Goal: Task Accomplishment & Management: Use online tool/utility

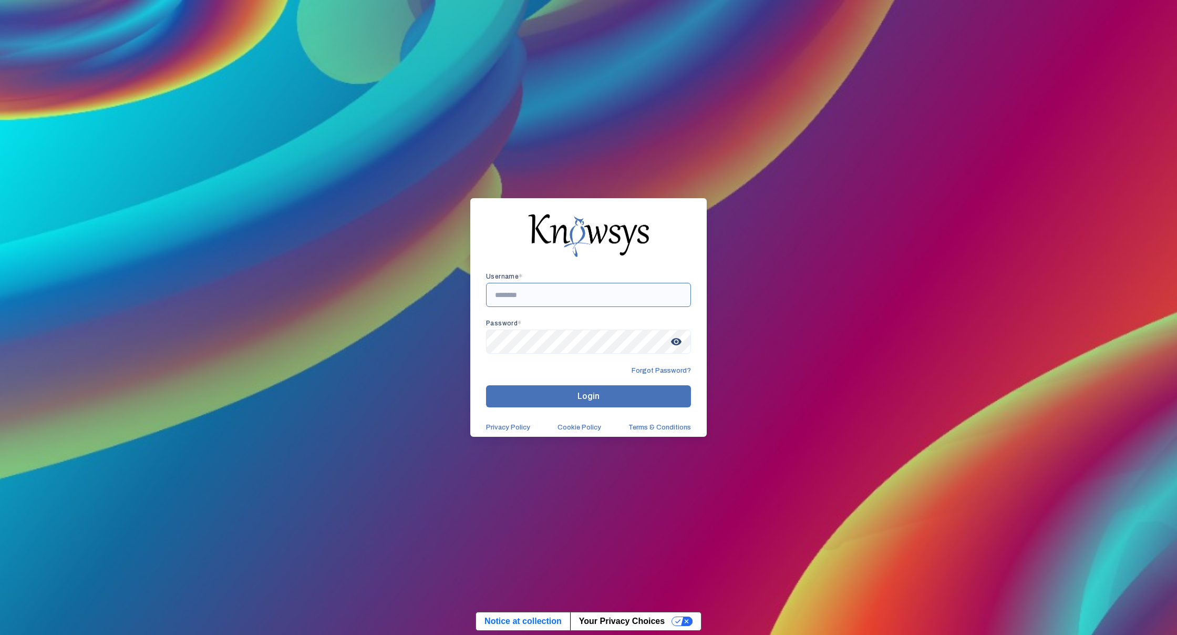
type input "*"
type input "**********"
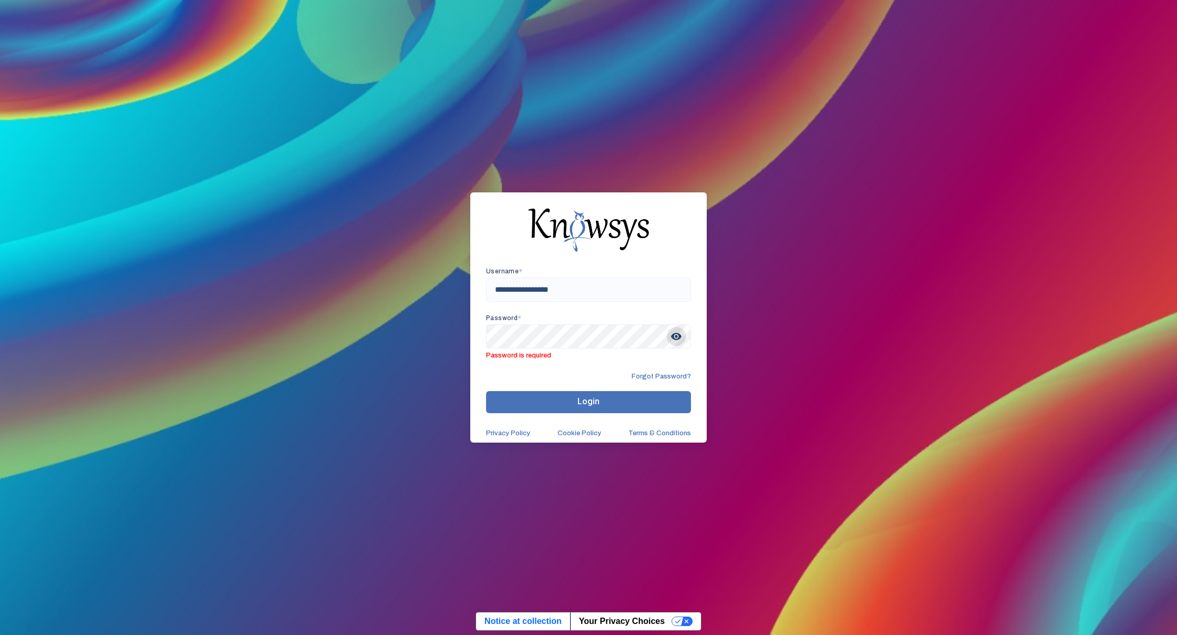
click at [674, 339] on span "visibility" at bounding box center [676, 336] width 19 height 19
click at [679, 333] on span "visibility_off" at bounding box center [676, 336] width 19 height 19
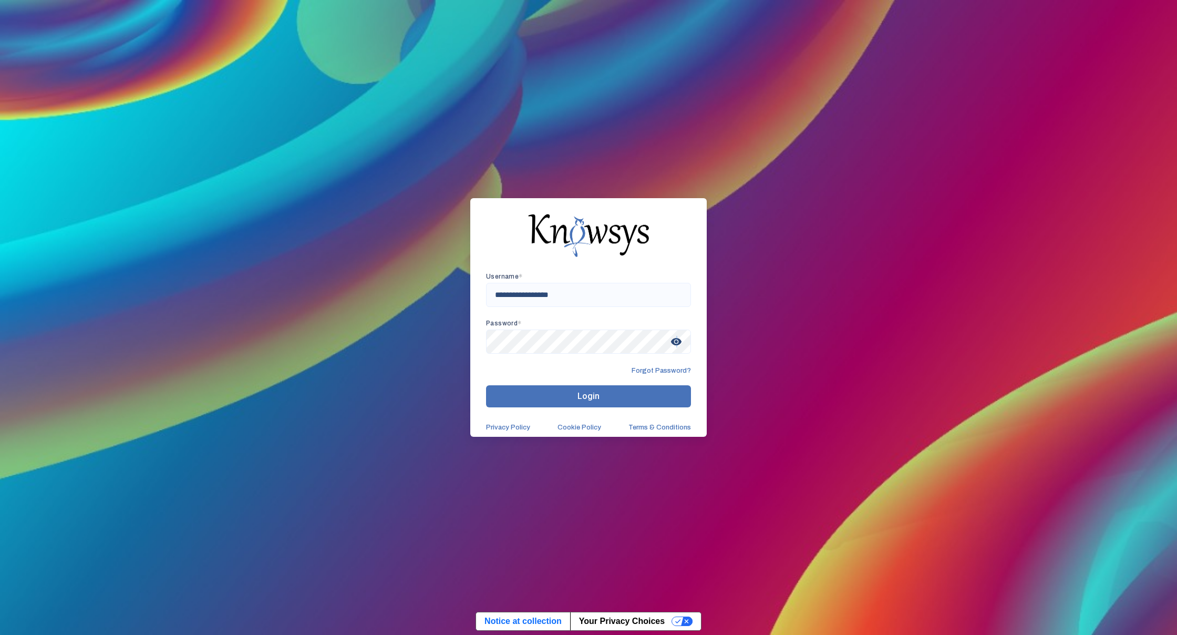
click at [677, 343] on span "visibility" at bounding box center [676, 341] width 19 height 19
click at [537, 397] on button "Login" at bounding box center [588, 396] width 205 height 22
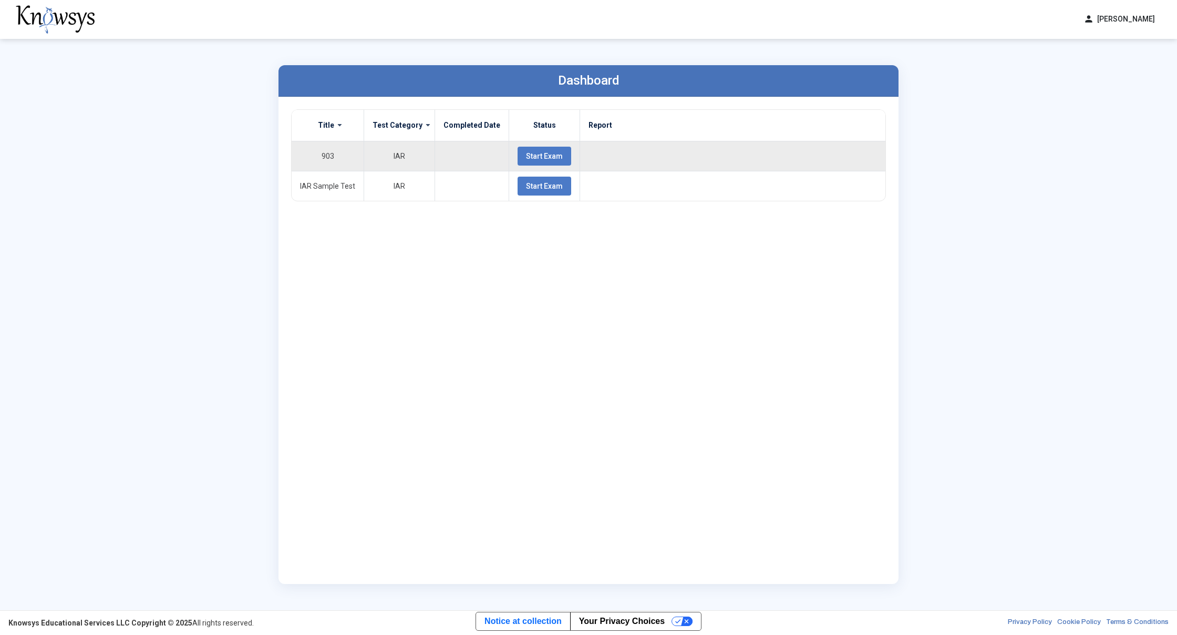
click at [544, 156] on span "Start Exam" at bounding box center [544, 156] width 37 height 8
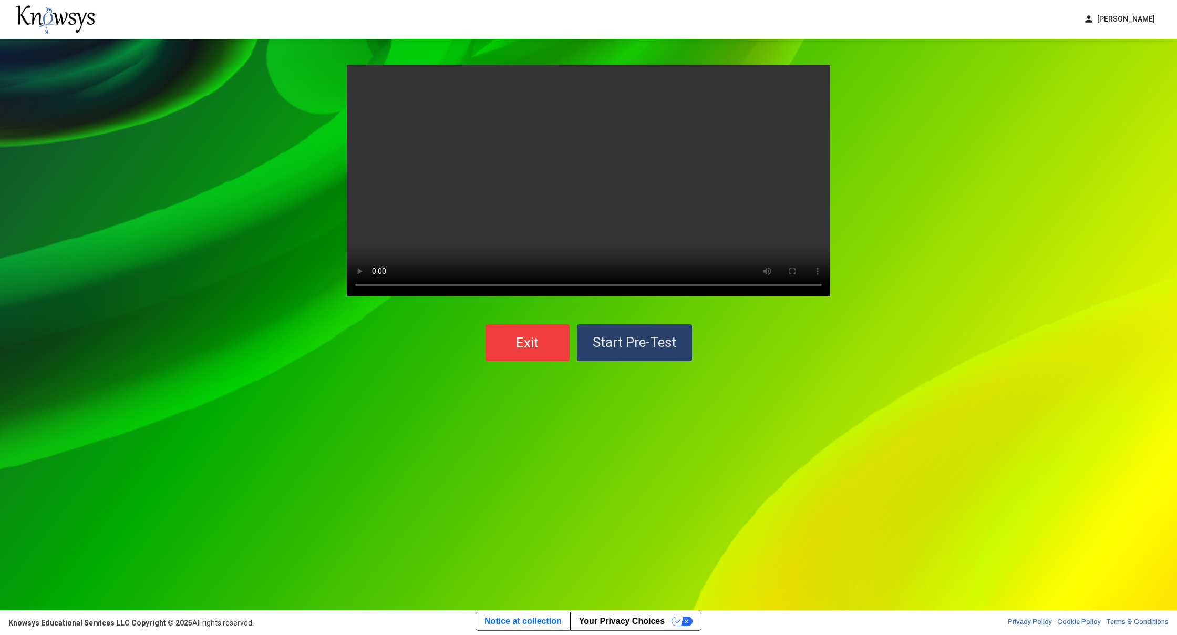
click at [648, 344] on span "Start Pre-Test" at bounding box center [635, 342] width 84 height 16
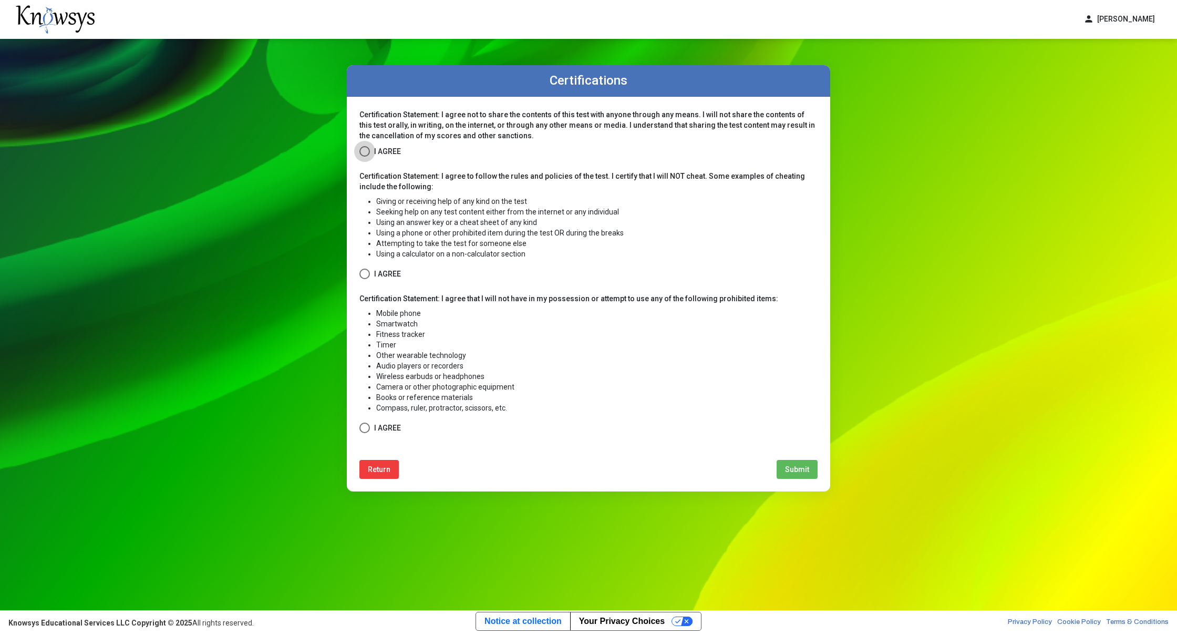
click at [366, 150] on span at bounding box center [365, 151] width 11 height 11
click at [361, 279] on span at bounding box center [365, 274] width 11 height 11
click at [358, 428] on div "Certification Statement: I agree not to share the contents of this test with an…" at bounding box center [589, 294] width 484 height 395
click at [369, 428] on span at bounding box center [365, 428] width 11 height 11
click at [789, 464] on button "Submit" at bounding box center [797, 469] width 41 height 19
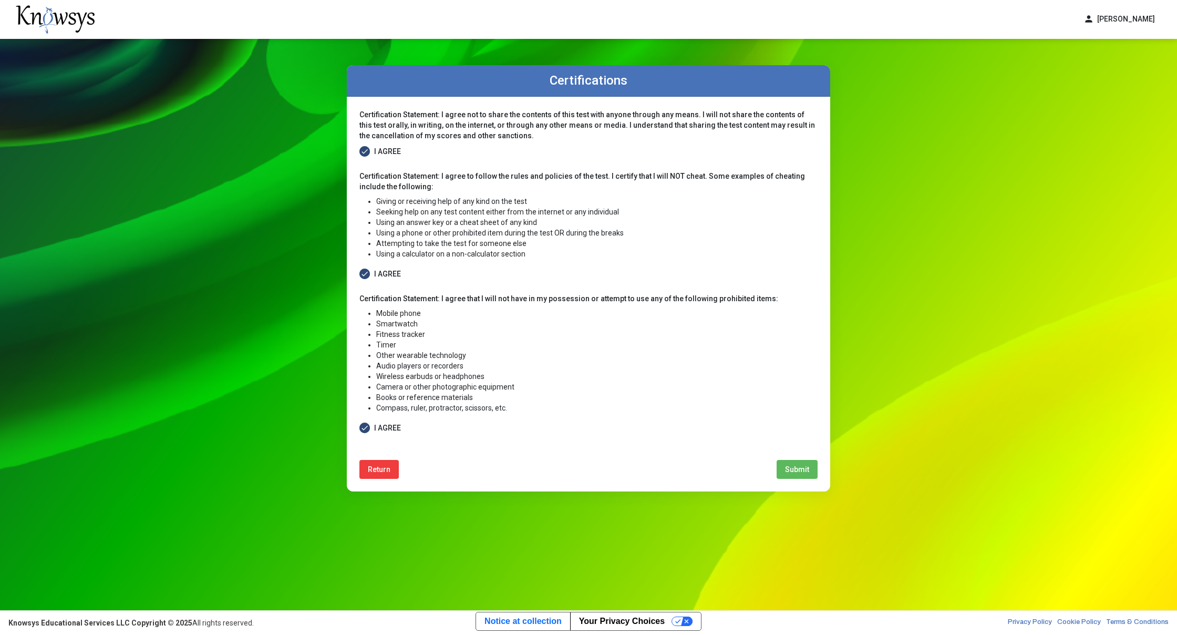
select select
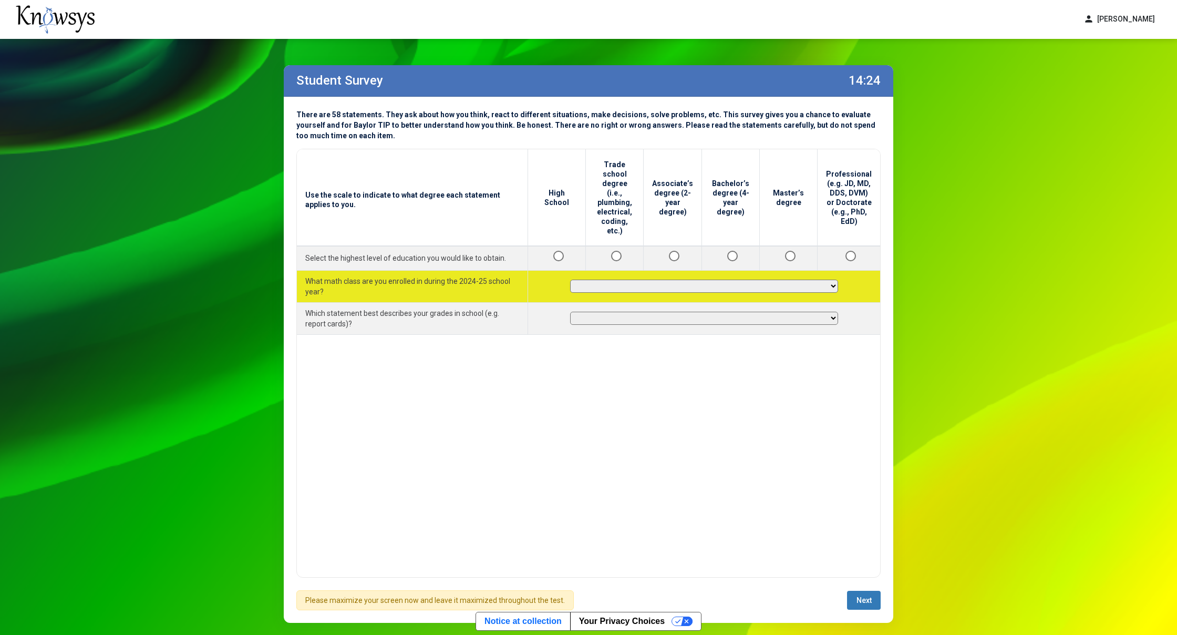
select select "**********"
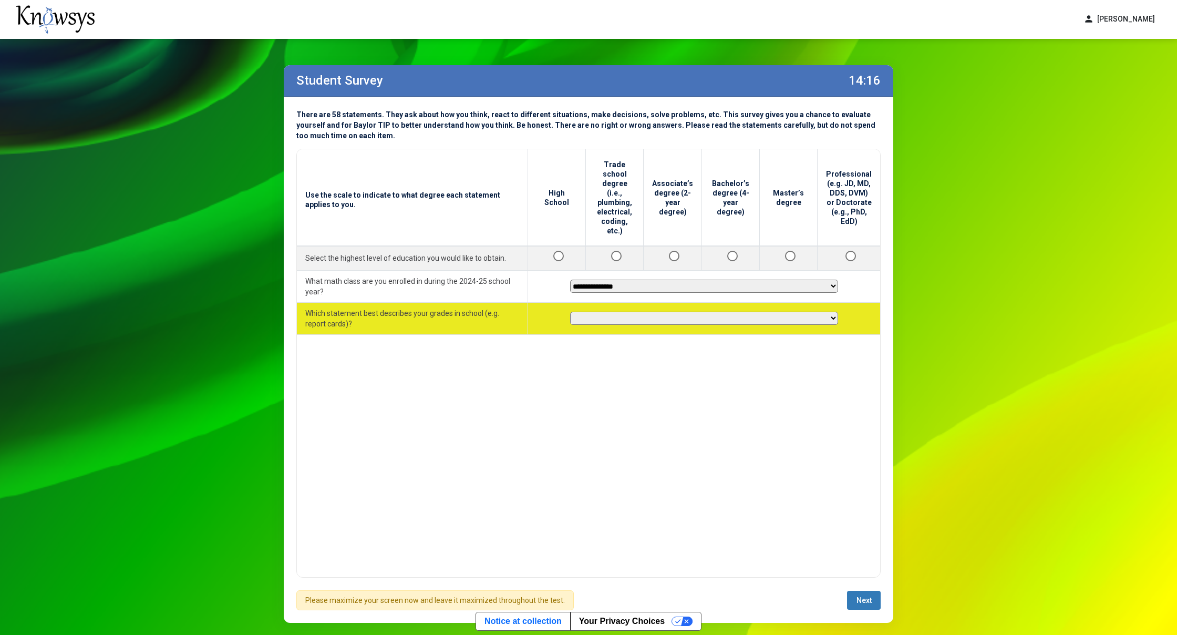
select select "********"
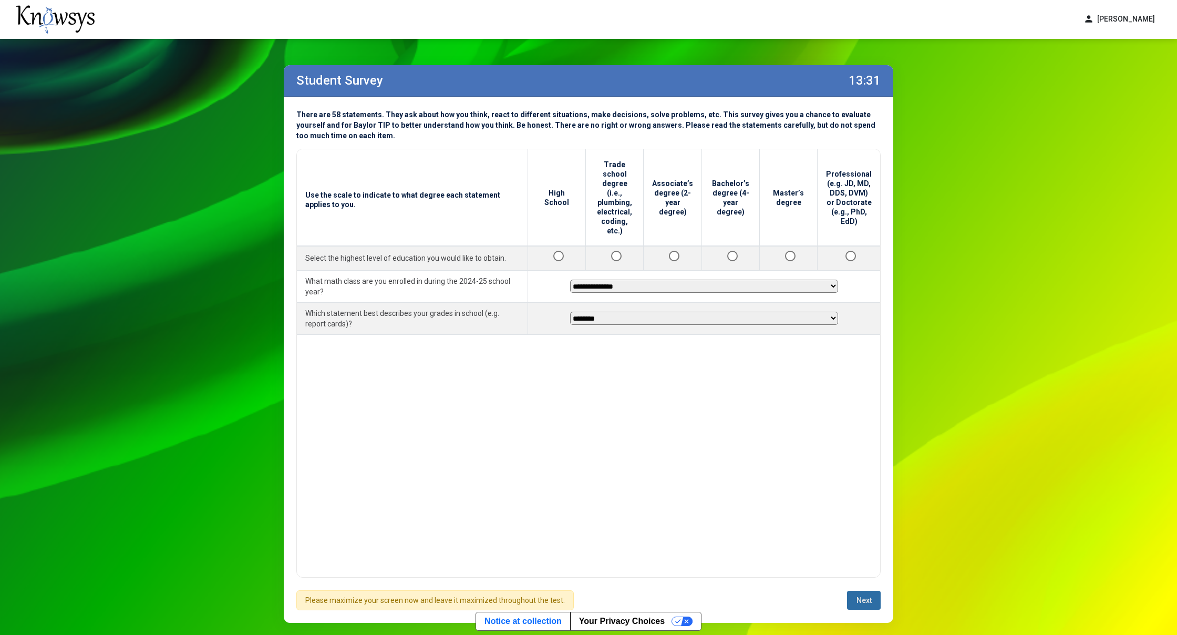
click at [857, 599] on span "Next" at bounding box center [864, 600] width 15 height 8
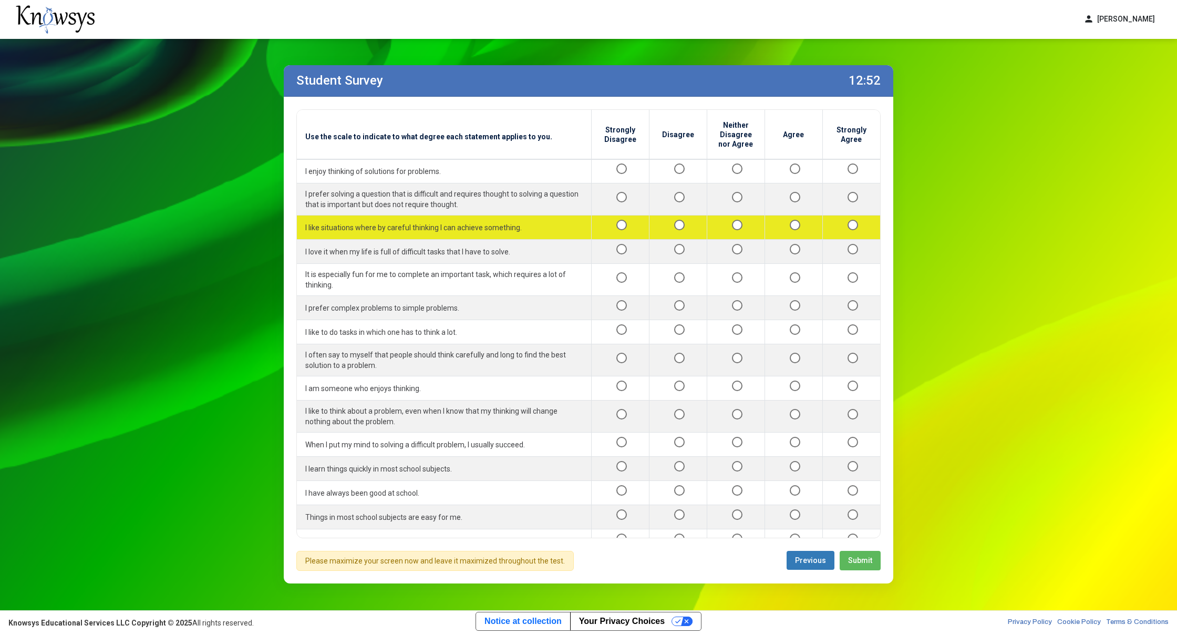
click at [784, 221] on div at bounding box center [794, 227] width 40 height 13
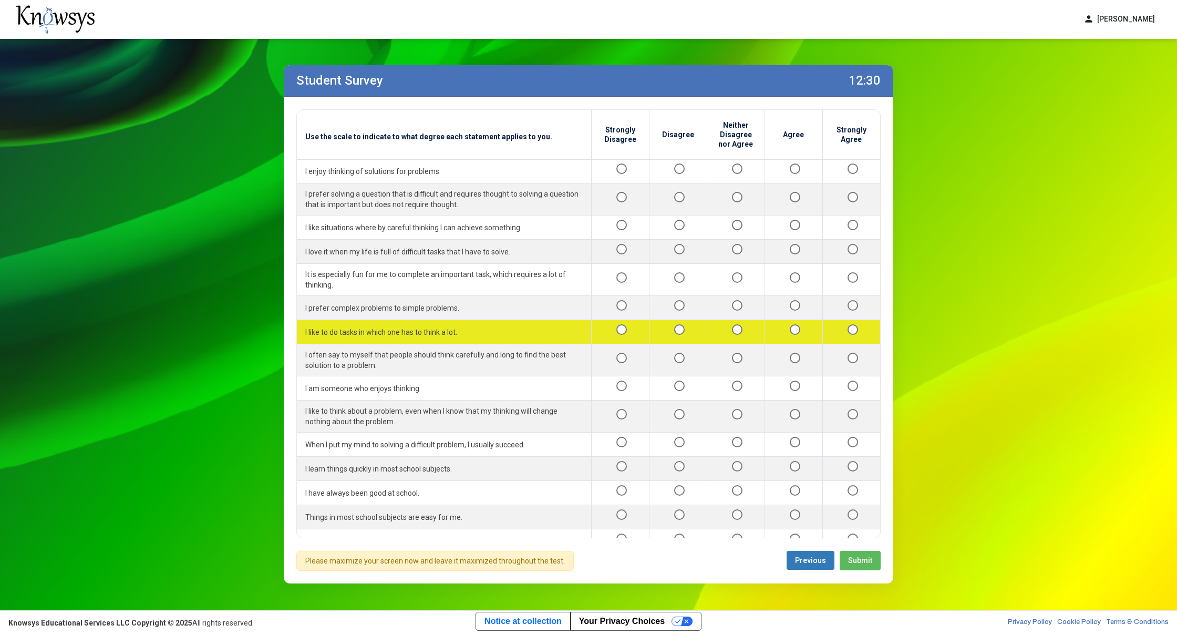
click at [658, 325] on div at bounding box center [678, 331] width 40 height 13
click at [665, 325] on div at bounding box center [678, 331] width 40 height 13
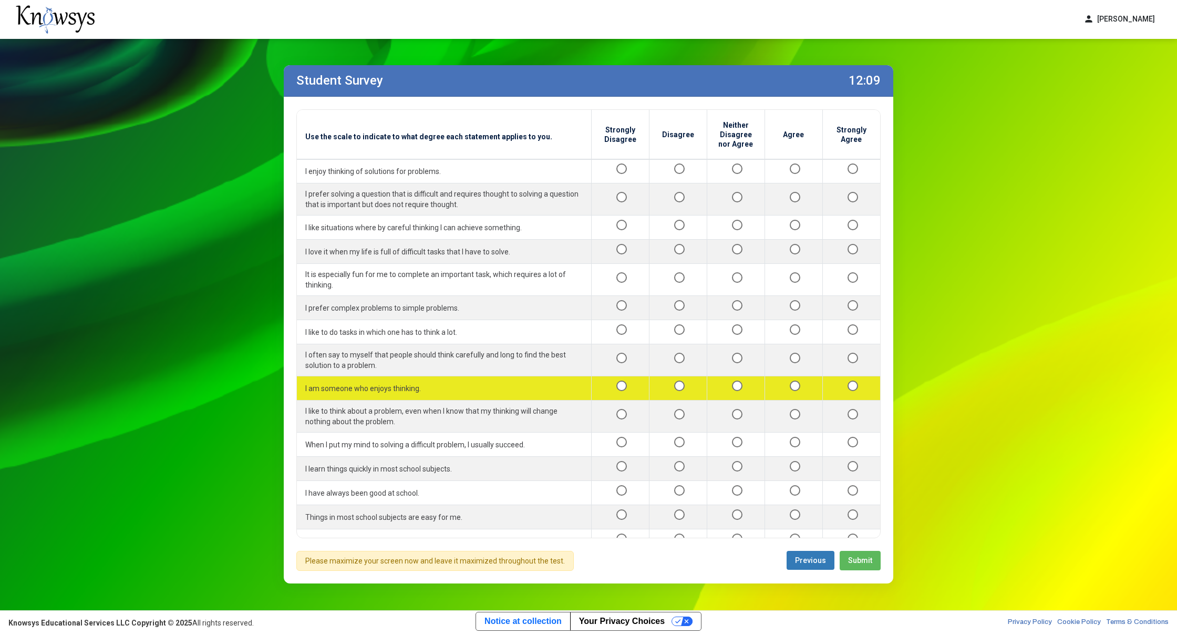
click at [781, 382] on div at bounding box center [794, 388] width 40 height 13
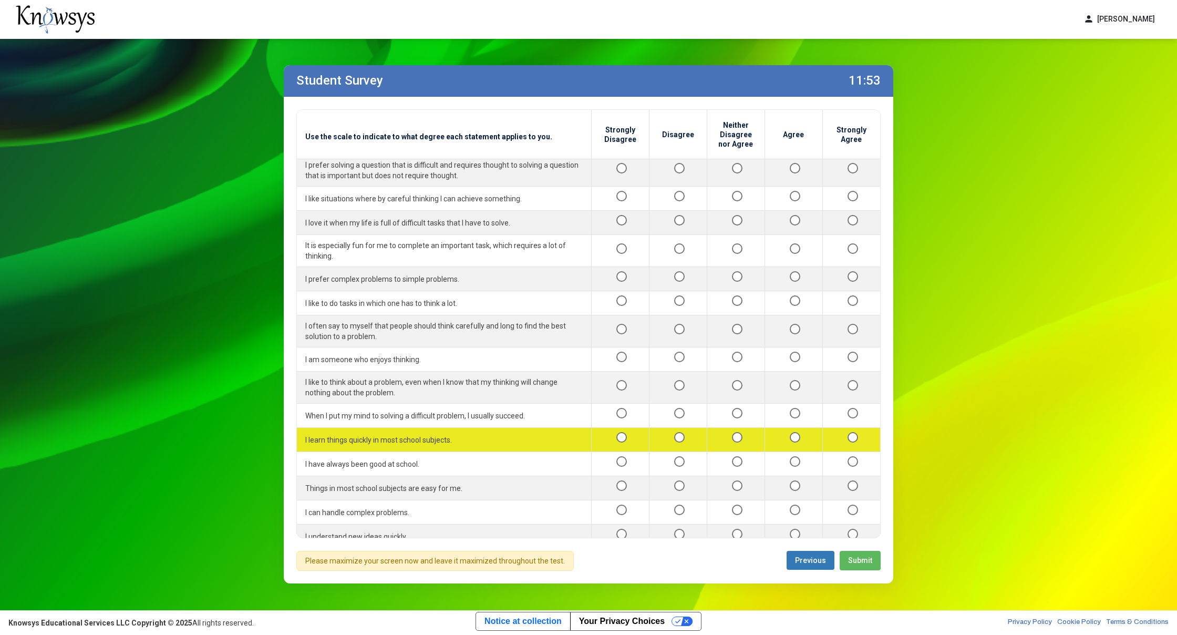
scroll to position [31, 0]
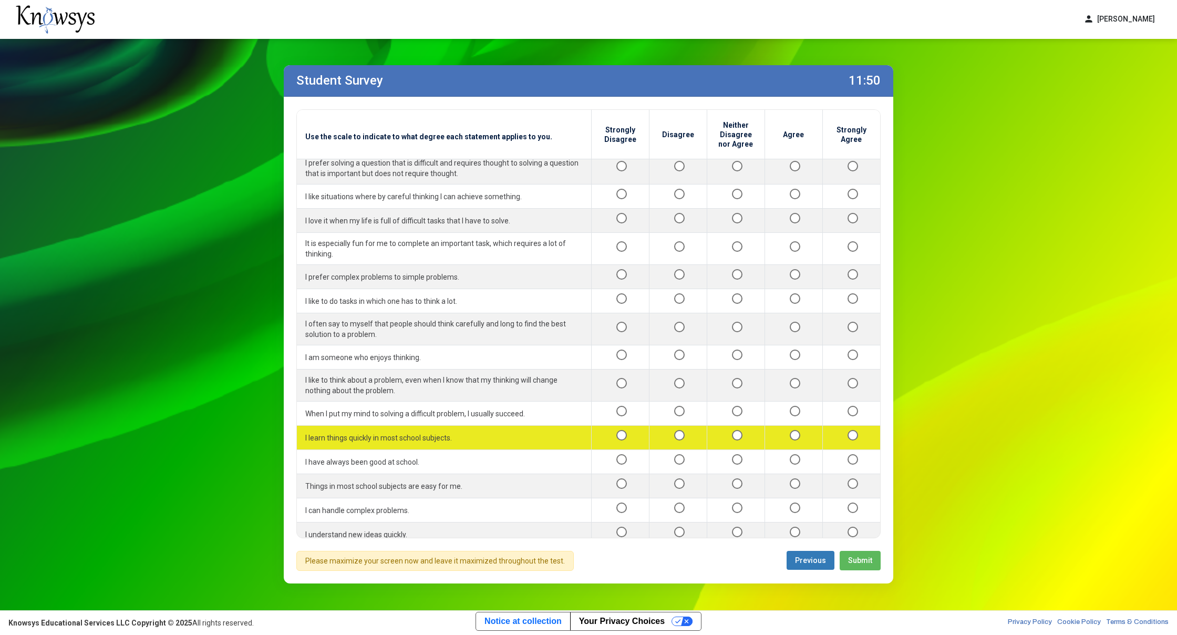
click at [784, 431] on div at bounding box center [794, 437] width 40 height 13
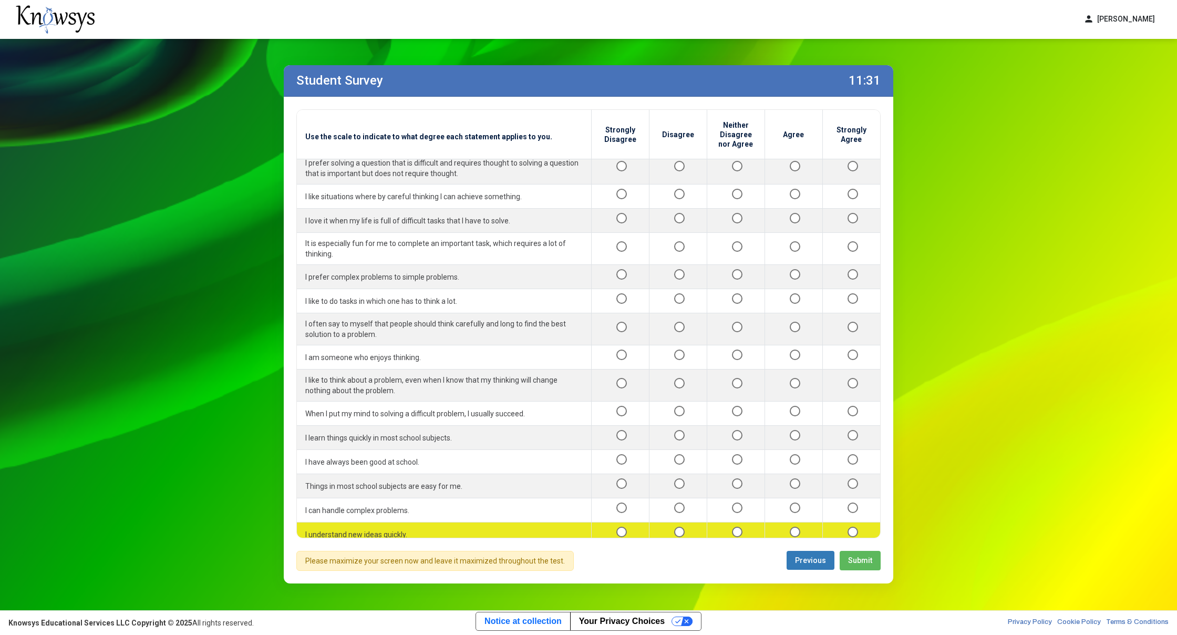
click at [843, 528] on div at bounding box center [851, 534] width 41 height 13
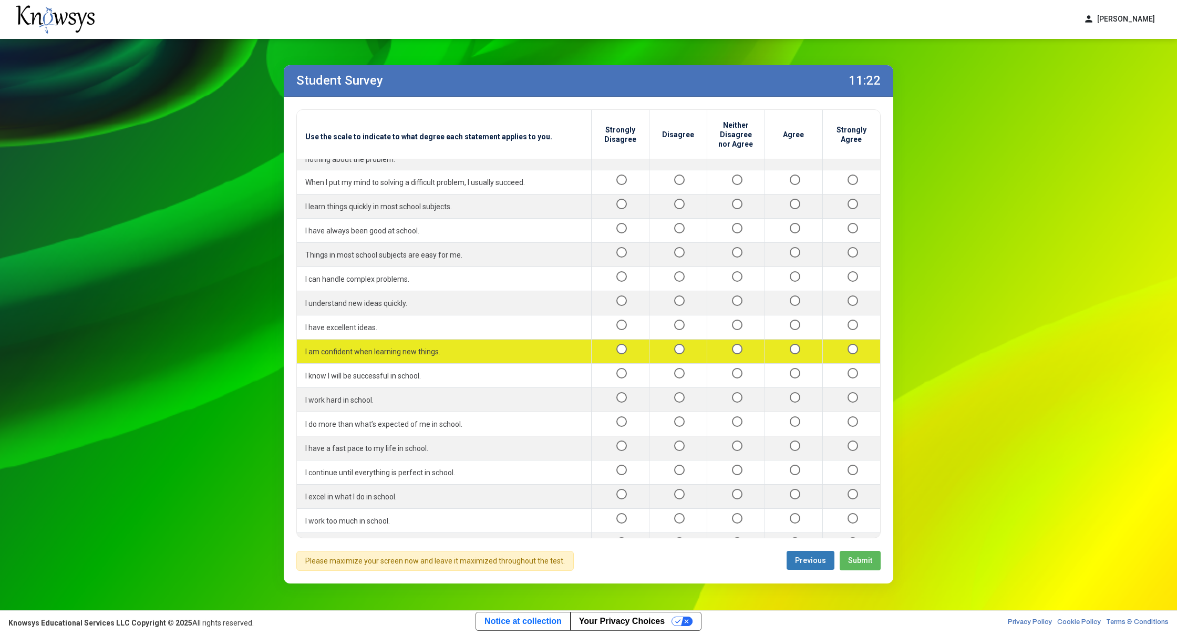
scroll to position [353, 0]
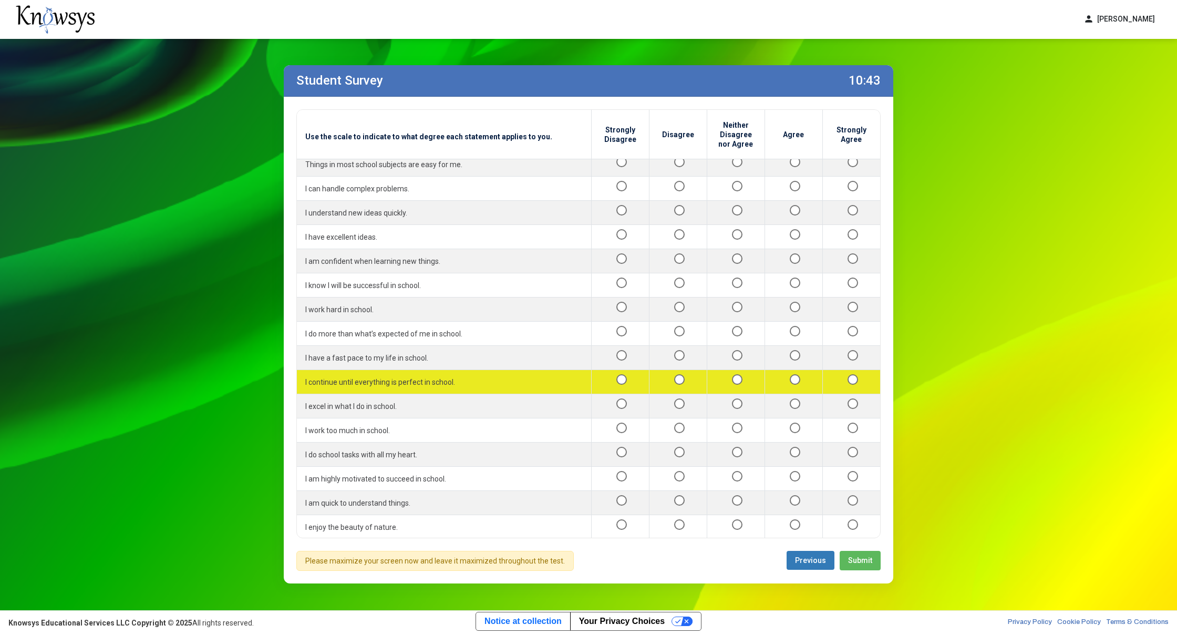
click at [790, 375] on div at bounding box center [794, 381] width 40 height 13
click at [782, 375] on div at bounding box center [794, 381] width 40 height 13
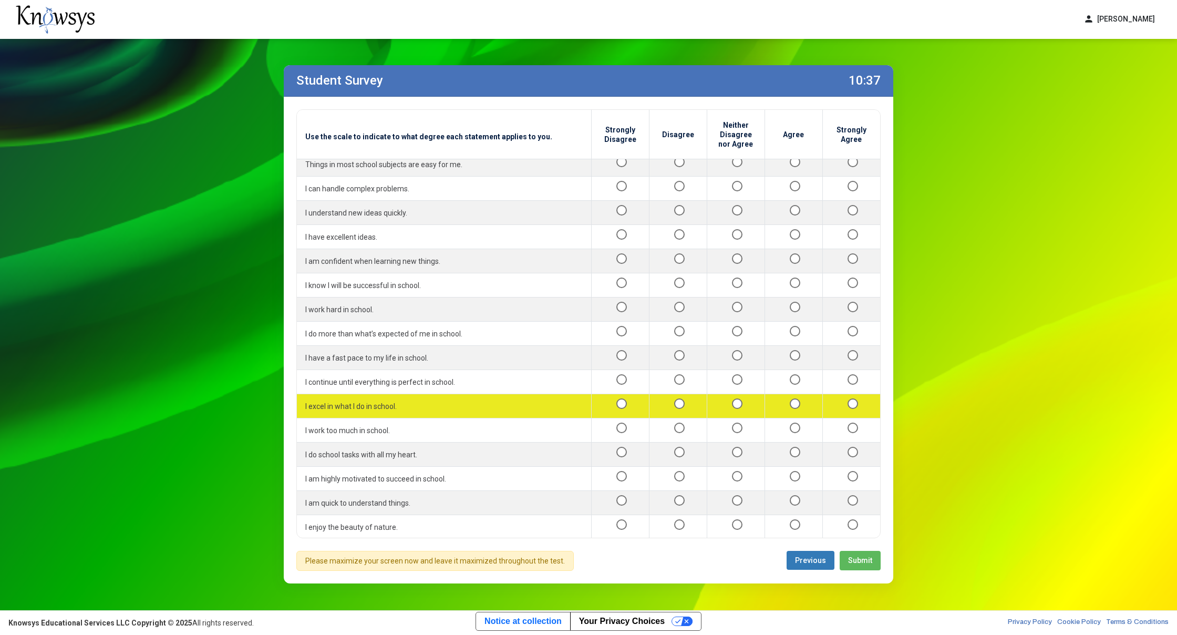
click at [780, 399] on div at bounding box center [794, 405] width 40 height 13
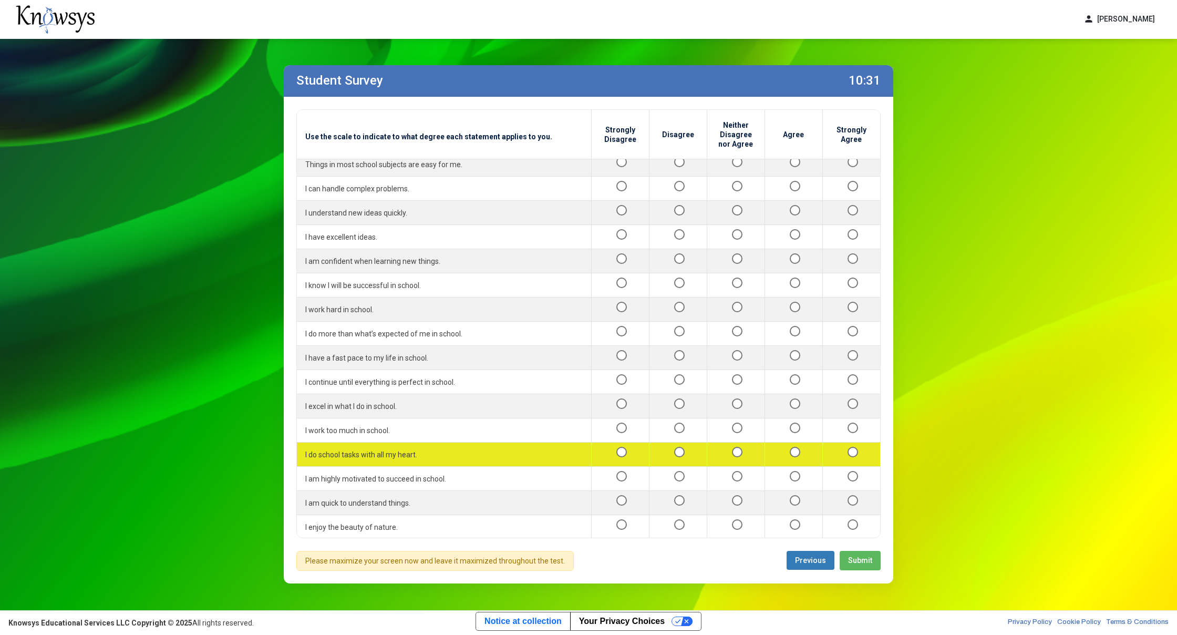
click at [858, 448] on div at bounding box center [851, 454] width 41 height 13
click at [834, 448] on div at bounding box center [851, 454] width 41 height 13
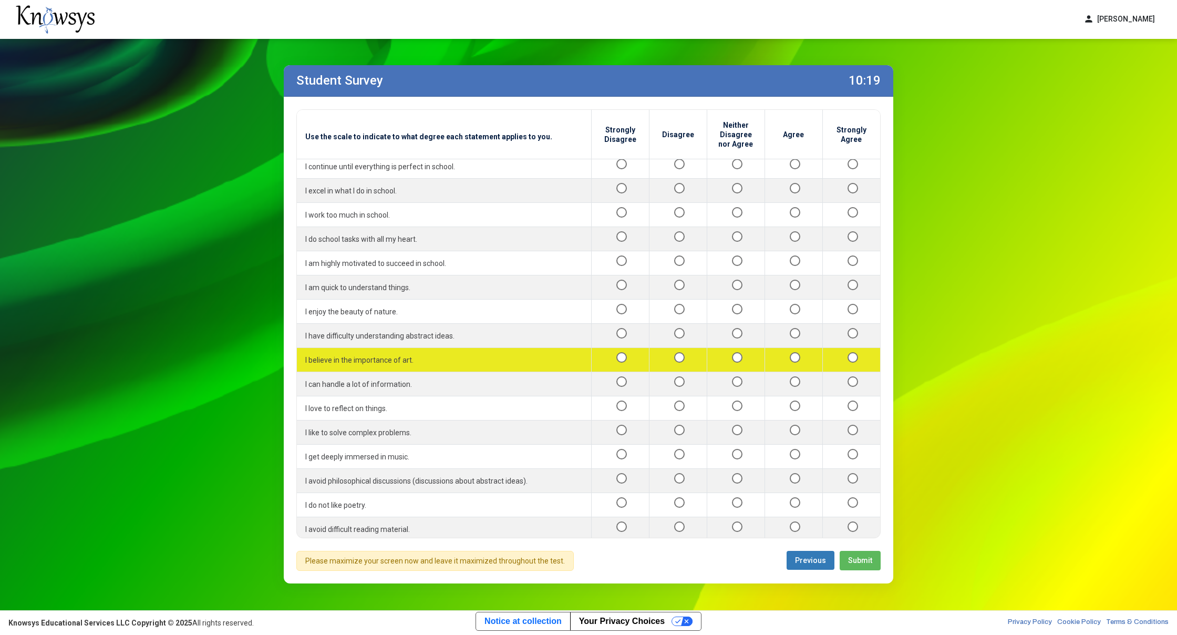
scroll to position [624, 0]
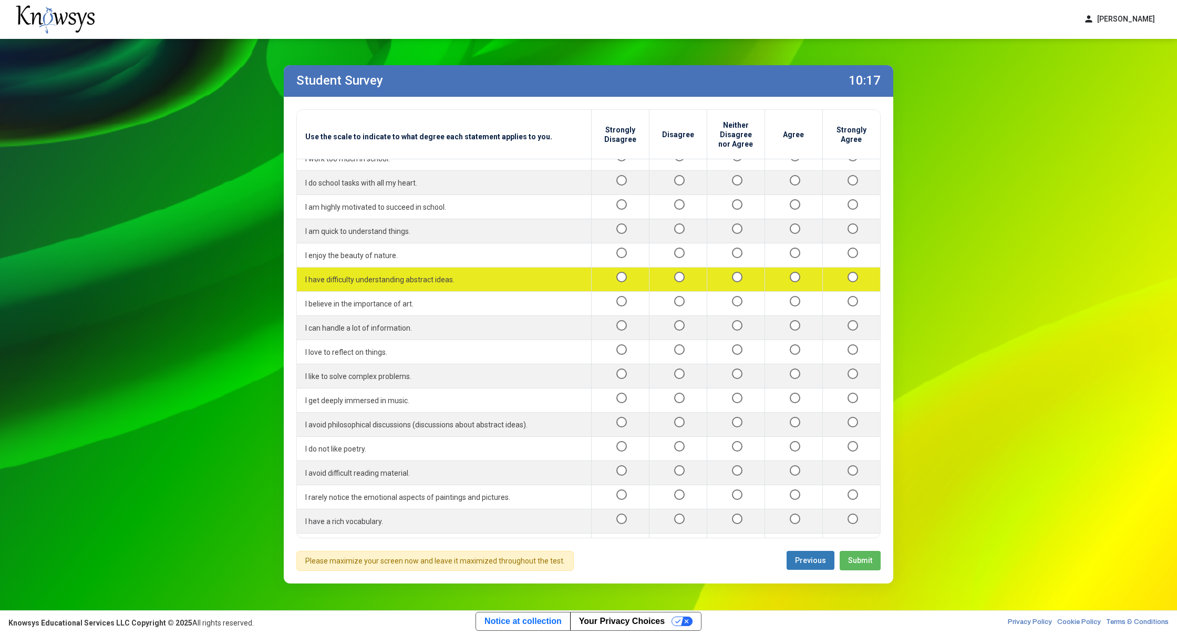
click at [609, 273] on div at bounding box center [620, 279] width 40 height 13
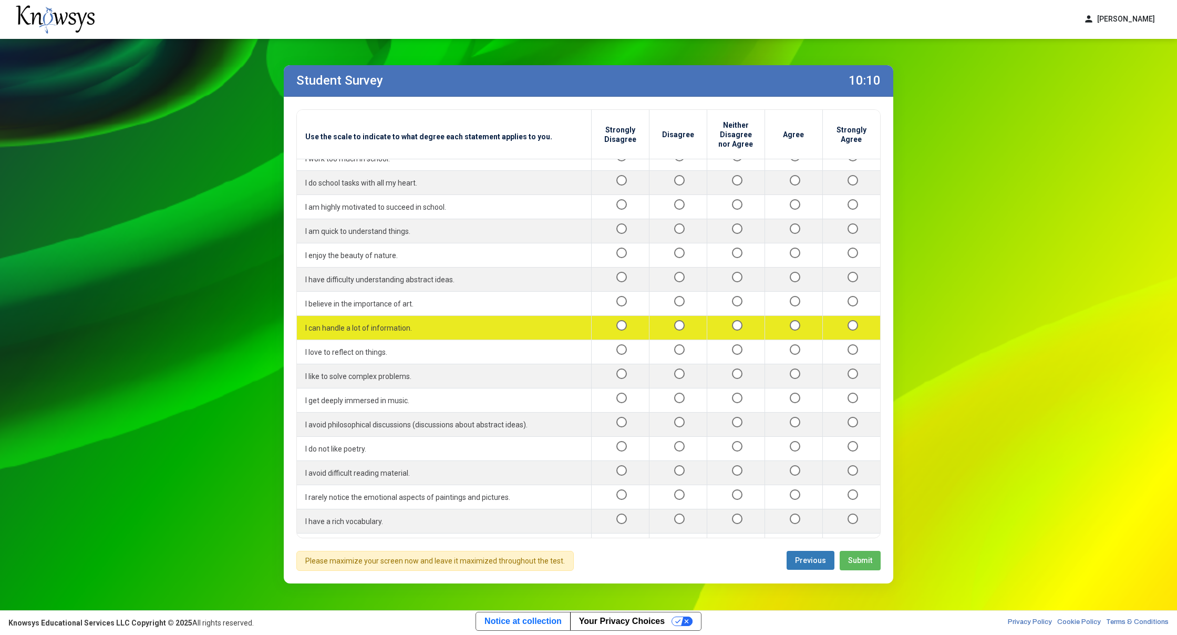
click at [797, 321] on div at bounding box center [794, 327] width 40 height 13
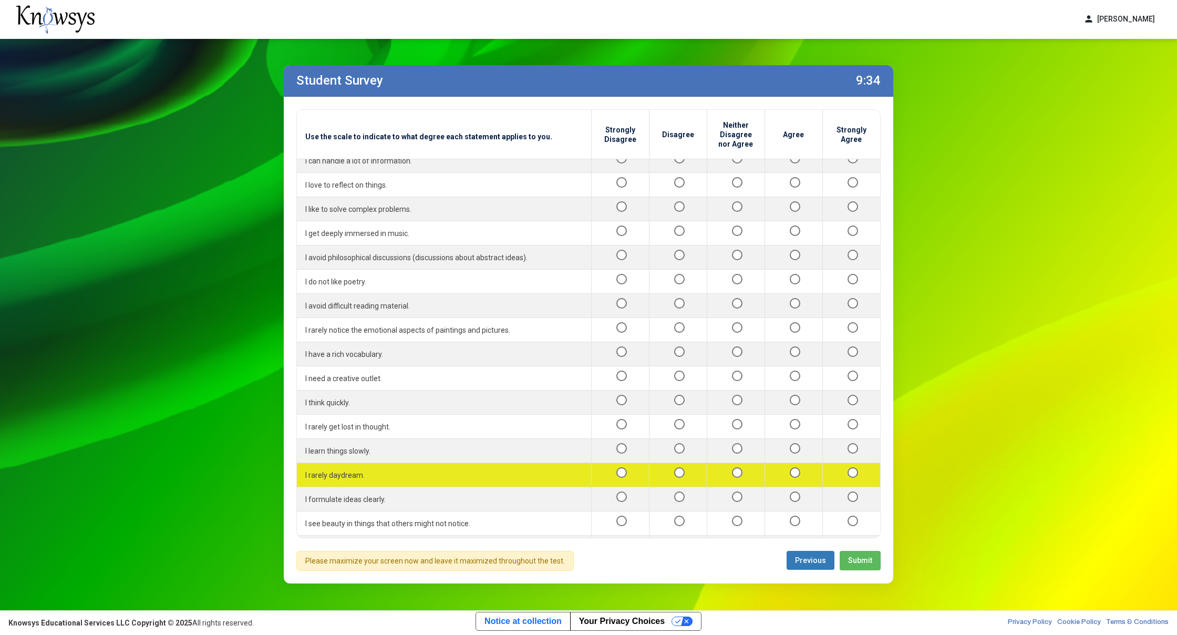
scroll to position [849, 0]
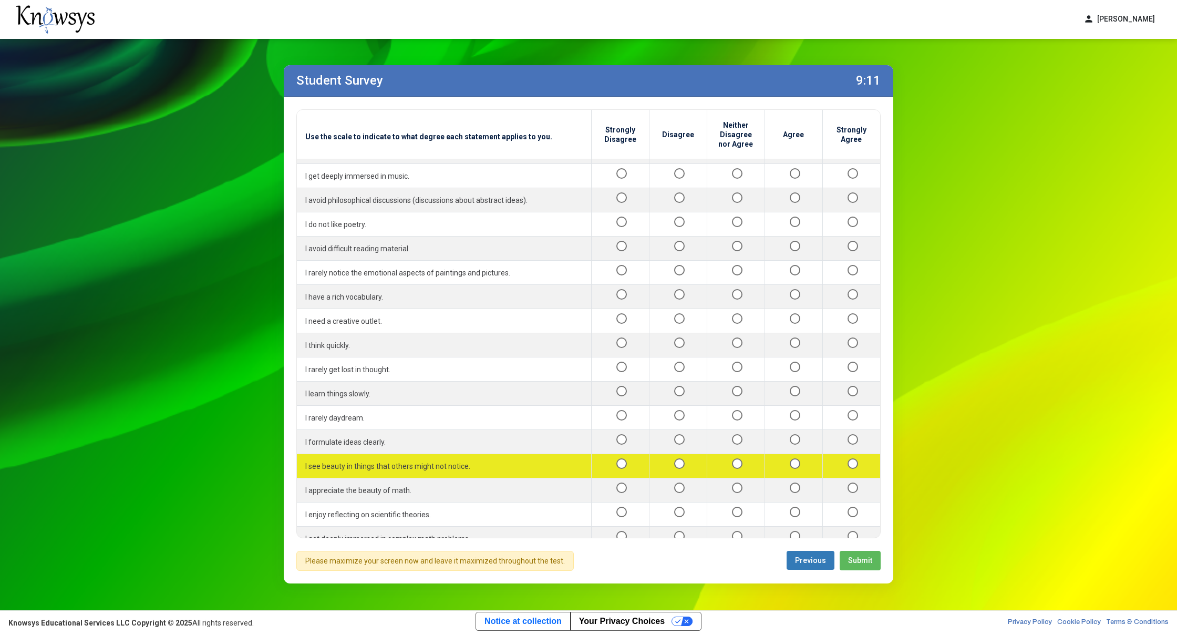
click at [849, 459] on div at bounding box center [851, 465] width 41 height 13
click at [843, 454] on td at bounding box center [852, 466] width 58 height 24
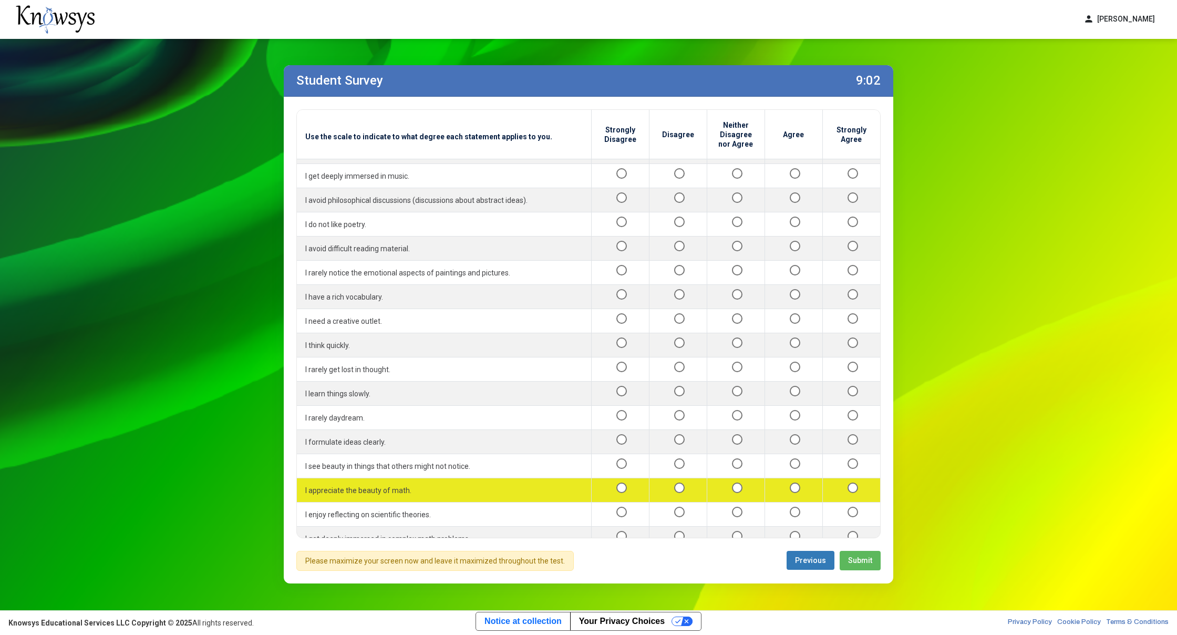
click at [605, 484] on div at bounding box center [620, 490] width 40 height 13
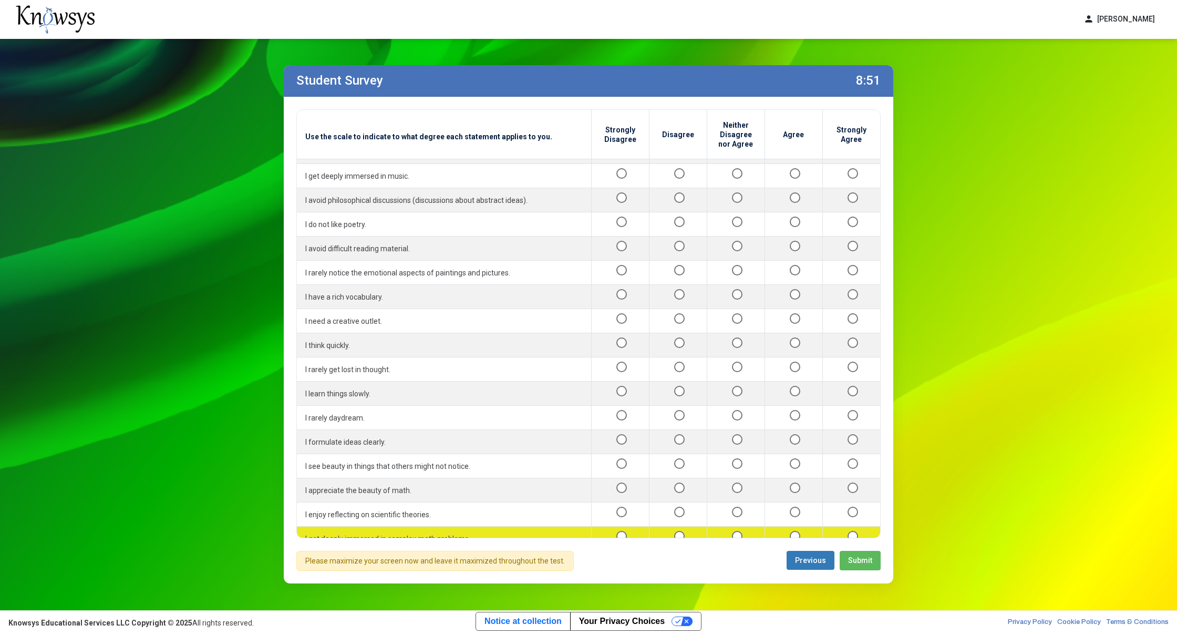
click at [615, 532] on div at bounding box center [620, 538] width 40 height 13
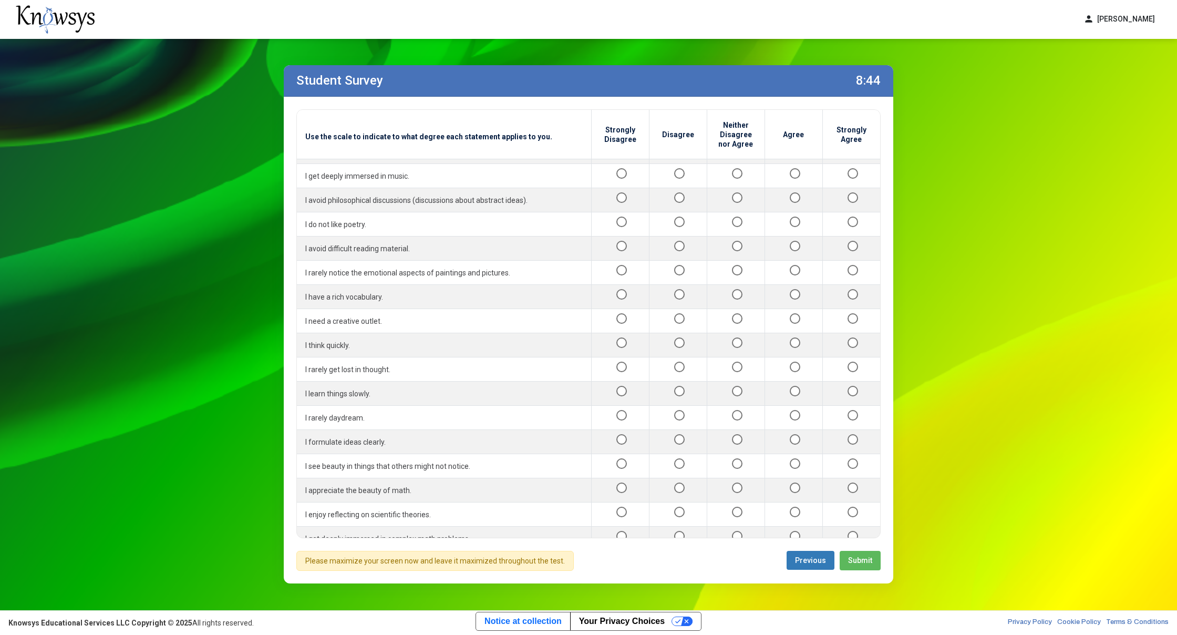
click at [666, 580] on div at bounding box center [678, 586] width 40 height 13
click at [725, 604] on div at bounding box center [736, 610] width 40 height 13
click at [861, 556] on span "Submit" at bounding box center [860, 560] width 24 height 8
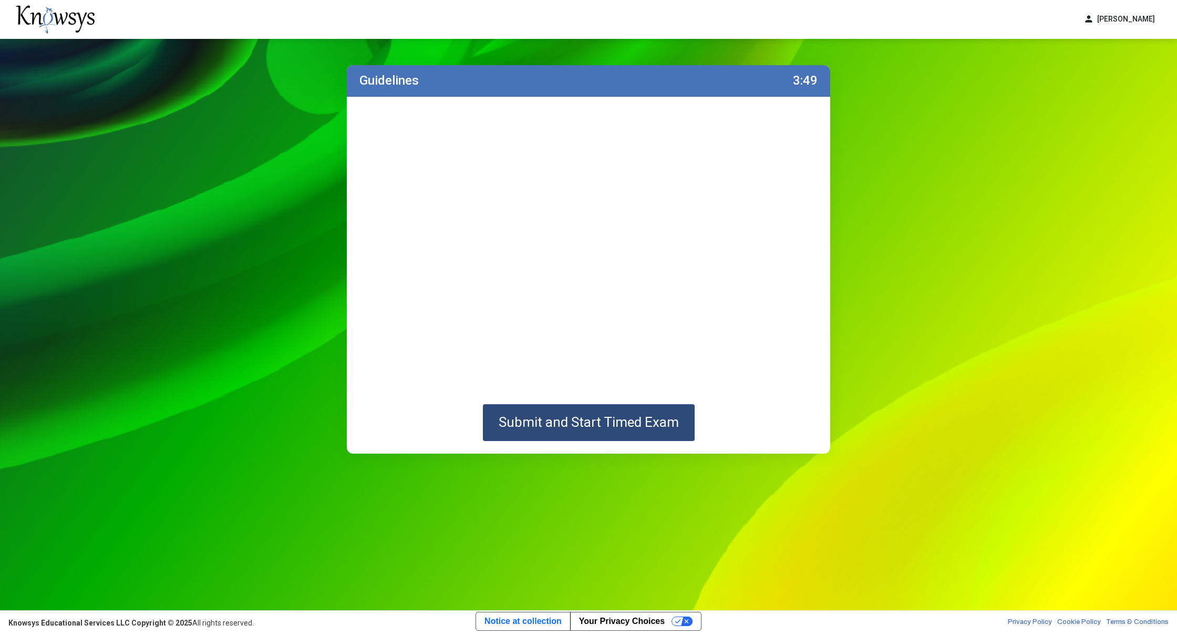
drag, startPoint x: 665, startPoint y: 431, endPoint x: 695, endPoint y: 556, distance: 128.1
click at [695, 556] on div "Guidelines 3:49 Submit and Start Timed Exam" at bounding box center [588, 324] width 1177 height 571
drag, startPoint x: 665, startPoint y: 441, endPoint x: 670, endPoint y: 432, distance: 9.9
click at [669, 435] on div "Submit and Start Timed Exam" at bounding box center [589, 275] width 484 height 357
click at [668, 424] on span "Submit and Start Timed Exam" at bounding box center [589, 422] width 180 height 16
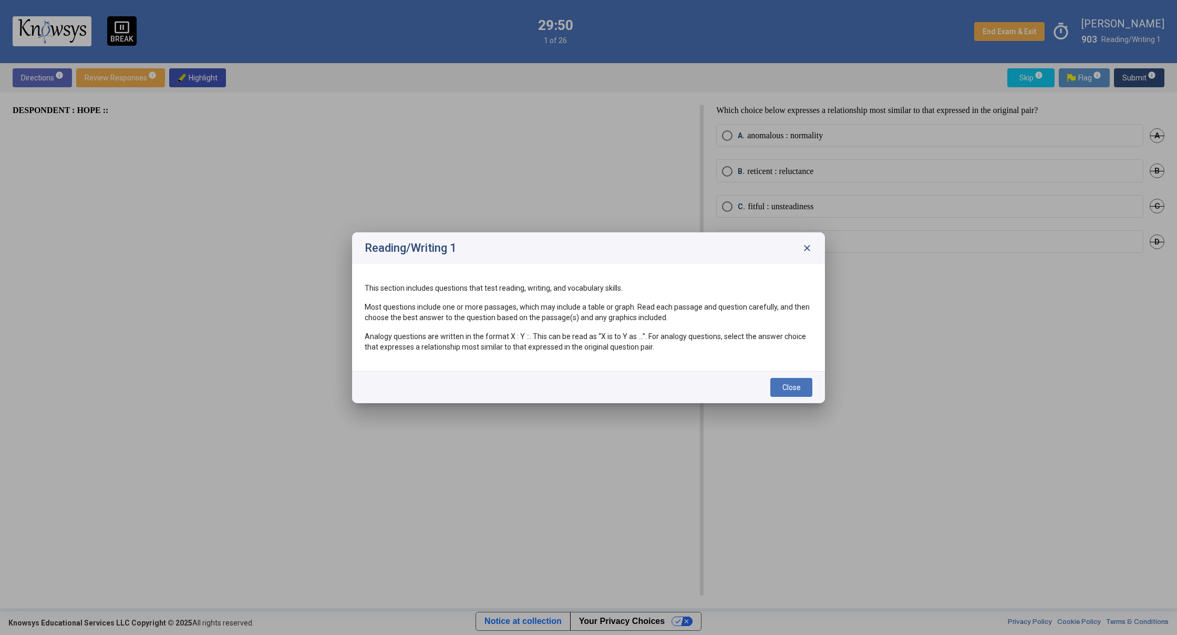
click at [806, 248] on span "close" at bounding box center [807, 248] width 11 height 11
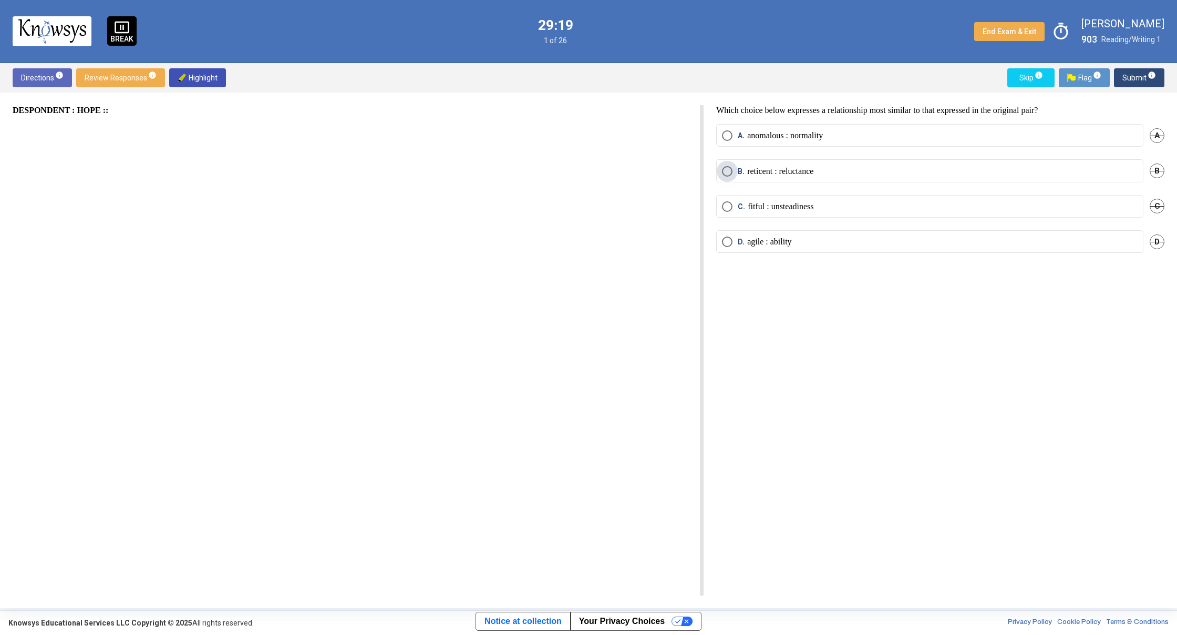
click at [728, 166] on span "Select an option" at bounding box center [727, 171] width 11 height 11
click at [729, 138] on span "Select an option" at bounding box center [727, 135] width 11 height 11
click at [1137, 79] on span "Submit info" at bounding box center [1140, 77] width 34 height 19
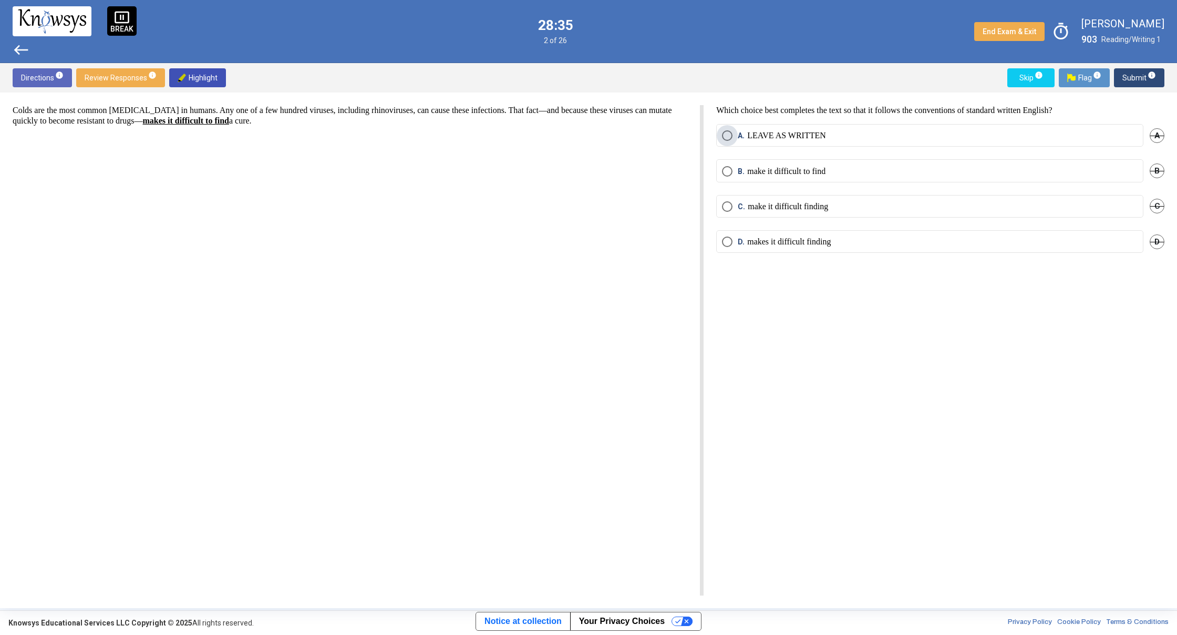
click at [749, 136] on p "LEAVE AS WRITTEN" at bounding box center [786, 135] width 79 height 11
click at [1151, 80] on span "Submit info" at bounding box center [1140, 77] width 34 height 19
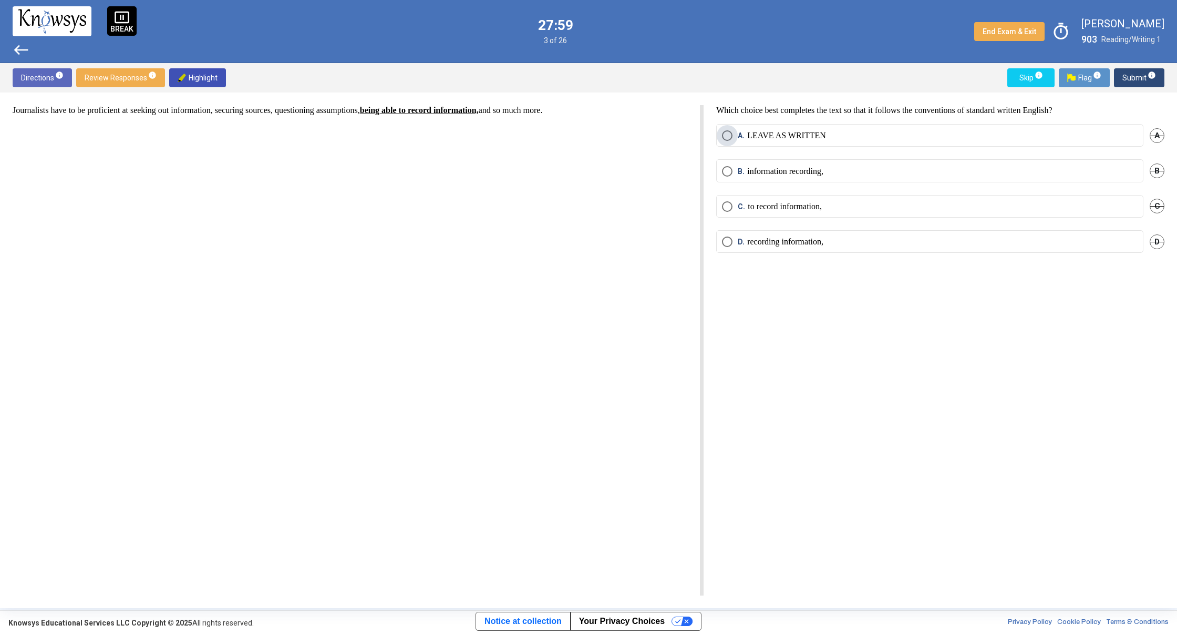
click at [774, 133] on p "LEAVE AS WRITTEN" at bounding box center [786, 135] width 79 height 11
click at [1140, 78] on span "Submit info" at bounding box center [1140, 77] width 34 height 19
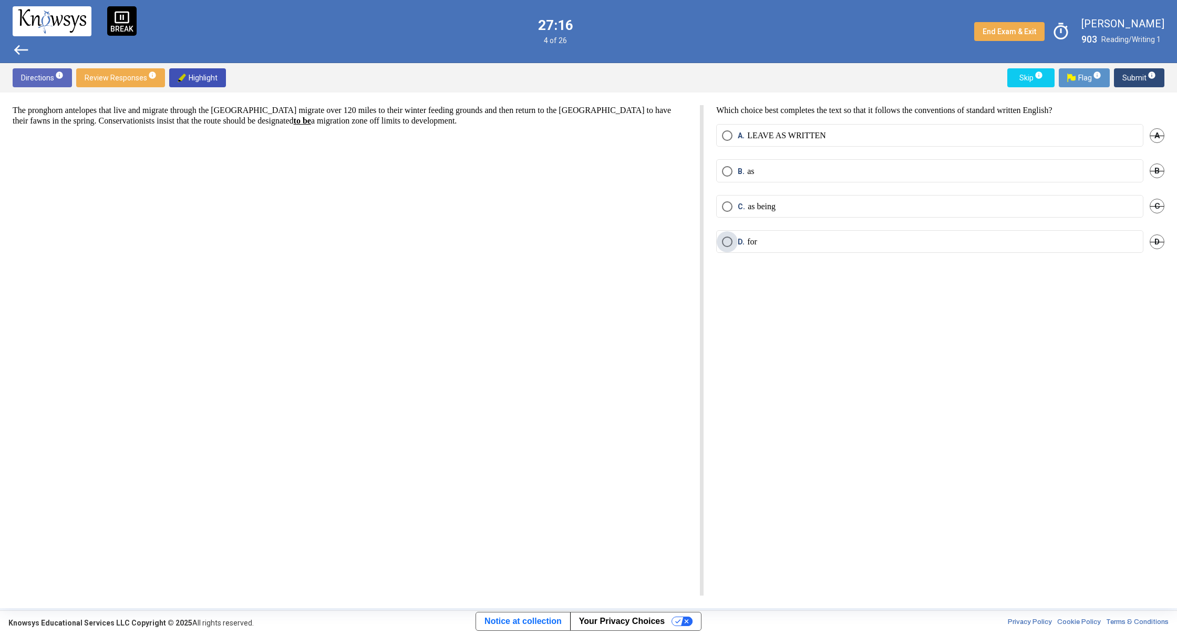
click at [800, 244] on label "D. for" at bounding box center [930, 242] width 416 height 11
click at [1129, 74] on span "Submit info" at bounding box center [1140, 77] width 34 height 19
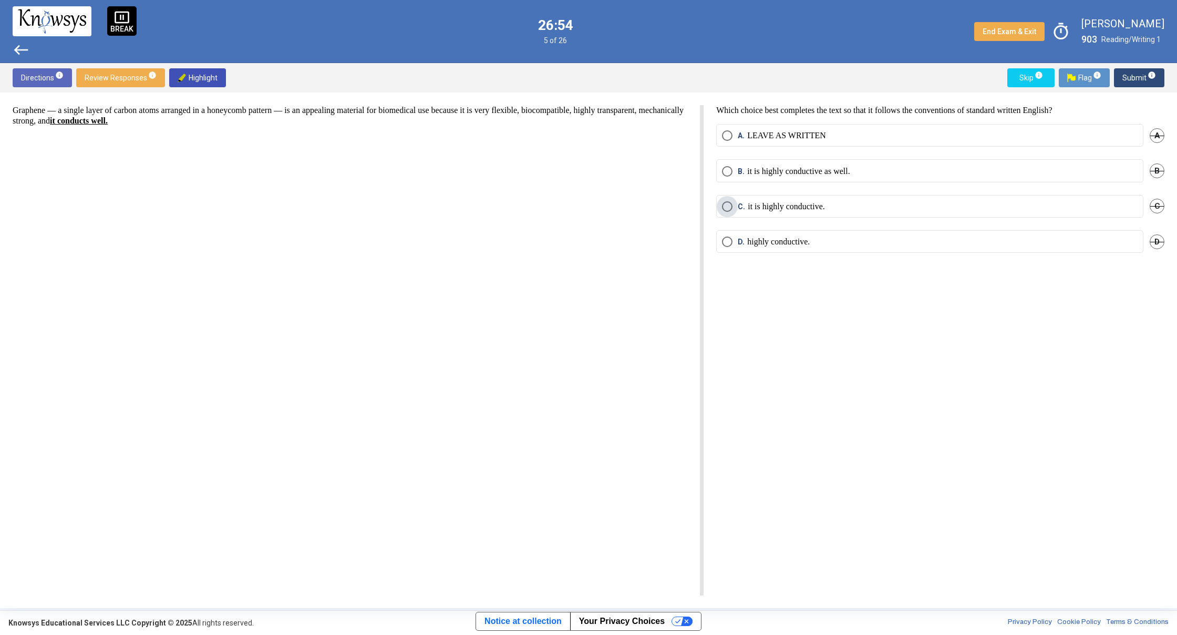
click at [796, 208] on p "it is highly conductive." at bounding box center [786, 206] width 77 height 11
click at [1125, 81] on span "Submit info" at bounding box center [1140, 77] width 34 height 19
click at [746, 135] on span "A." at bounding box center [742, 135] width 9 height 11
click at [745, 168] on span "B." at bounding box center [742, 171] width 9 height 11
click at [1132, 77] on span "Submit info" at bounding box center [1140, 77] width 34 height 19
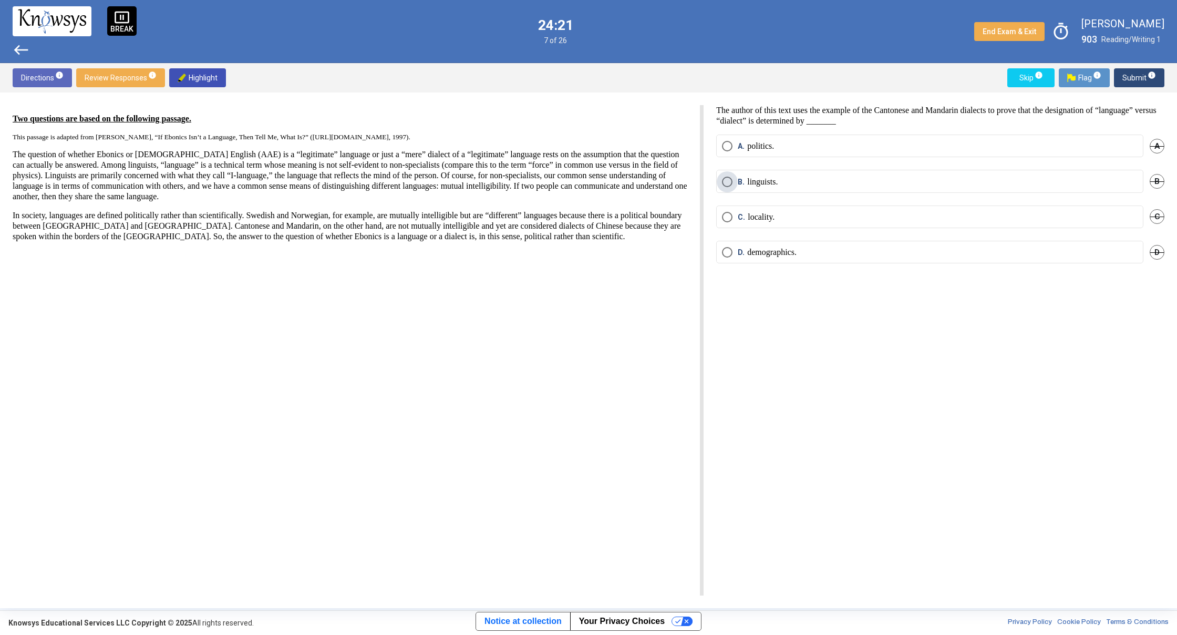
click at [762, 177] on p "linguists." at bounding box center [762, 182] width 30 height 11
click at [1128, 76] on span "Submit info" at bounding box center [1140, 77] width 34 height 19
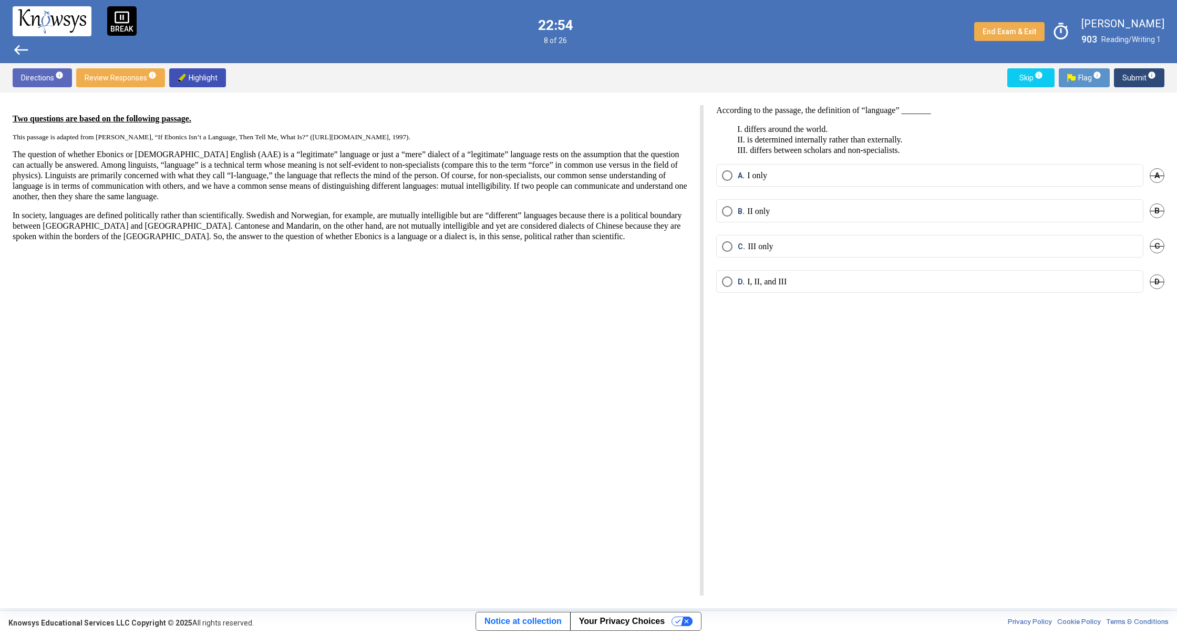
click at [18, 50] on span "west" at bounding box center [21, 50] width 17 height 17
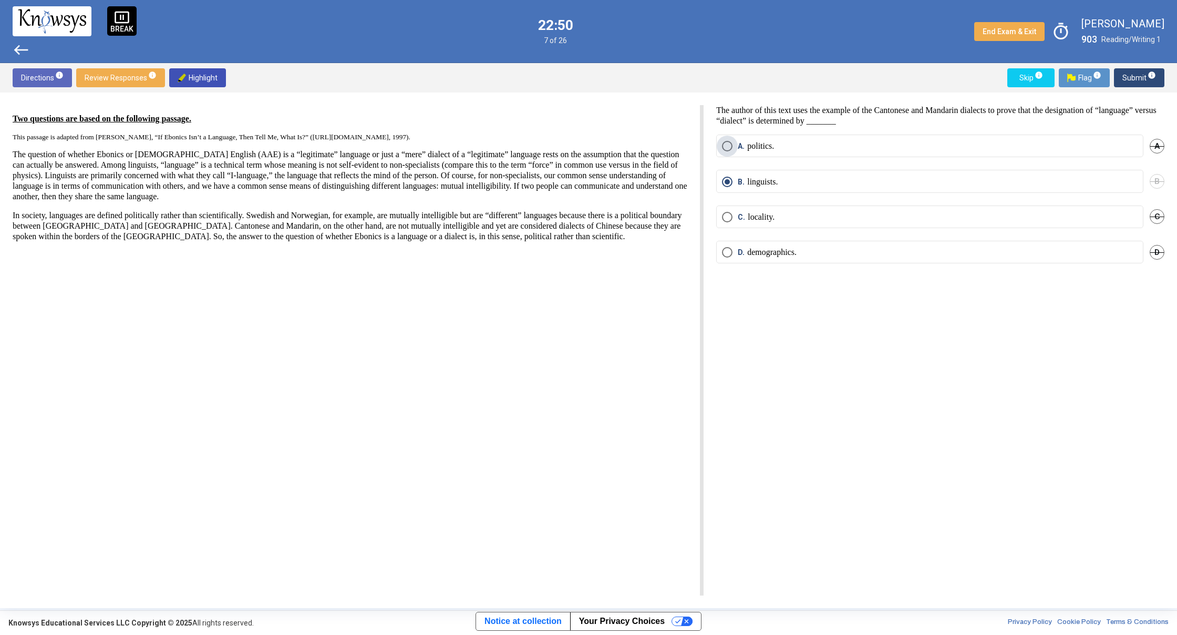
click at [789, 140] on mat-radio-button "A. politics." at bounding box center [929, 146] width 427 height 23
click at [1142, 75] on span "Submit info" at bounding box center [1140, 77] width 34 height 19
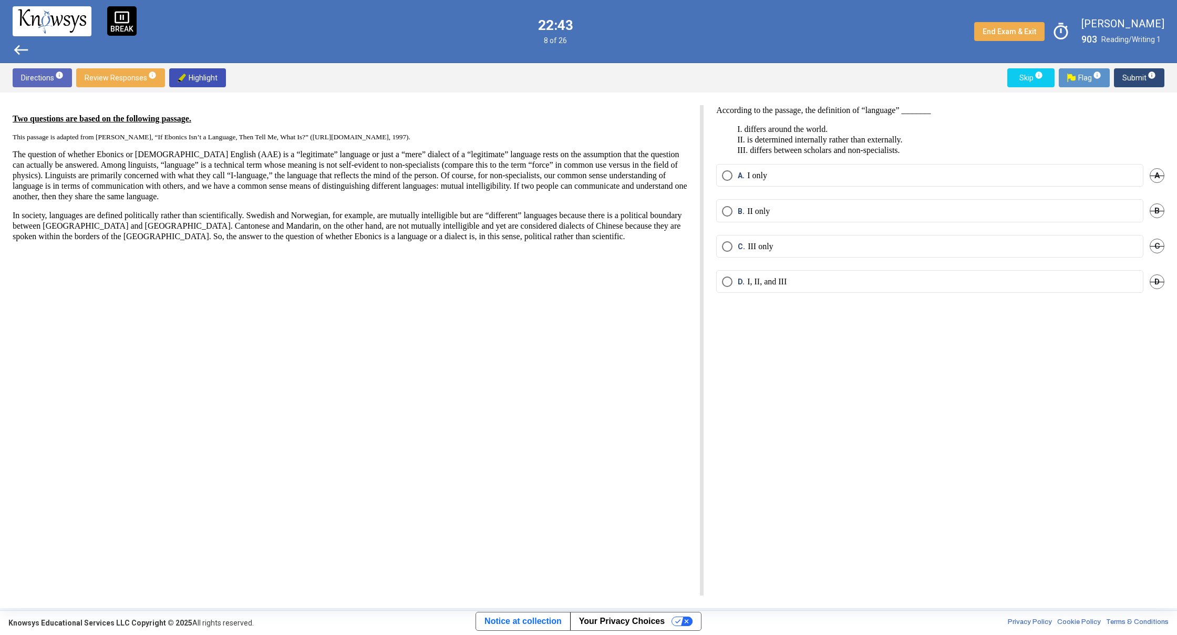
click at [790, 182] on mat-radio-button "A. I only" at bounding box center [929, 175] width 427 height 23
drag, startPoint x: 820, startPoint y: 178, endPoint x: 820, endPoint y: 163, distance: 14.7
click at [820, 163] on div "According to the passage, the definition of “language” _______ I. differs aroun…" at bounding box center [934, 350] width 461 height 490
click at [728, 182] on mat-radio-button "A. I only" at bounding box center [929, 175] width 427 height 23
click at [733, 178] on span "Select an option" at bounding box center [727, 175] width 11 height 11
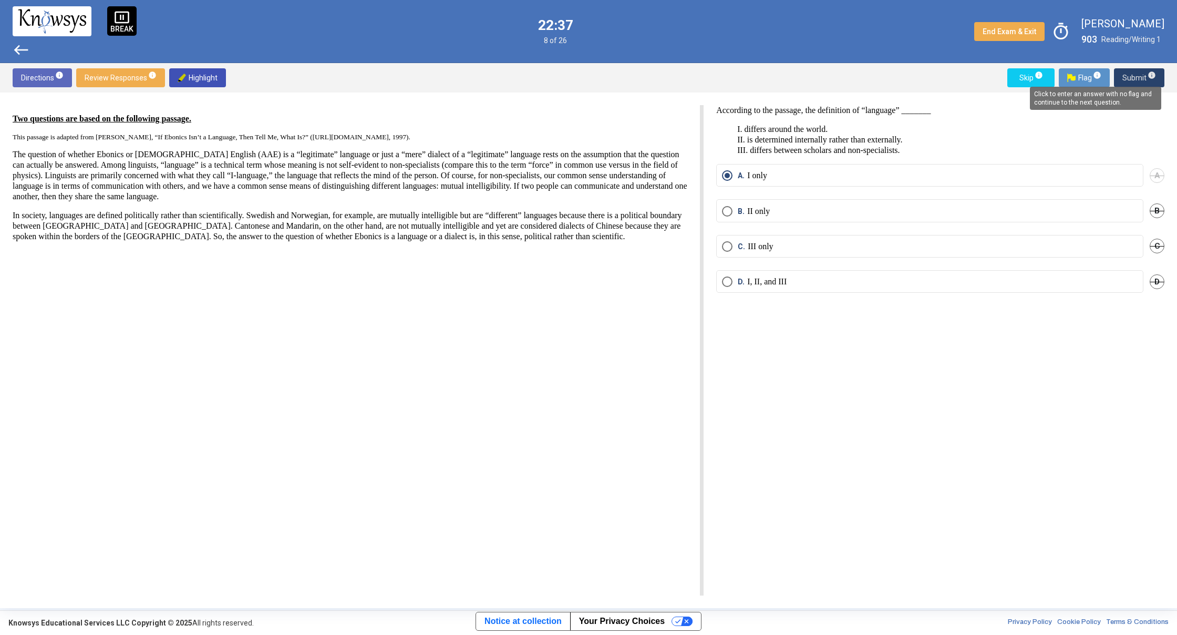
click at [1155, 73] on span "info" at bounding box center [1152, 75] width 8 height 8
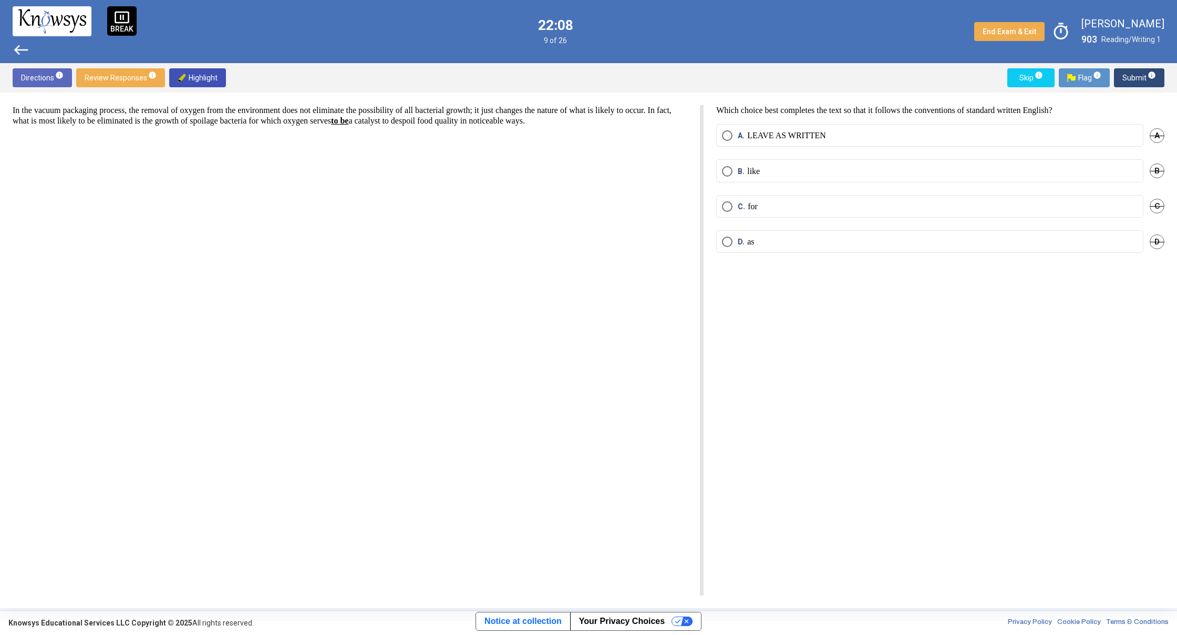
click at [745, 245] on mat-radio-button "D. as" at bounding box center [929, 241] width 427 height 23
click at [734, 239] on span "D. as" at bounding box center [744, 242] width 22 height 11
click at [1134, 76] on span "Submit info" at bounding box center [1140, 77] width 34 height 19
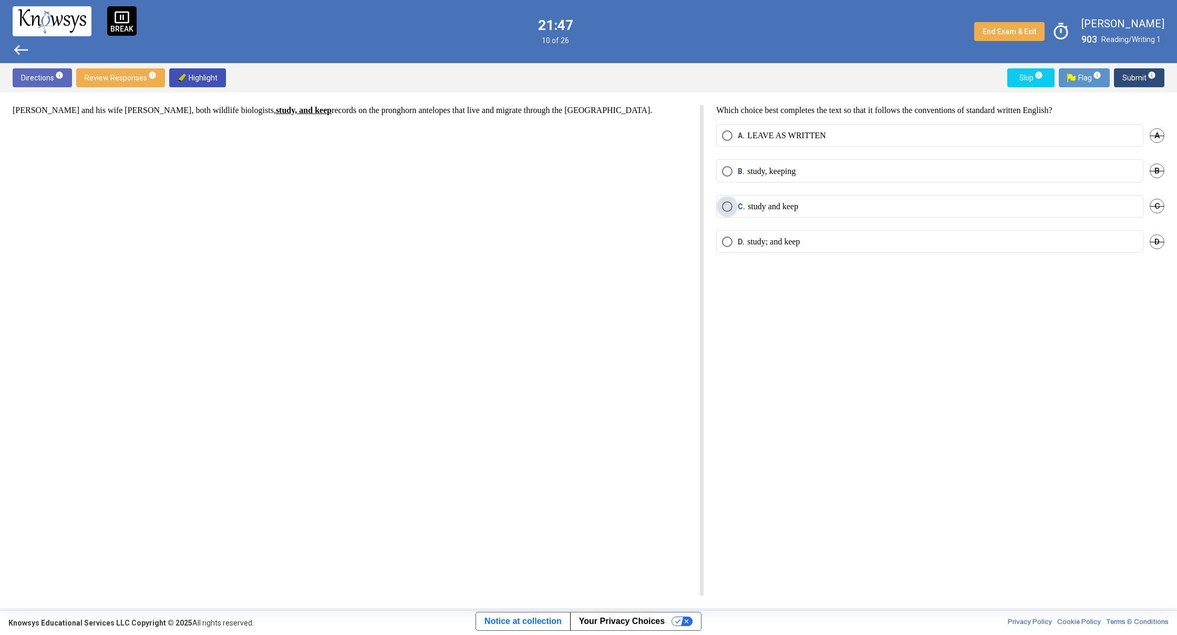
click at [798, 211] on p "study and keep" at bounding box center [773, 206] width 50 height 11
click at [1142, 81] on mat-tooltip-component "Click to enter an answer with no flag and continue to the next question." at bounding box center [1096, 98] width 146 height 38
click at [1127, 73] on span "Submit info" at bounding box center [1140, 77] width 34 height 19
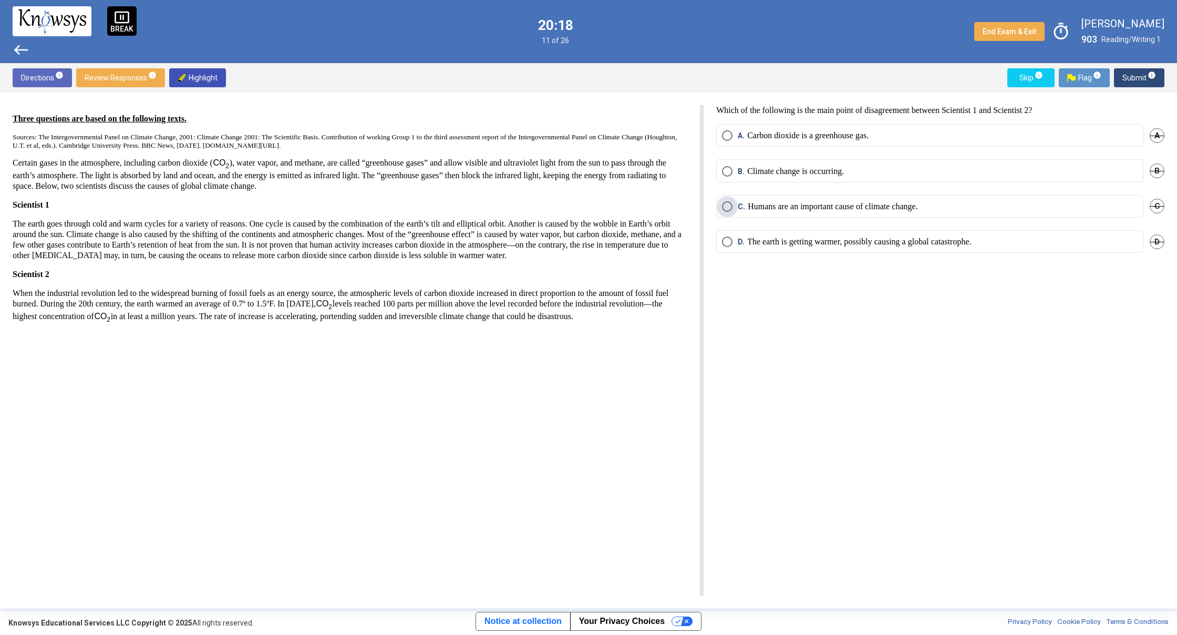
click at [730, 201] on span "Select an option" at bounding box center [727, 206] width 11 height 11
click at [1131, 81] on span "Submit info" at bounding box center [1140, 77] width 34 height 19
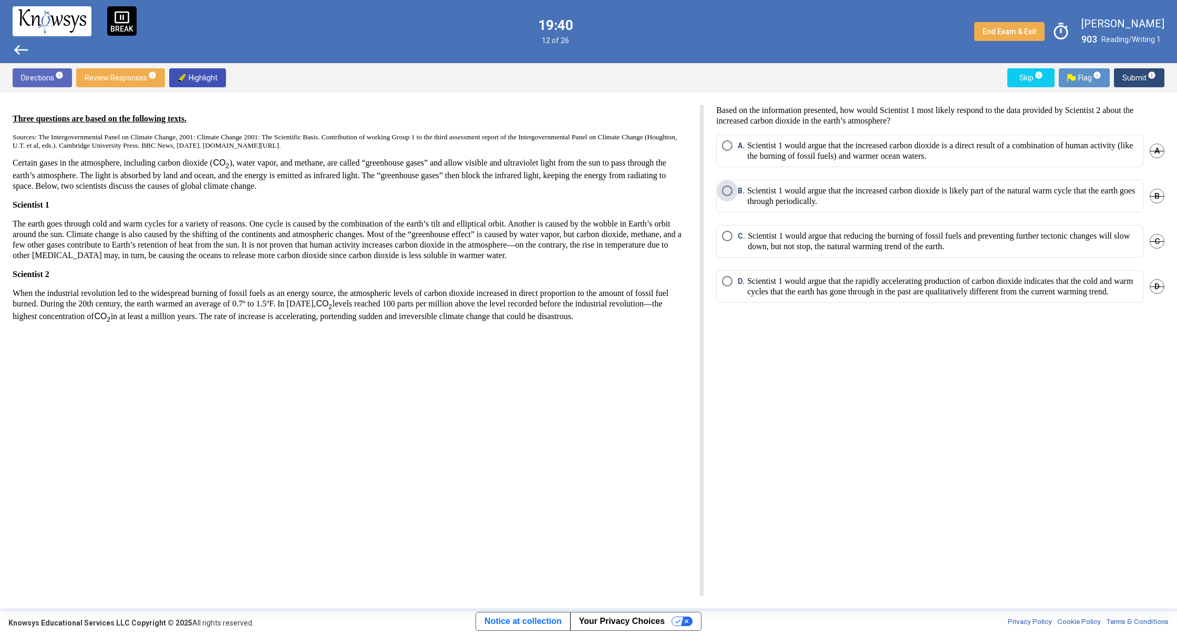
click at [733, 190] on span "Select an option" at bounding box center [727, 191] width 11 height 11
click at [726, 235] on span "Select an option" at bounding box center [727, 236] width 11 height 11
click at [1125, 82] on span "Submit info" at bounding box center [1140, 77] width 34 height 19
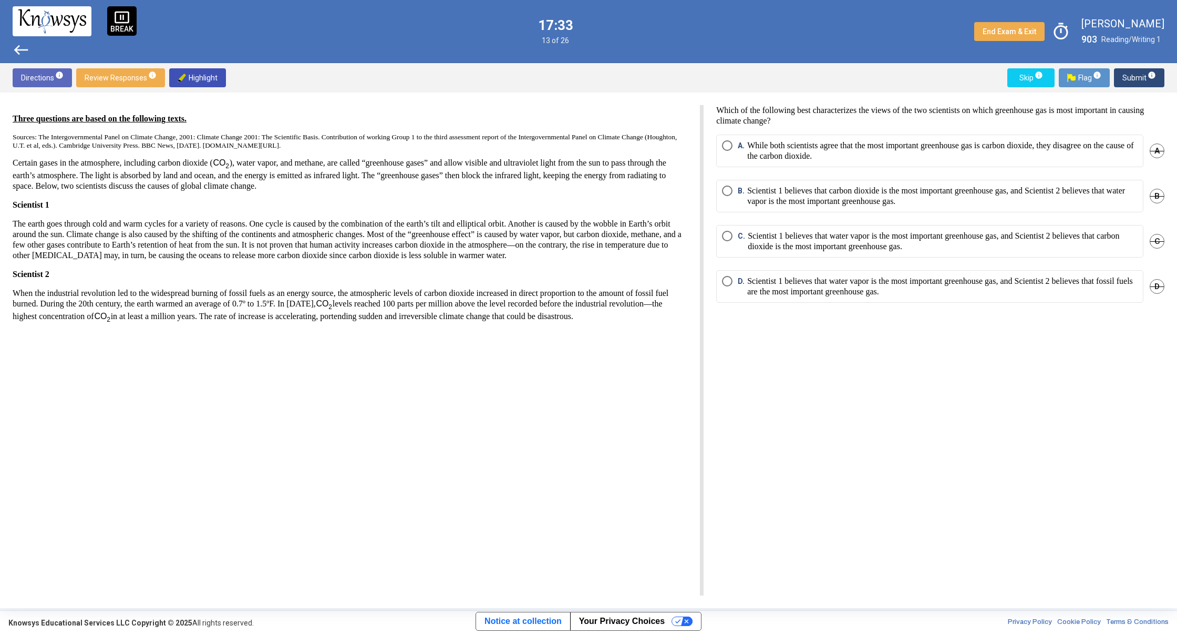
drag, startPoint x: 722, startPoint y: 150, endPoint x: 730, endPoint y: 145, distance: 9.8
click at [725, 147] on mat-radio-button "A. While both scientists agree that the most important greenhouse gas is carbon…" at bounding box center [929, 151] width 427 height 33
click at [730, 145] on span "Select an option" at bounding box center [727, 145] width 11 height 11
click at [1133, 76] on span "Submit info" at bounding box center [1140, 77] width 34 height 19
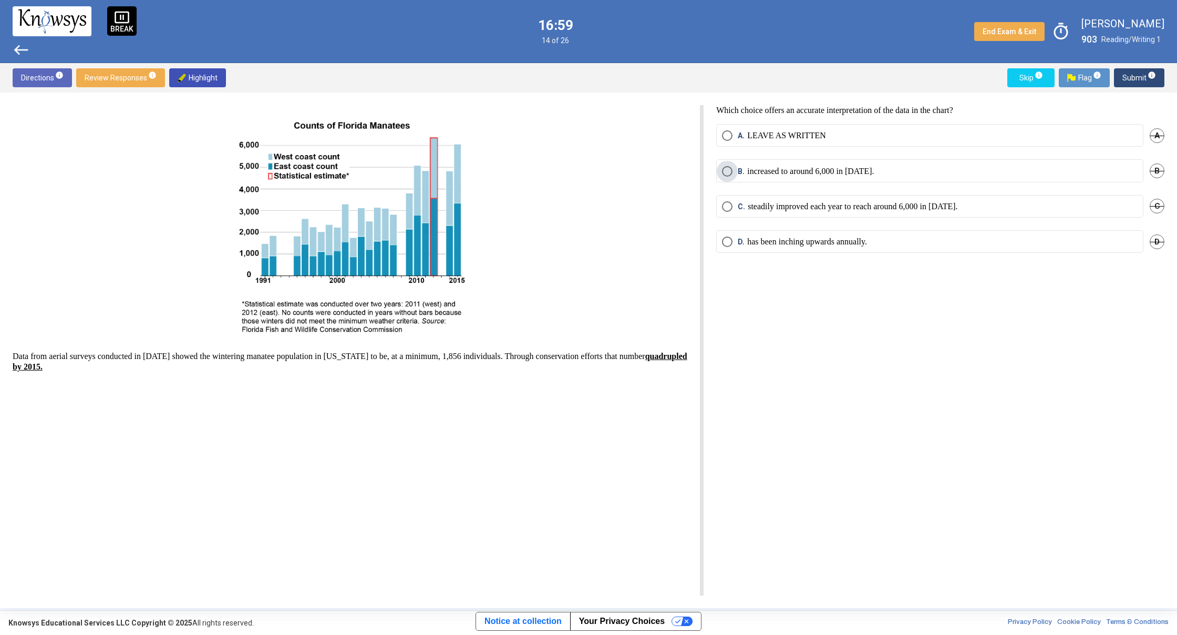
click at [778, 171] on p "increased to around 6,000 in [DATE]." at bounding box center [810, 171] width 127 height 11
click at [725, 203] on span "Select an option" at bounding box center [727, 206] width 11 height 11
click at [1133, 77] on span "Submit info" at bounding box center [1140, 77] width 34 height 19
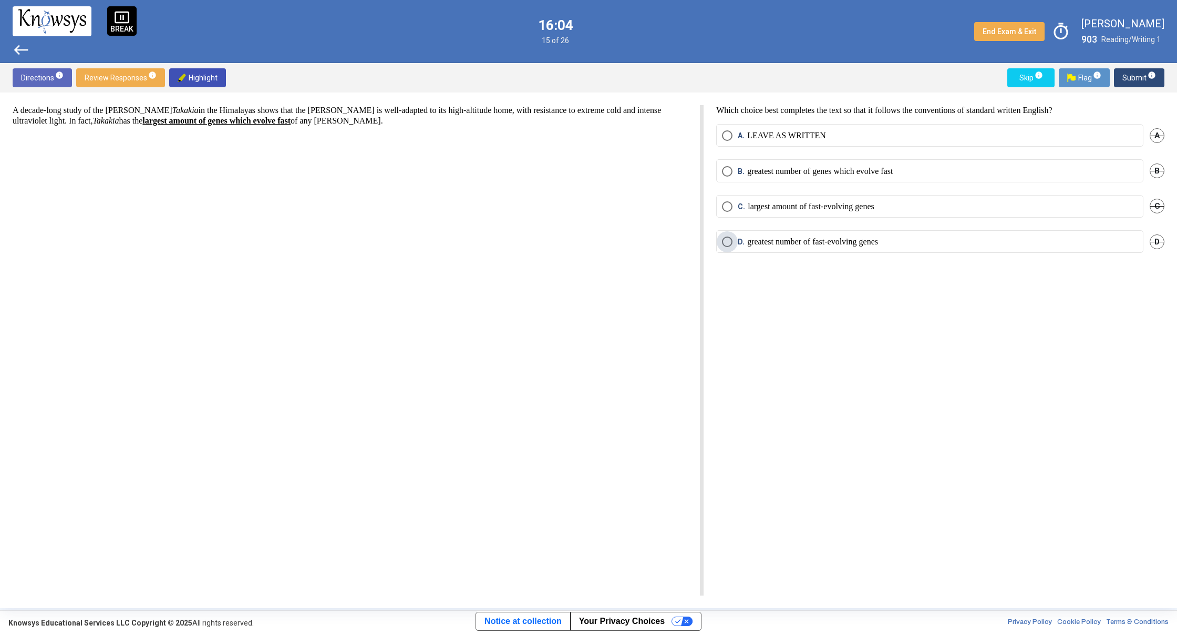
click at [790, 241] on p "greatest number of fast-evolving genes" at bounding box center [812, 242] width 131 height 11
click at [796, 209] on p "largest amount of fast-evolving genes" at bounding box center [811, 206] width 127 height 11
click at [1139, 73] on span "Submit info" at bounding box center [1140, 77] width 34 height 19
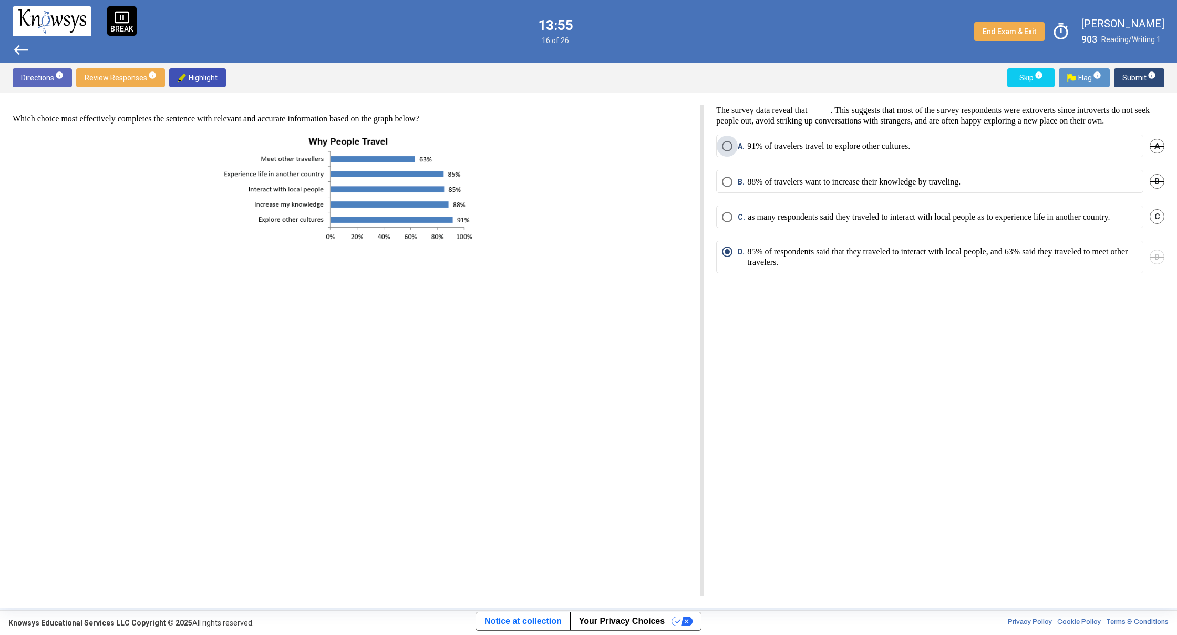
click at [732, 151] on span "Select an option" at bounding box center [727, 146] width 11 height 11
click at [726, 257] on span "Select an option" at bounding box center [727, 252] width 11 height 11
click at [1133, 76] on span "Submit info" at bounding box center [1140, 77] width 34 height 19
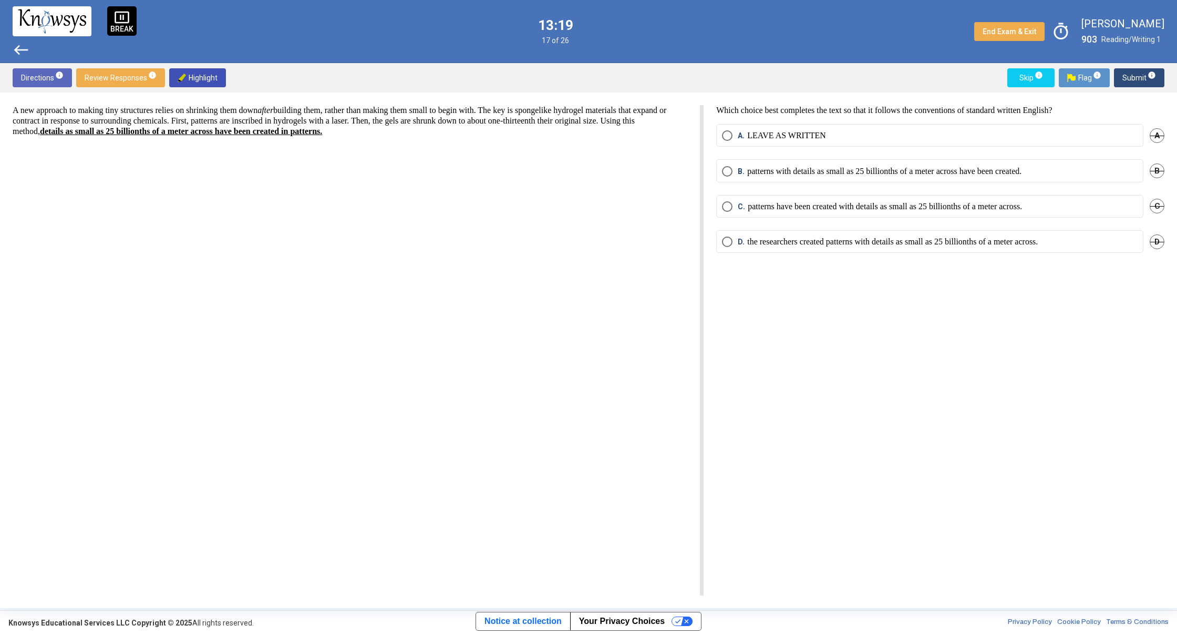
drag, startPoint x: 724, startPoint y: 249, endPoint x: 730, endPoint y: 248, distance: 5.9
click at [727, 249] on mat-radio-button "D. the researchers created patterns with details as small as 25 billionths of a…" at bounding box center [929, 241] width 427 height 23
click at [727, 244] on span "Select an option" at bounding box center [727, 242] width 11 height 11
click at [1124, 73] on button "Submit info" at bounding box center [1139, 77] width 50 height 19
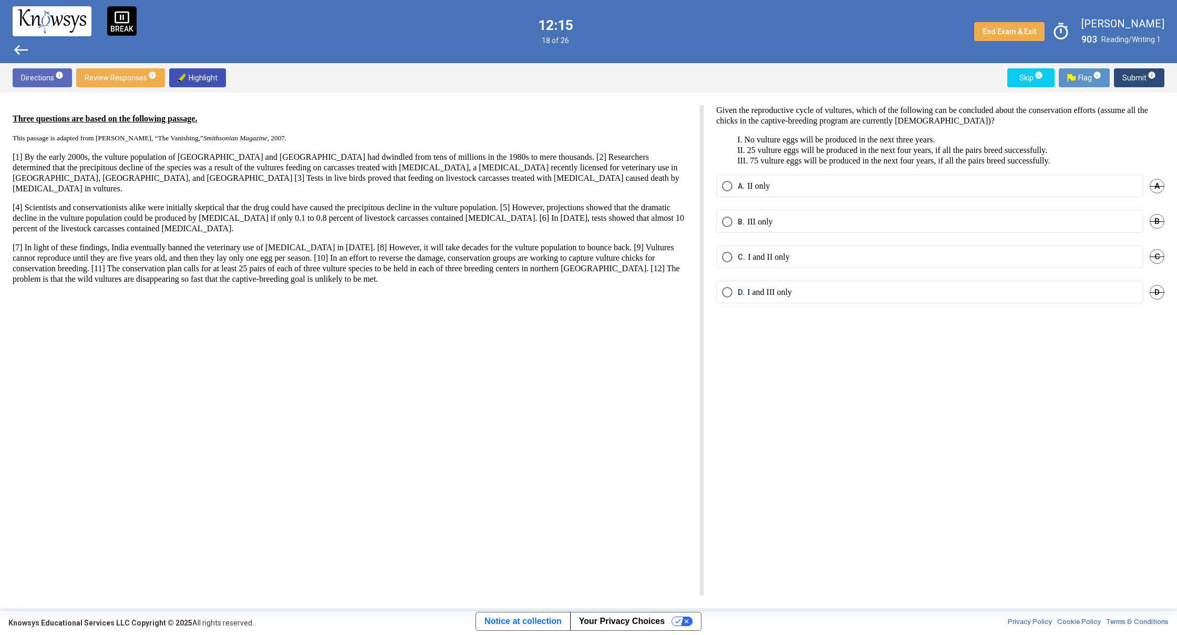
drag, startPoint x: 720, startPoint y: 191, endPoint x: 728, endPoint y: 193, distance: 8.7
click at [728, 193] on mat-radio-button "A. II only" at bounding box center [929, 185] width 427 height 23
click at [719, 155] on p "I. No vulture eggs will be produced in the next three years. II. 25 vulture egg…" at bounding box center [940, 151] width 448 height 32
click at [724, 222] on span "Select an option" at bounding box center [727, 222] width 11 height 11
click at [1134, 79] on span "Submit info" at bounding box center [1140, 77] width 34 height 19
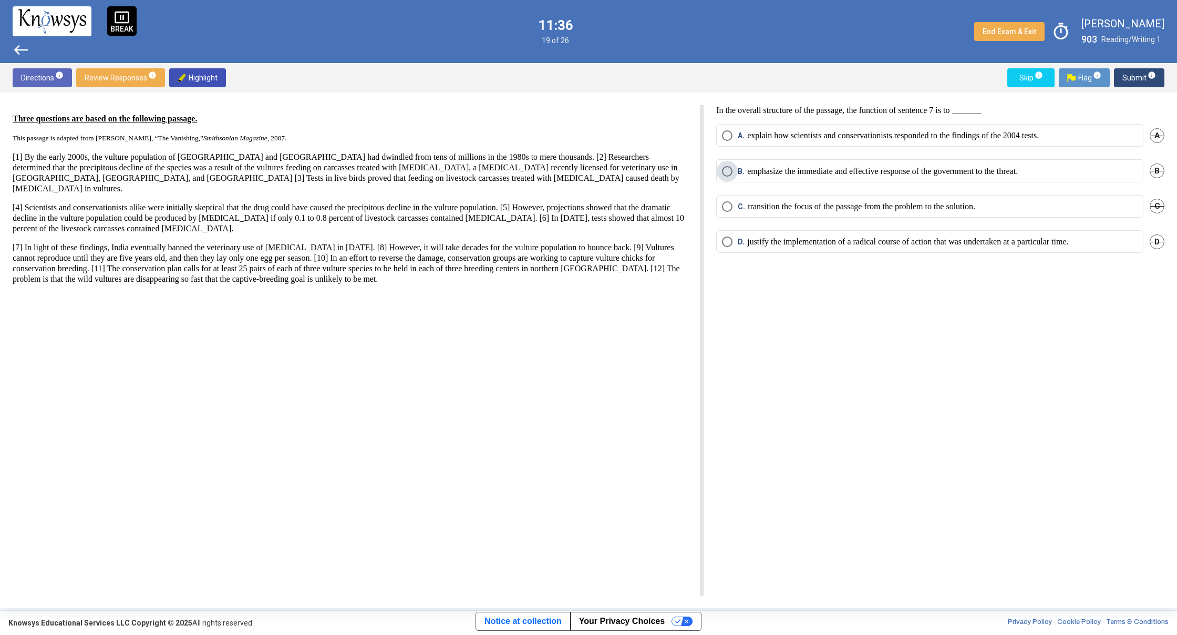
click at [727, 170] on span "Select an option" at bounding box center [727, 171] width 11 height 11
click at [1139, 78] on span "Submit info" at bounding box center [1140, 77] width 34 height 19
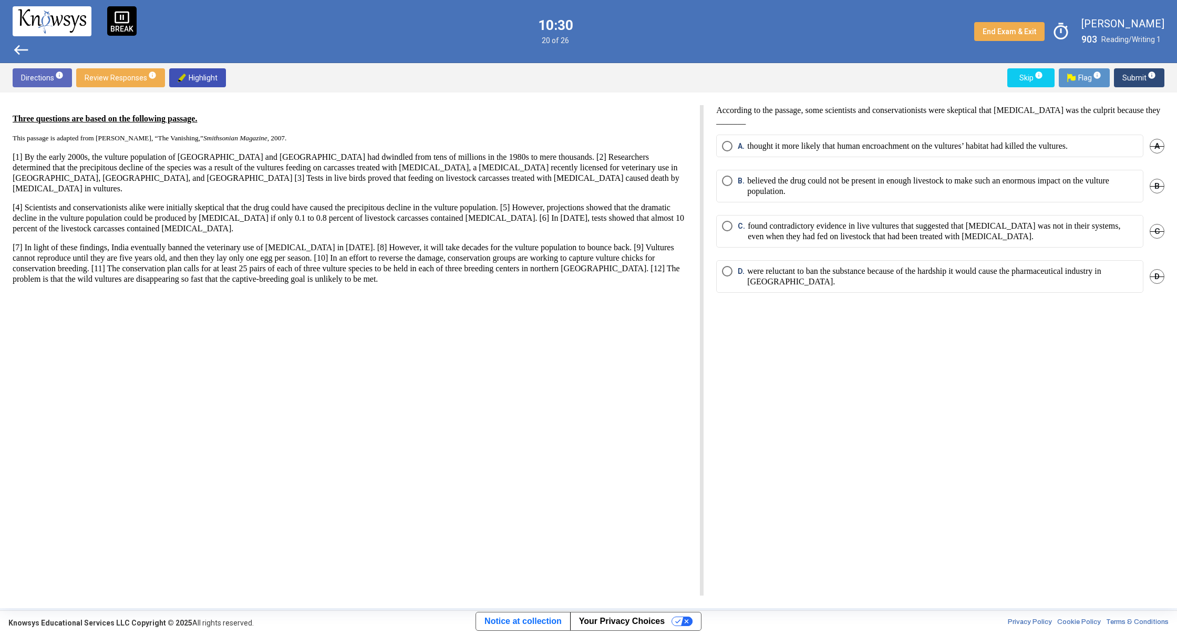
click at [723, 176] on span "Select an option" at bounding box center [727, 181] width 11 height 11
click at [1125, 84] on span "Submit info" at bounding box center [1140, 77] width 34 height 19
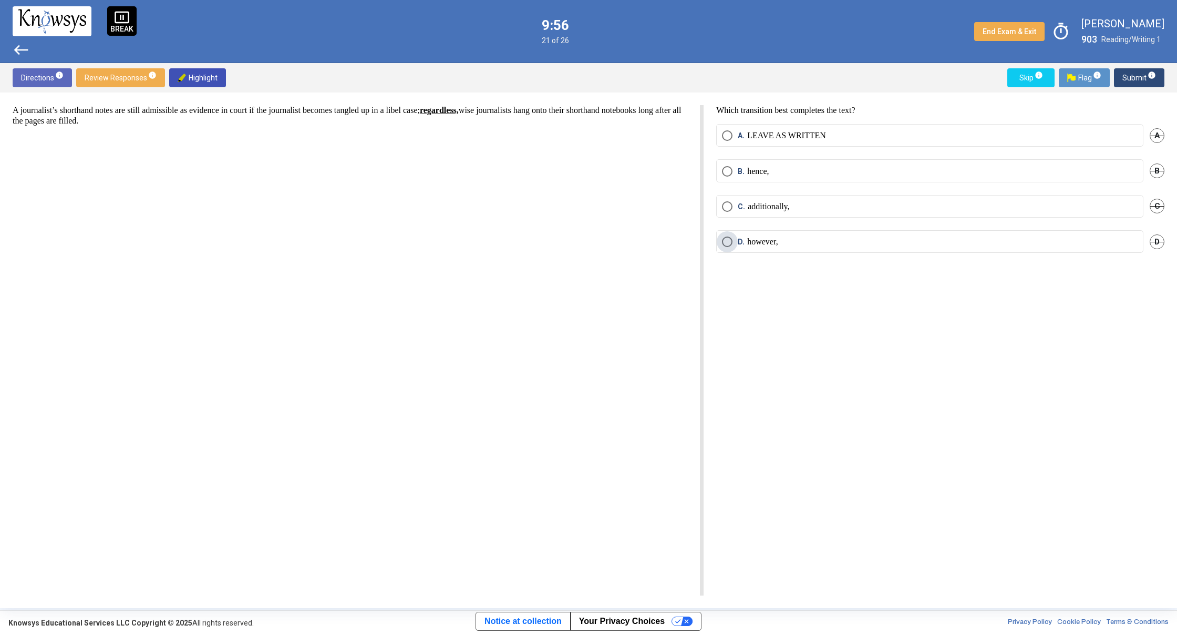
click at [726, 240] on span "Select an option" at bounding box center [727, 242] width 11 height 11
click at [726, 133] on span "Select an option" at bounding box center [727, 135] width 11 height 11
click at [1126, 72] on span "Submit info" at bounding box center [1140, 77] width 34 height 19
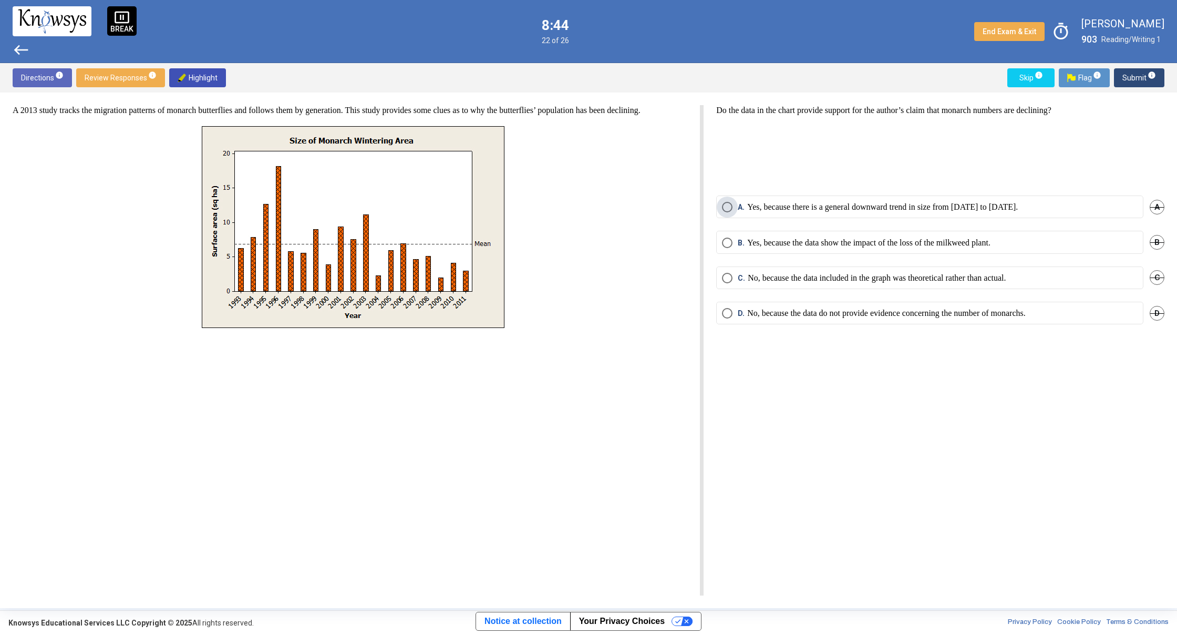
click at [736, 206] on span "A. Yes, because there is a general downward trend in size from [DATE] to [DATE]." at bounding box center [875, 207] width 285 height 11
click at [1128, 80] on span "Submit info" at bounding box center [1140, 77] width 34 height 19
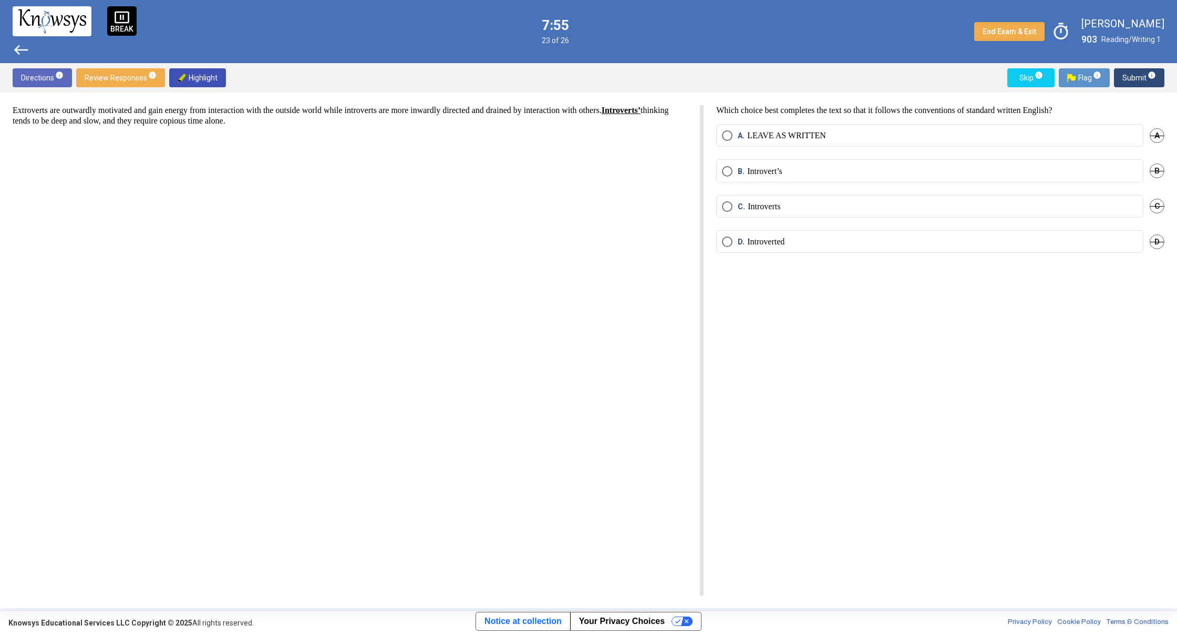
click at [725, 137] on span "Select an option" at bounding box center [727, 135] width 11 height 11
click at [1129, 71] on span "Submit info" at bounding box center [1140, 77] width 34 height 19
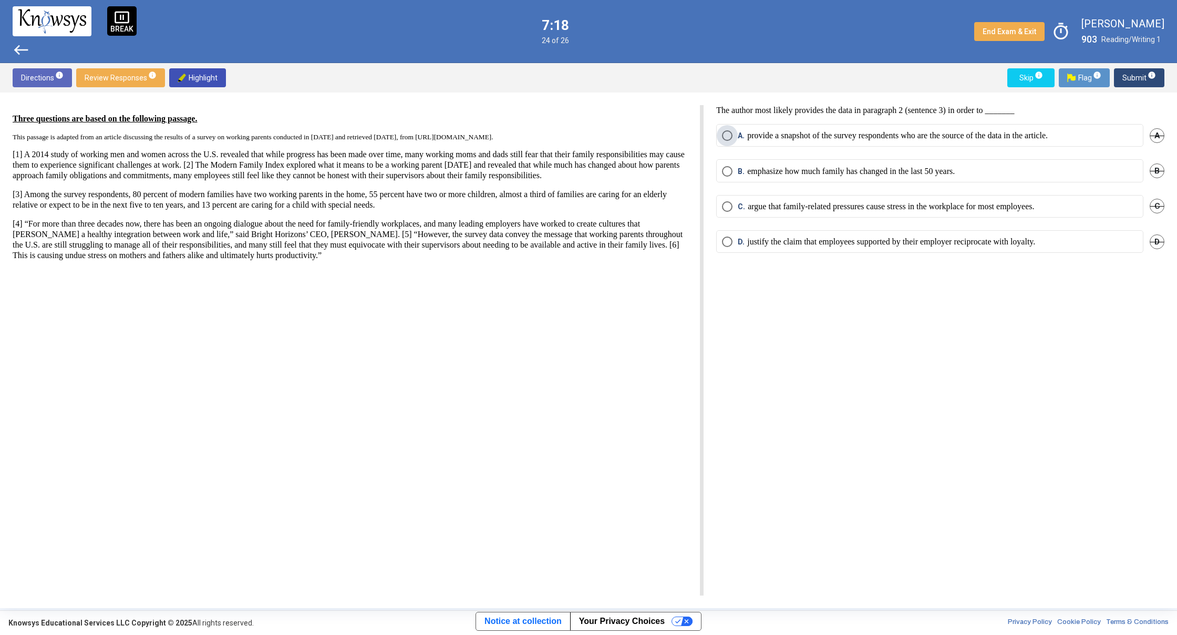
click at [726, 134] on span "Select an option" at bounding box center [727, 135] width 11 height 11
click at [1133, 74] on span "Submit info" at bounding box center [1140, 77] width 34 height 19
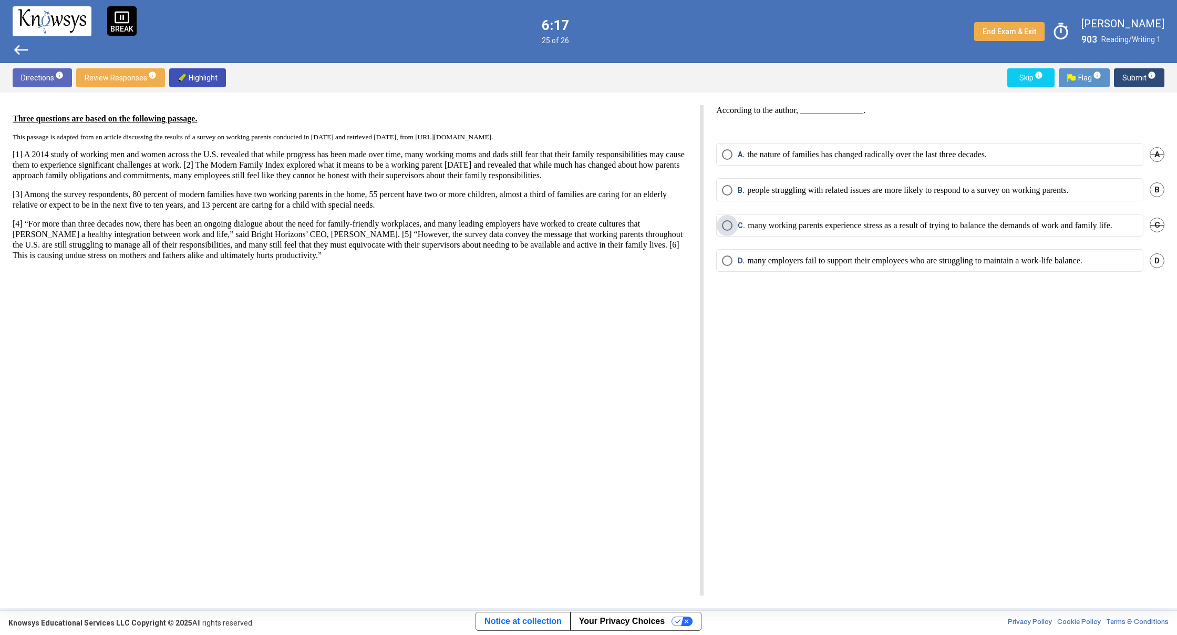
click at [730, 224] on span "Select an option" at bounding box center [727, 225] width 11 height 11
click at [1138, 75] on span "Submit info" at bounding box center [1140, 77] width 34 height 19
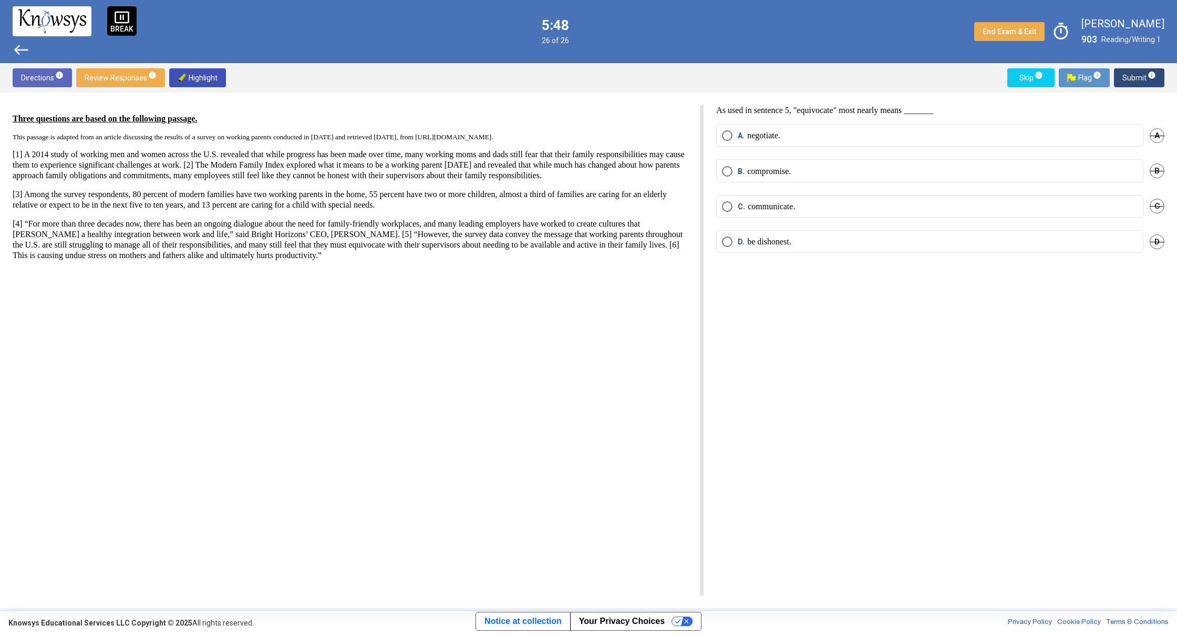
click at [728, 139] on span "Select an option" at bounding box center [727, 135] width 11 height 11
click at [1105, 71] on button "Flag info" at bounding box center [1084, 77] width 51 height 19
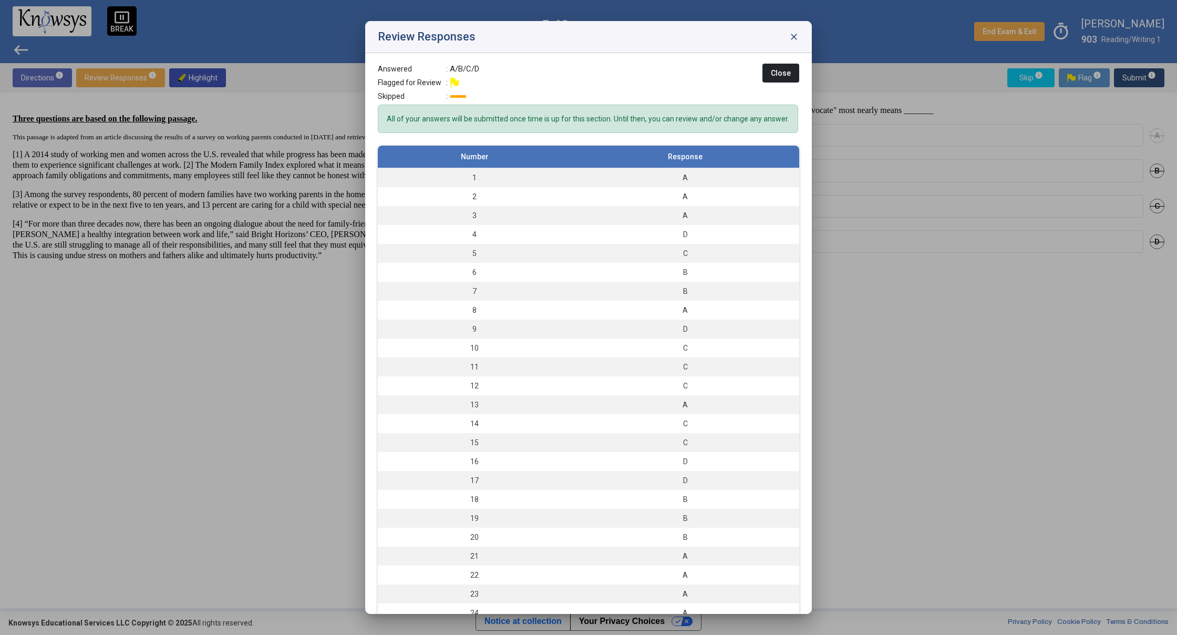
click at [797, 36] on span "close" at bounding box center [794, 37] width 11 height 11
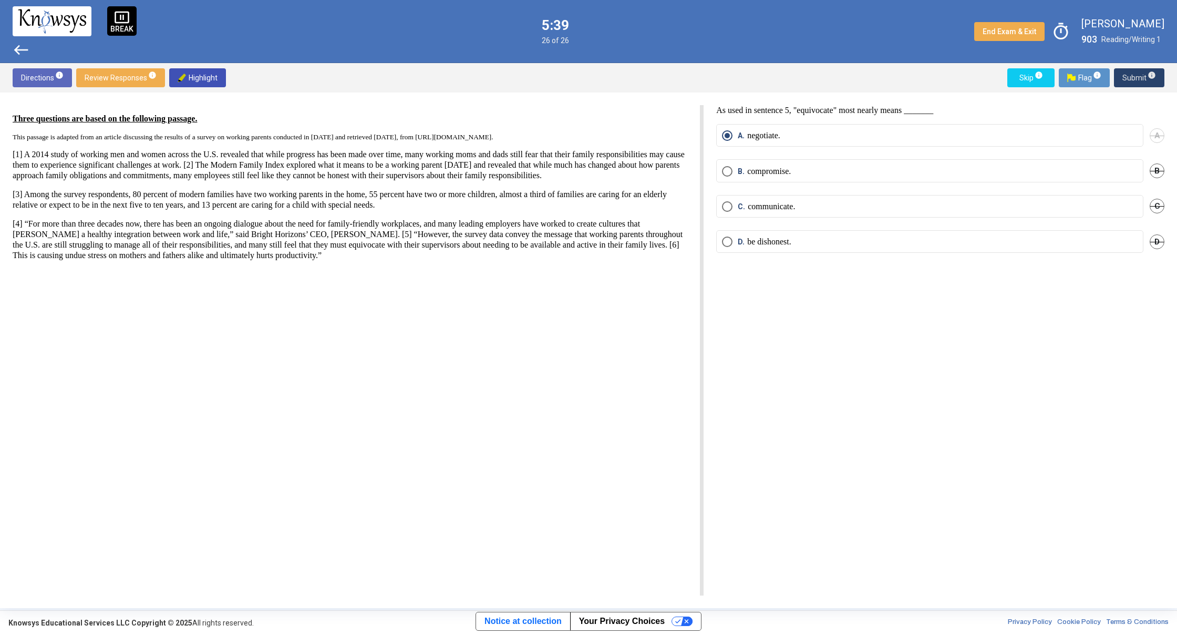
click at [1133, 75] on span "Submit info" at bounding box center [1140, 77] width 34 height 19
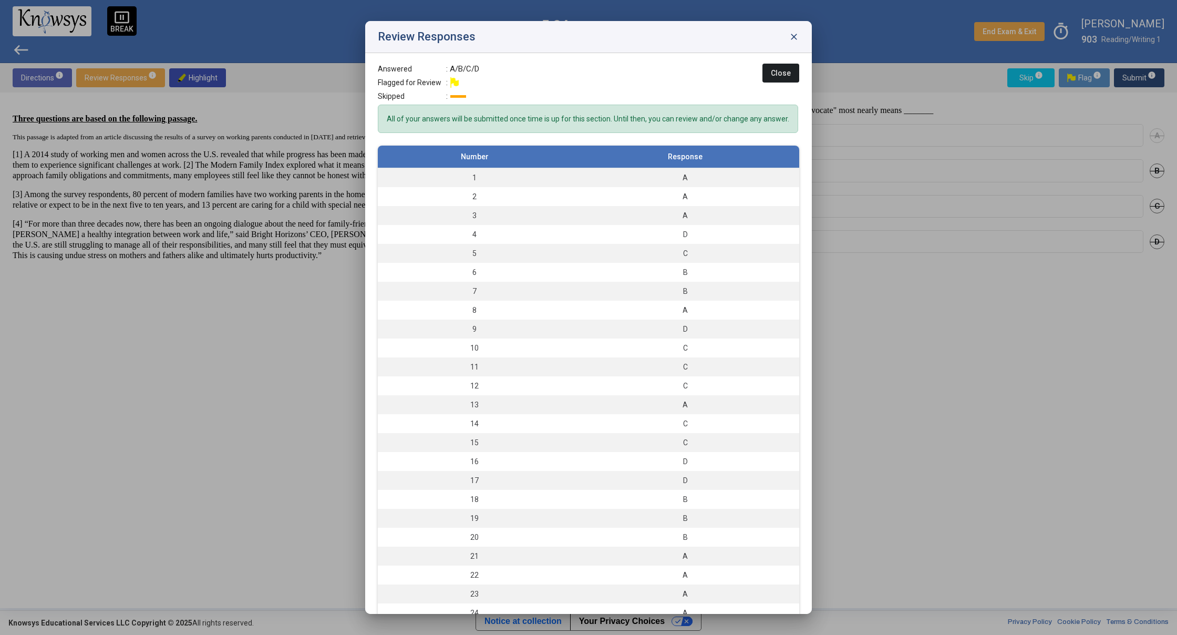
click at [794, 36] on span "close" at bounding box center [794, 37] width 11 height 11
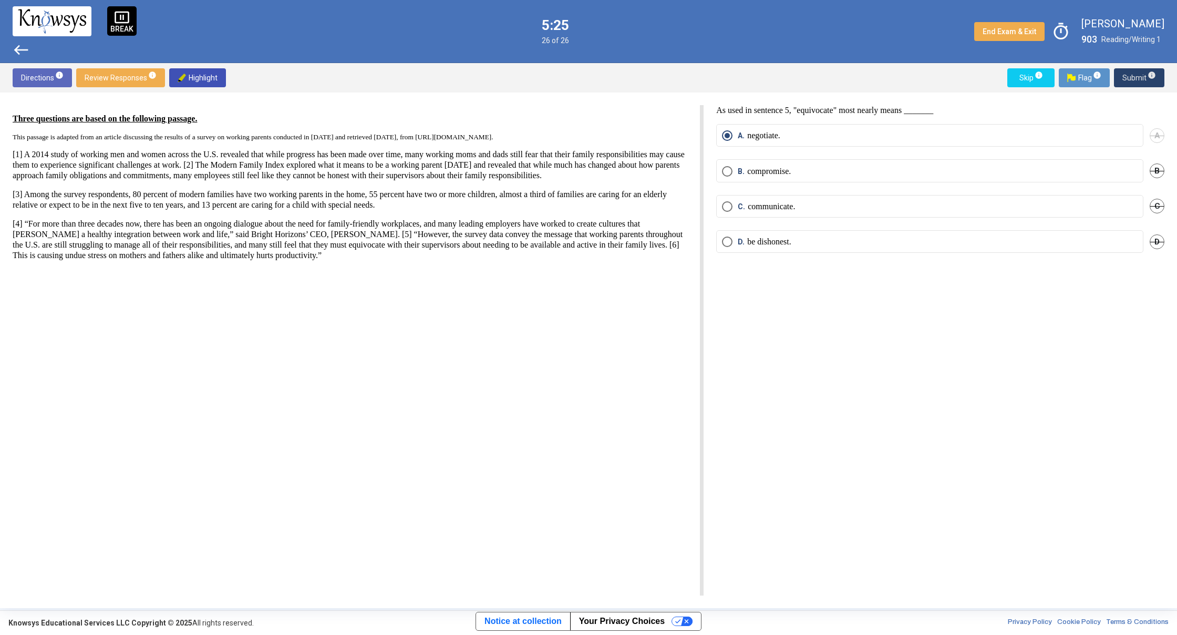
click at [1132, 75] on span "Submit info" at bounding box center [1140, 77] width 34 height 19
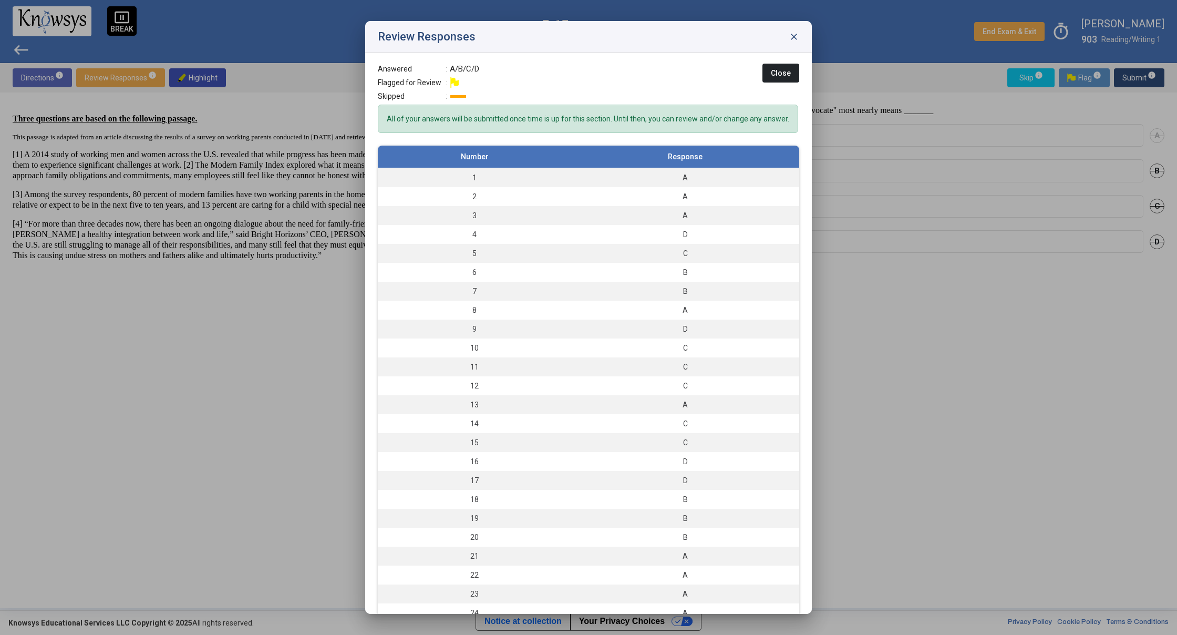
click at [792, 36] on span "close" at bounding box center [794, 37] width 11 height 11
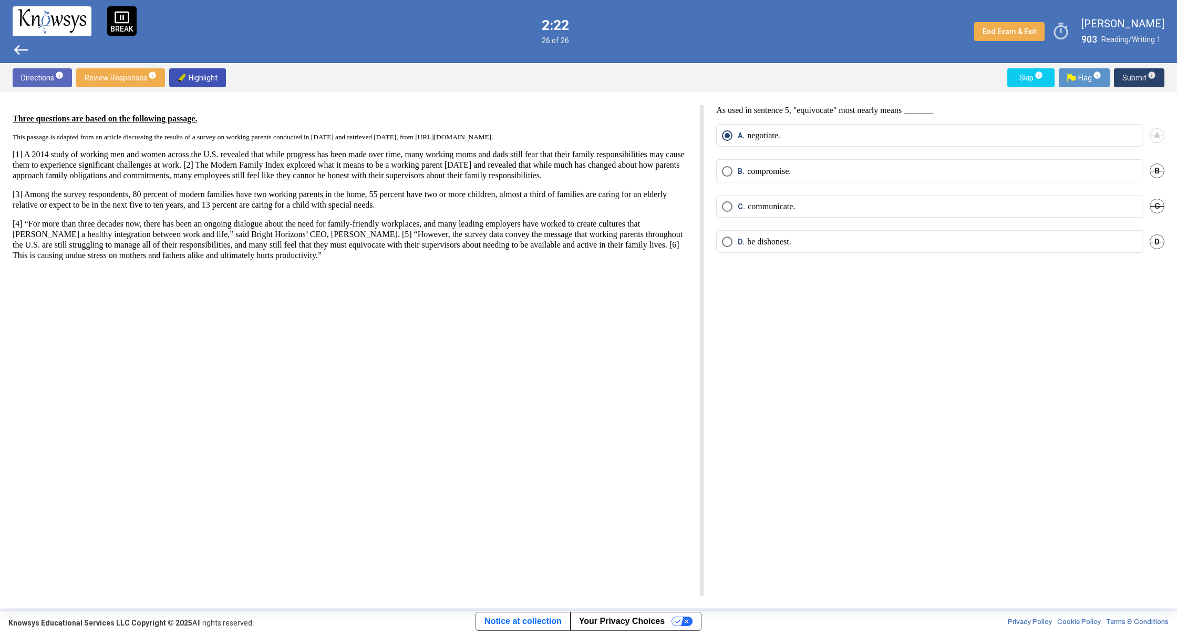
click at [1133, 79] on span "Submit info" at bounding box center [1140, 77] width 34 height 19
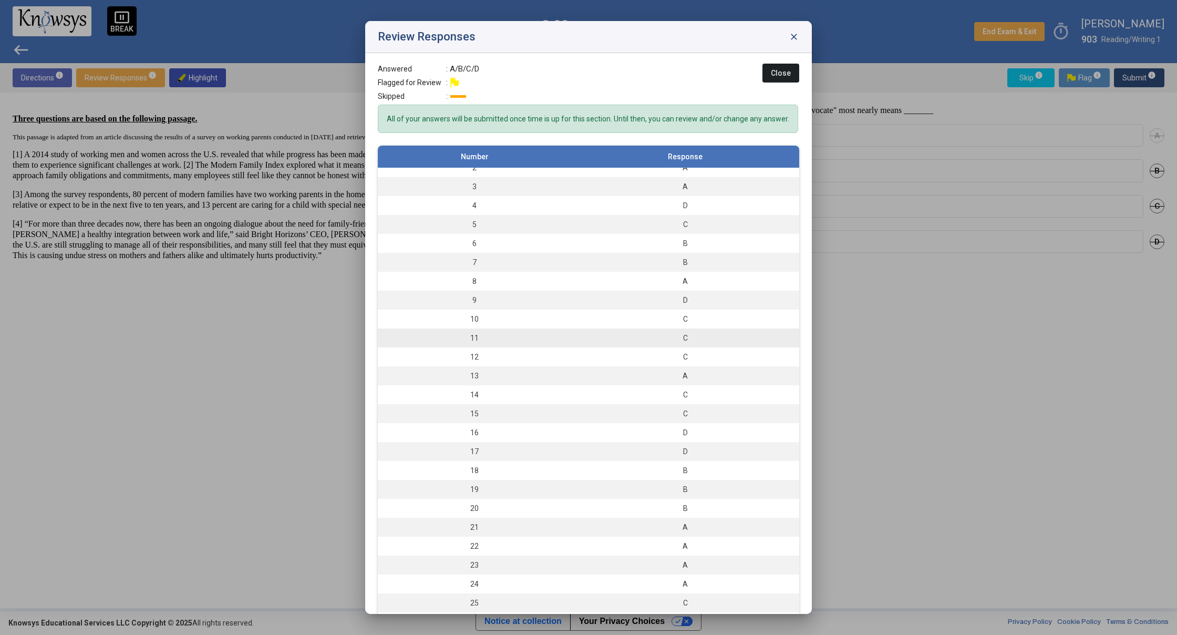
scroll to position [38, 0]
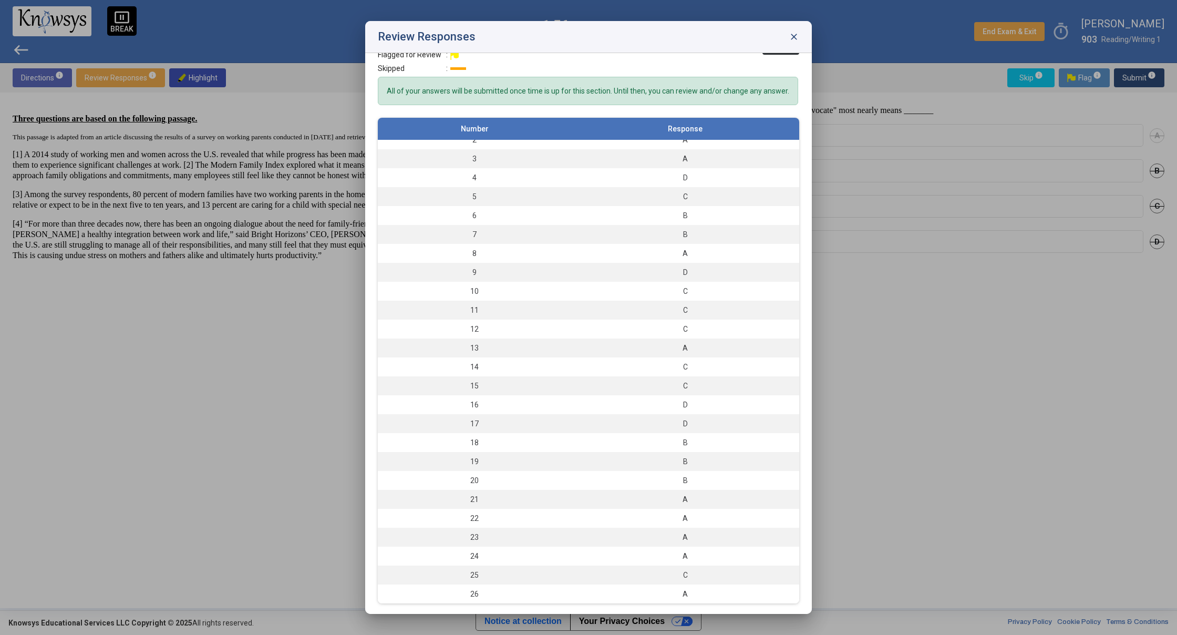
click at [794, 36] on span "close" at bounding box center [794, 37] width 11 height 11
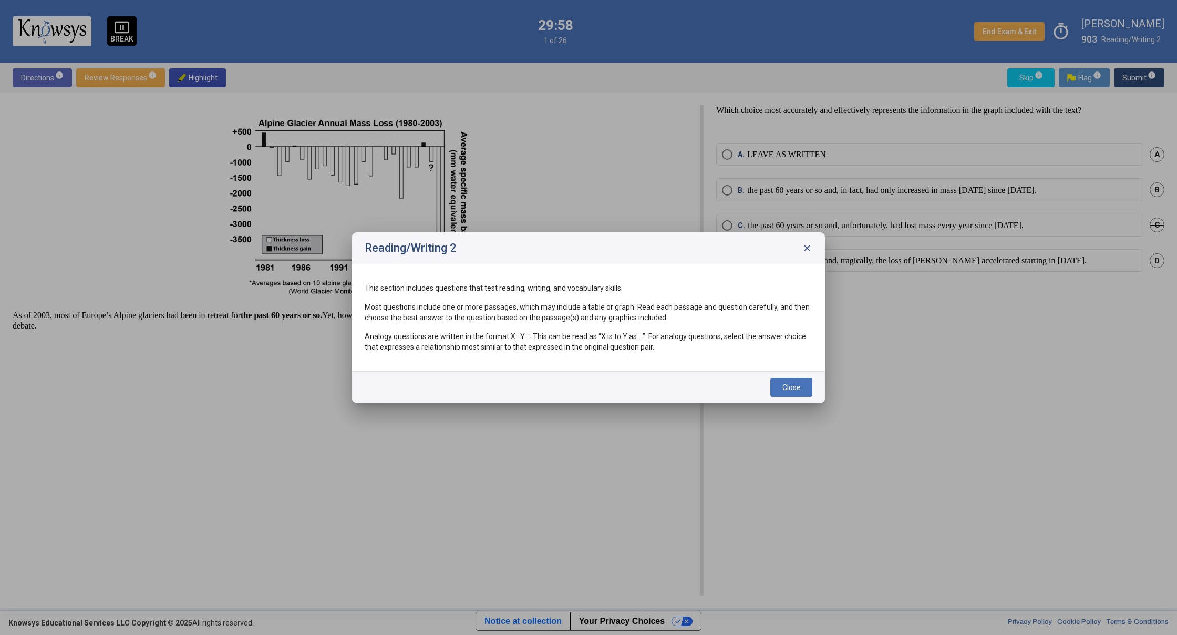
click at [808, 249] on span "close" at bounding box center [807, 248] width 11 height 11
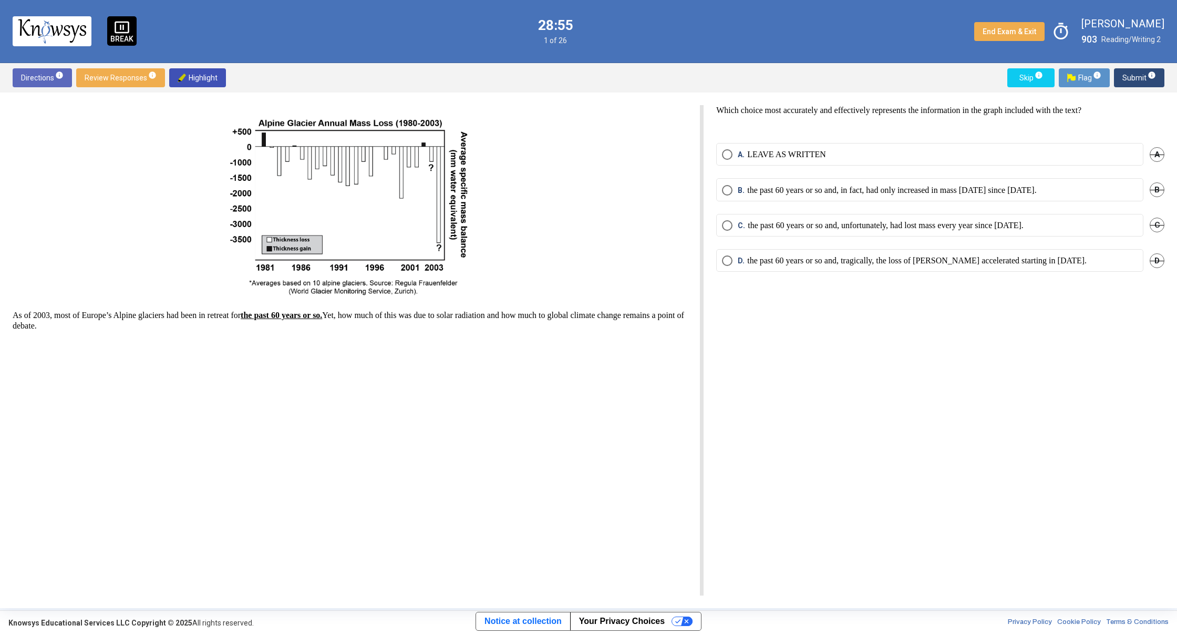
click at [735, 196] on mat-radio-button "B. the past 60 years or so and, in fact, had only increased in mass [DATE] sinc…" at bounding box center [929, 189] width 427 height 23
click at [728, 190] on span "Select an option" at bounding box center [727, 190] width 11 height 11
click at [723, 222] on span "Select an option" at bounding box center [727, 225] width 11 height 11
click at [1128, 79] on span "Submit info" at bounding box center [1140, 77] width 34 height 19
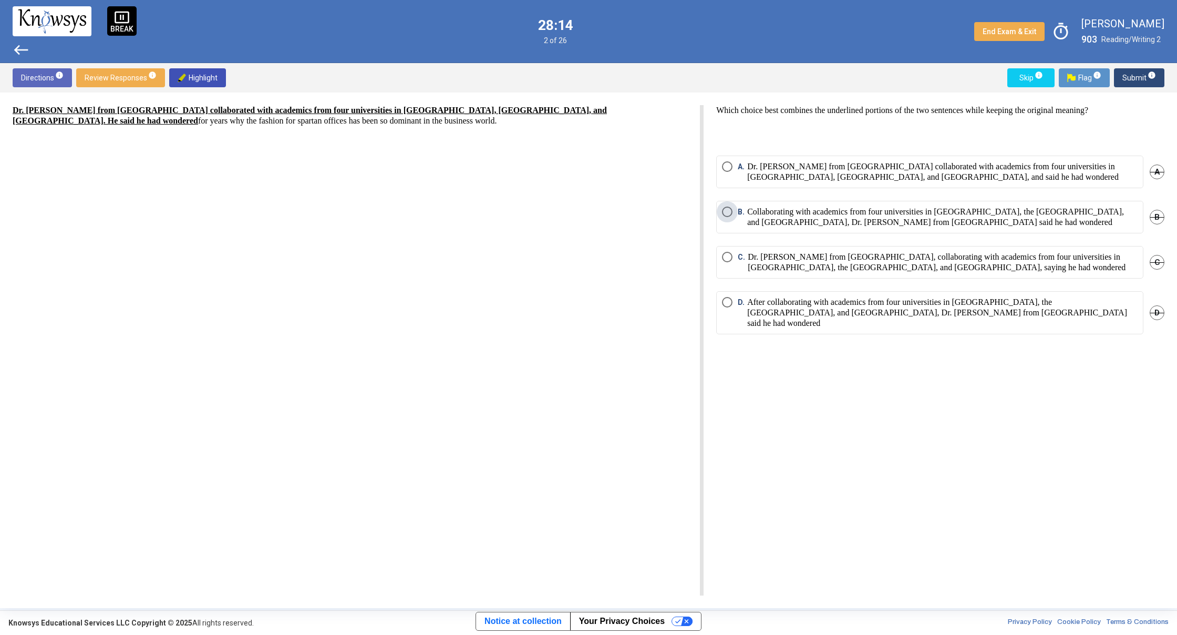
click at [732, 212] on span "Select an option" at bounding box center [727, 212] width 11 height 11
click at [1131, 71] on span "Submit info" at bounding box center [1140, 77] width 34 height 19
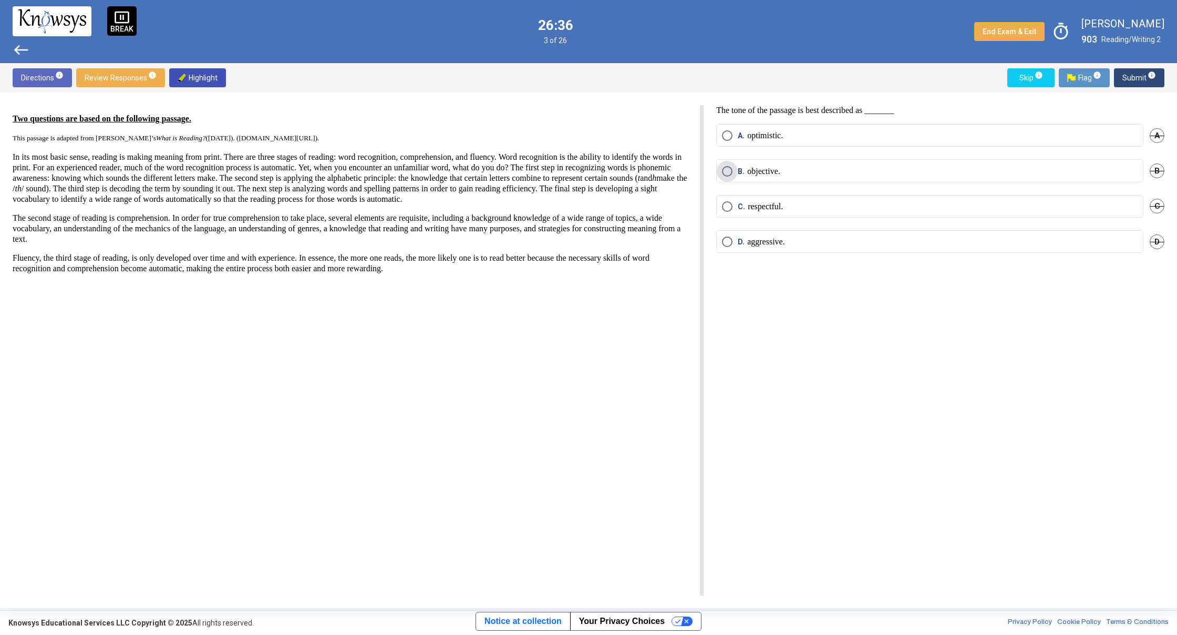
click at [728, 170] on span "Select an option" at bounding box center [727, 171] width 11 height 11
click at [731, 245] on span "Select an option" at bounding box center [727, 242] width 11 height 11
click at [1126, 71] on span "Submit info" at bounding box center [1140, 77] width 34 height 19
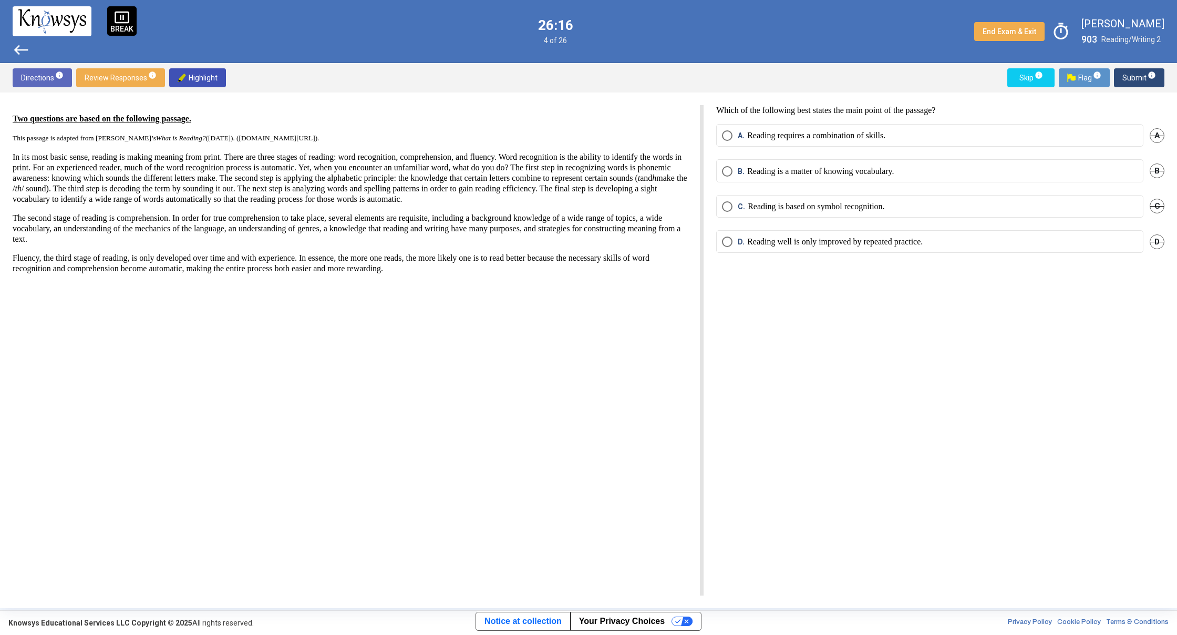
click at [721, 137] on mat-radio-button "A. Reading requires a combination of skills." at bounding box center [929, 135] width 427 height 23
click at [728, 170] on span "Select an option" at bounding box center [727, 171] width 11 height 11
click at [1126, 74] on span "Submit info" at bounding box center [1140, 77] width 34 height 19
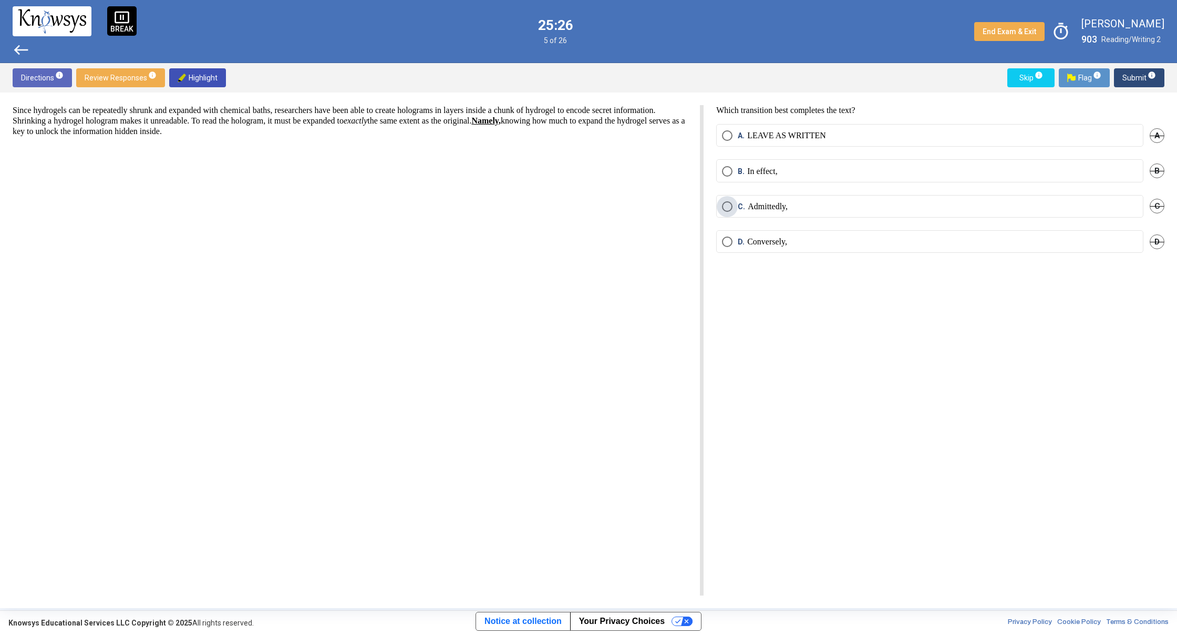
click at [727, 207] on span "Select an option" at bounding box center [727, 206] width 11 height 11
click at [727, 171] on span "Select an option" at bounding box center [727, 171] width 11 height 11
click at [1121, 73] on button "Submit info" at bounding box center [1139, 77] width 50 height 19
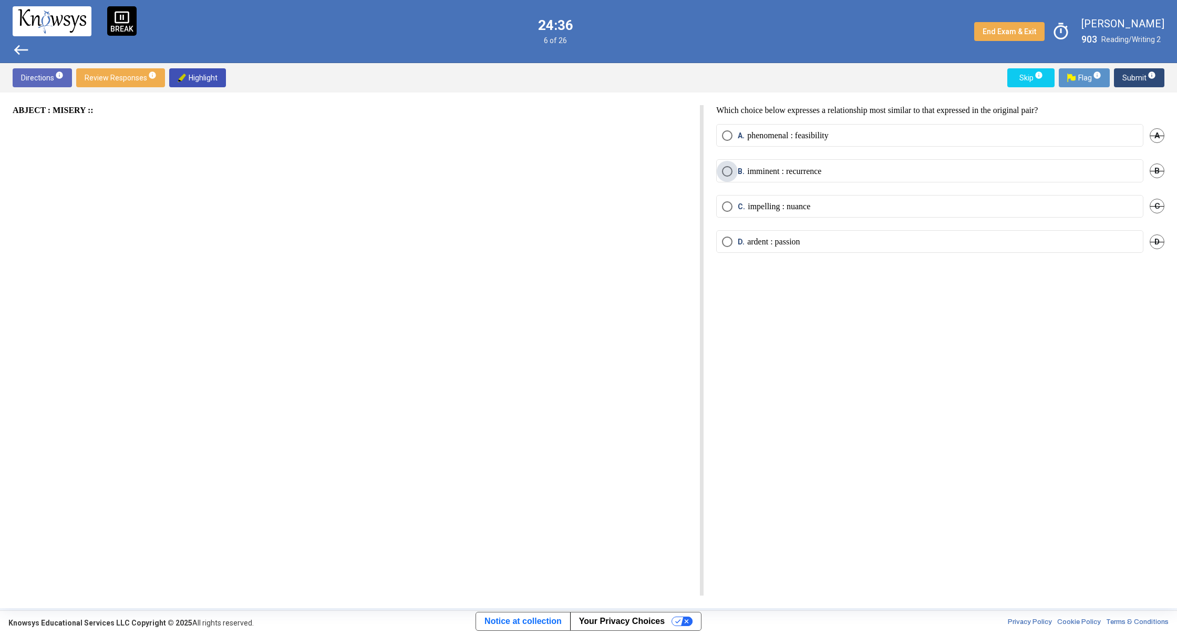
click at [734, 174] on span "B. imminent : recurrence" at bounding box center [777, 171] width 89 height 11
click at [1135, 74] on span "Submit info" at bounding box center [1140, 77] width 34 height 19
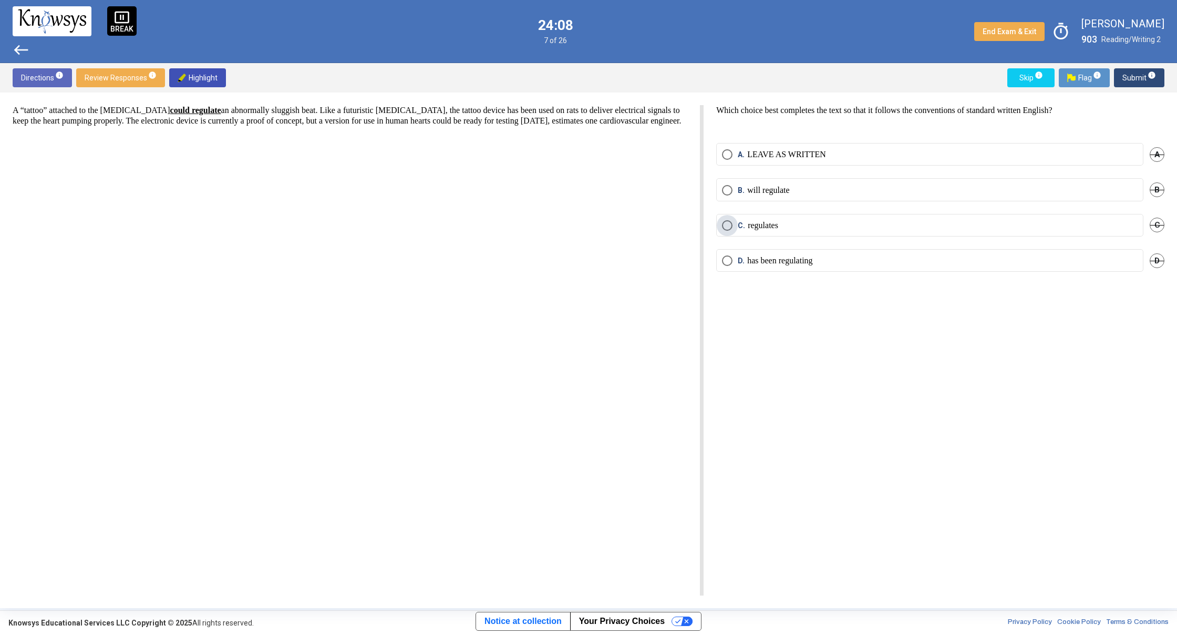
click at [728, 223] on span "Select an option" at bounding box center [727, 225] width 11 height 11
click at [727, 155] on span "Select an option" at bounding box center [727, 154] width 11 height 11
click at [1137, 76] on span "Submit info" at bounding box center [1140, 77] width 34 height 19
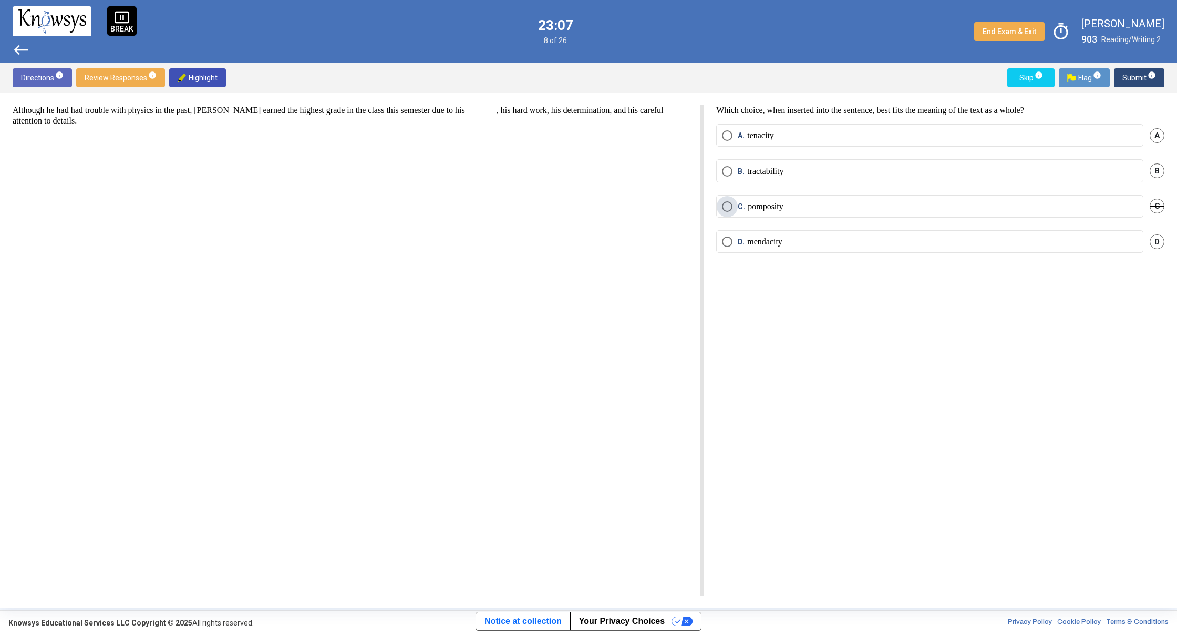
click at [724, 206] on span "Select an option" at bounding box center [727, 206] width 11 height 11
click at [730, 169] on span "Select an option" at bounding box center [727, 171] width 11 height 11
click at [1128, 73] on span "Submit info" at bounding box center [1140, 77] width 34 height 19
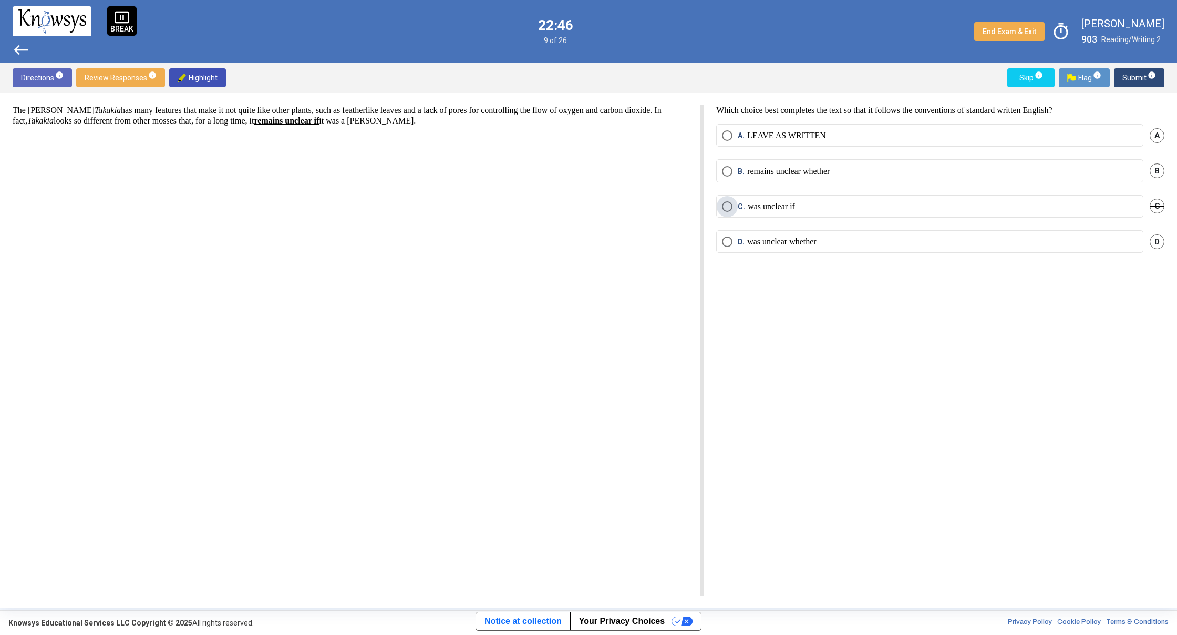
drag, startPoint x: 724, startPoint y: 206, endPoint x: 724, endPoint y: 223, distance: 17.3
click at [724, 207] on span "Select an option" at bounding box center [727, 206] width 11 height 11
drag, startPoint x: 1122, startPoint y: 71, endPoint x: 1121, endPoint y: 79, distance: 7.4
click at [1122, 75] on button "Submit info" at bounding box center [1139, 77] width 50 height 19
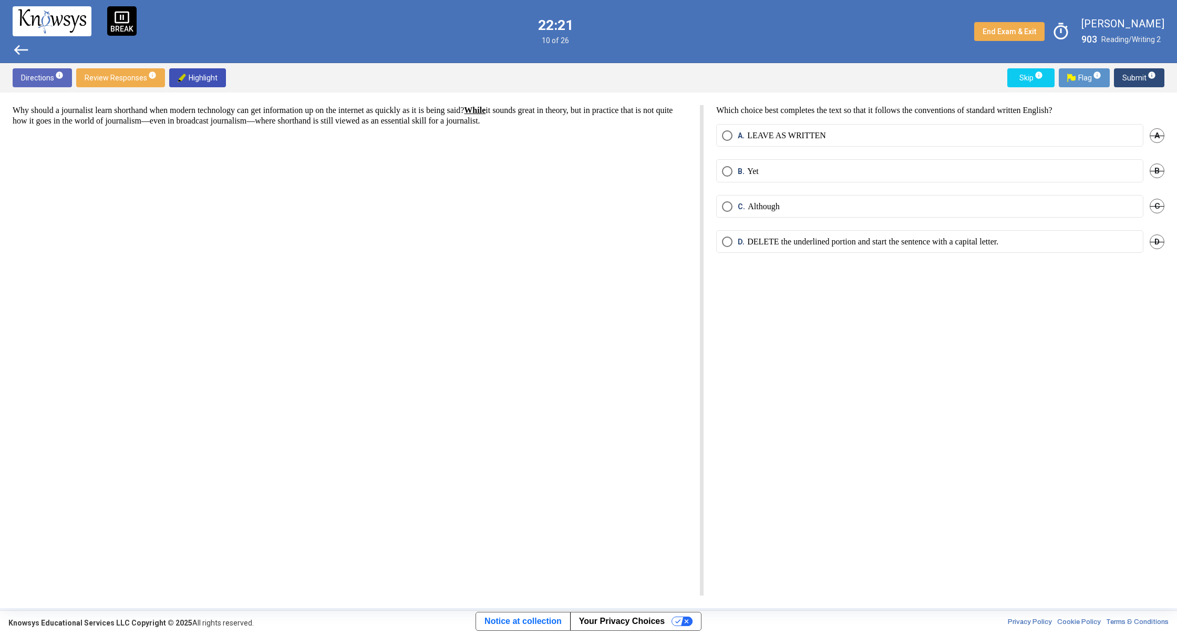
click at [725, 208] on span "Select an option" at bounding box center [727, 206] width 11 height 11
click at [726, 245] on span "Select an option" at bounding box center [727, 242] width 11 height 11
click at [1125, 73] on span "Submit info" at bounding box center [1140, 77] width 34 height 19
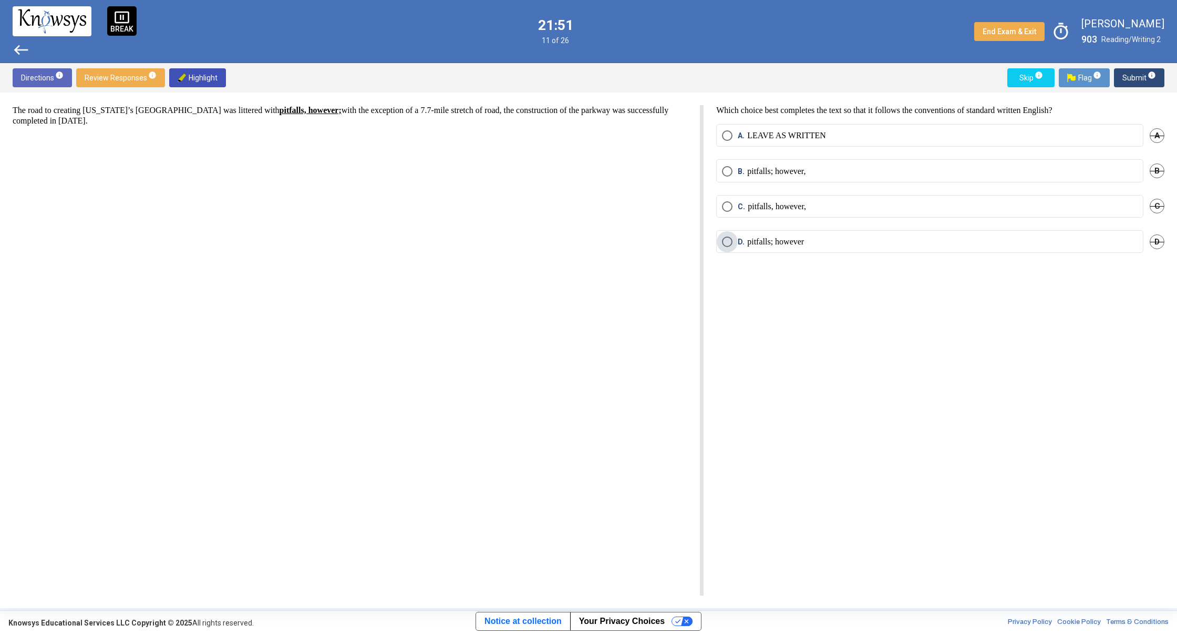
click at [725, 247] on span "Select an option" at bounding box center [727, 242] width 11 height 11
click at [728, 209] on span "Select an option" at bounding box center [727, 206] width 11 height 11
click at [1128, 77] on span "Submit info" at bounding box center [1140, 77] width 34 height 19
drag, startPoint x: 749, startPoint y: 130, endPoint x: 804, endPoint y: 125, distance: 54.4
click at [770, 137] on p "LEAVE AS WRITTEN" at bounding box center [786, 135] width 79 height 11
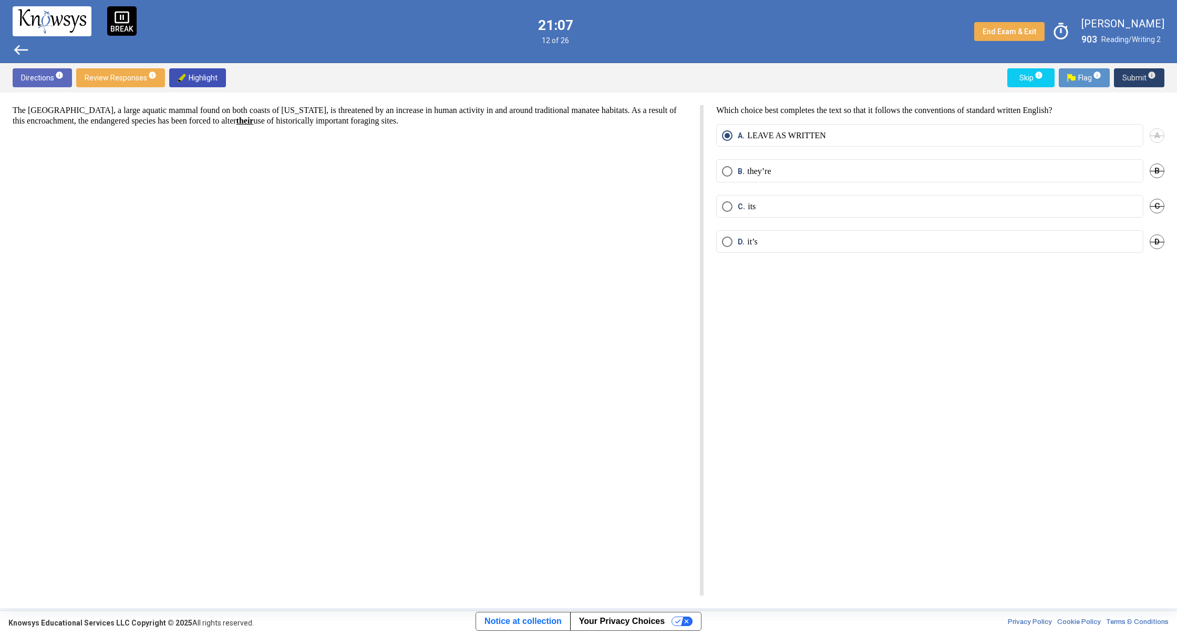
click at [1125, 80] on span "Submit info" at bounding box center [1140, 77] width 34 height 19
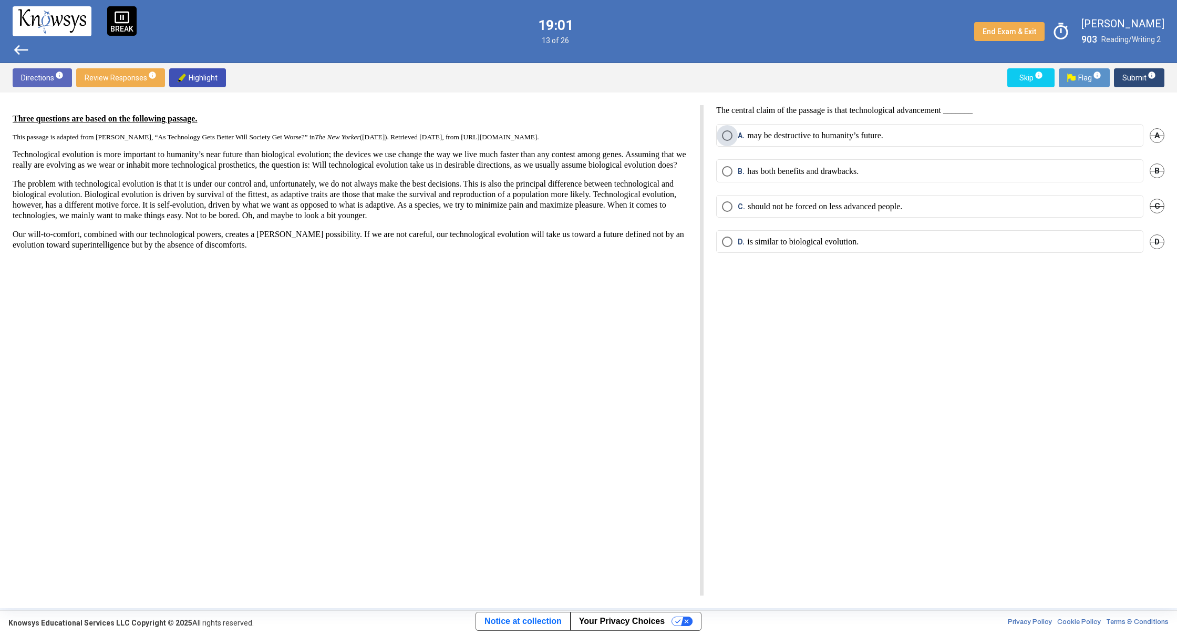
click at [725, 137] on span "Select an option" at bounding box center [727, 135] width 11 height 11
click at [1128, 76] on span "Submit info" at bounding box center [1140, 77] width 34 height 19
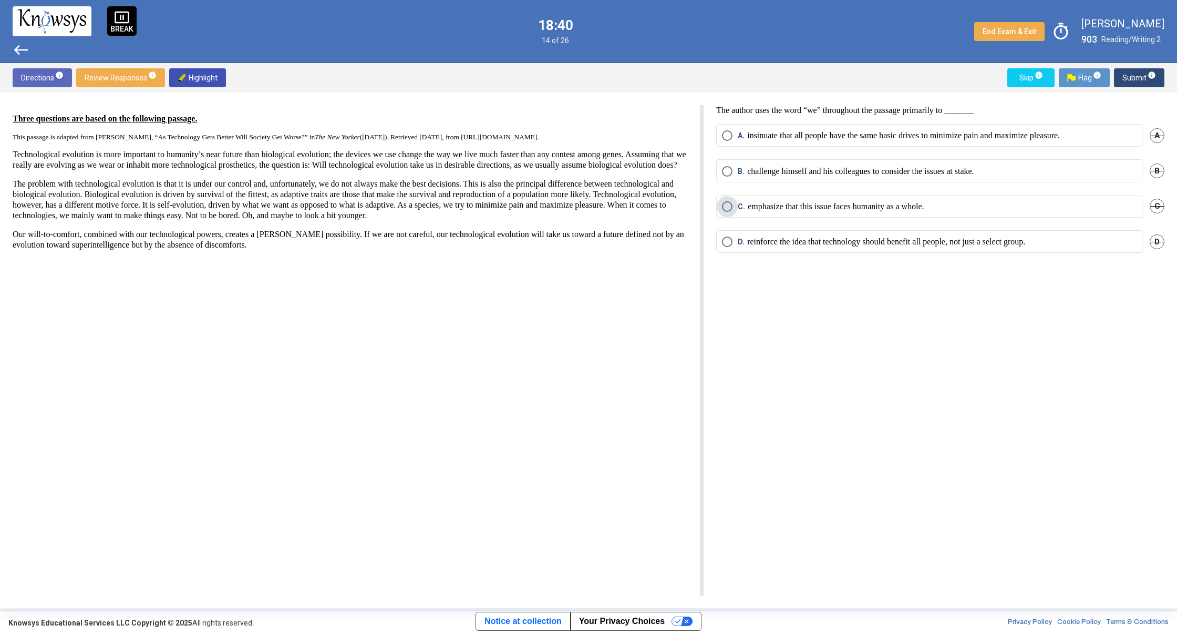
click at [727, 207] on span "Select an option" at bounding box center [727, 206] width 11 height 11
click at [1132, 76] on span "Submit info" at bounding box center [1140, 77] width 34 height 19
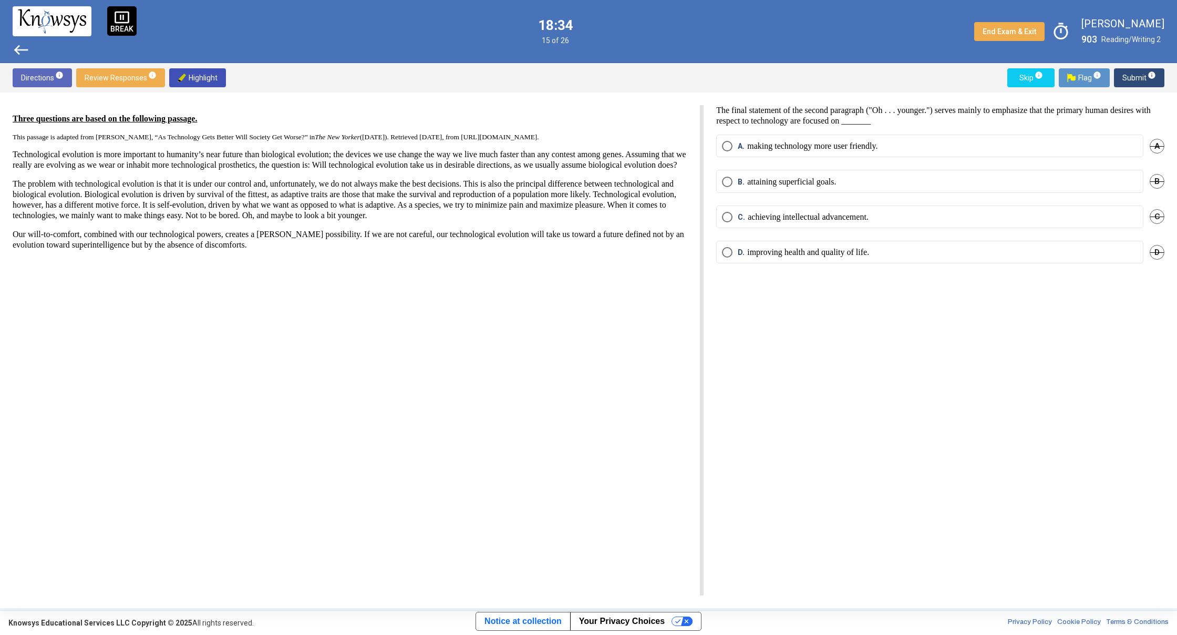
click at [22, 50] on span "west" at bounding box center [21, 50] width 17 height 17
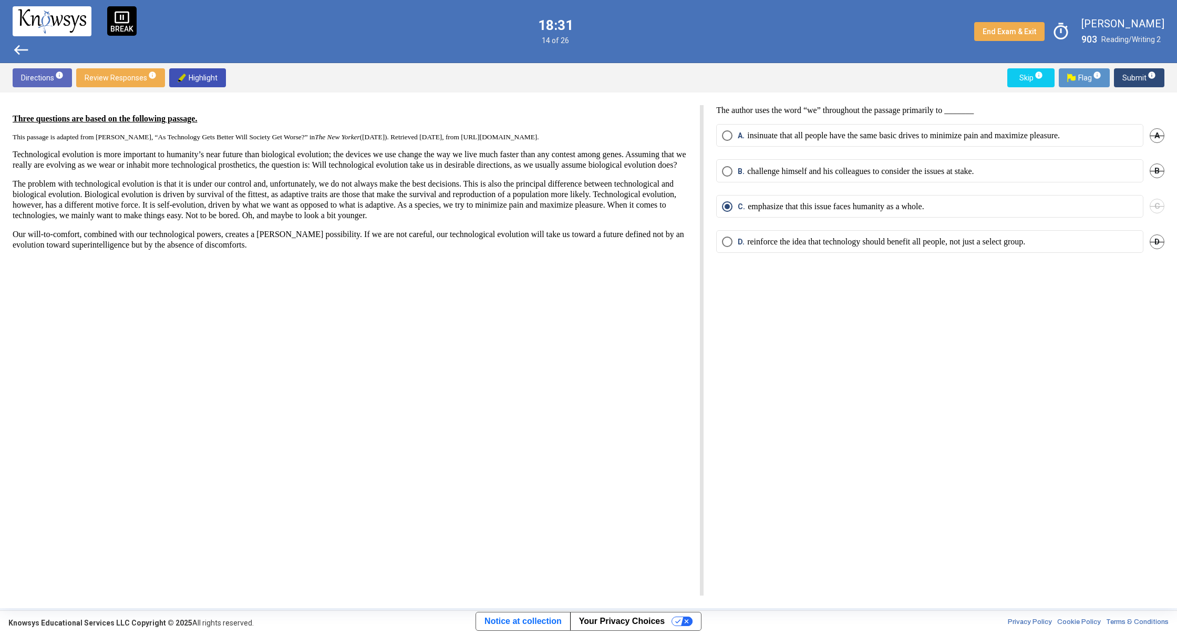
click at [1131, 78] on span "Submit info" at bounding box center [1140, 77] width 34 height 19
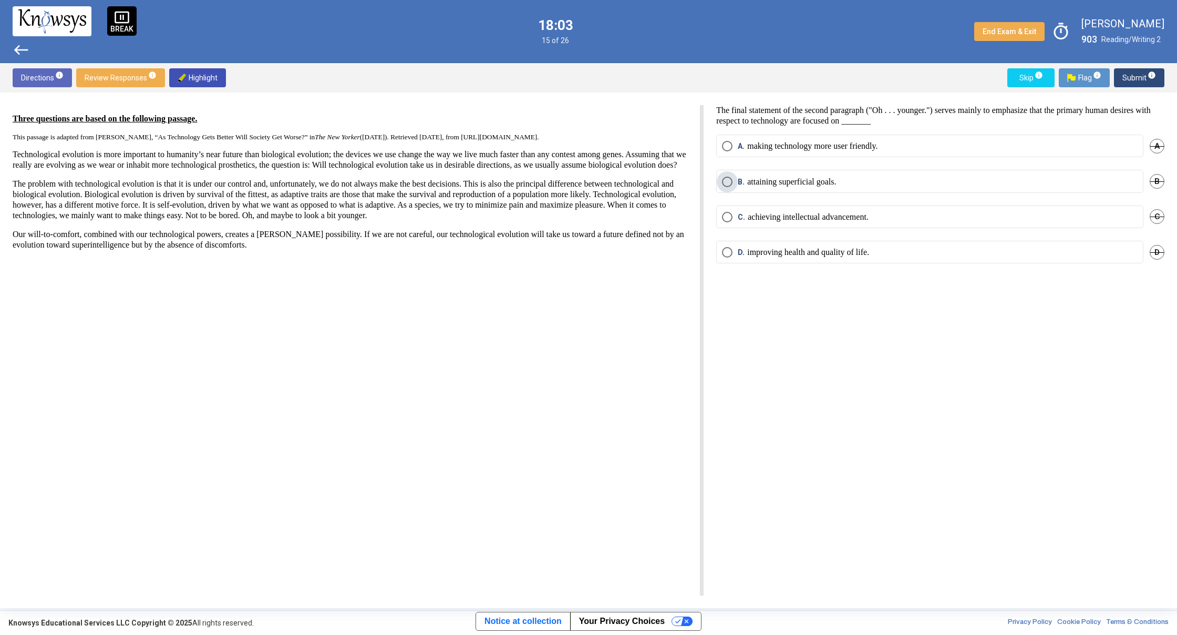
click at [727, 181] on span "Select an option" at bounding box center [727, 182] width 11 height 11
click at [1126, 73] on span "Submit info" at bounding box center [1140, 77] width 34 height 19
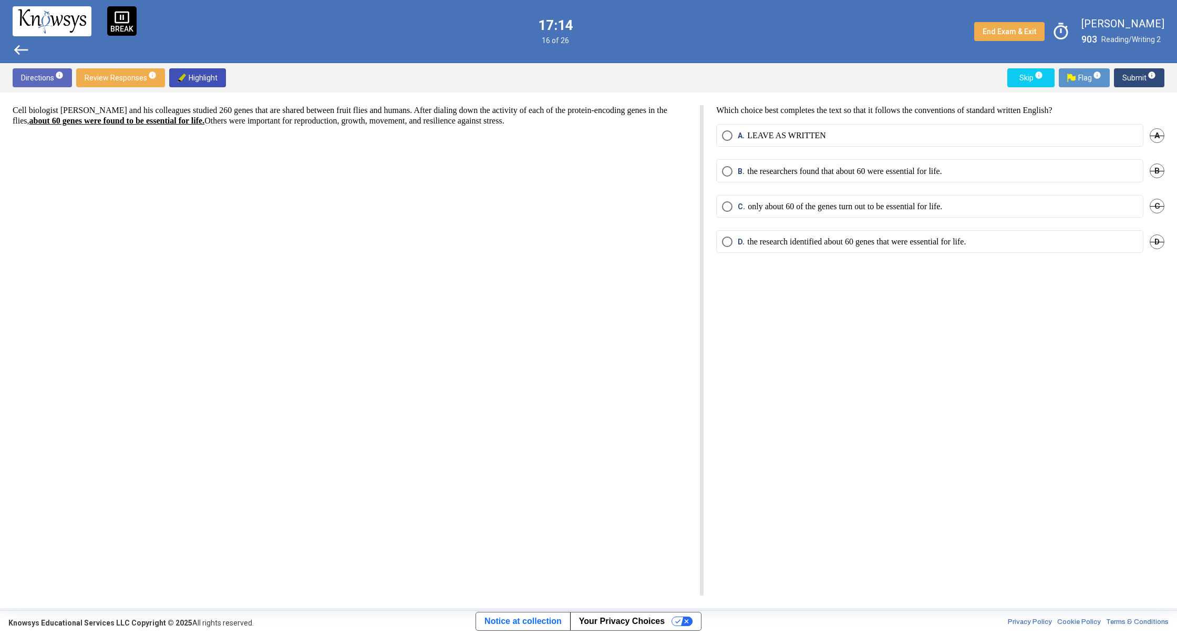
click at [732, 171] on span "Select an option" at bounding box center [727, 171] width 11 height 11
click at [1119, 81] on button "Submit info" at bounding box center [1139, 77] width 50 height 19
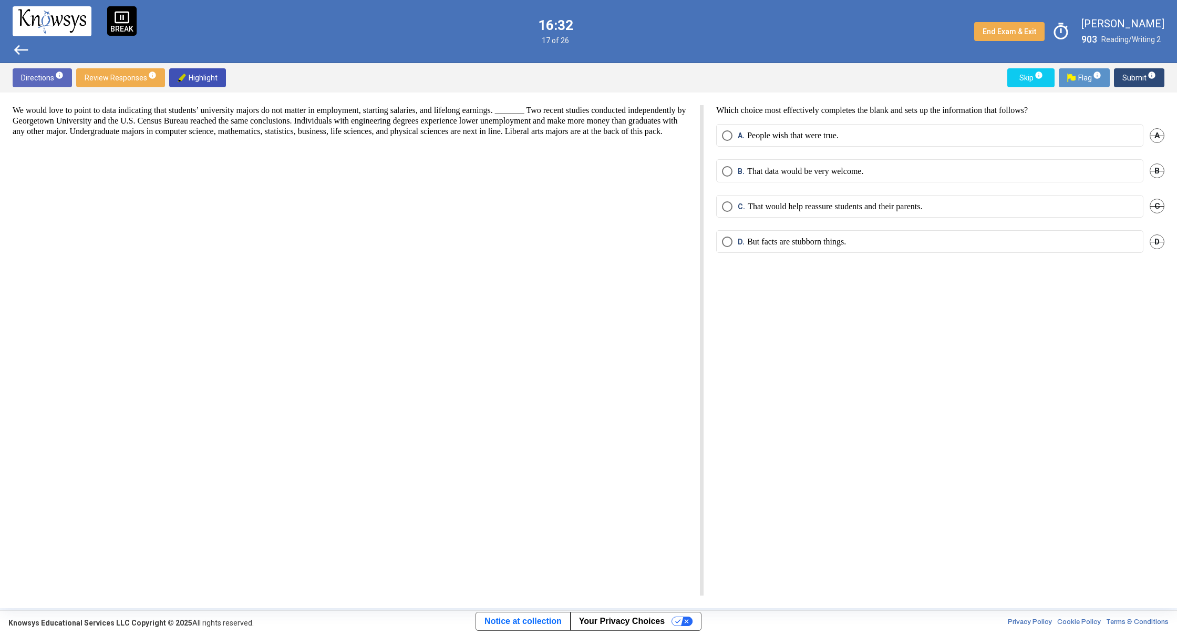
click at [726, 242] on span "Select an option" at bounding box center [727, 242] width 11 height 11
click at [1134, 75] on span "Submit info" at bounding box center [1140, 77] width 34 height 19
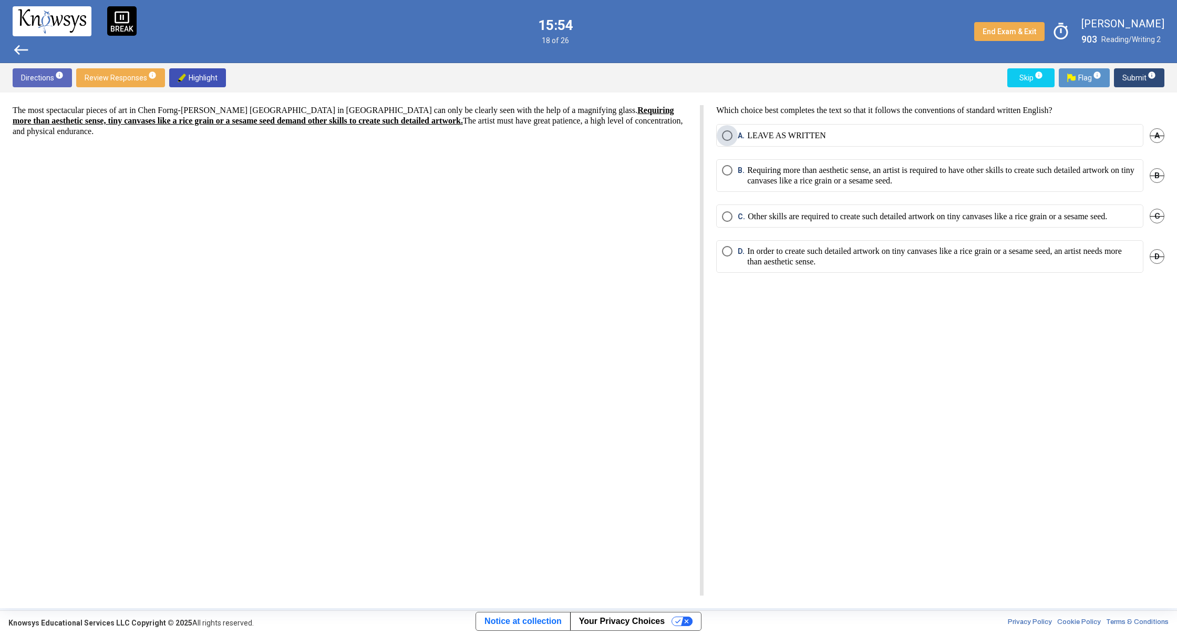
click at [723, 132] on span "Select an option" at bounding box center [727, 135] width 11 height 11
click at [1125, 69] on span "Submit info" at bounding box center [1140, 77] width 34 height 19
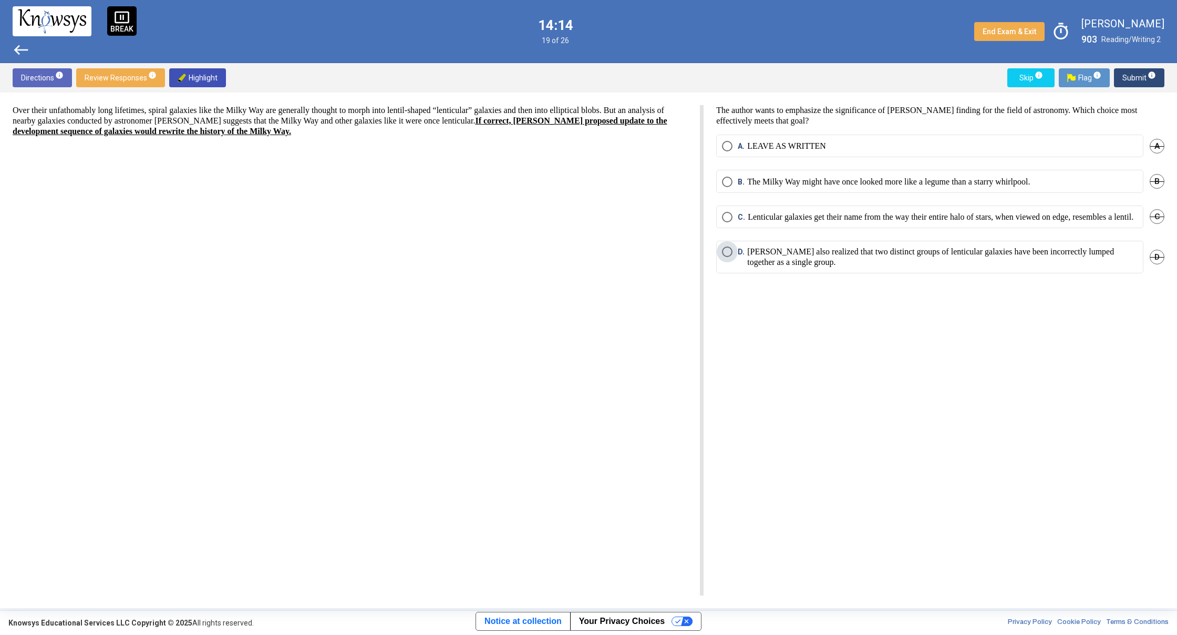
click at [727, 257] on span "Select an option" at bounding box center [727, 252] width 11 height 11
click at [1130, 80] on span "Submit info" at bounding box center [1140, 77] width 34 height 19
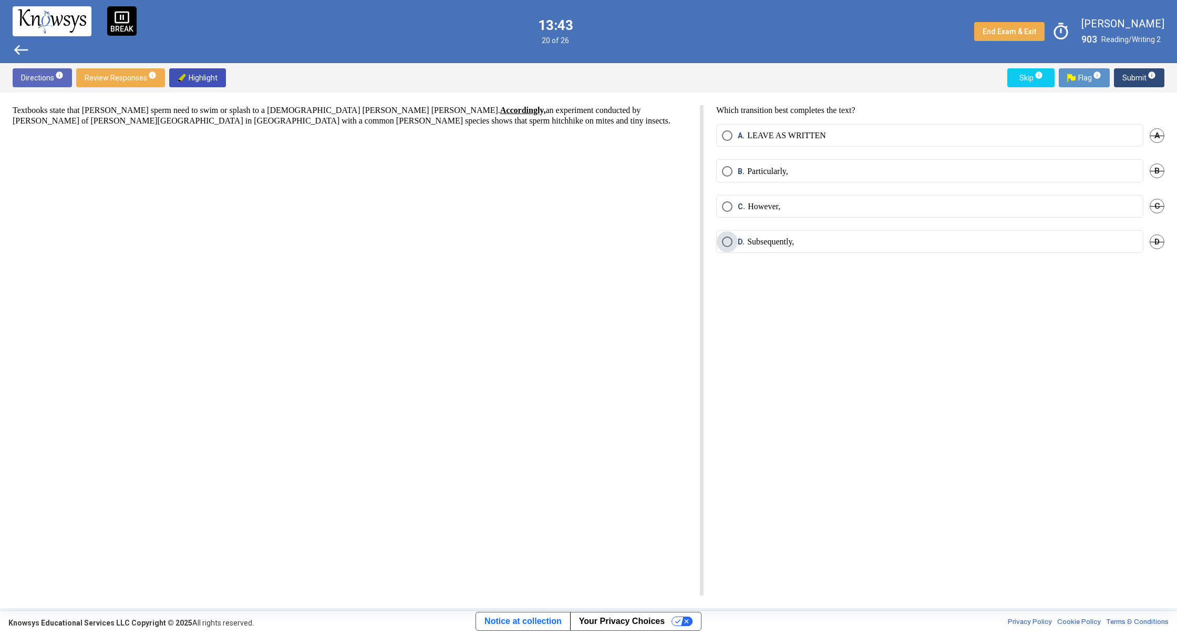
click at [728, 244] on span "Select an option" at bounding box center [727, 242] width 11 height 11
click at [1137, 77] on span "Submit info" at bounding box center [1140, 77] width 34 height 19
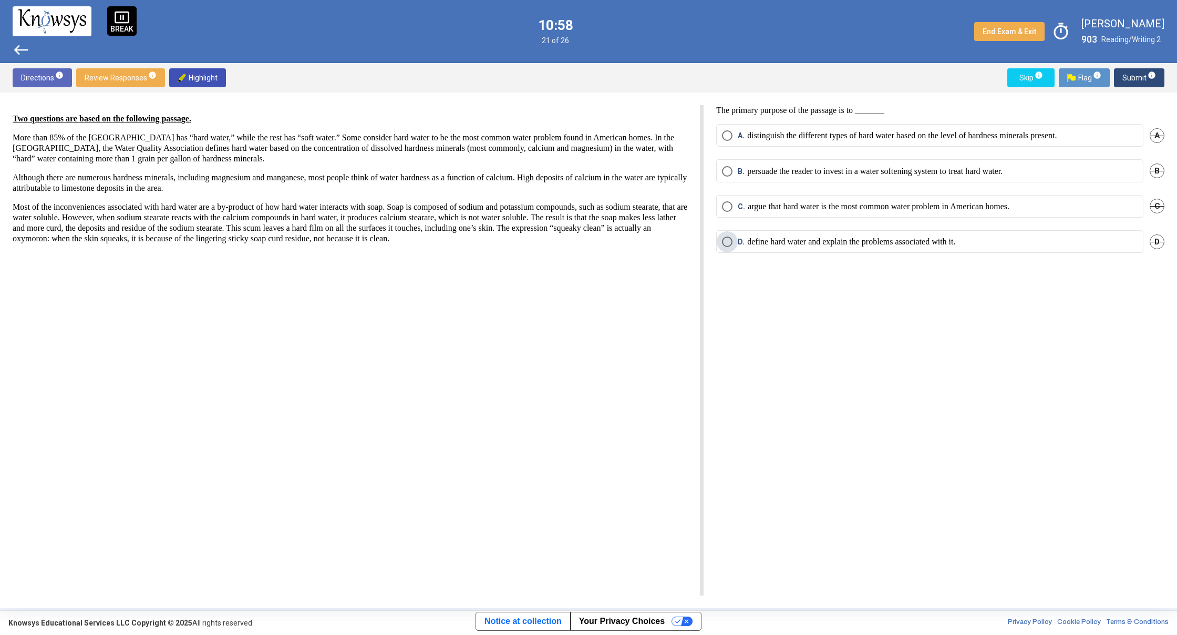
click at [727, 239] on span "Select an option" at bounding box center [727, 242] width 11 height 11
click at [1124, 78] on span "Submit info" at bounding box center [1140, 77] width 34 height 19
click at [726, 201] on span "Select an option" at bounding box center [727, 206] width 11 height 11
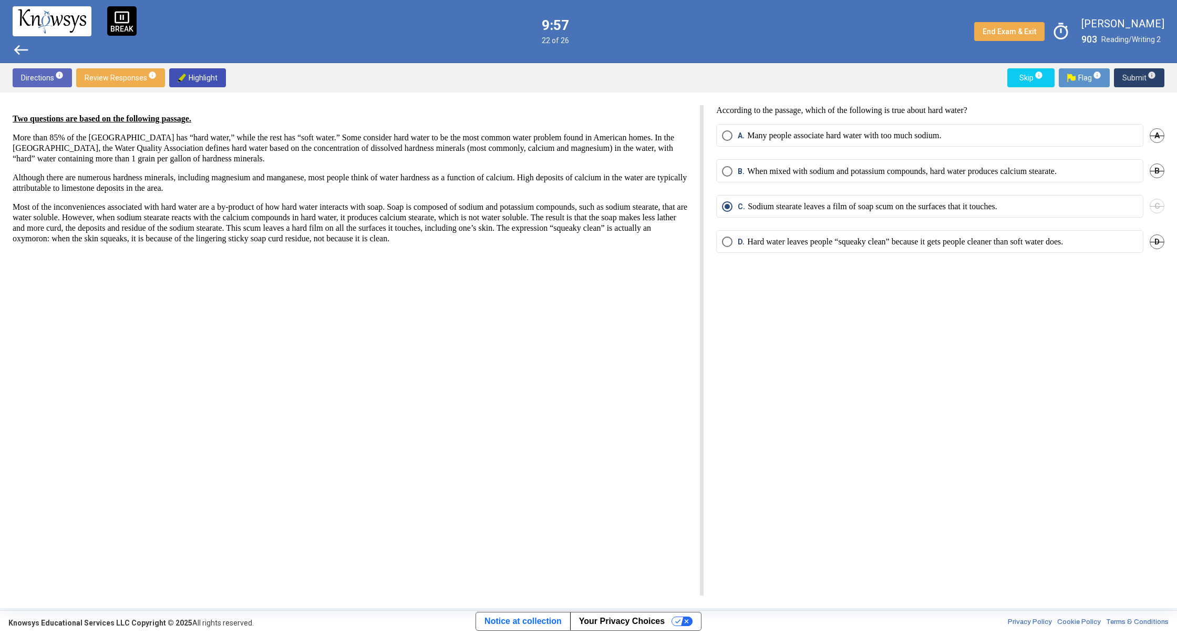
click at [1136, 71] on span "Submit info" at bounding box center [1140, 77] width 34 height 19
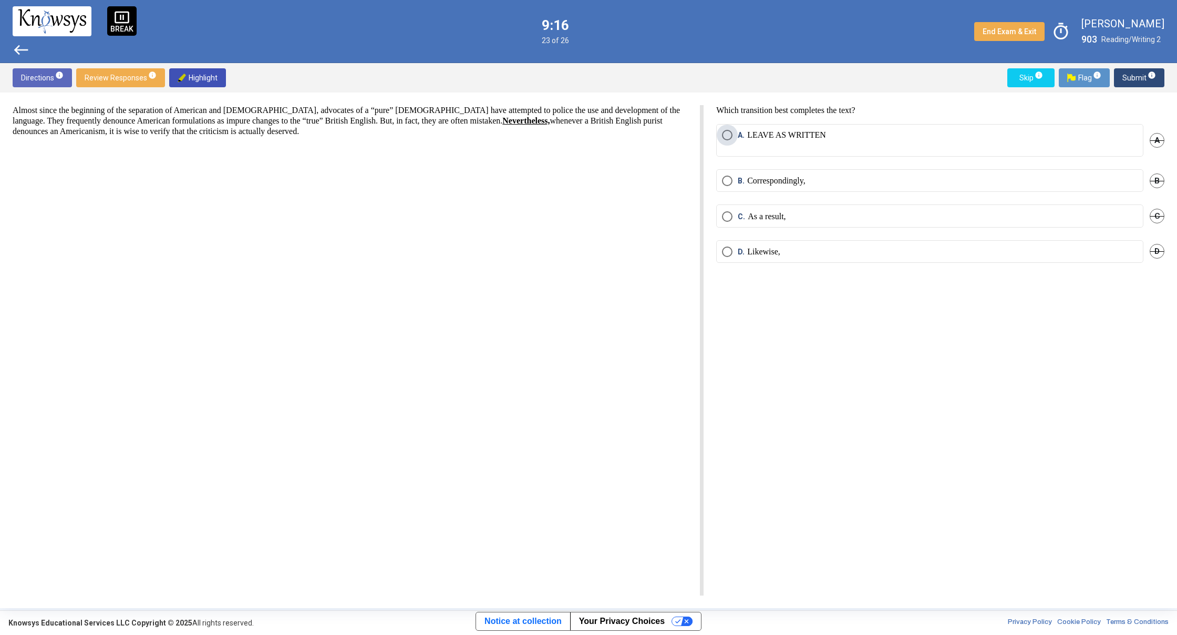
click at [725, 135] on span "Select an option" at bounding box center [727, 135] width 11 height 11
click at [1134, 74] on span "Submit info" at bounding box center [1140, 77] width 34 height 19
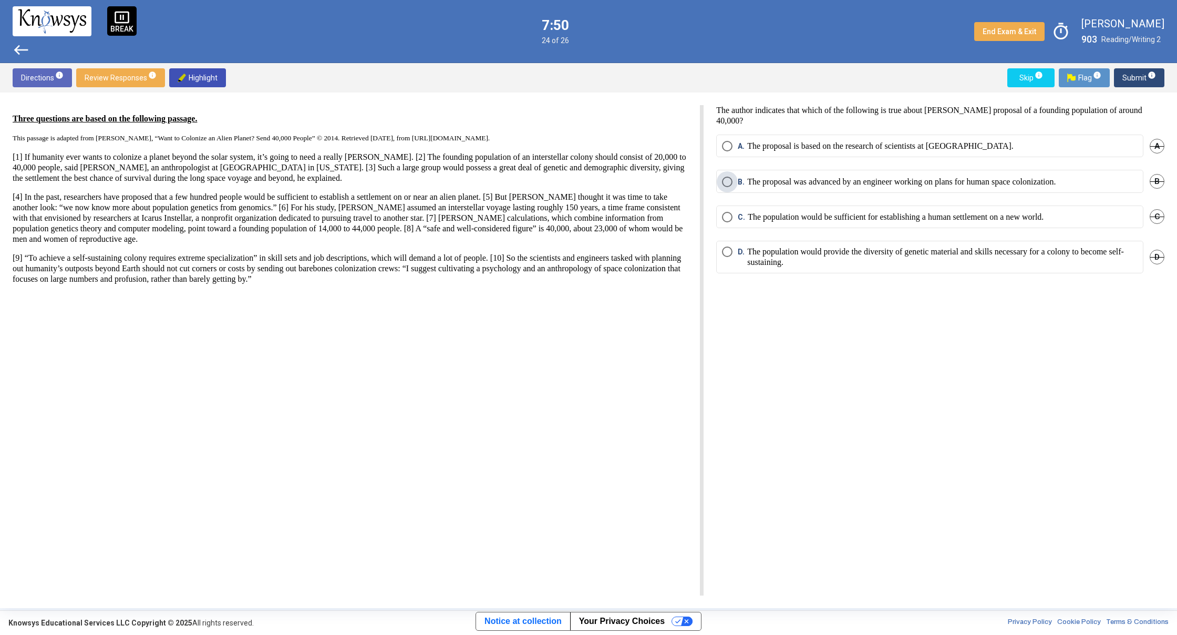
drag, startPoint x: 730, startPoint y: 179, endPoint x: 1051, endPoint y: 171, distance: 321.2
click at [829, 179] on label "B. The proposal was advanced by an engineer working on plans for human space co…" at bounding box center [930, 182] width 416 height 11
click at [726, 219] on span "Select an option" at bounding box center [727, 217] width 11 height 11
click at [732, 146] on span "Select an option" at bounding box center [727, 146] width 11 height 11
click at [1125, 83] on span "Submit info" at bounding box center [1140, 77] width 34 height 19
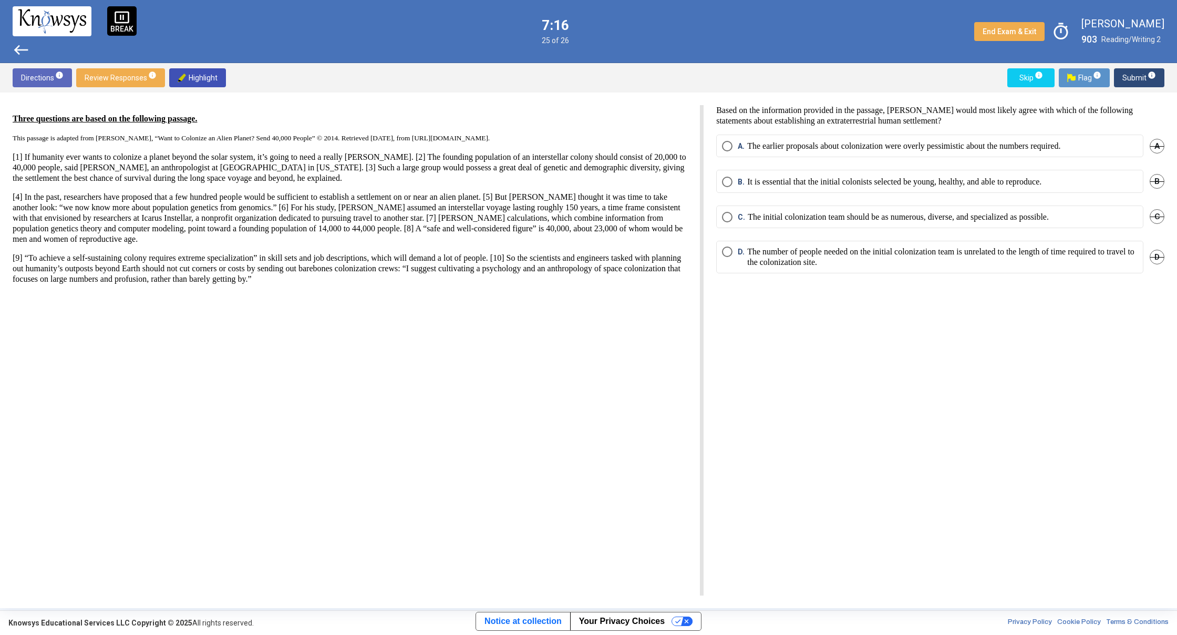
drag, startPoint x: 725, startPoint y: 186, endPoint x: 748, endPoint y: 182, distance: 23.4
click at [726, 185] on span "Select an option" at bounding box center [727, 182] width 11 height 11
click at [1133, 76] on span "Submit info" at bounding box center [1140, 77] width 34 height 19
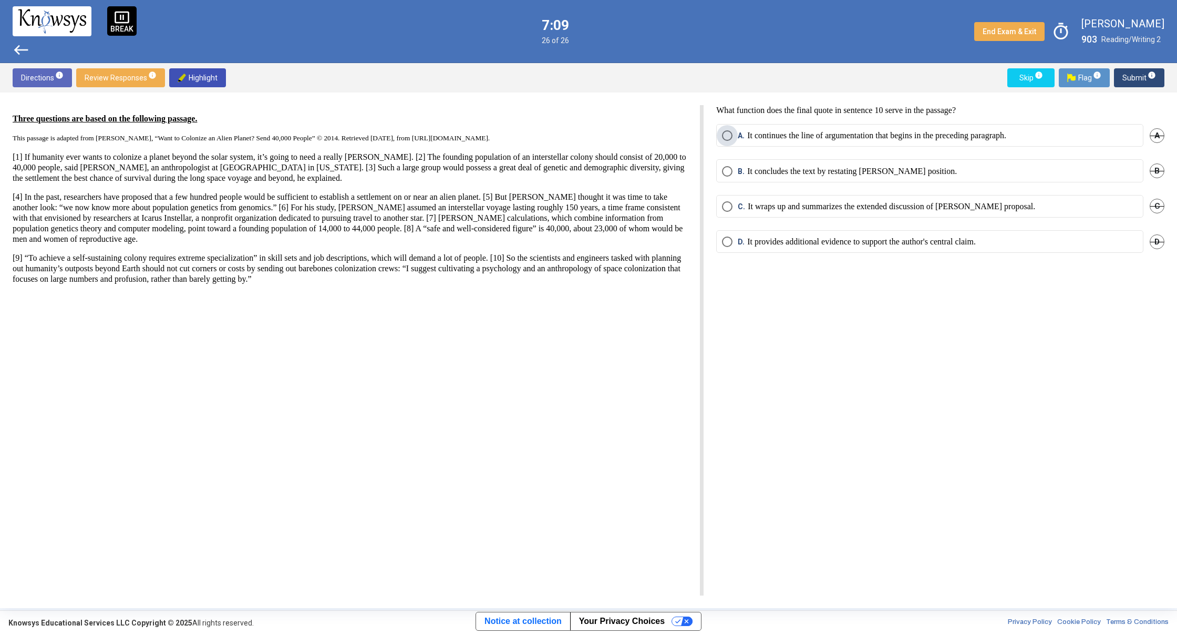
click at [726, 134] on span "Select an option" at bounding box center [727, 135] width 11 height 11
click at [718, 168] on mat-radio-button "B. It concludes the text by restating [PERSON_NAME] position." at bounding box center [929, 170] width 427 height 23
click at [731, 171] on span "Select an option" at bounding box center [727, 171] width 11 height 11
click at [1132, 77] on span "Submit info" at bounding box center [1140, 77] width 34 height 19
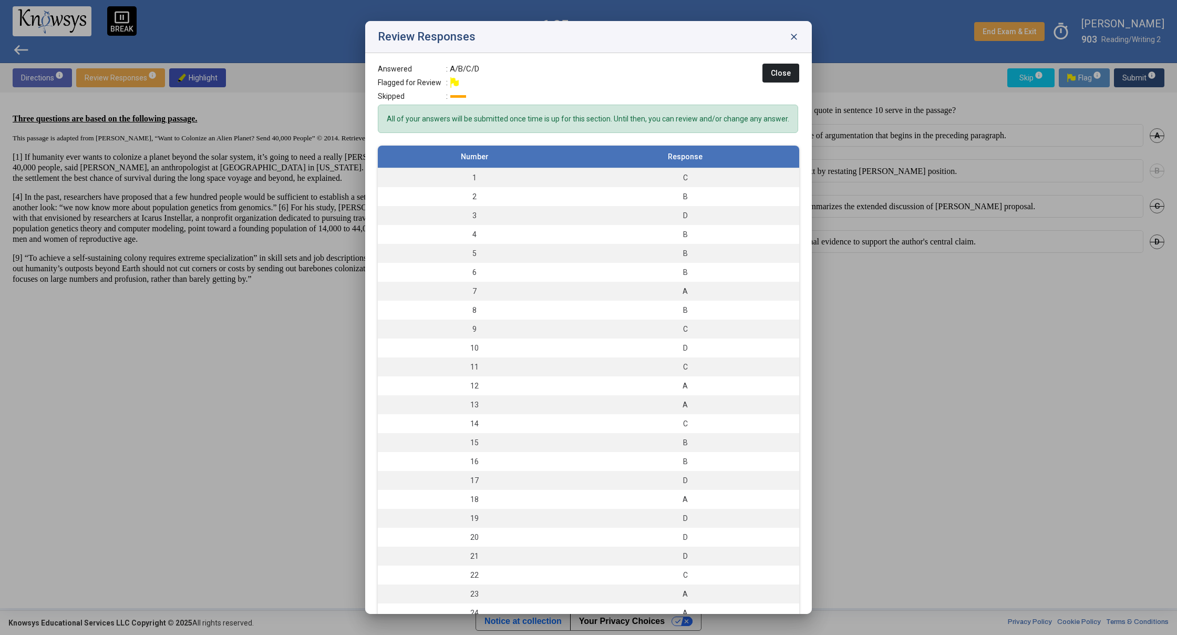
click at [794, 36] on span "close" at bounding box center [794, 37] width 11 height 11
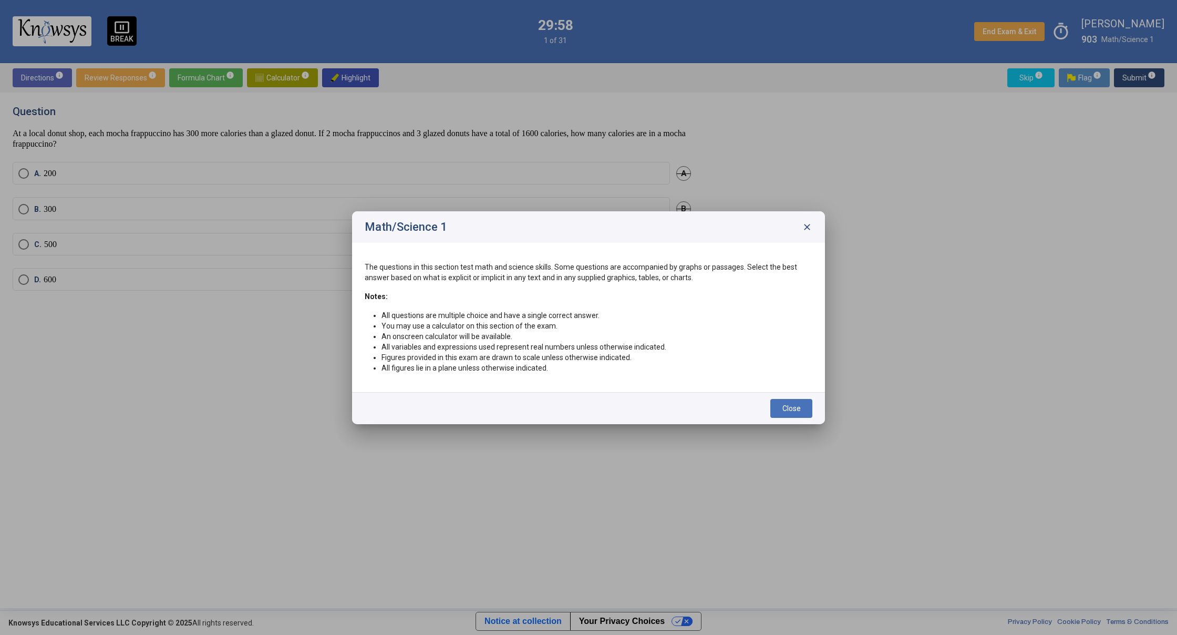
drag, startPoint x: 810, startPoint y: 224, endPoint x: 809, endPoint y: 229, distance: 5.3
click at [809, 229] on span "close" at bounding box center [807, 227] width 11 height 11
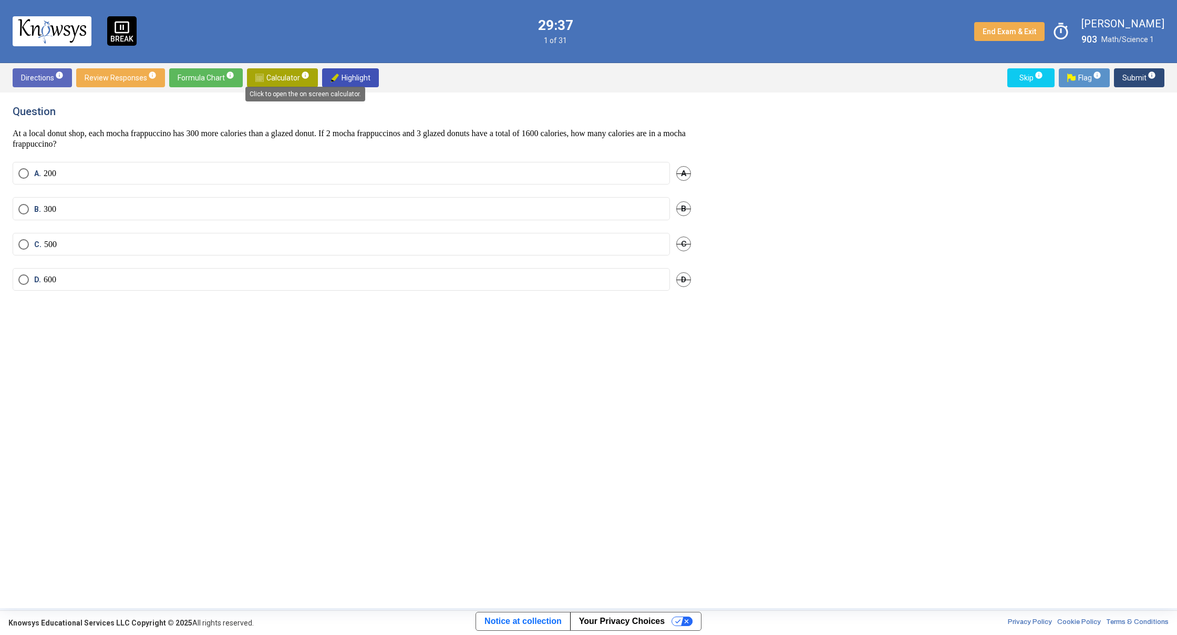
click at [289, 84] on mat-tooltip-component "Click to open the on screen calculator." at bounding box center [305, 93] width 135 height 29
click at [284, 73] on span "Calculator info" at bounding box center [282, 77] width 54 height 19
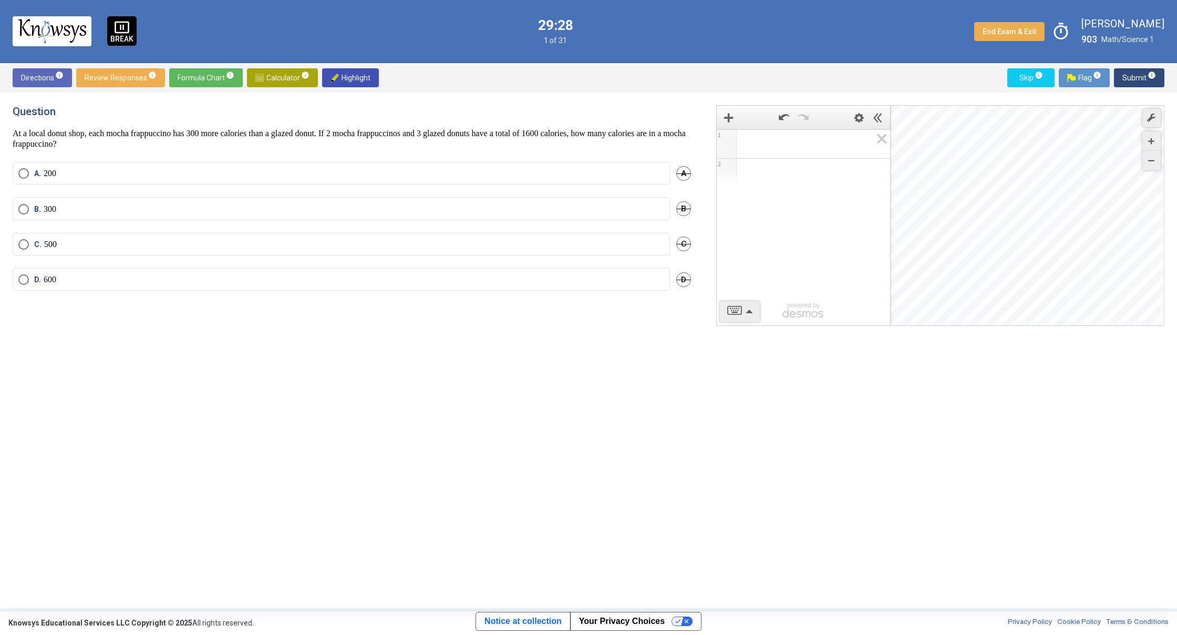
click at [961, 253] on div "Desmos Graphing Calculator" at bounding box center [1028, 216] width 274 height 221
click at [959, 243] on div "Desmos Graphing Calculator" at bounding box center [1028, 216] width 274 height 221
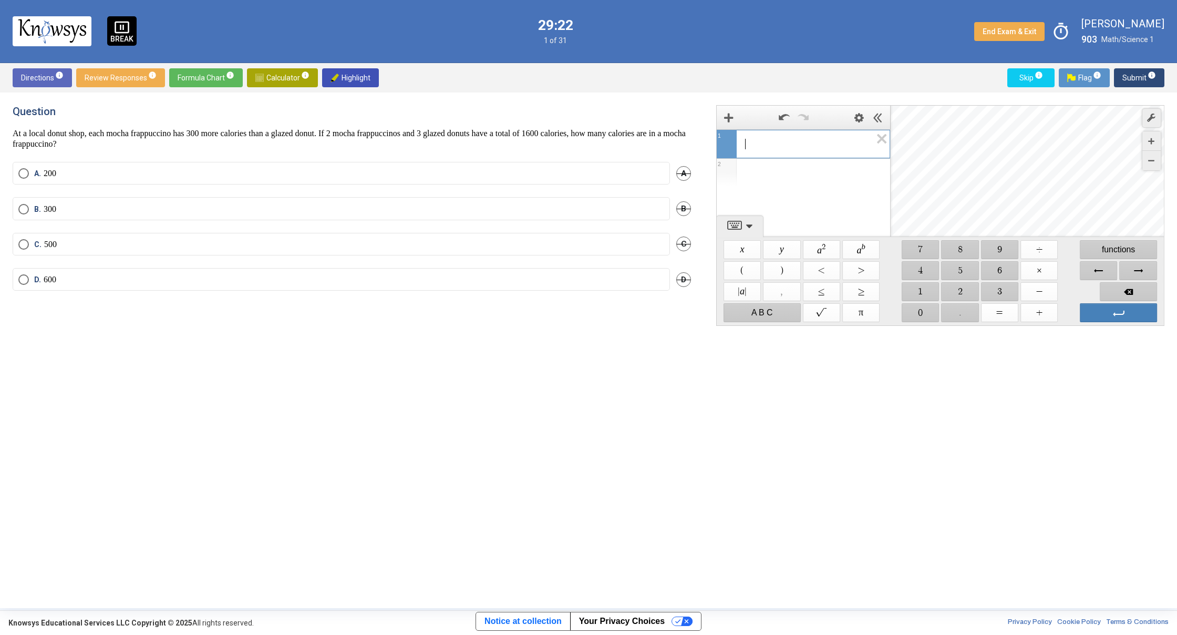
click at [286, 79] on span "Calculator info" at bounding box center [282, 77] width 54 height 19
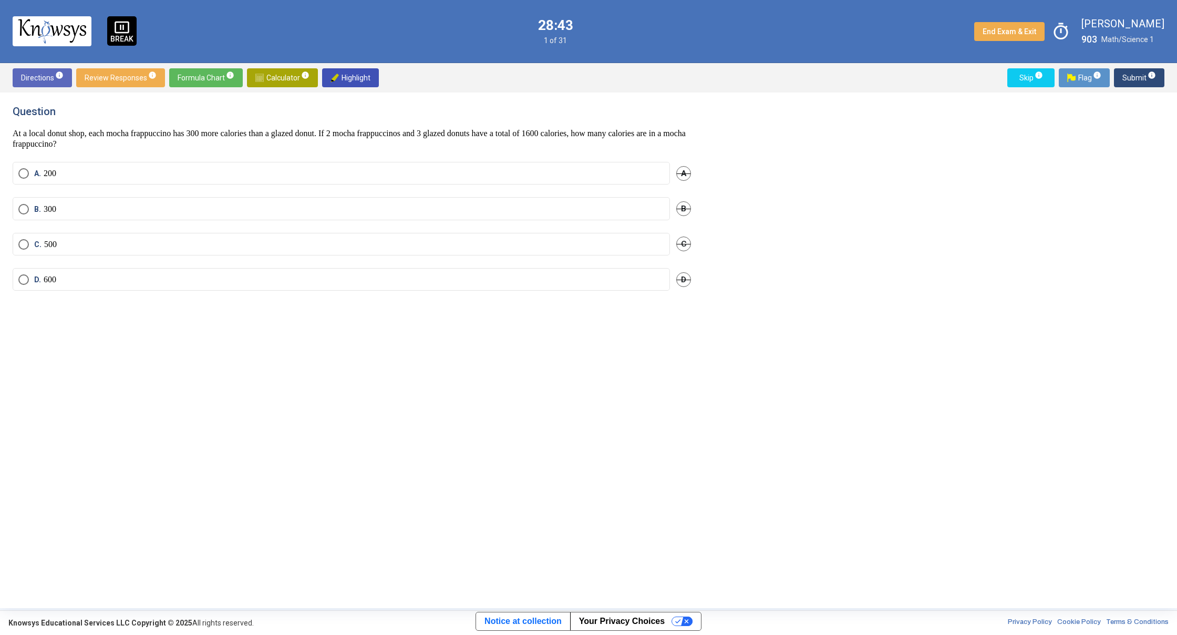
click at [27, 247] on span "Select an option" at bounding box center [23, 244] width 11 height 11
click at [24, 283] on span "Select an option" at bounding box center [23, 279] width 11 height 11
click at [275, 83] on span "Calculator info" at bounding box center [282, 77] width 54 height 19
click at [1139, 79] on span "Submit info" at bounding box center [1140, 77] width 34 height 19
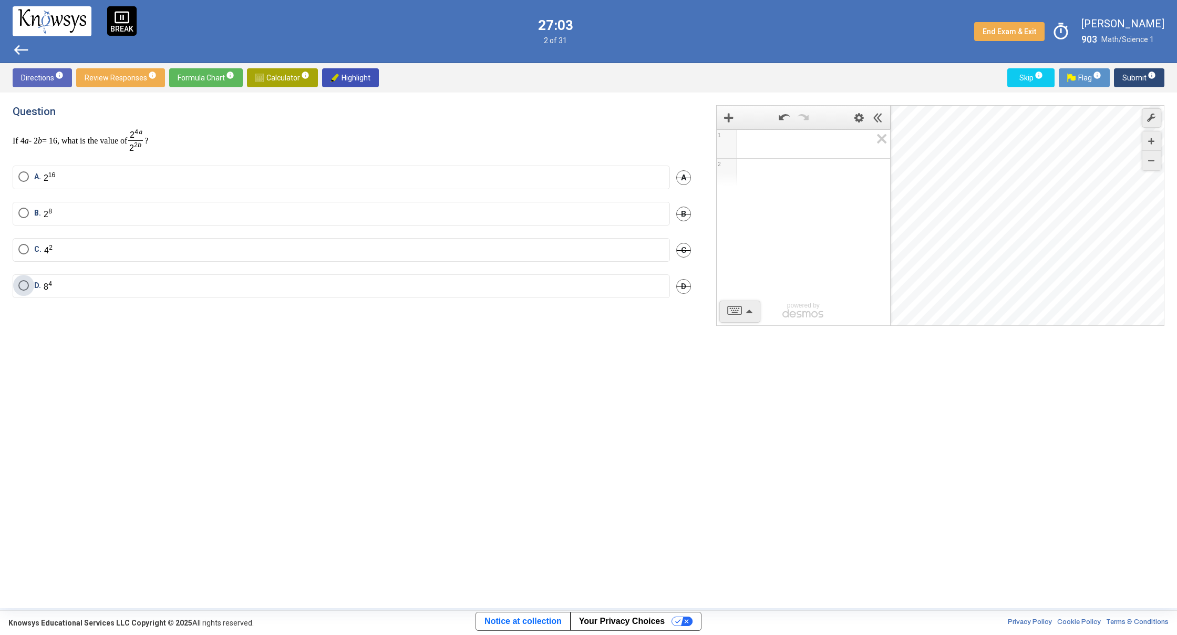
click at [28, 286] on span "Select an option" at bounding box center [23, 285] width 11 height 11
click at [1136, 76] on span "Submit info" at bounding box center [1140, 77] width 34 height 19
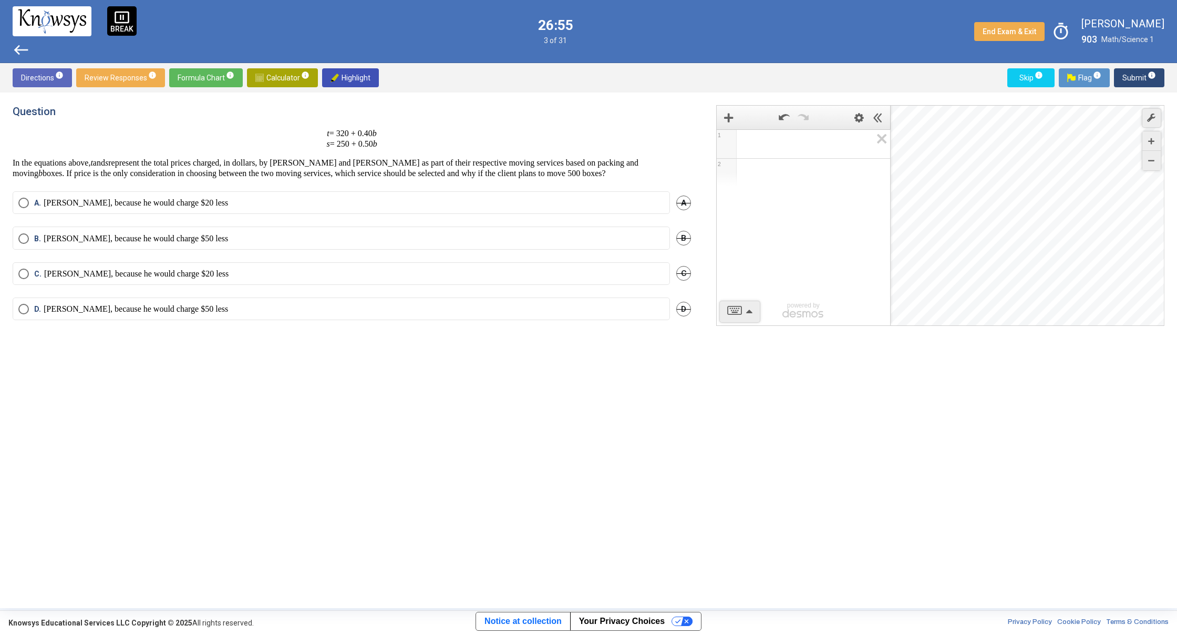
click at [23, 47] on span "west" at bounding box center [21, 50] width 17 height 17
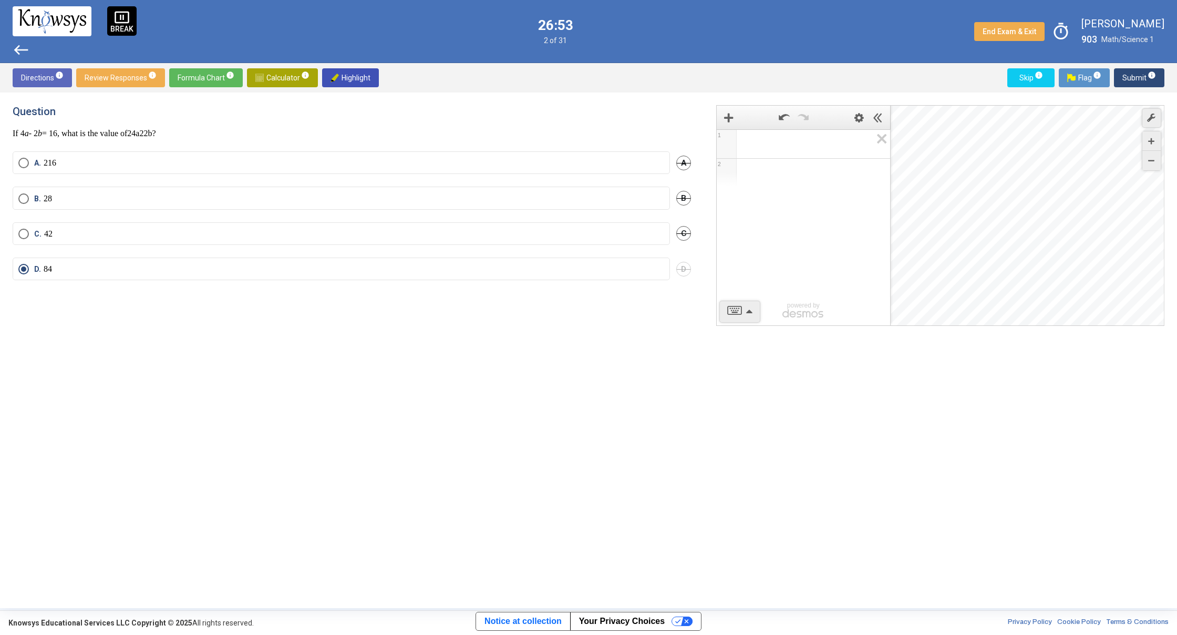
click at [64, 174] on mat-radio-button "A. 2 16" at bounding box center [342, 162] width 658 height 23
click at [23, 168] on span "Select an option" at bounding box center [23, 163] width 11 height 11
click at [1134, 71] on span "Submit info" at bounding box center [1140, 77] width 34 height 19
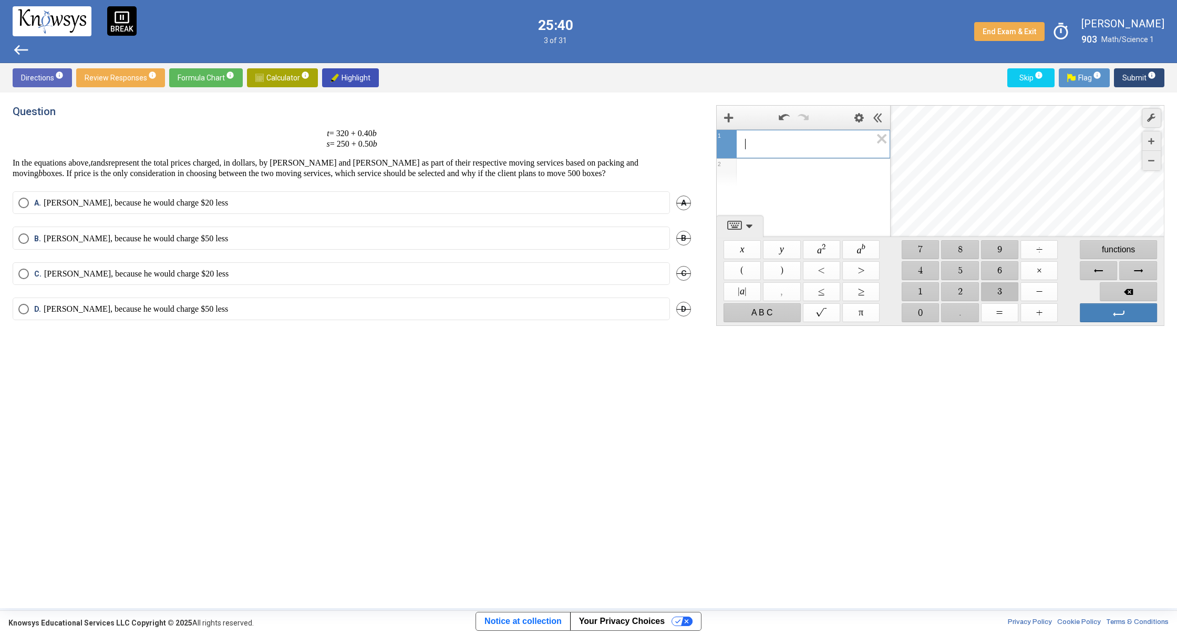
click at [1002, 289] on span "$$ 3" at bounding box center [999, 291] width 37 height 19
click at [951, 285] on span "$$ 2" at bounding box center [960, 291] width 37 height 19
click at [912, 304] on span "$$ 0" at bounding box center [920, 312] width 37 height 19
click at [1046, 313] on span "$$ +" at bounding box center [1039, 312] width 37 height 19
click at [927, 312] on span "$$ 0" at bounding box center [920, 312] width 37 height 19
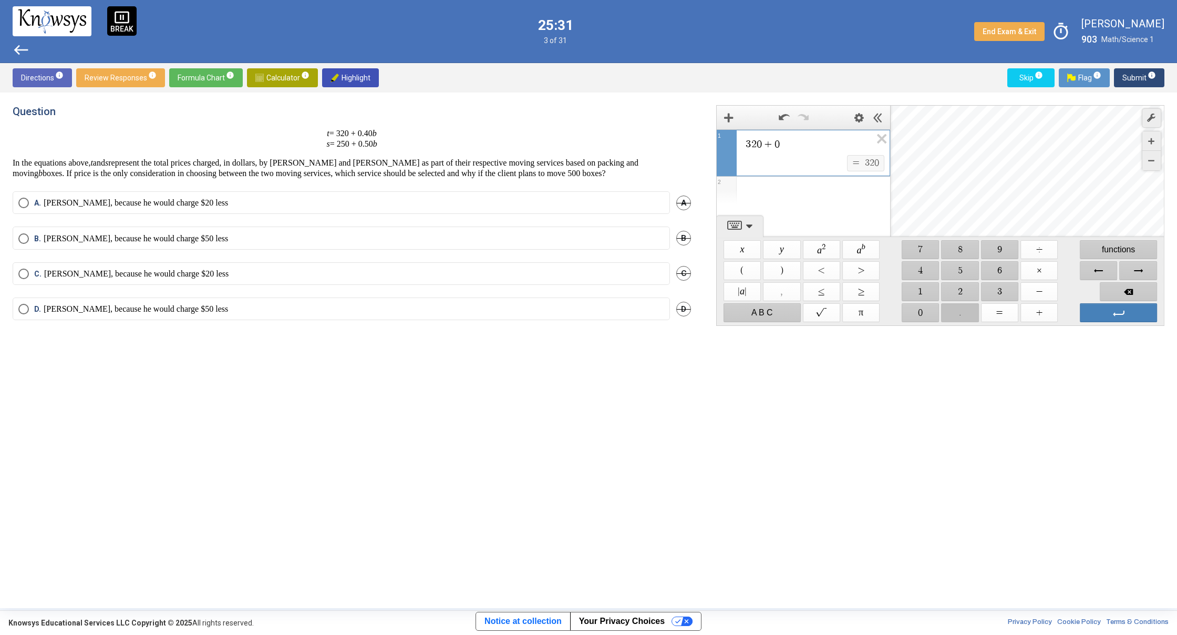
drag, startPoint x: 950, startPoint y: 311, endPoint x: 944, endPoint y: 311, distance: 5.8
click at [949, 312] on span "$$ ." at bounding box center [960, 312] width 37 height 19
click at [917, 311] on span "$$ 0" at bounding box center [920, 312] width 37 height 19
click at [1102, 274] on span "Left Arrow" at bounding box center [1098, 270] width 37 height 19
click at [958, 272] on span "$$ 5" at bounding box center [960, 270] width 37 height 19
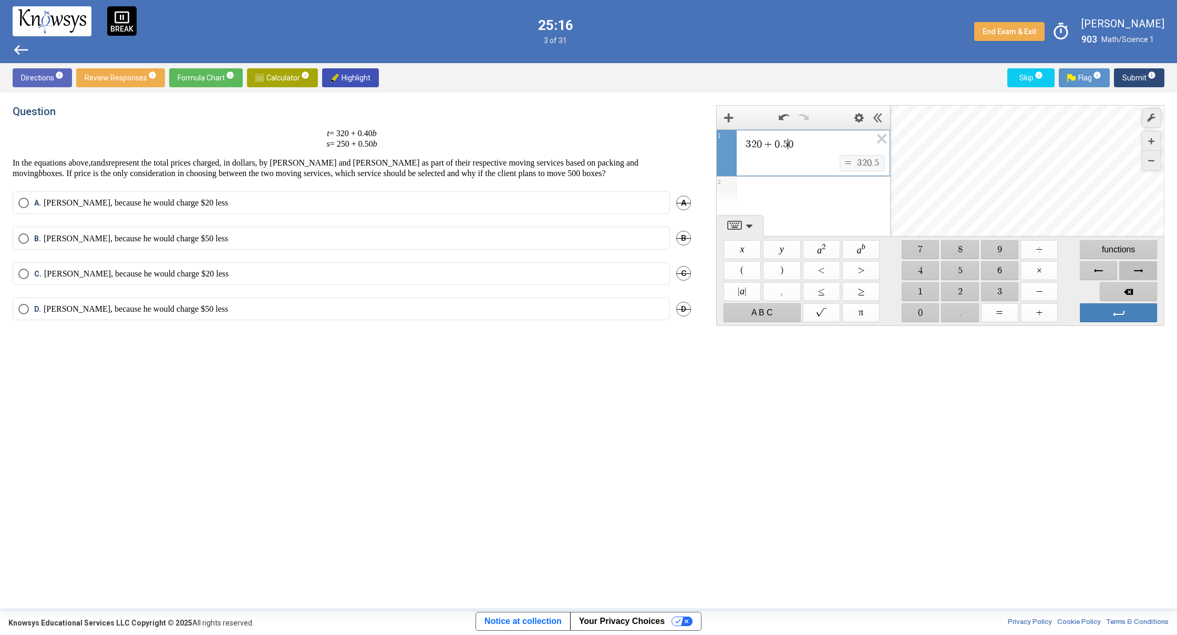
click at [1135, 263] on span "Right Arrow" at bounding box center [1138, 270] width 37 height 19
click at [1126, 290] on span "Backspace" at bounding box center [1128, 291] width 57 height 19
click at [1124, 281] on div "$$ x $$ y $$ a 2 $$ a b $$ 7 $$ 8 $$ 9 $$ ÷ functions $$ ( $$ ) $$ < $$ > $$ 4 …" at bounding box center [940, 281] width 439 height 88
click at [1122, 280] on div "Keypad" at bounding box center [1138, 270] width 39 height 21
click at [1120, 278] on span "Right Arrow" at bounding box center [1138, 270] width 37 height 19
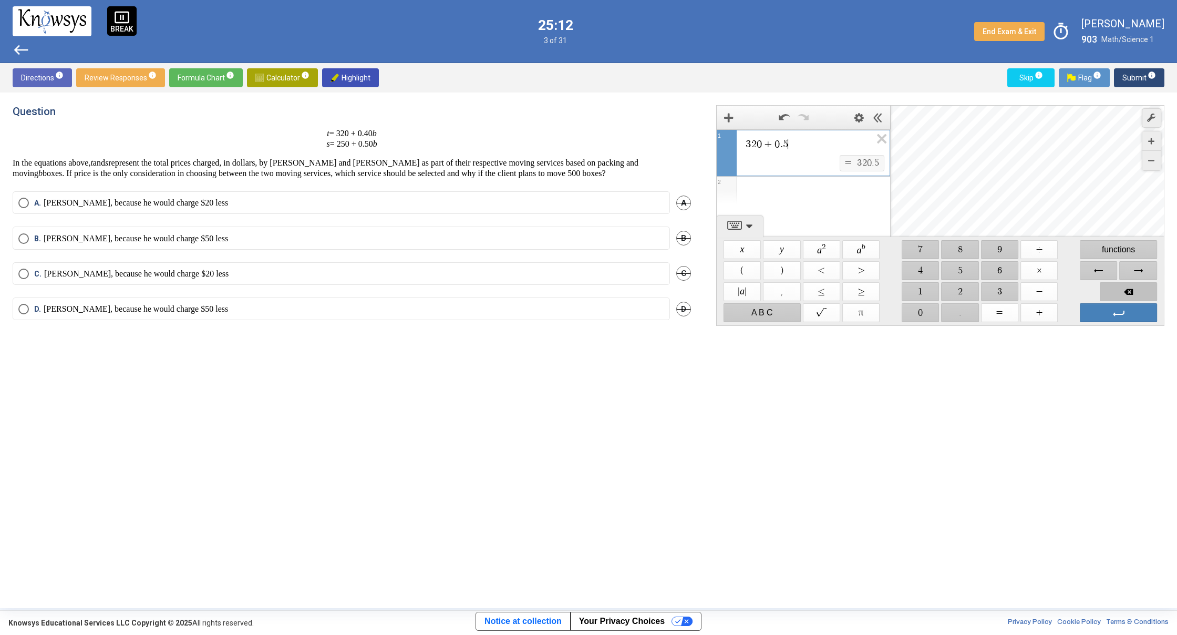
click at [1120, 287] on span "Backspace" at bounding box center [1128, 291] width 57 height 19
click at [1119, 287] on span "Backspace" at bounding box center [1128, 291] width 57 height 19
click at [1115, 280] on div "$$ x $$ y $$ a 2 $$ a b $$ 7 $$ 8 $$ 9 $$ ÷ functions $$ ( $$ ) $$ < $$ > $$ 4 …" at bounding box center [940, 281] width 439 height 88
click at [1114, 280] on div "Keypad" at bounding box center [1098, 270] width 39 height 21
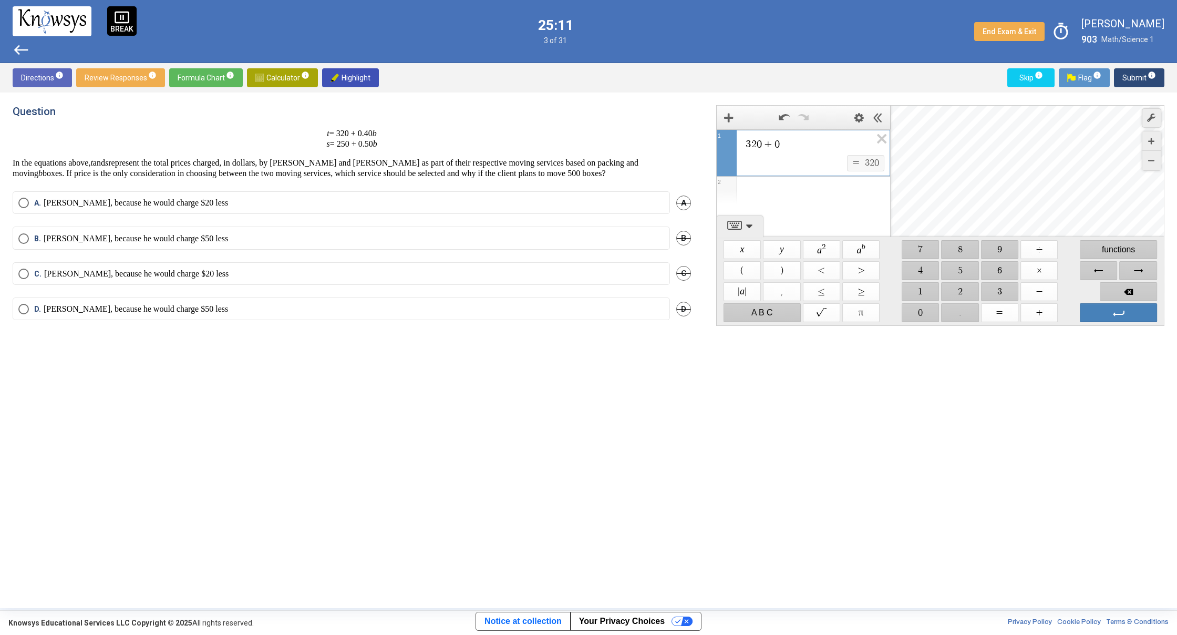
click at [1114, 281] on div "Keypad" at bounding box center [1098, 270] width 39 height 21
click at [1113, 299] on span "Backspace" at bounding box center [1128, 291] width 57 height 19
click at [1112, 294] on span "Backspace" at bounding box center [1128, 291] width 57 height 19
click at [1111, 293] on span "Backspace" at bounding box center [1128, 291] width 57 height 19
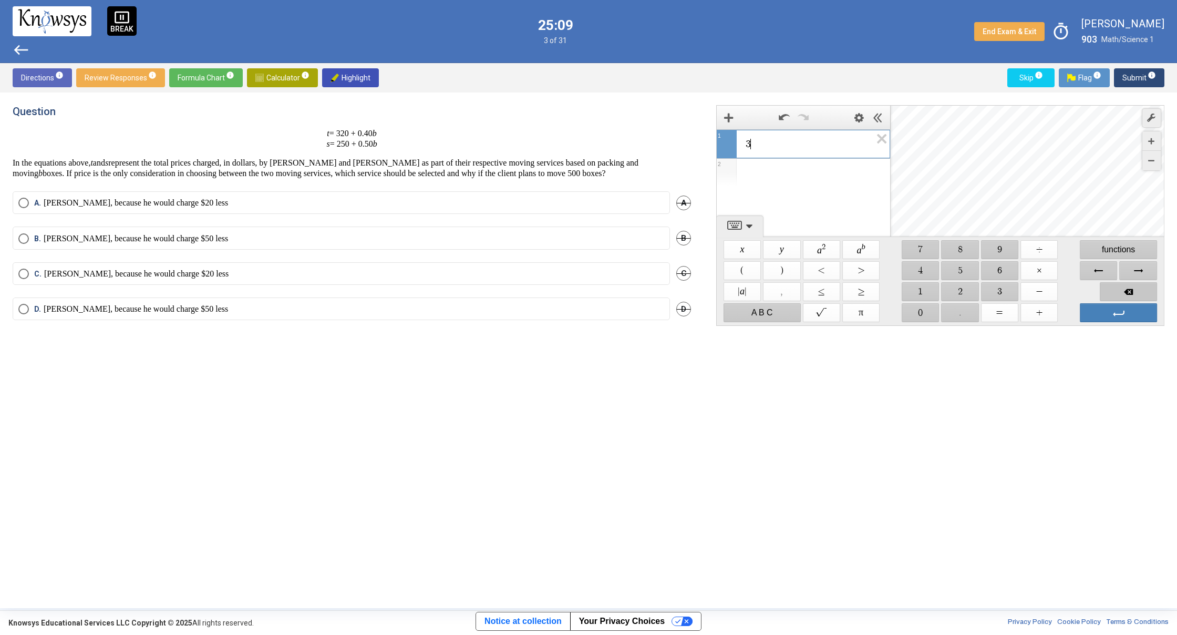
click at [1111, 291] on span "Backspace" at bounding box center [1128, 291] width 57 height 19
drag, startPoint x: 1043, startPoint y: 313, endPoint x: 1040, endPoint y: 308, distance: 5.4
click at [1041, 311] on span "$$ +" at bounding box center [1039, 312] width 37 height 19
click at [1133, 287] on span "Backspace" at bounding box center [1128, 291] width 57 height 19
drag, startPoint x: 1133, startPoint y: 287, endPoint x: 1132, endPoint y: 279, distance: 8.4
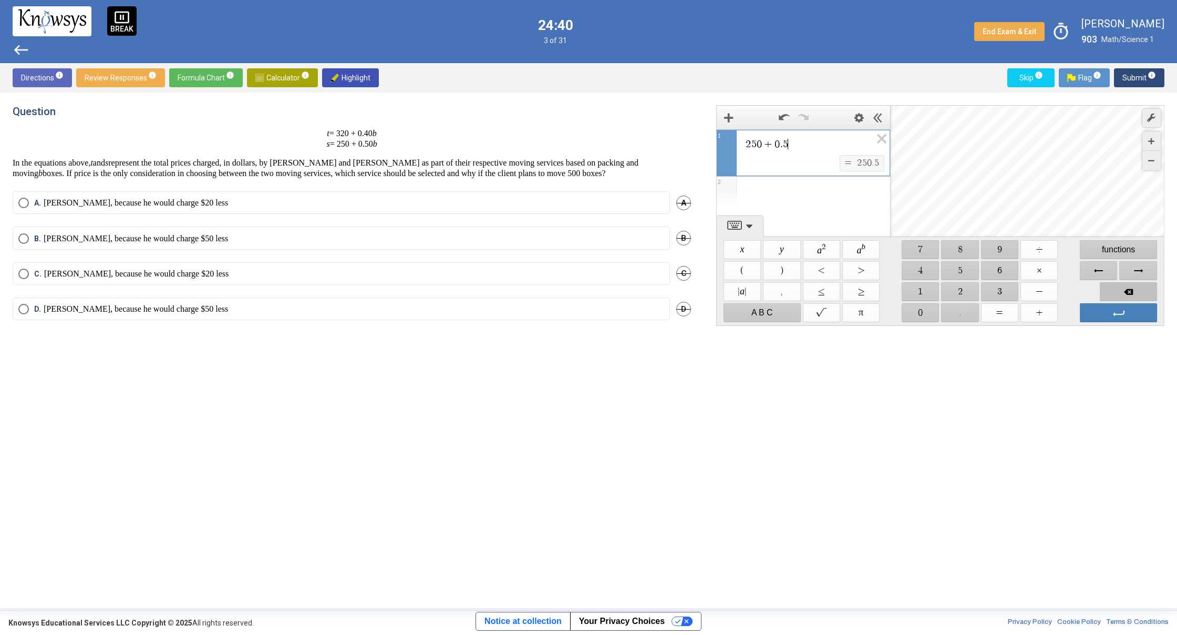
click at [1133, 286] on span "Backspace" at bounding box center [1128, 291] width 57 height 19
drag, startPoint x: 1132, startPoint y: 279, endPoint x: 1132, endPoint y: 285, distance: 6.8
click at [1132, 277] on span "Right Arrow" at bounding box center [1138, 270] width 37 height 19
drag, startPoint x: 1124, startPoint y: 287, endPoint x: 1118, endPoint y: 281, distance: 9.3
click at [1118, 281] on div "$$ x $$ y $$ a 2 $$ a b $$ 7 $$ 8 $$ 9 $$ ÷ functions $$ ( $$ ) $$ < $$ > $$ 4 …" at bounding box center [940, 281] width 439 height 88
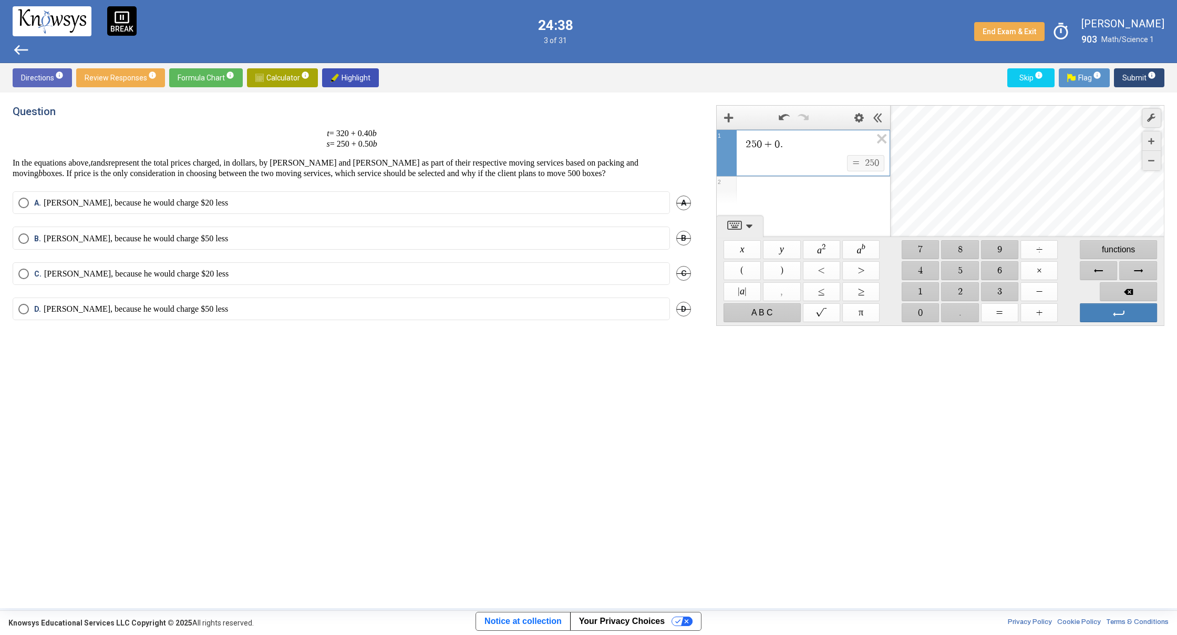
click at [1117, 281] on div "Keypad" at bounding box center [1098, 270] width 39 height 21
click at [1116, 281] on div "Keypad" at bounding box center [1128, 291] width 59 height 21
click at [1115, 283] on span "Backspace" at bounding box center [1128, 291] width 57 height 19
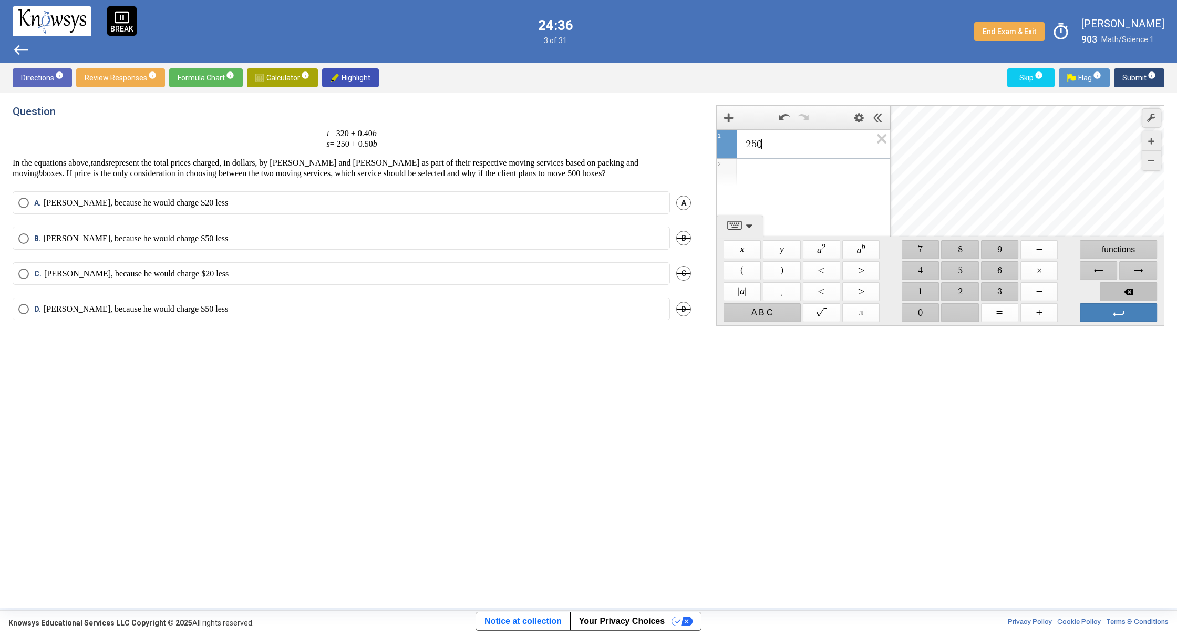
click at [1115, 283] on span "Backspace" at bounding box center [1128, 291] width 57 height 19
click at [1116, 283] on span "Backspace" at bounding box center [1128, 291] width 57 height 19
click at [1115, 286] on span "Backspace" at bounding box center [1128, 291] width 57 height 19
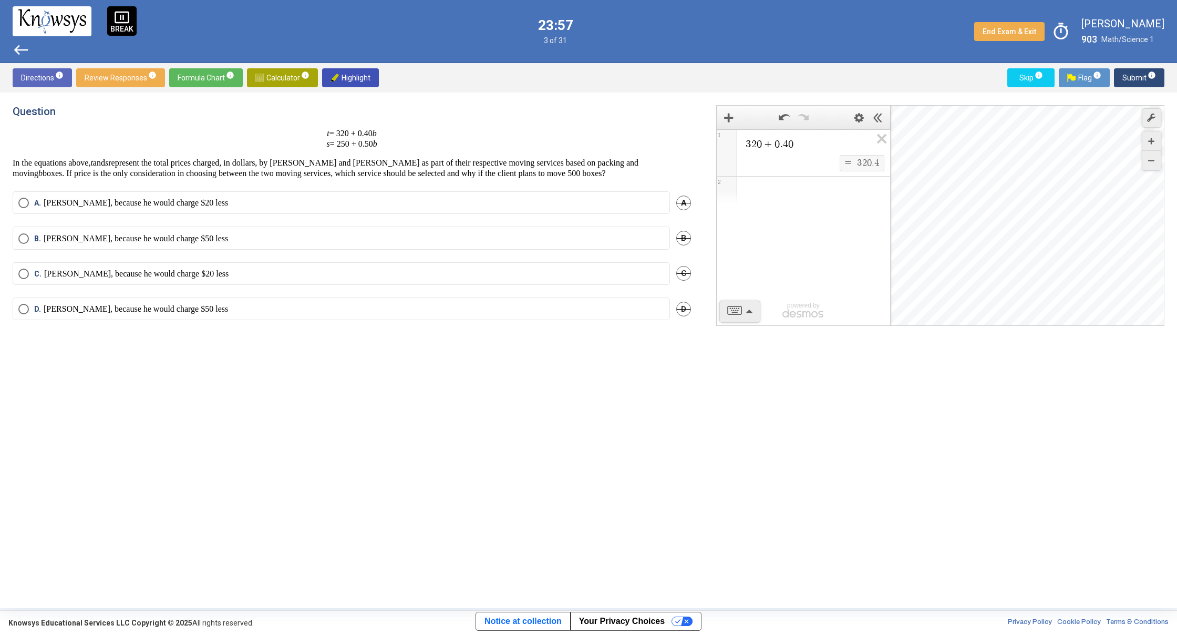
drag, startPoint x: 336, startPoint y: 249, endPoint x: 338, endPoint y: 238, distance: 10.8
click at [336, 248] on mat-radio-button "[PERSON_NAME], because he would charge $50 less" at bounding box center [342, 238] width 658 height 23
click at [350, 281] on mat-radio-button "[PERSON_NAME], because he would charge $20 less" at bounding box center [342, 273] width 658 height 23
click at [27, 306] on span "Select an option" at bounding box center [23, 309] width 11 height 11
click at [30, 270] on span "[PERSON_NAME], because he would charge $20 less" at bounding box center [129, 274] width 200 height 11
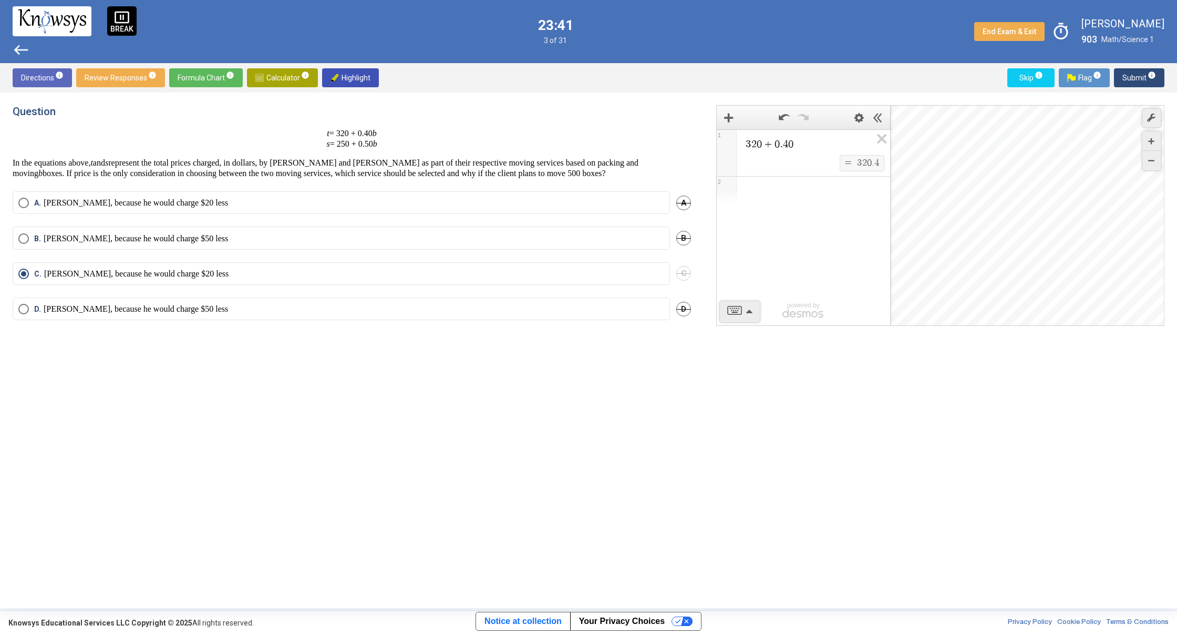
click at [1122, 78] on button "Submit info" at bounding box center [1139, 77] width 50 height 19
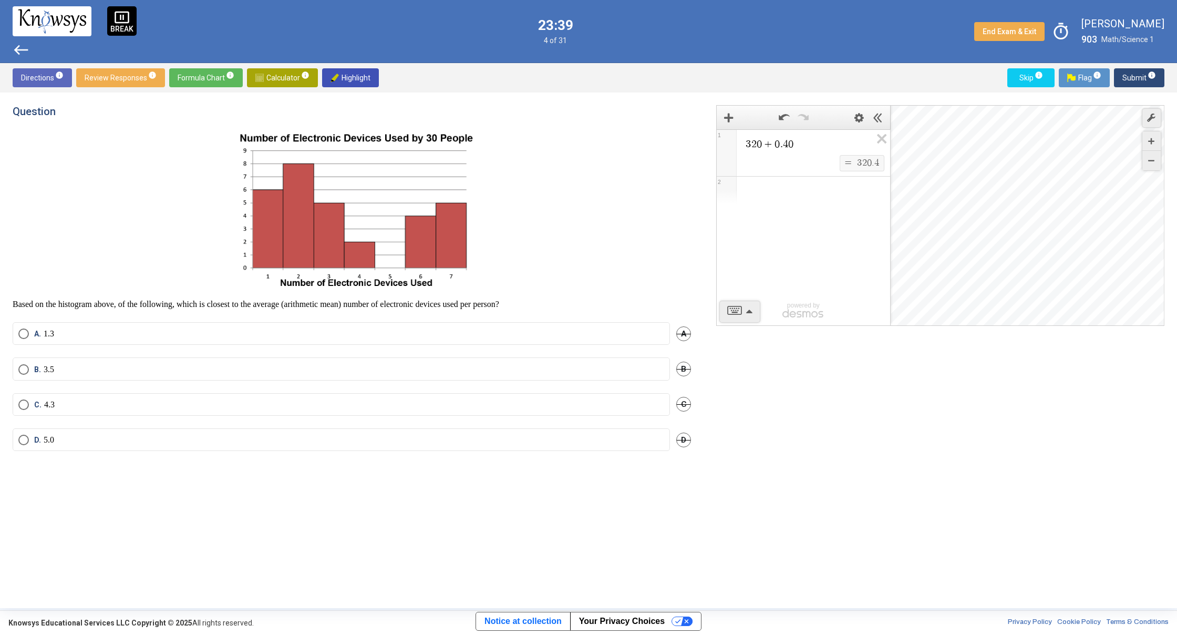
drag, startPoint x: 890, startPoint y: 102, endPoint x: 888, endPoint y: 112, distance: 10.2
click at [888, 112] on div "Question Based on the histogram above, of the following, which is closest to th…" at bounding box center [588, 351] width 1177 height 516
click at [473, 219] on img at bounding box center [351, 209] width 245 height 162
click at [875, 140] on icon "Expression List" at bounding box center [879, 142] width 24 height 24
click at [258, 74] on img at bounding box center [259, 78] width 8 height 8
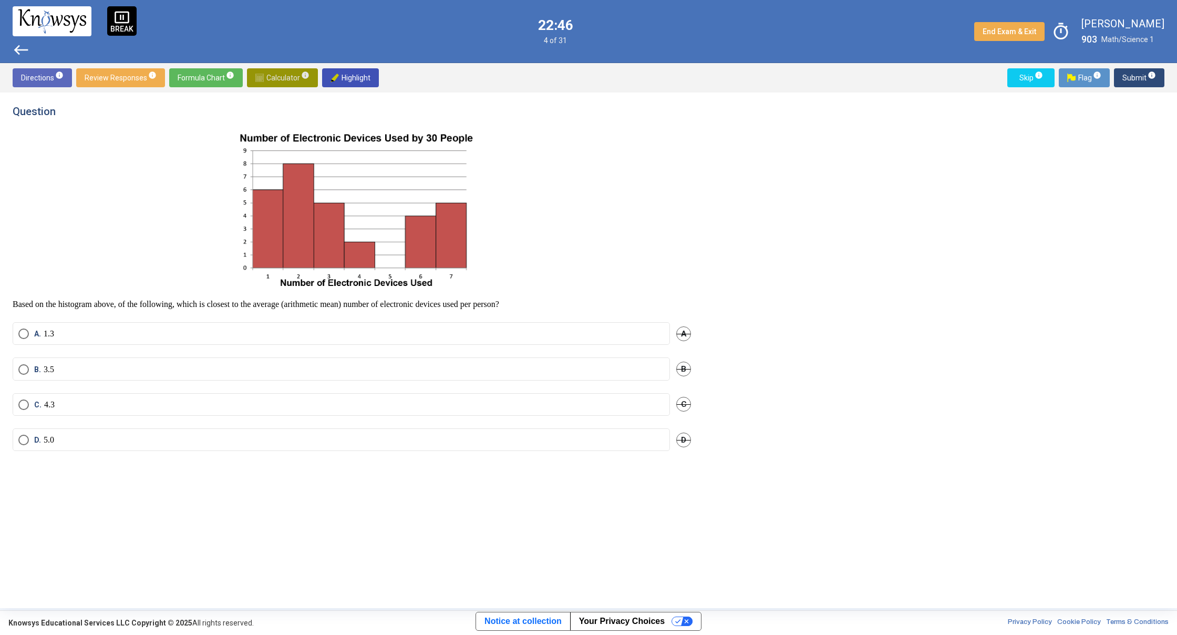
click at [273, 78] on span "Calculator info" at bounding box center [282, 77] width 54 height 19
drag, startPoint x: 742, startPoint y: 319, endPoint x: 747, endPoint y: 296, distance: 23.2
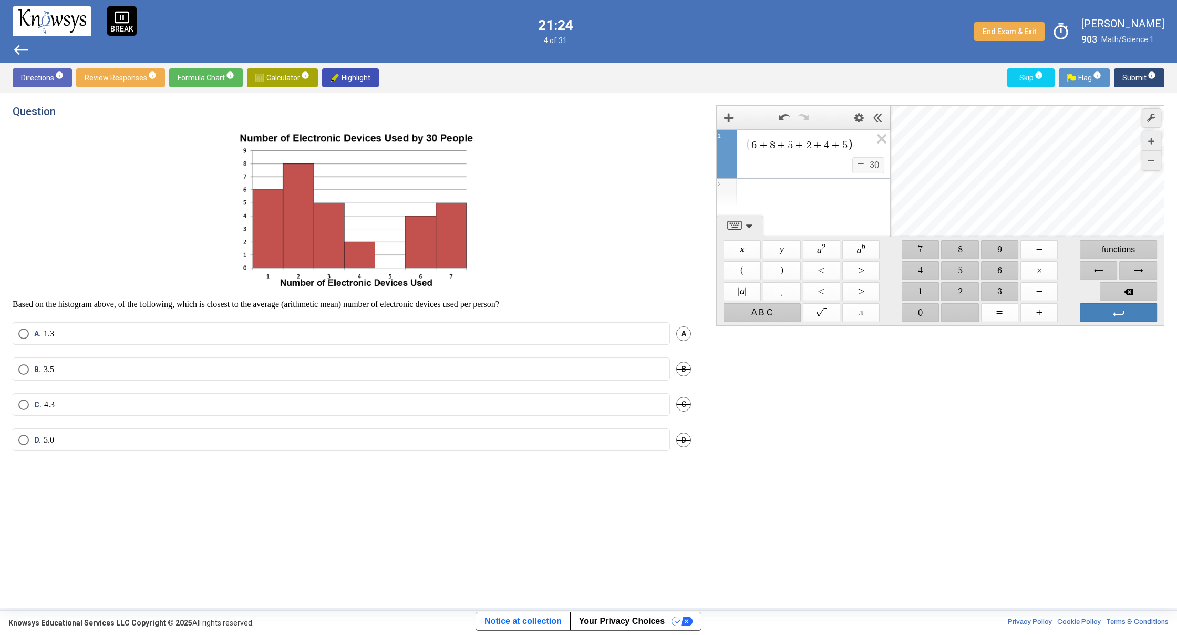
click at [749, 145] on icon "Expression 1:" at bounding box center [749, 145] width 6 height 12
click at [855, 146] on span "6 + 8 + 5 + 2 + 4 + 5 ​" at bounding box center [808, 145] width 127 height 15
click at [1026, 243] on span "$$ ÷" at bounding box center [1039, 249] width 37 height 19
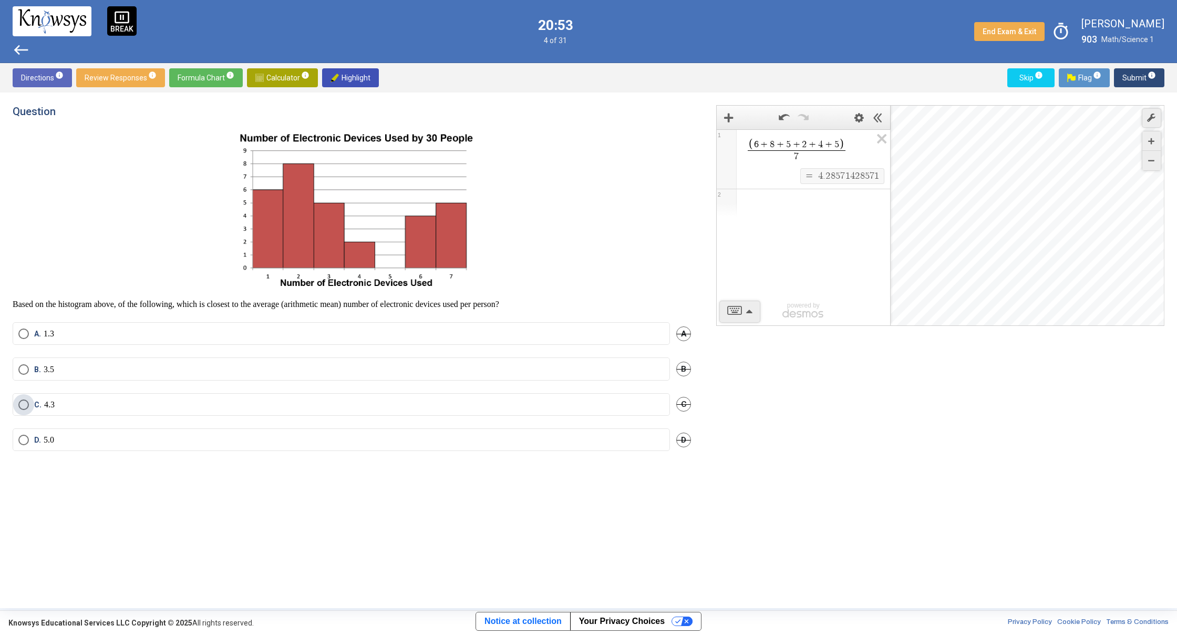
click at [21, 403] on span "Select an option" at bounding box center [23, 404] width 11 height 11
click at [1133, 74] on span "Submit info" at bounding box center [1140, 77] width 34 height 19
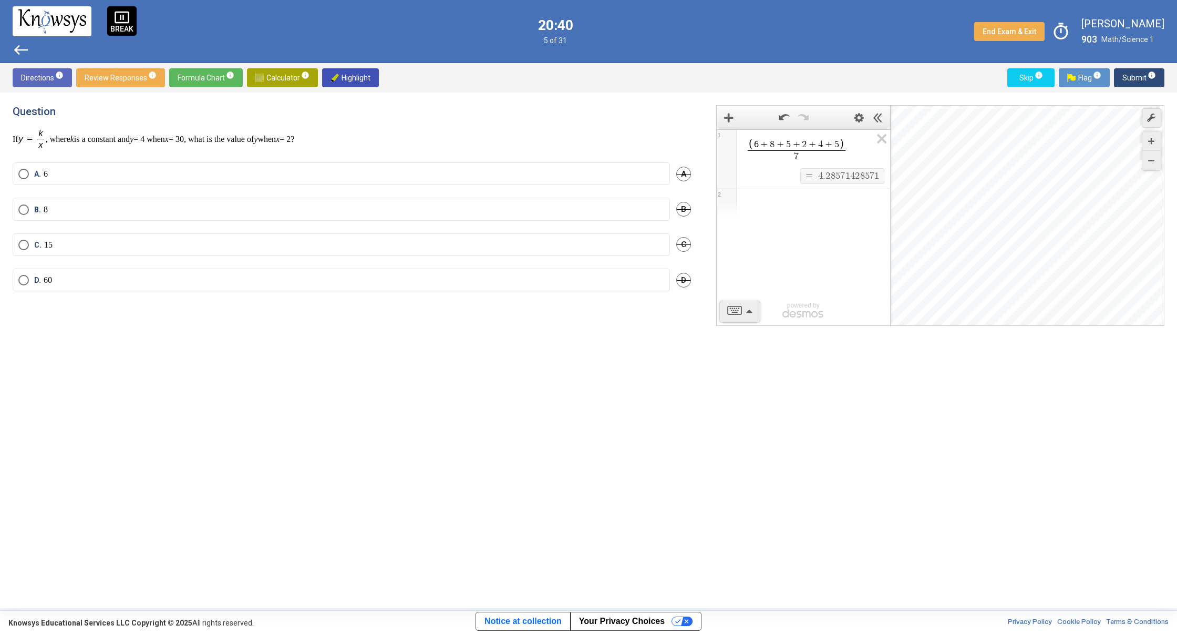
click at [75, 209] on label "B. 8" at bounding box center [341, 209] width 646 height 11
click at [1136, 74] on span "Submit info" at bounding box center [1140, 77] width 34 height 19
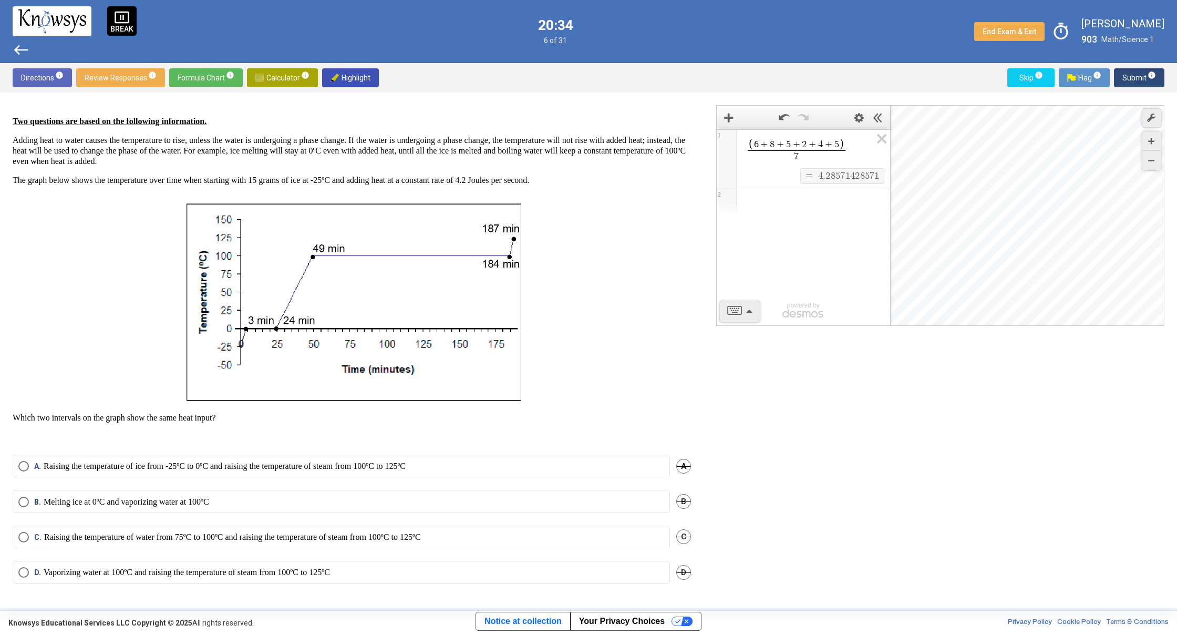
scroll to position [13, 0]
click at [77, 463] on p "Raising the temperature of ice from -25ºC to 0ºC and raising the temperature of…" at bounding box center [225, 465] width 362 height 11
click at [1131, 73] on span "Submit info" at bounding box center [1140, 77] width 34 height 19
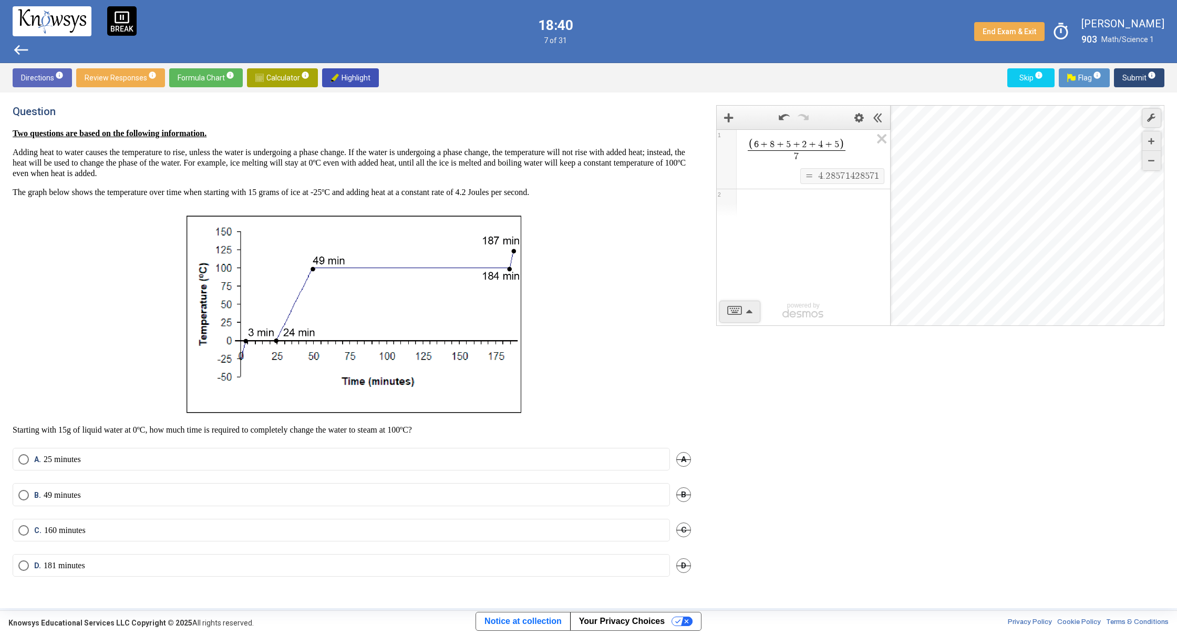
scroll to position [0, 0]
drag, startPoint x: 53, startPoint y: 494, endPoint x: 165, endPoint y: 493, distance: 112.0
click at [95, 493] on label "B. 49 minutes" at bounding box center [341, 495] width 646 height 11
click at [1135, 73] on span "Submit info" at bounding box center [1140, 77] width 34 height 19
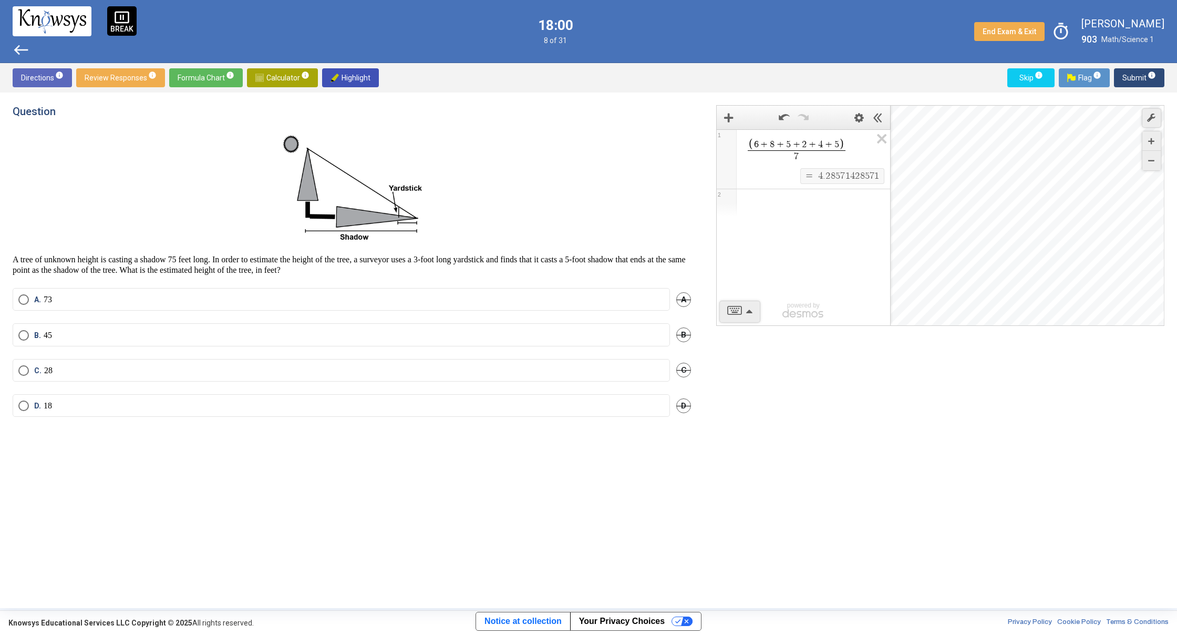
click at [53, 297] on mat-radio-button "A. 73" at bounding box center [342, 299] width 658 height 23
click at [19, 297] on span "Select an option" at bounding box center [23, 299] width 11 height 11
click at [1131, 78] on span "Submit info" at bounding box center [1140, 77] width 34 height 19
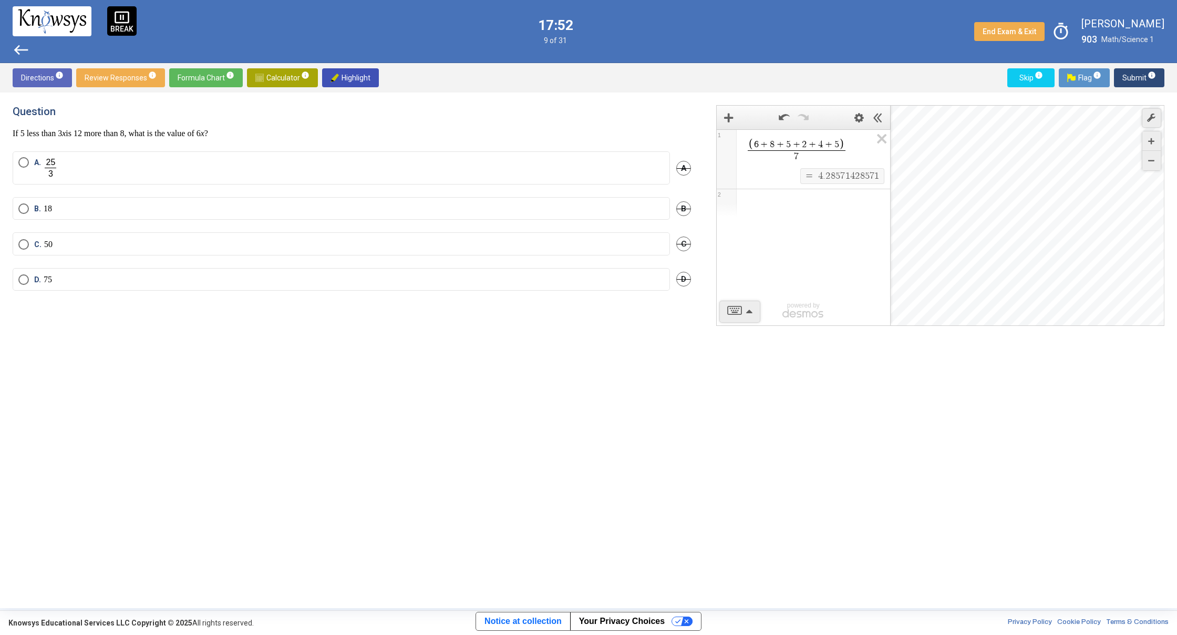
click at [28, 52] on span "west" at bounding box center [21, 50] width 17 height 17
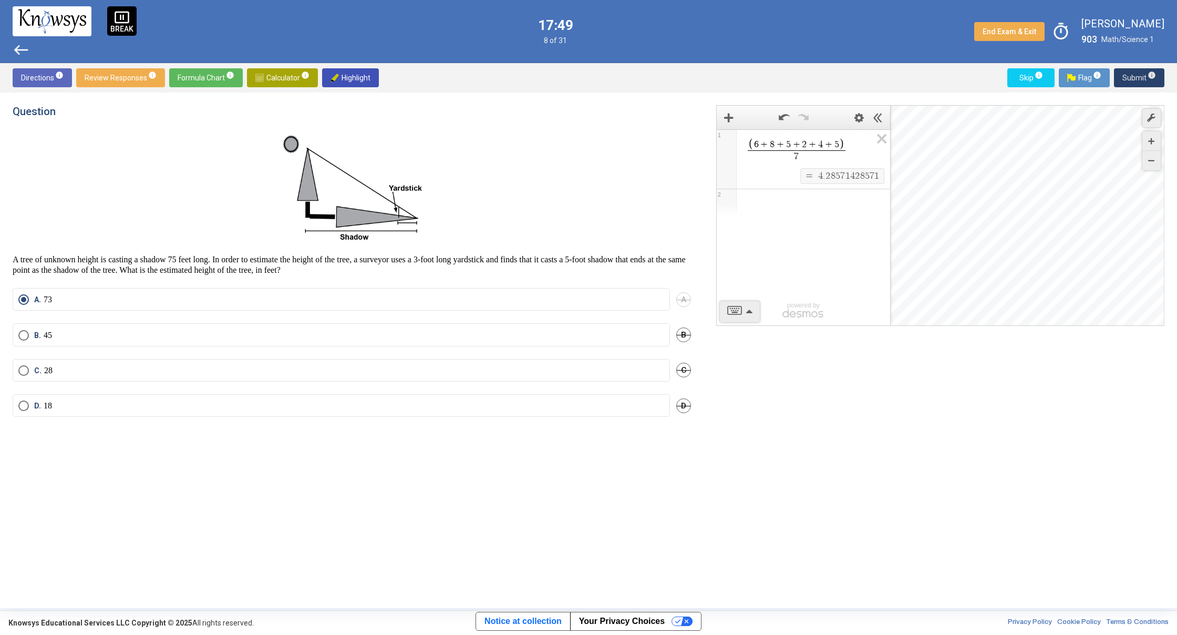
click at [1142, 79] on span "Submit info" at bounding box center [1140, 77] width 34 height 19
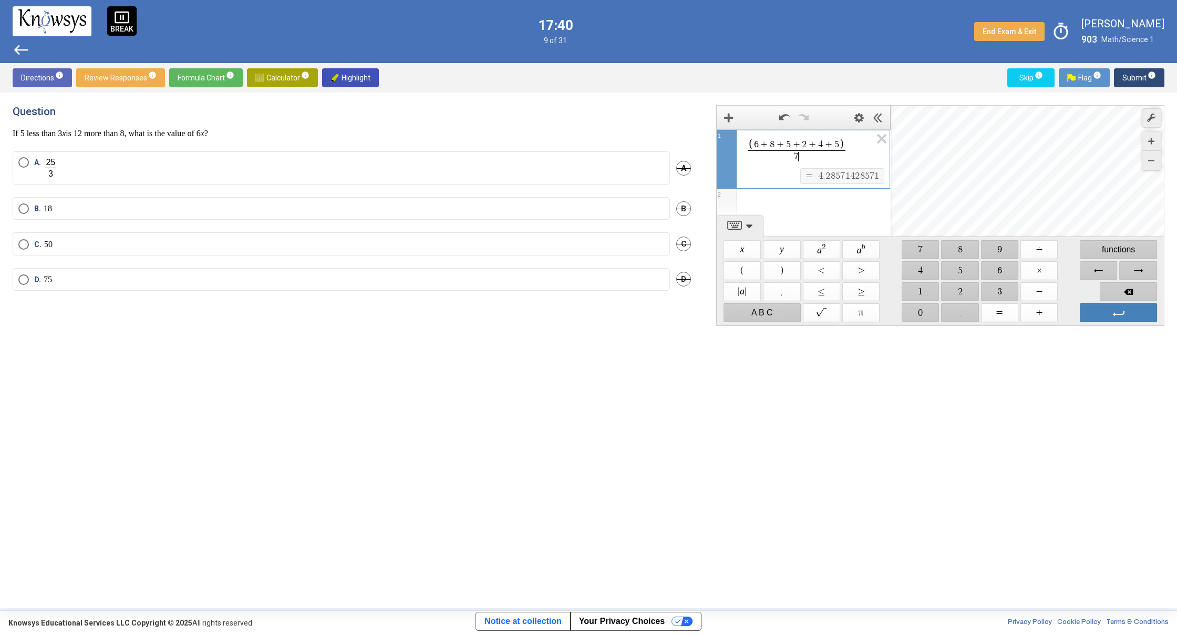
click at [844, 155] on span "7 ​" at bounding box center [797, 156] width 98 height 12
click at [1031, 300] on div "$$ −" at bounding box center [1039, 291] width 39 height 21
click at [1046, 309] on span "$$ +" at bounding box center [1039, 312] width 37 height 19
click at [965, 250] on span "$$ 8" at bounding box center [960, 249] width 37 height 19
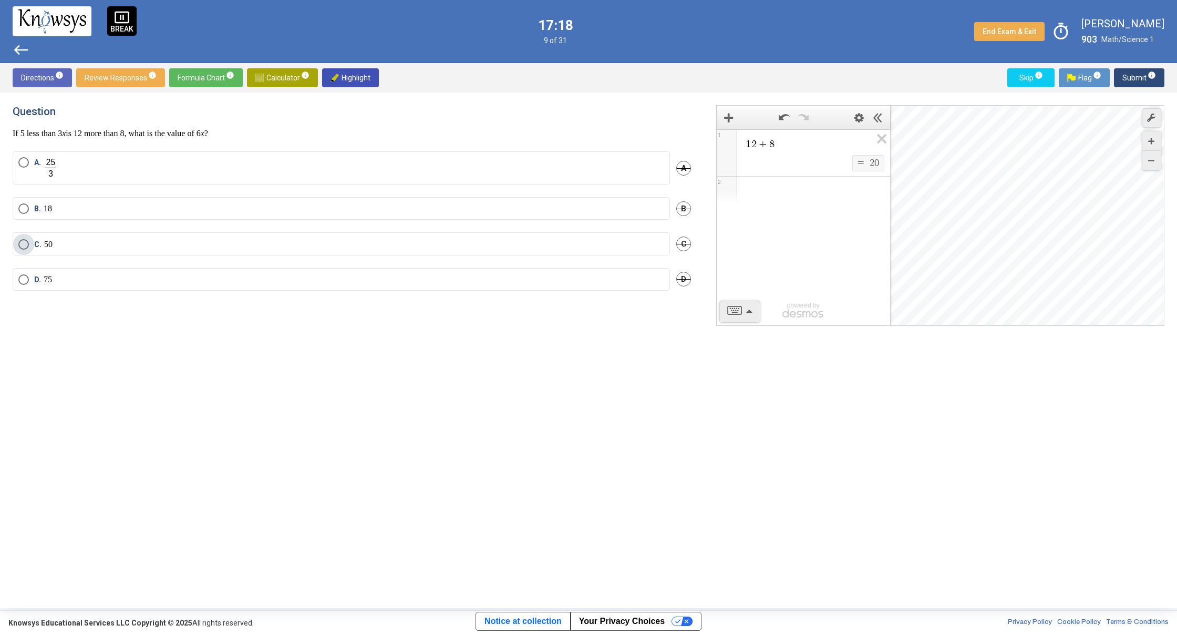
click at [31, 245] on span "C. 50" at bounding box center [41, 244] width 24 height 11
click at [1138, 71] on span "Submit info" at bounding box center [1140, 77] width 34 height 19
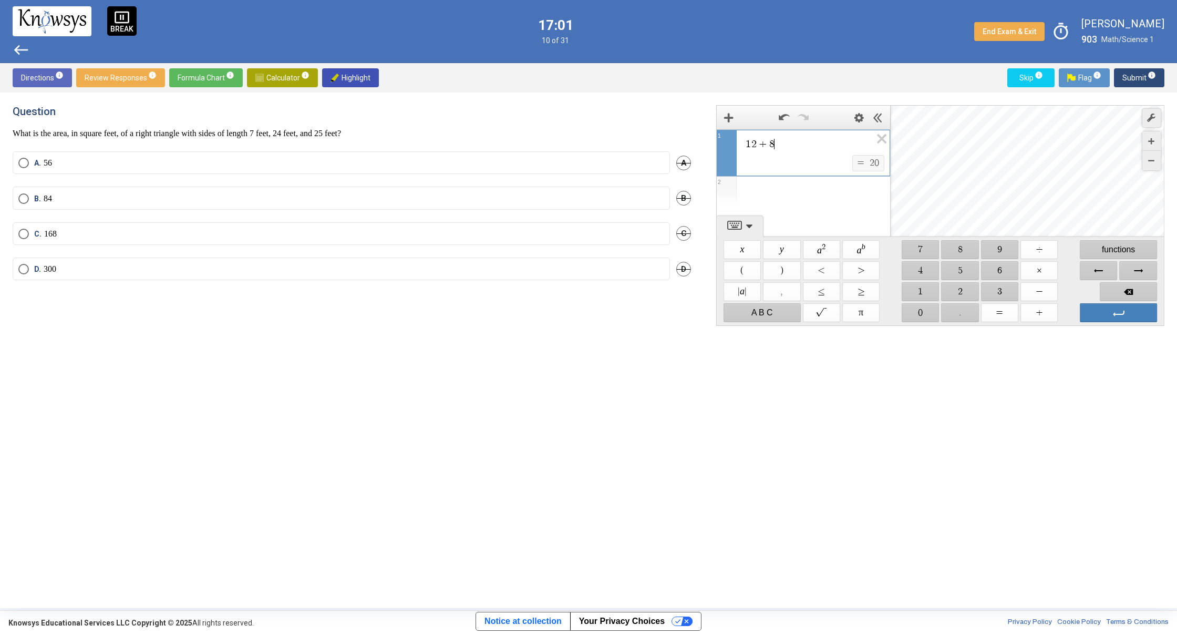
click at [794, 136] on div "1 2 + 8 ​" at bounding box center [803, 142] width 173 height 25
click at [1051, 265] on span "$$ ×" at bounding box center [1039, 270] width 37 height 19
click at [1043, 263] on span "$$ ×" at bounding box center [1039, 270] width 37 height 19
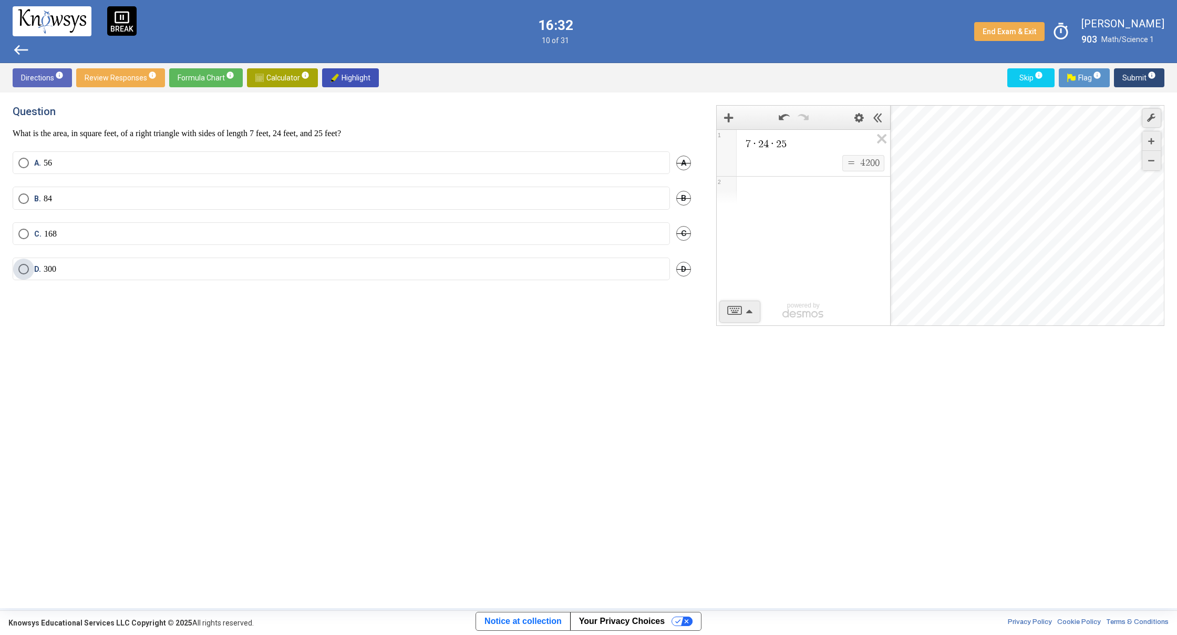
drag, startPoint x: 20, startPoint y: 269, endPoint x: 28, endPoint y: 268, distance: 7.4
click at [22, 268] on span "Select an option" at bounding box center [23, 269] width 11 height 11
click at [1129, 71] on span "Submit info" at bounding box center [1140, 77] width 34 height 19
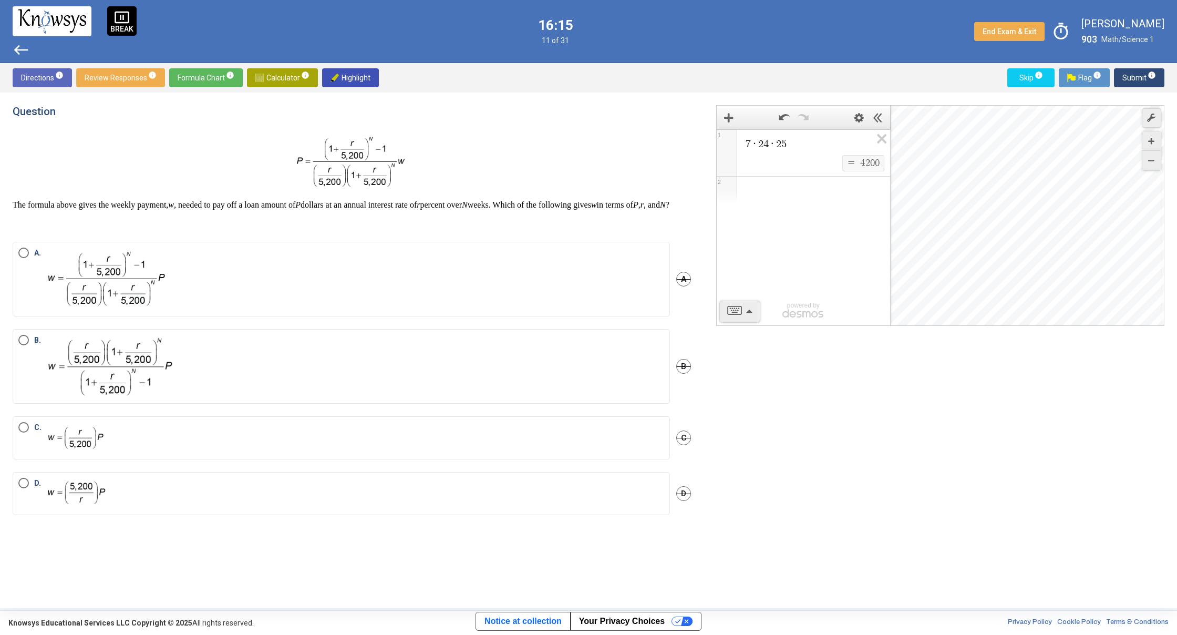
click at [29, 267] on span "A." at bounding box center [98, 279] width 138 height 63
click at [1132, 78] on span "Submit info" at bounding box center [1140, 77] width 34 height 19
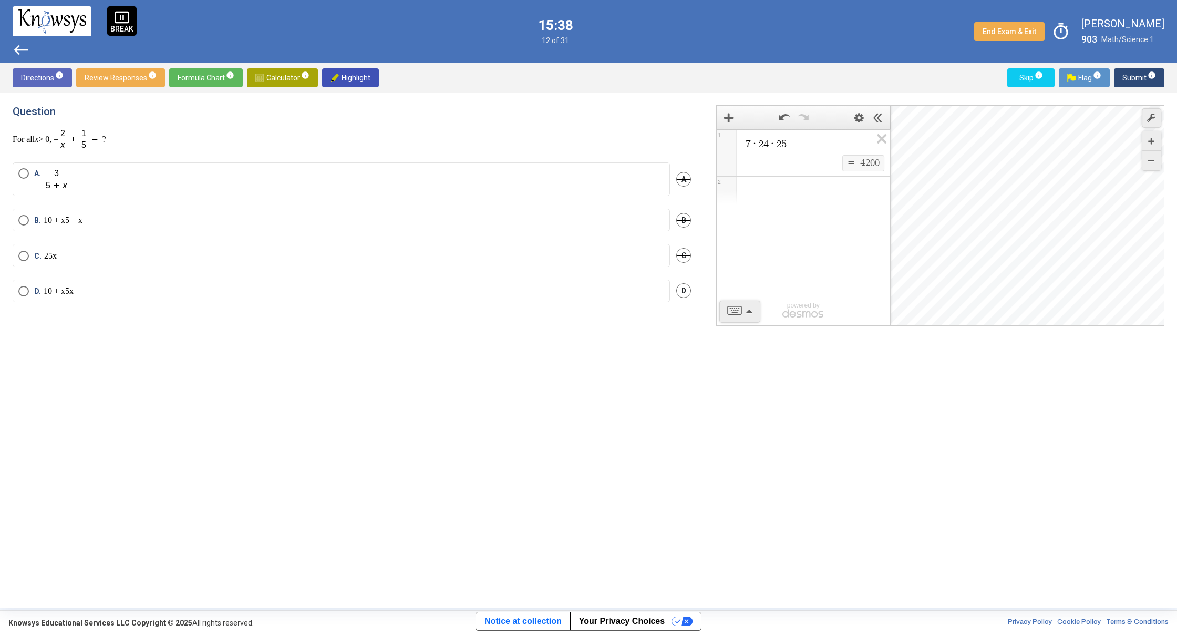
drag, startPoint x: 61, startPoint y: 232, endPoint x: 70, endPoint y: 233, distance: 8.5
click at [62, 231] on mat-radio-button "B. 10 + x 5 + x" at bounding box center [342, 220] width 658 height 23
drag, startPoint x: 21, startPoint y: 222, endPoint x: 98, endPoint y: 230, distance: 77.7
click at [23, 220] on span "Select an option" at bounding box center [23, 219] width 11 height 11
click at [1130, 78] on span "Submit info" at bounding box center [1140, 77] width 34 height 19
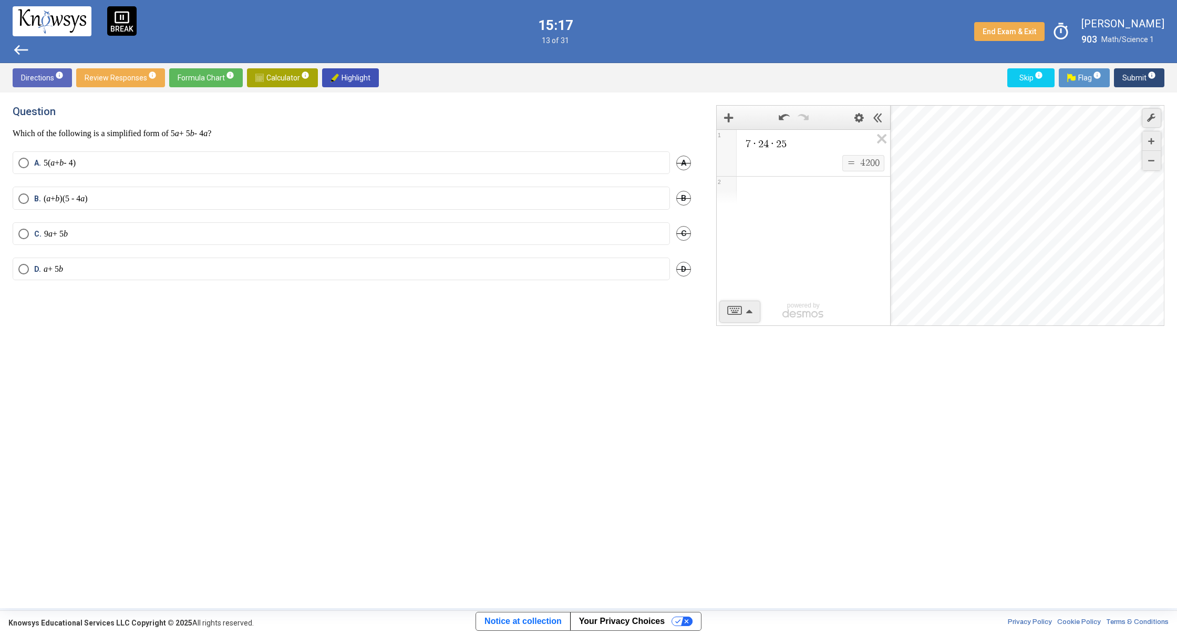
click at [682, 198] on span "B" at bounding box center [683, 198] width 15 height 15
click at [435, 131] on p "Which of the following is a simplified form of 5 a + 5 b - 4 a ?" at bounding box center [352, 133] width 679 height 11
click at [679, 200] on span "Undo" at bounding box center [681, 198] width 19 height 8
drag, startPoint x: 24, startPoint y: 198, endPoint x: 73, endPoint y: 190, distance: 49.5
click at [54, 191] on mat-radio-button "B. ( a + b )(5 - 4 a )" at bounding box center [342, 198] width 658 height 23
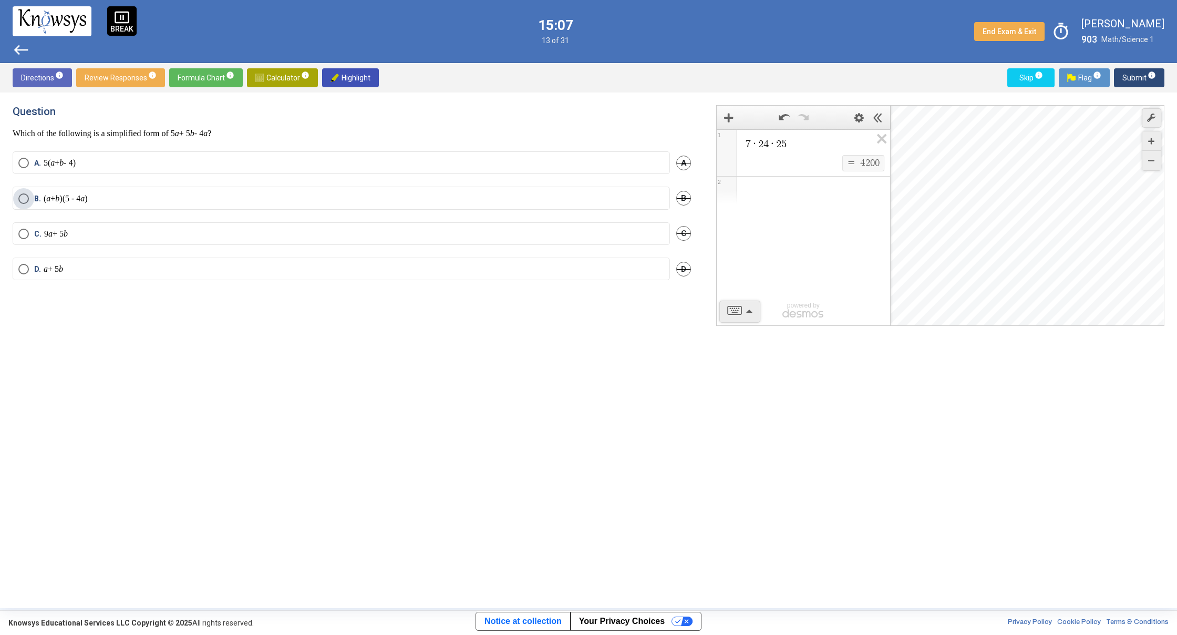
click at [26, 201] on span "Select an option" at bounding box center [23, 198] width 11 height 11
click at [1133, 80] on span "Submit info" at bounding box center [1140, 77] width 34 height 19
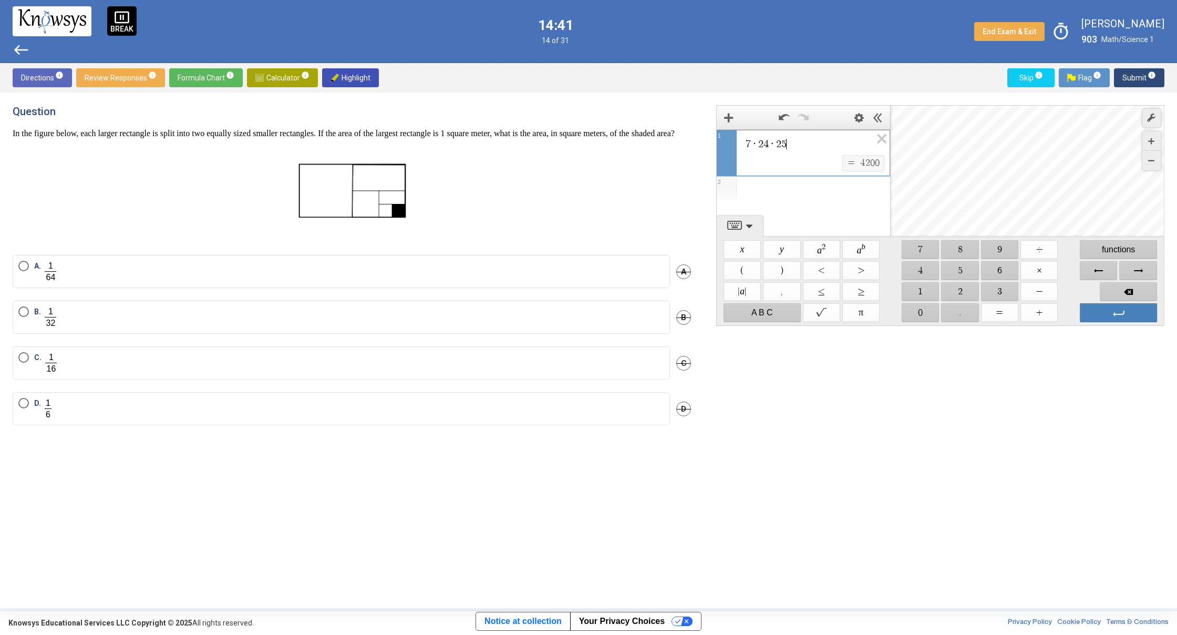
click at [807, 150] on span "7 · 2 4 · 2 5 ​" at bounding box center [808, 144] width 127 height 13
drag, startPoint x: 1051, startPoint y: 250, endPoint x: 1042, endPoint y: 245, distance: 10.1
click at [1050, 246] on span "$$ ÷" at bounding box center [1039, 249] width 37 height 19
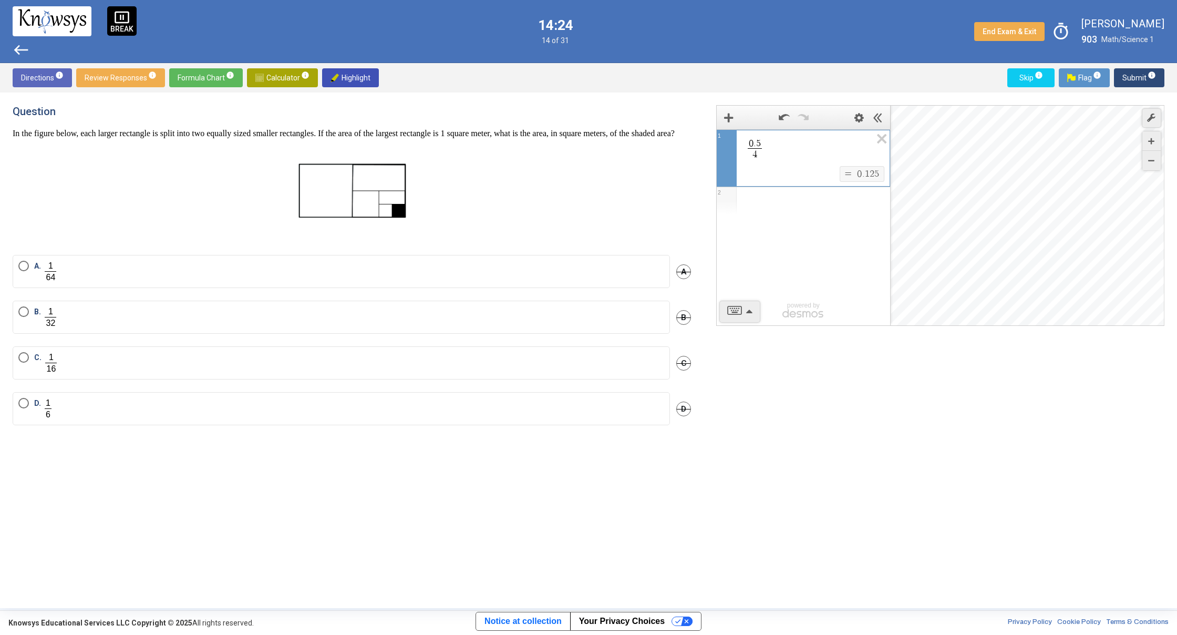
click at [843, 177] on span "=" at bounding box center [848, 173] width 11 height 9
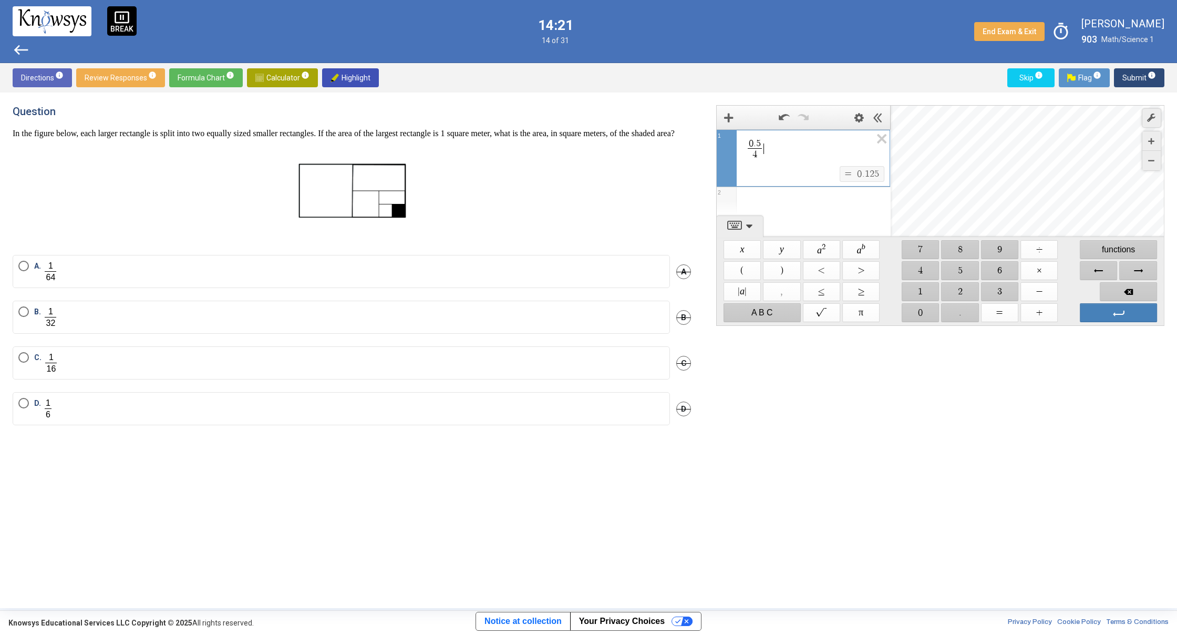
click at [801, 156] on span "0 . 5 4 ​ ​" at bounding box center [808, 150] width 127 height 24
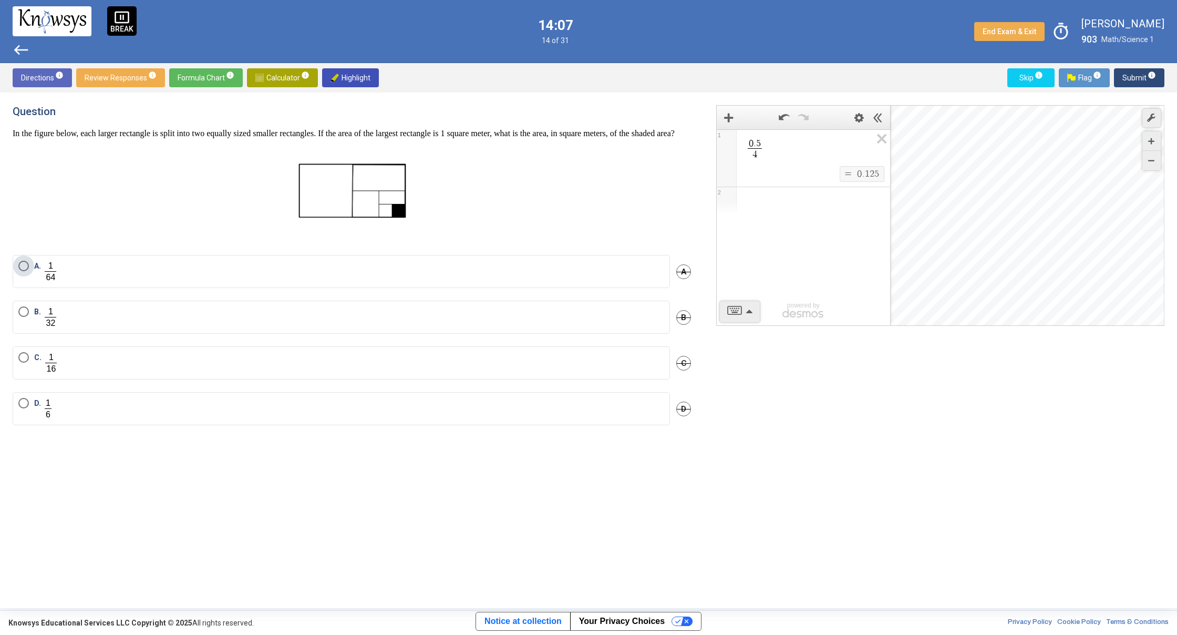
click at [81, 282] on label "A." at bounding box center [341, 272] width 646 height 22
click at [1142, 74] on span "Submit info" at bounding box center [1140, 77] width 34 height 19
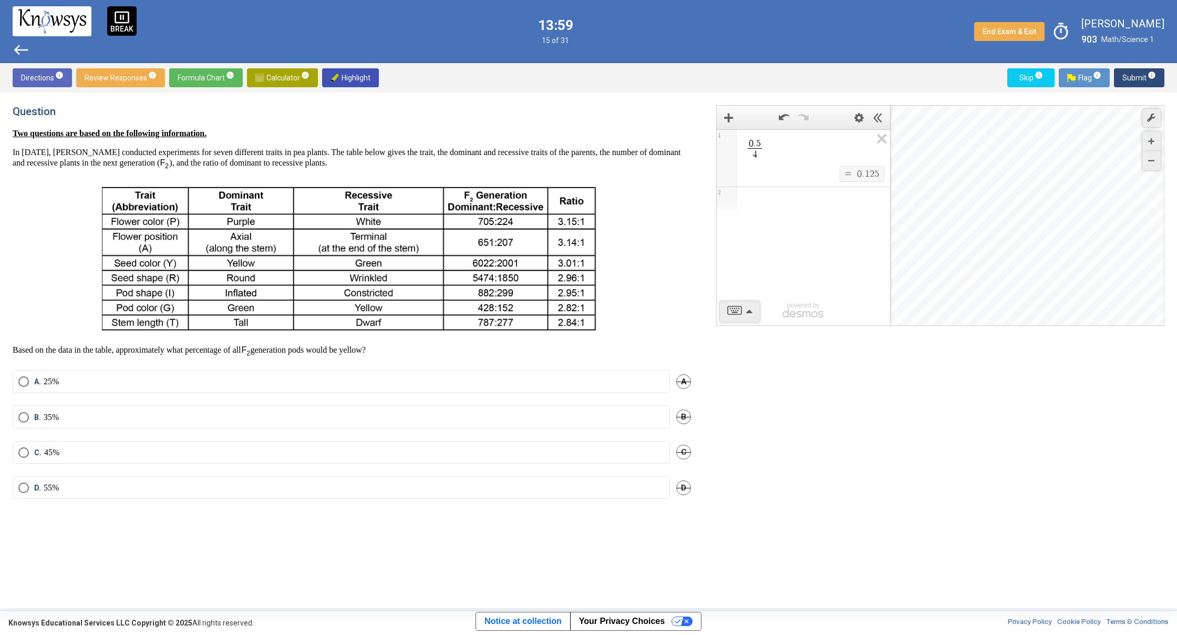
drag, startPoint x: 18, startPoint y: 383, endPoint x: 74, endPoint y: 405, distance: 59.7
click at [33, 391] on mat-radio-button "A. 25%" at bounding box center [342, 381] width 658 height 23
click at [45, 289] on p at bounding box center [352, 258] width 679 height 158
drag, startPoint x: 23, startPoint y: 383, endPoint x: 39, endPoint y: 382, distance: 15.8
click at [24, 383] on span "Select an option" at bounding box center [23, 381] width 11 height 11
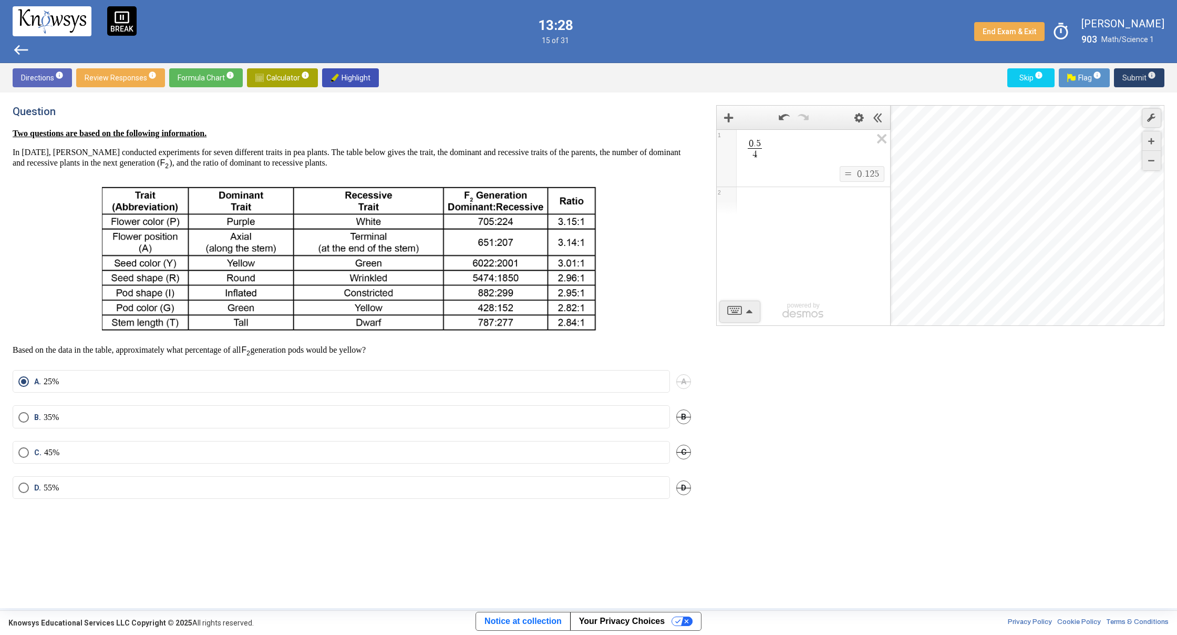
click at [1134, 76] on span "Submit info" at bounding box center [1140, 77] width 34 height 19
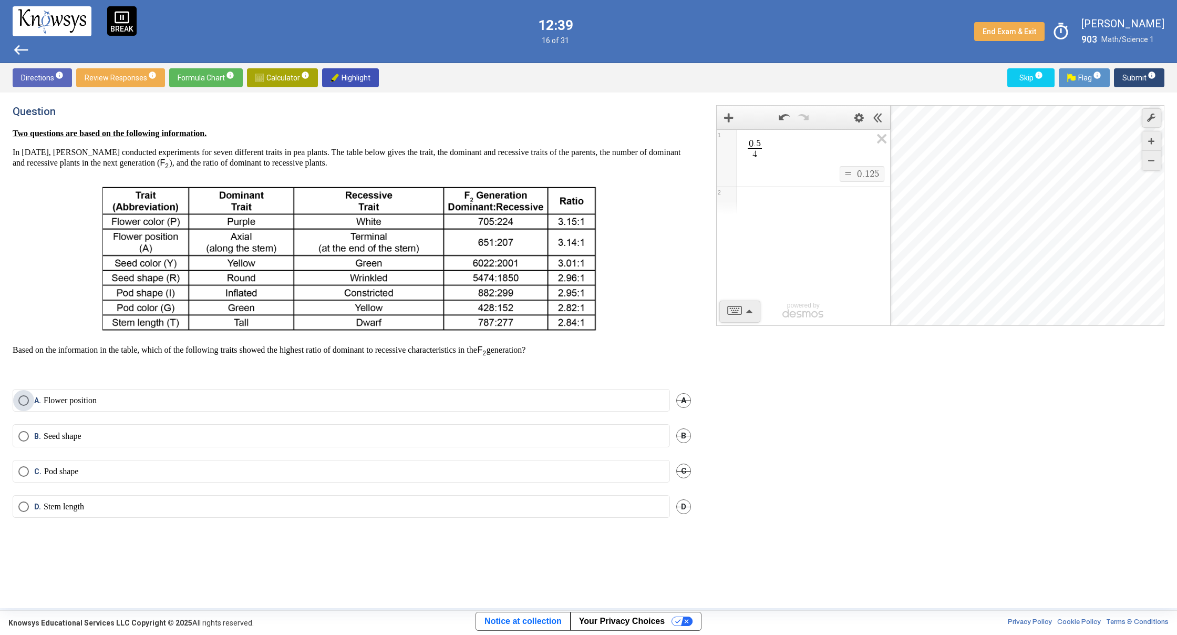
click at [24, 402] on span "Select an option" at bounding box center [23, 400] width 11 height 11
click at [1130, 79] on span "Submit info" at bounding box center [1140, 77] width 34 height 19
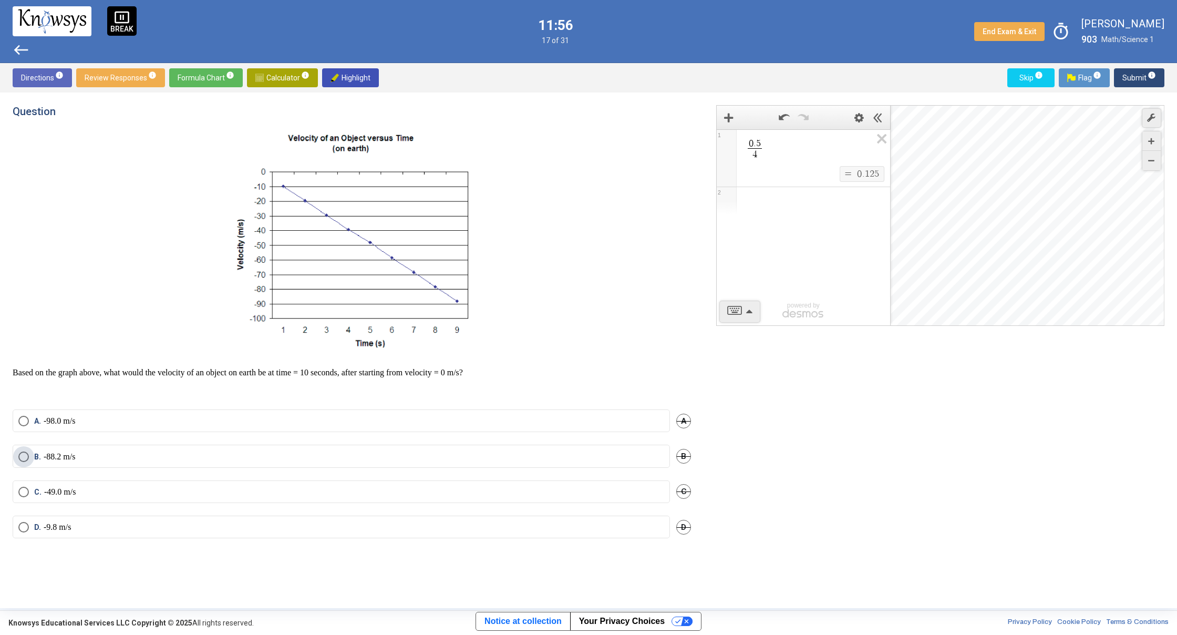
click at [24, 458] on span "Select an option" at bounding box center [23, 456] width 11 height 11
click at [1132, 75] on span "Submit info" at bounding box center [1140, 77] width 34 height 19
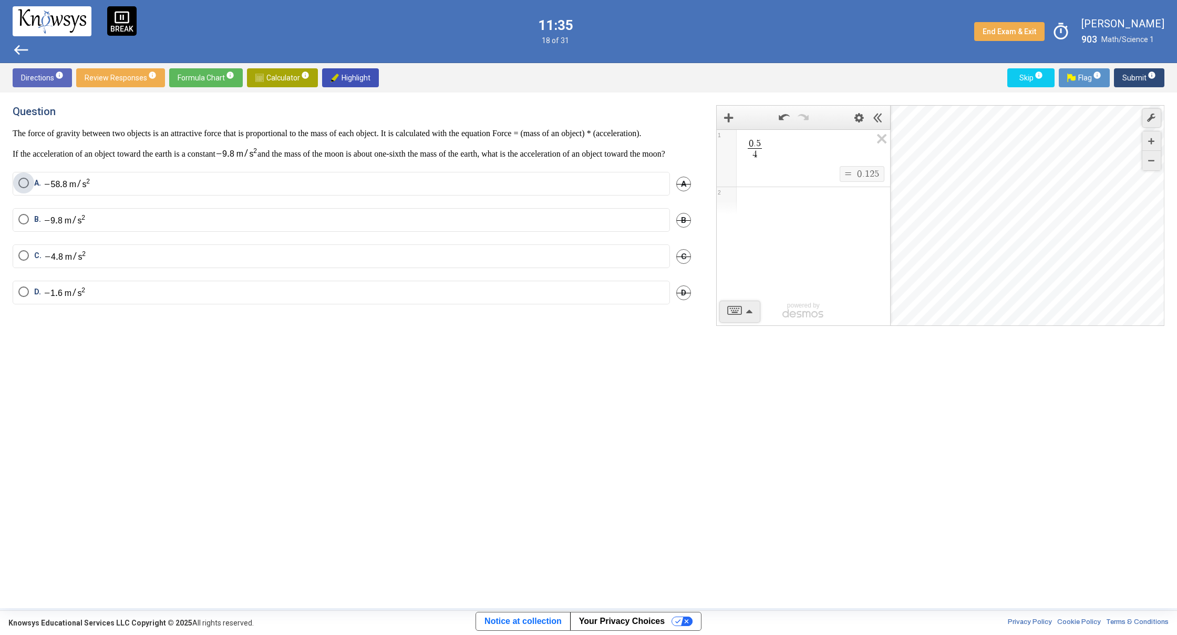
click at [20, 188] on span "Select an option" at bounding box center [23, 183] width 11 height 11
click at [1136, 73] on span "Submit info" at bounding box center [1140, 77] width 34 height 19
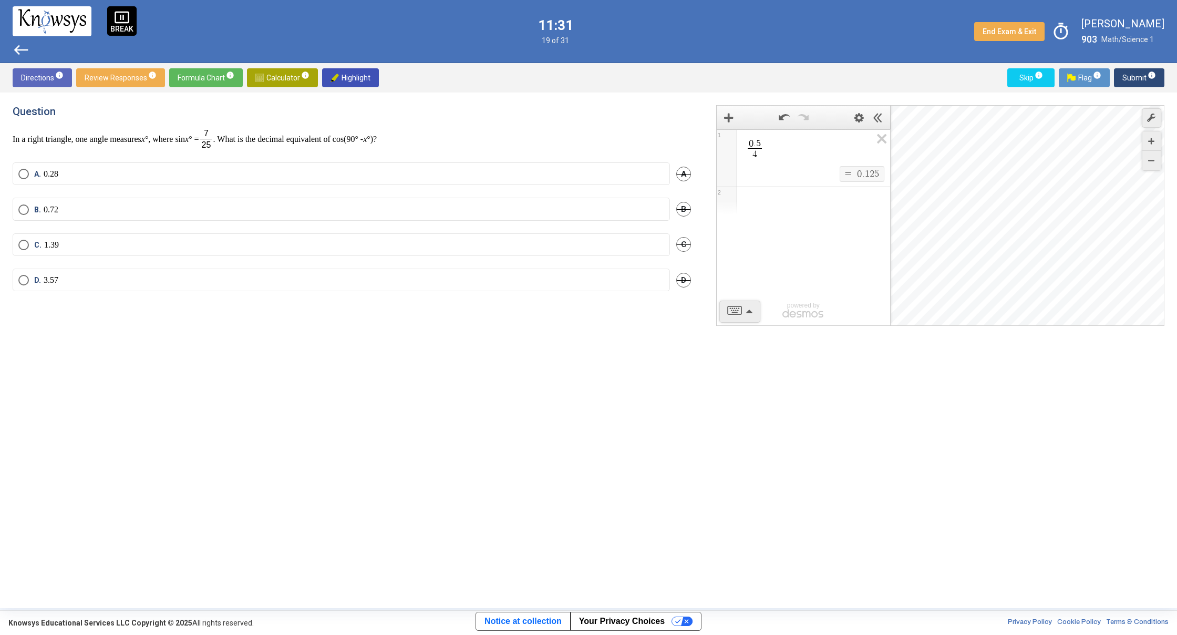
click at [20, 201] on mat-radio-button "B. 0.72" at bounding box center [342, 209] width 658 height 23
drag, startPoint x: 26, startPoint y: 213, endPoint x: 164, endPoint y: 191, distance: 139.5
click at [30, 213] on label "B. 0.72" at bounding box center [341, 209] width 646 height 11
click at [1134, 75] on span "Submit info" at bounding box center [1140, 77] width 34 height 19
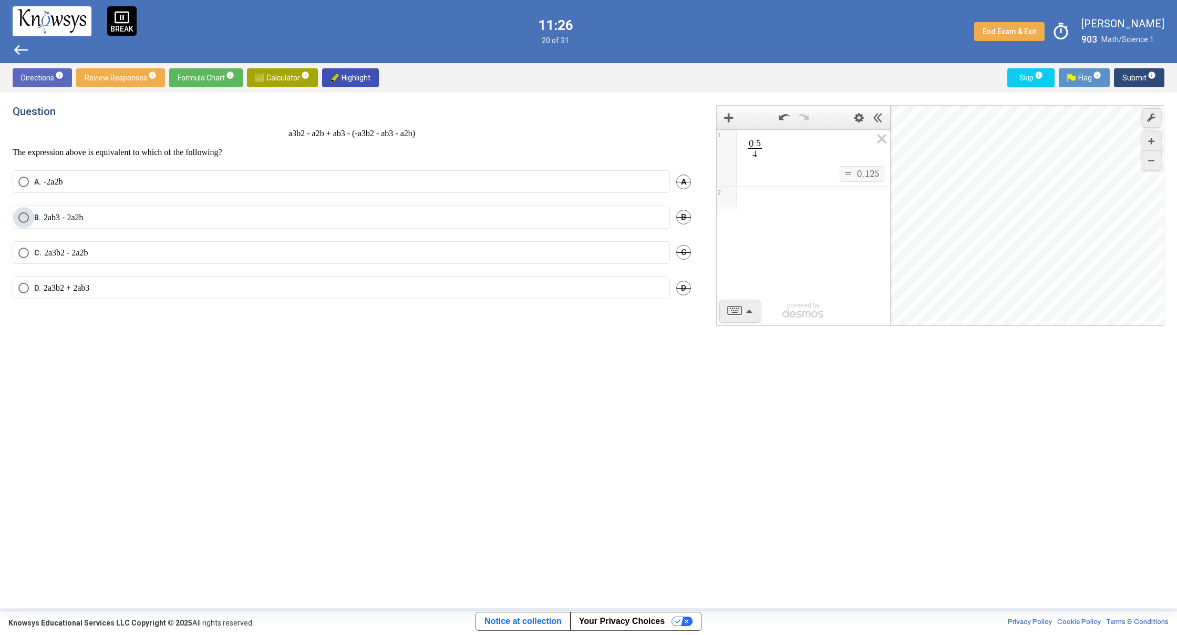
drag, startPoint x: 21, startPoint y: 219, endPoint x: 272, endPoint y: 181, distance: 253.5
click at [24, 219] on span "Select an option" at bounding box center [23, 217] width 11 height 11
click at [1131, 74] on span "Submit info" at bounding box center [1140, 77] width 34 height 19
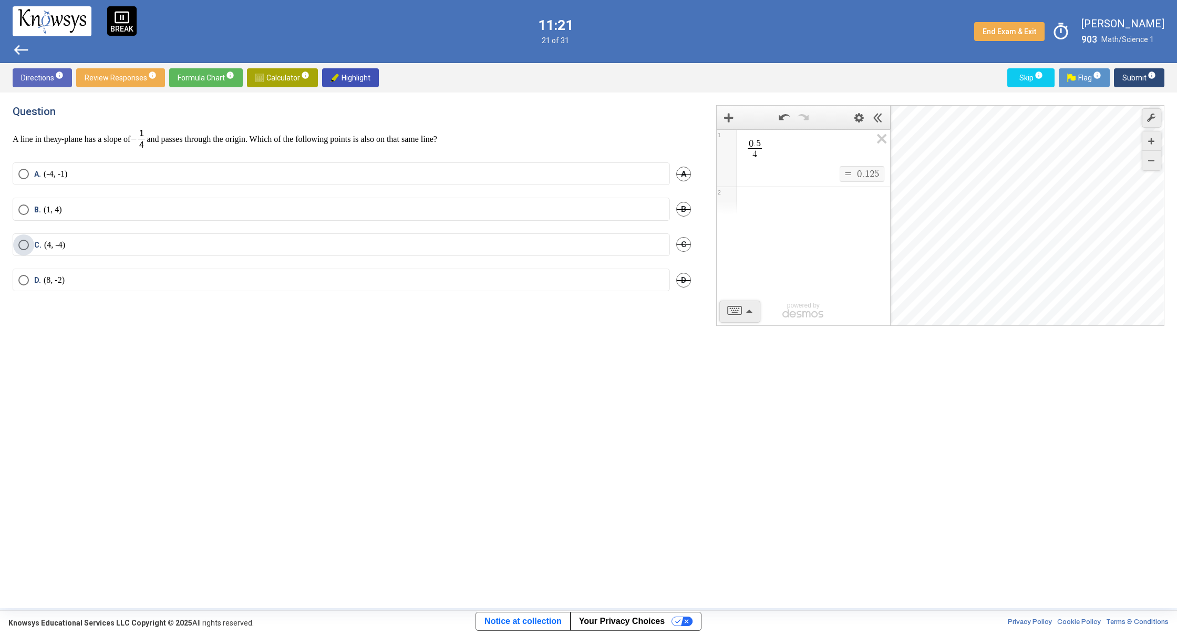
click at [24, 242] on span "Select an option" at bounding box center [23, 245] width 11 height 11
click at [1128, 78] on span "Submit info" at bounding box center [1140, 77] width 34 height 19
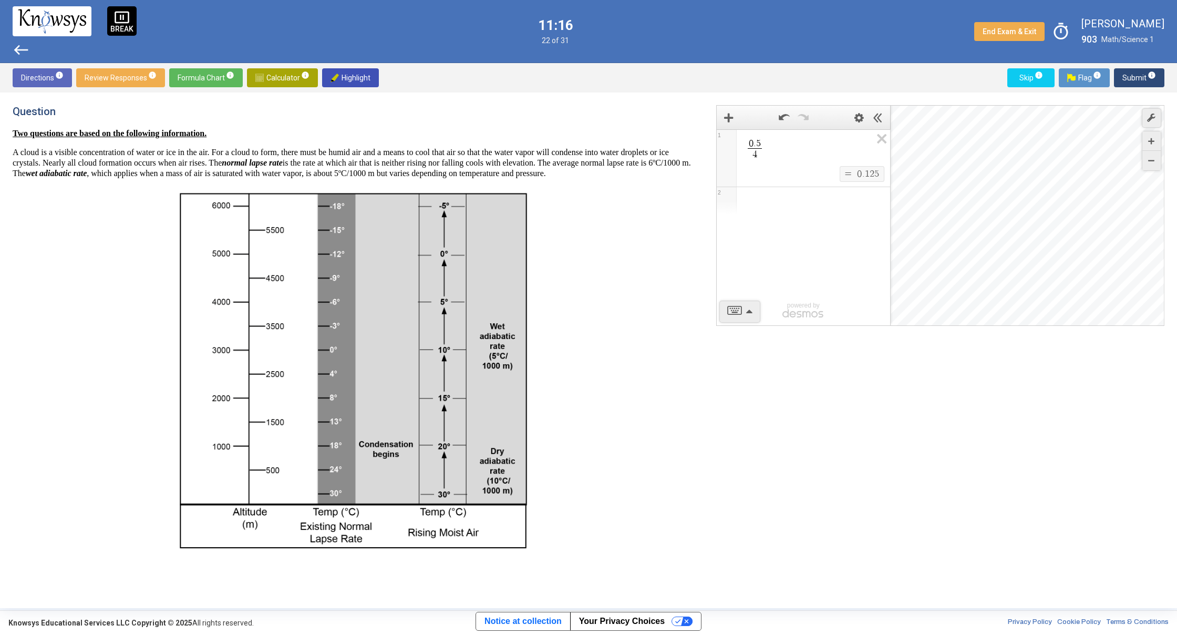
click at [286, 78] on span "Calculator info" at bounding box center [282, 77] width 54 height 19
drag, startPoint x: 290, startPoint y: 276, endPoint x: 302, endPoint y: 273, distance: 13.1
click at [322, 260] on img at bounding box center [351, 371] width 359 height 368
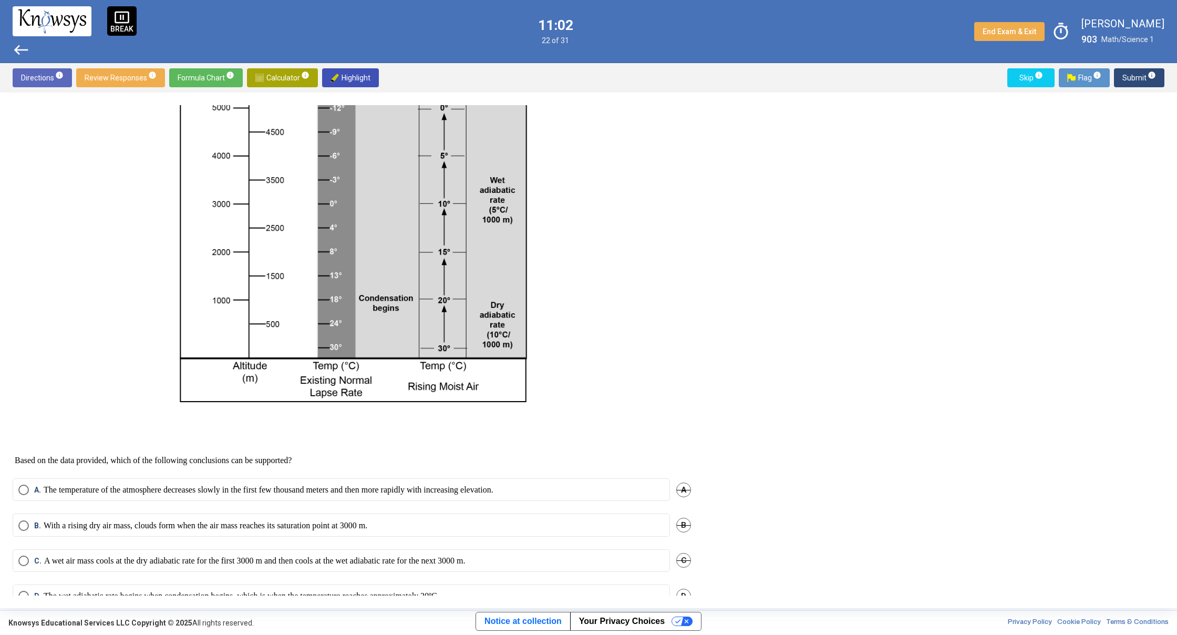
scroll to position [181, 0]
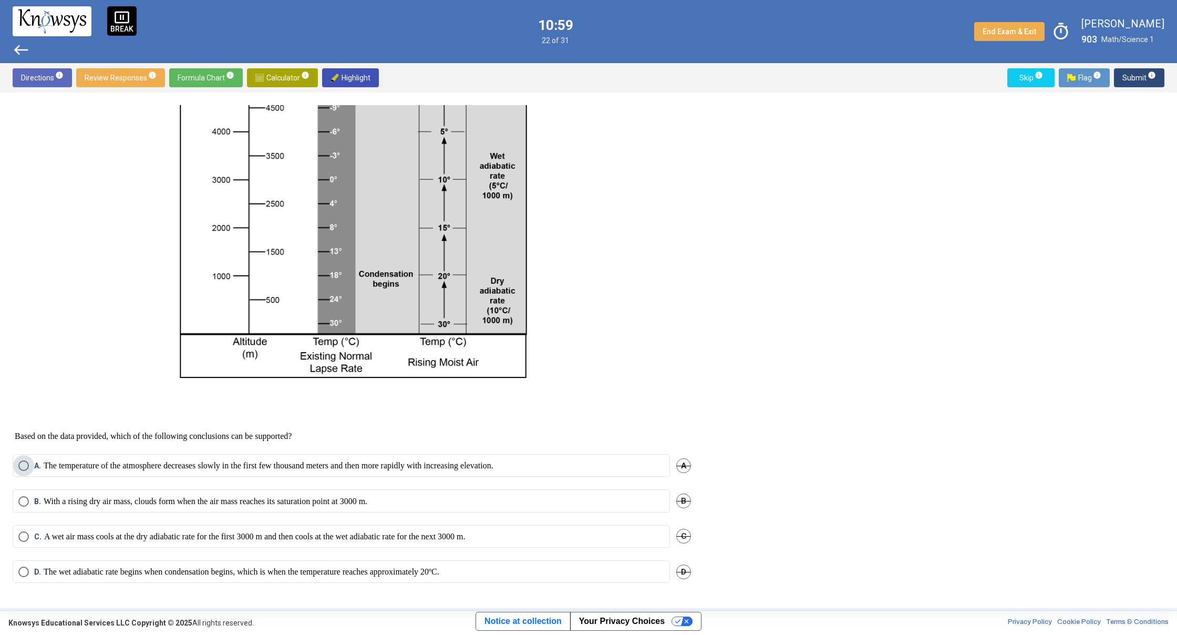
drag, startPoint x: 20, startPoint y: 460, endPoint x: 117, endPoint y: 476, distance: 98.0
click at [28, 464] on span "Select an option" at bounding box center [23, 465] width 11 height 11
click at [1129, 84] on span "Submit info" at bounding box center [1140, 77] width 34 height 19
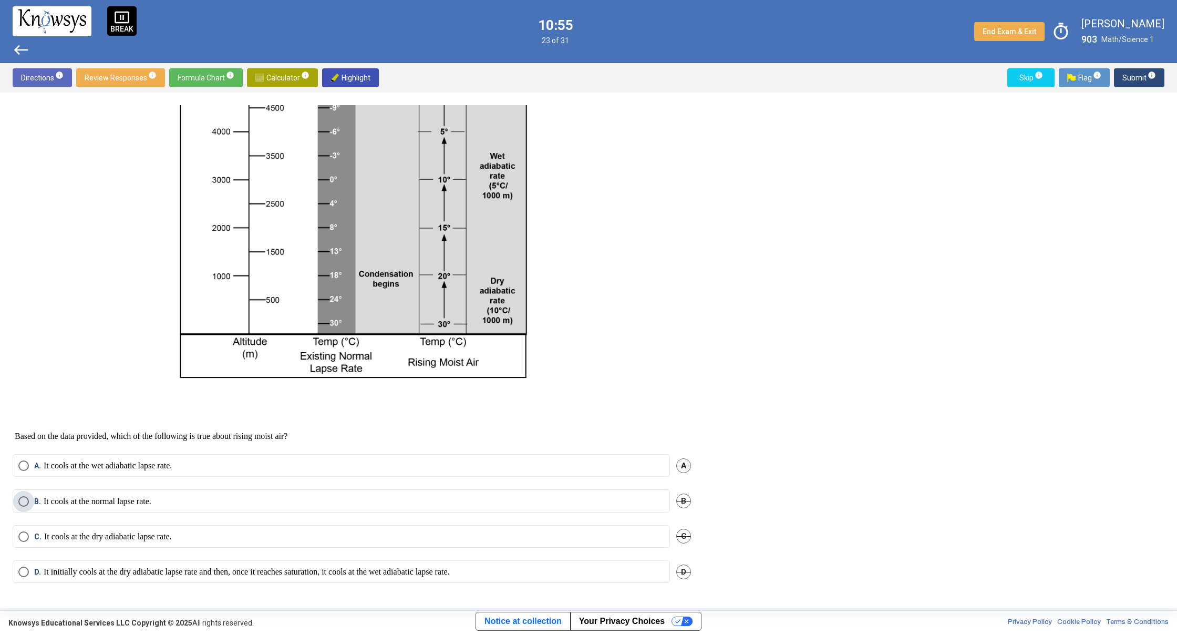
drag, startPoint x: 25, startPoint y: 501, endPoint x: 153, endPoint y: 480, distance: 130.6
click at [27, 501] on span "Select an option" at bounding box center [23, 501] width 11 height 11
click at [1143, 77] on span "Submit info" at bounding box center [1140, 77] width 34 height 19
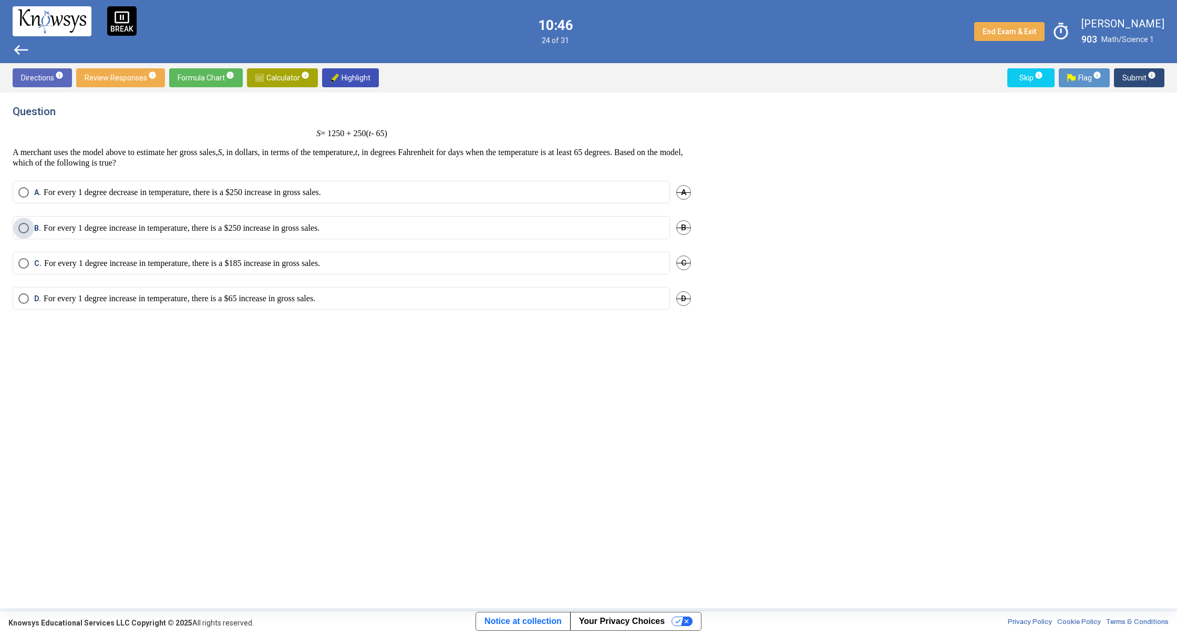
click at [32, 223] on span "B. For every 1 degree increase in temperature, there is a $250 increase in gros…" at bounding box center [174, 228] width 291 height 11
click at [1135, 76] on span "Submit info" at bounding box center [1140, 77] width 34 height 19
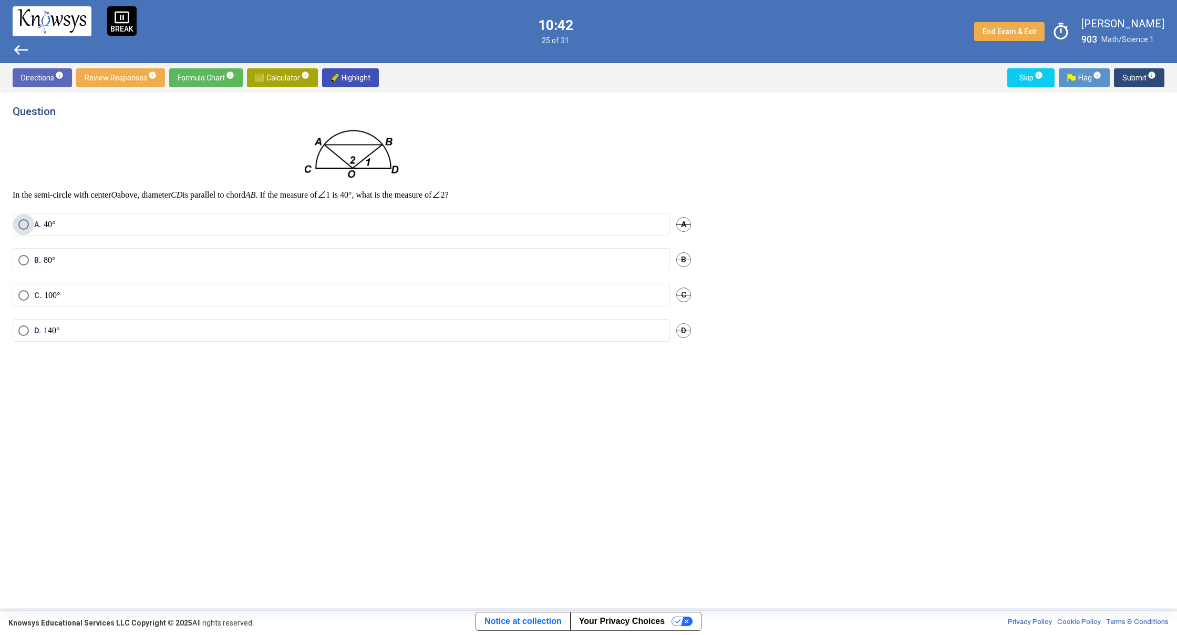
drag, startPoint x: 21, startPoint y: 219, endPoint x: 25, endPoint y: 223, distance: 6.0
click at [23, 222] on span "Select an option" at bounding box center [23, 224] width 11 height 11
click at [1137, 77] on span "Submit info" at bounding box center [1140, 77] width 34 height 19
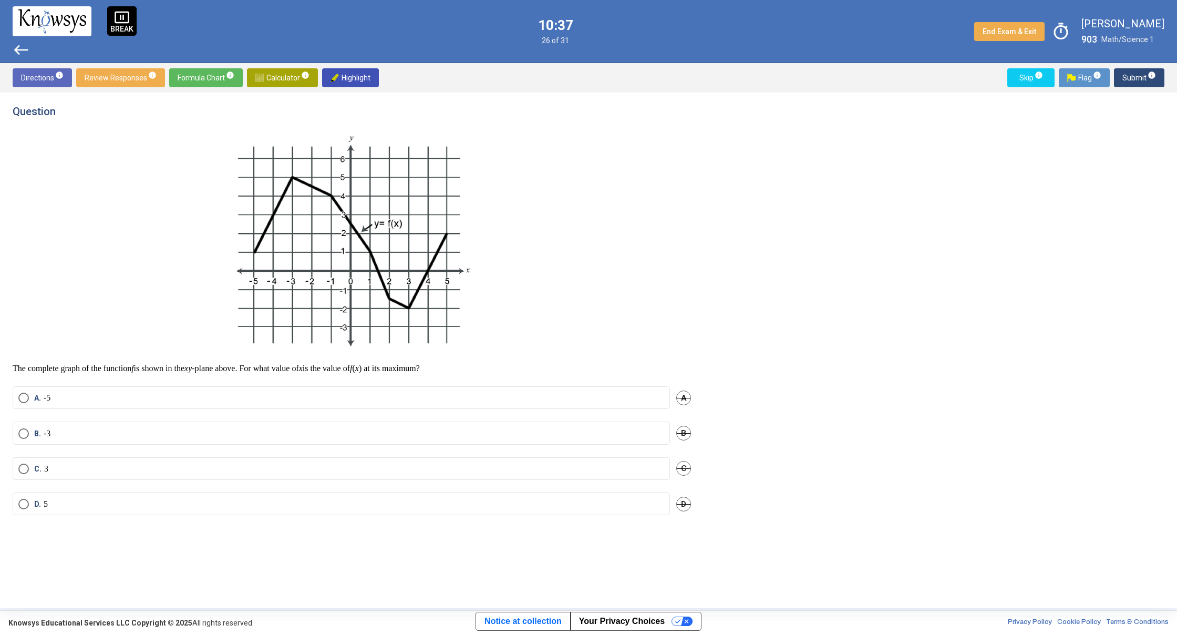
click at [309, 443] on mat-radio-button "B. -3" at bounding box center [342, 433] width 658 height 23
click at [20, 440] on mat-radio-button "B. -3" at bounding box center [342, 433] width 658 height 23
click at [18, 437] on mat-radio-button "B. -3" at bounding box center [342, 433] width 658 height 23
click at [22, 435] on span "Select an option" at bounding box center [23, 433] width 11 height 11
click at [1126, 81] on span "Submit info" at bounding box center [1140, 77] width 34 height 19
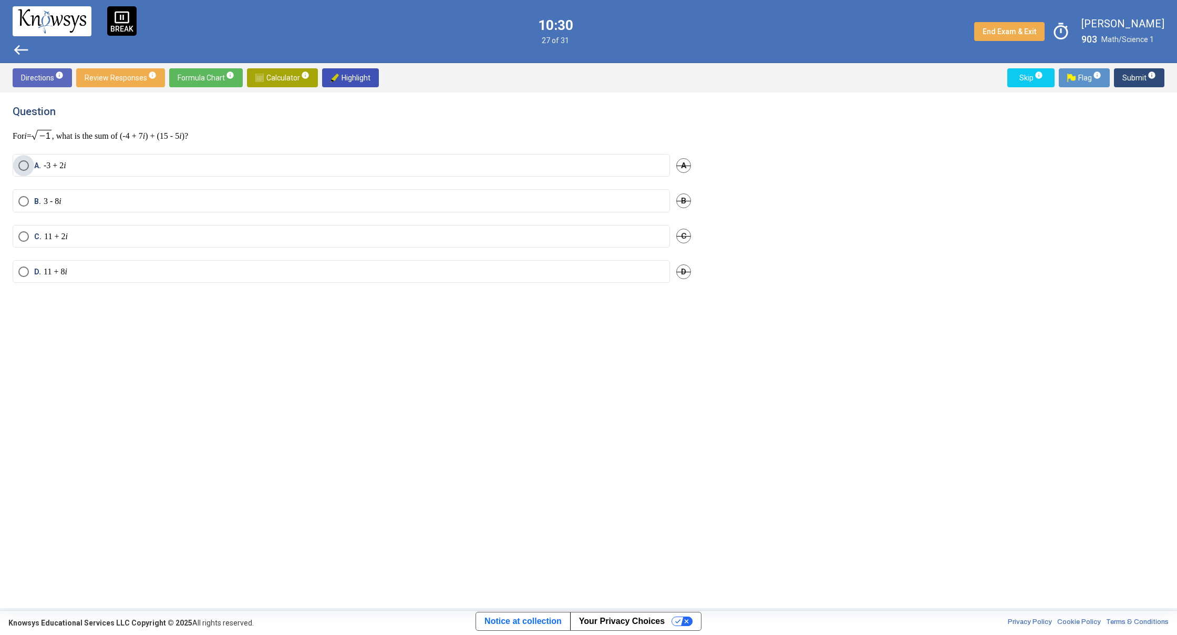
drag, startPoint x: 19, startPoint y: 166, endPoint x: 75, endPoint y: 190, distance: 60.9
click at [20, 168] on span "Select an option" at bounding box center [23, 165] width 11 height 11
click at [1124, 81] on span "Submit info" at bounding box center [1140, 77] width 34 height 19
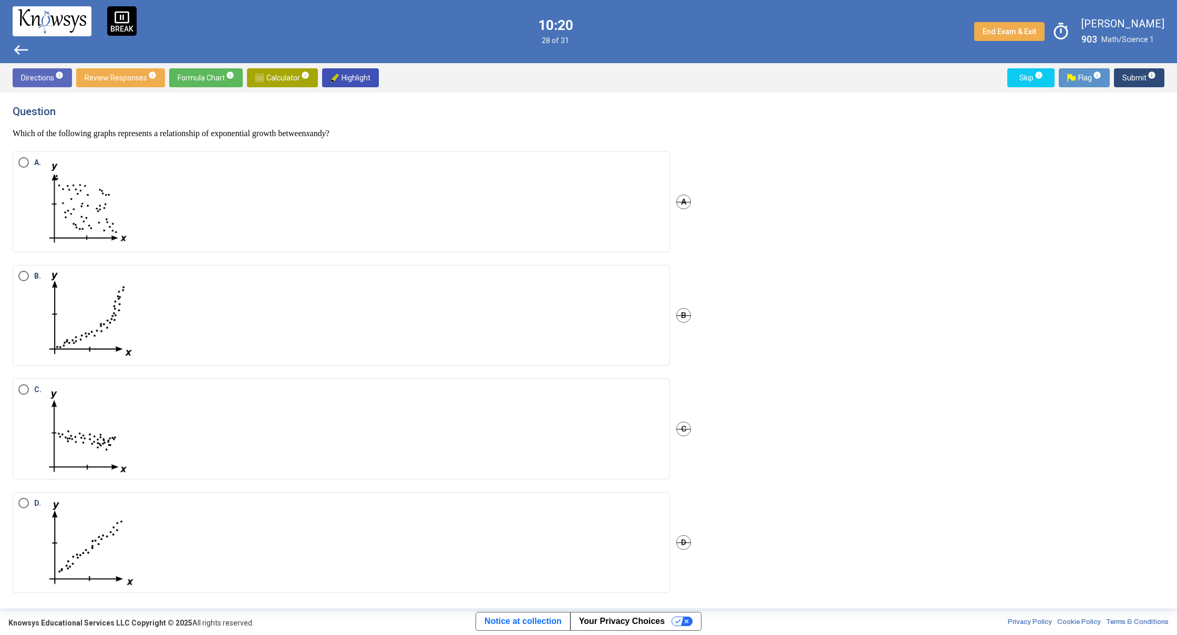
drag, startPoint x: 27, startPoint y: 390, endPoint x: 28, endPoint y: 405, distance: 14.8
click at [26, 412] on mat-radio-group "A. A B. B C. C D. D" at bounding box center [352, 378] width 679 height 454
click at [19, 276] on span "Select an option" at bounding box center [23, 276] width 11 height 11
click at [24, 504] on span "Select an option" at bounding box center [23, 503] width 11 height 11
click at [1125, 79] on span "Submit info" at bounding box center [1140, 77] width 34 height 19
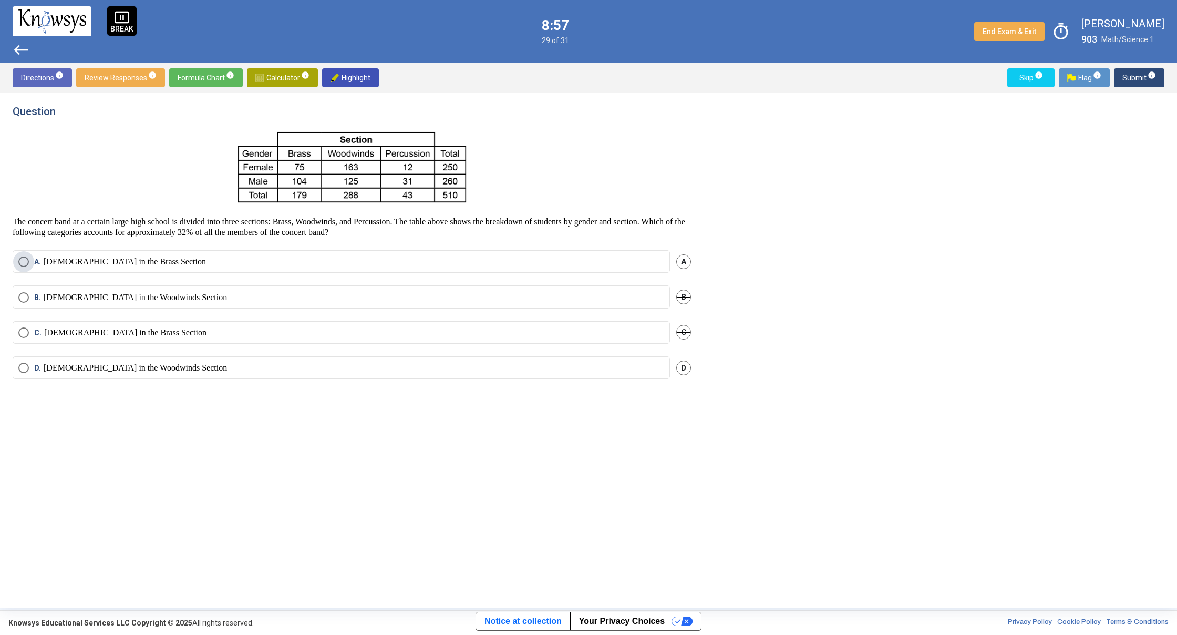
click at [29, 260] on span "A. [DEMOGRAPHIC_DATA] in the Brass Section" at bounding box center [117, 261] width 177 height 11
click at [1137, 80] on span "Submit info" at bounding box center [1140, 77] width 34 height 19
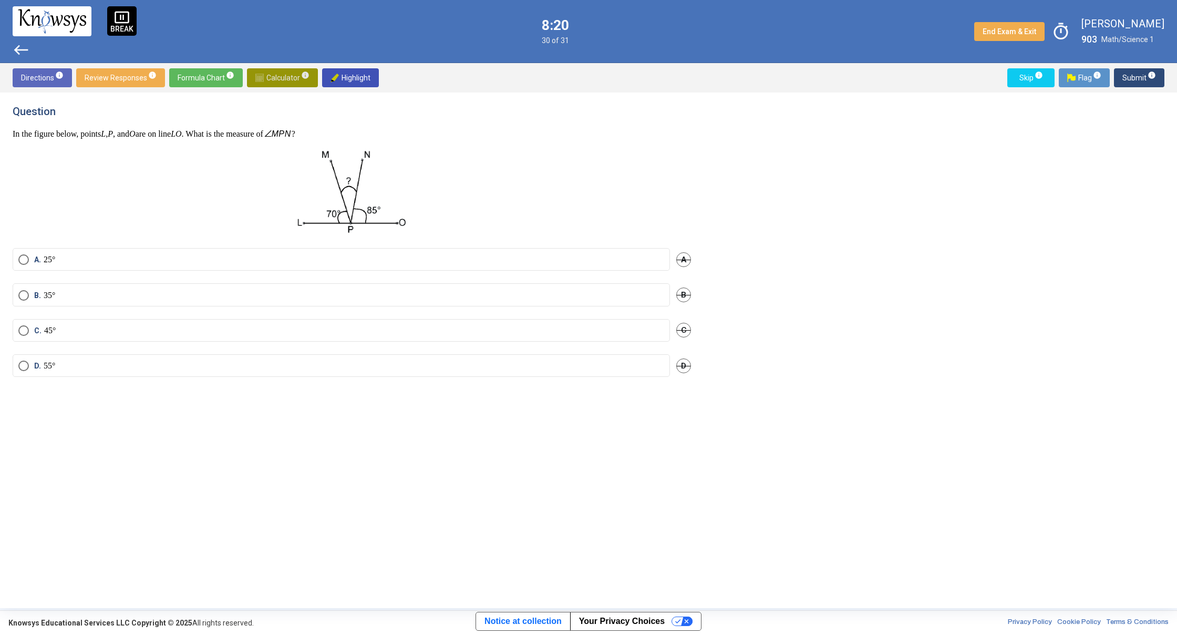
click at [281, 77] on span "Calculator info" at bounding box center [282, 77] width 54 height 19
click at [788, 150] on span "​" at bounding box center [808, 144] width 127 height 13
drag, startPoint x: 736, startPoint y: 323, endPoint x: 742, endPoint y: 305, distance: 19.0
click at [742, 306] on div "9 0 1 2 powered by powered by $$ x $$ y $$ a 2 $$ a b $$ 7 $$ 8 $$ 9 $$ ÷ funct…" at bounding box center [940, 215] width 448 height 221
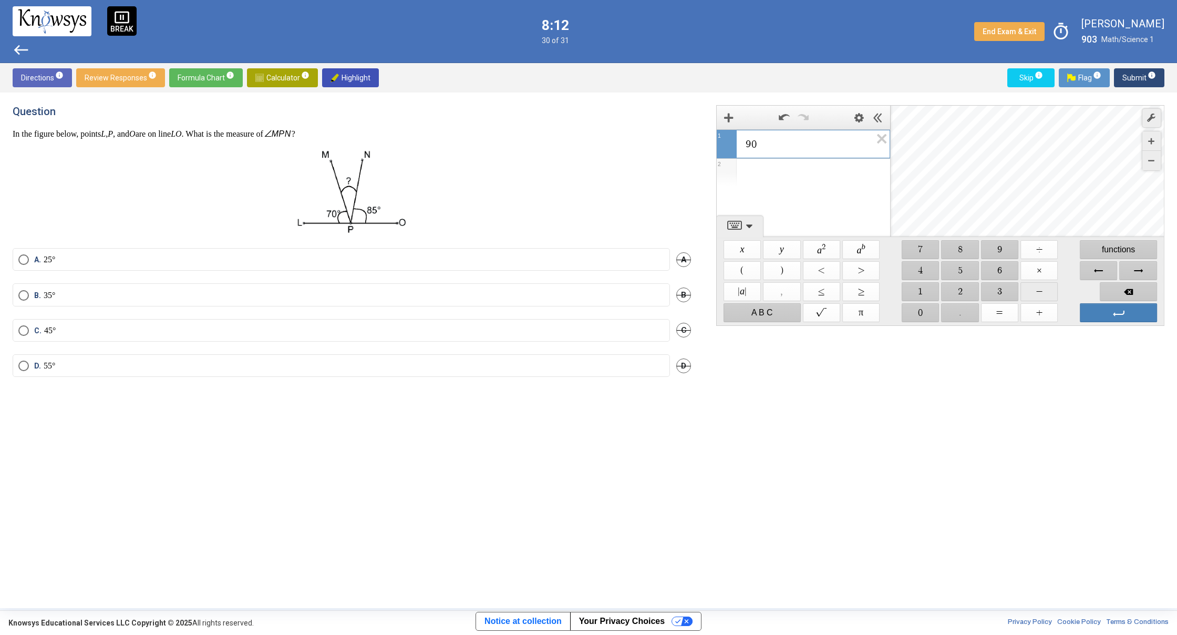
click at [1029, 293] on span "$$ −" at bounding box center [1039, 291] width 37 height 19
click at [21, 259] on span "Select an option" at bounding box center [23, 259] width 11 height 11
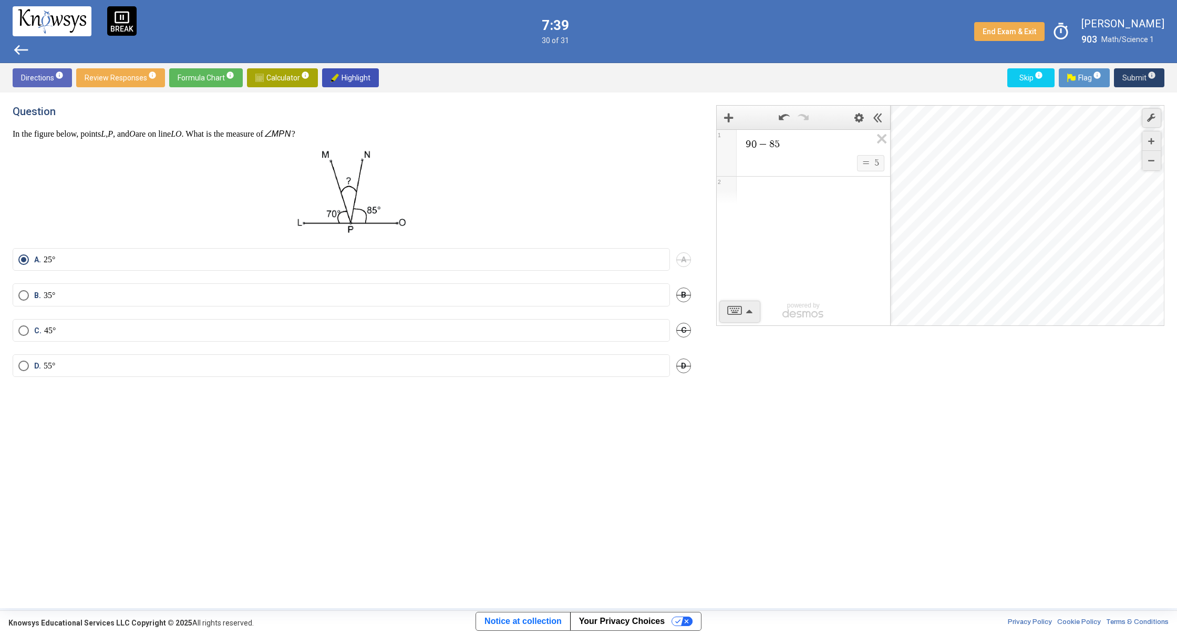
click at [1134, 79] on span "Submit info" at bounding box center [1140, 77] width 34 height 19
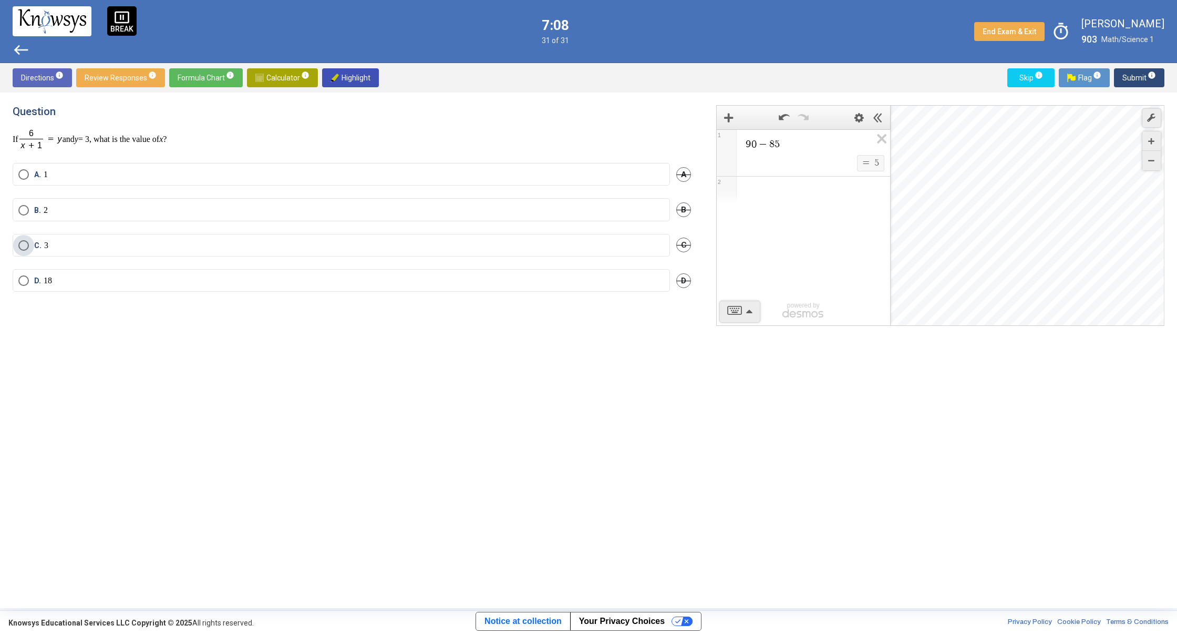
click at [24, 247] on span "Select an option" at bounding box center [23, 245] width 11 height 11
click at [1136, 83] on span "Submit info" at bounding box center [1140, 77] width 34 height 19
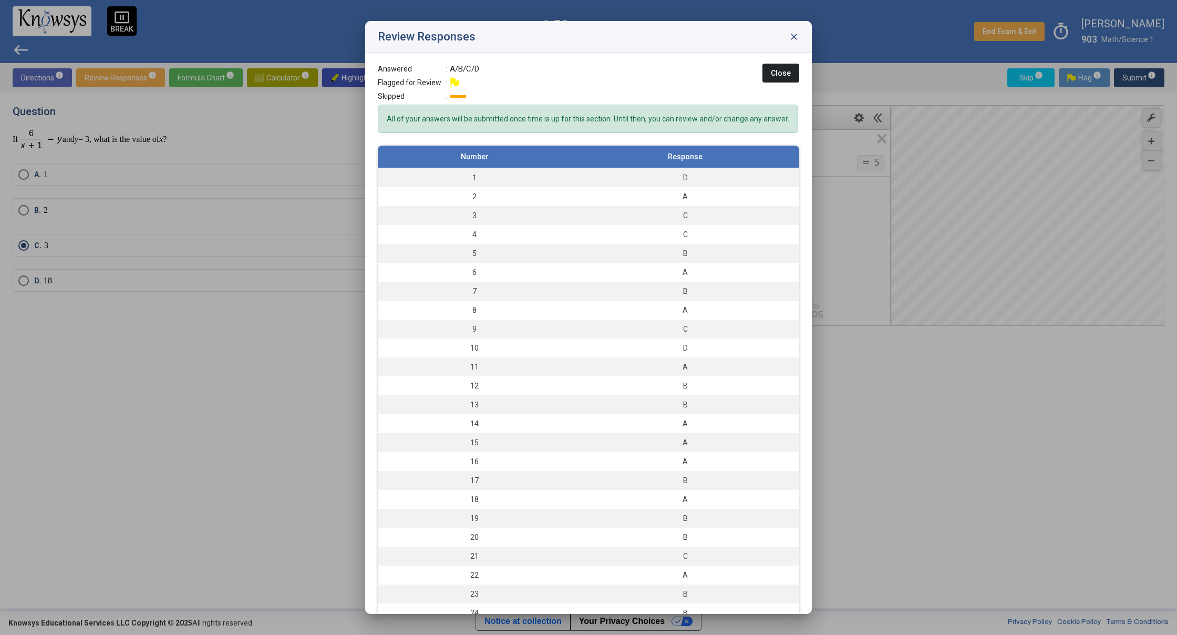
click at [598, 353] on div "D" at bounding box center [686, 348] width 218 height 11
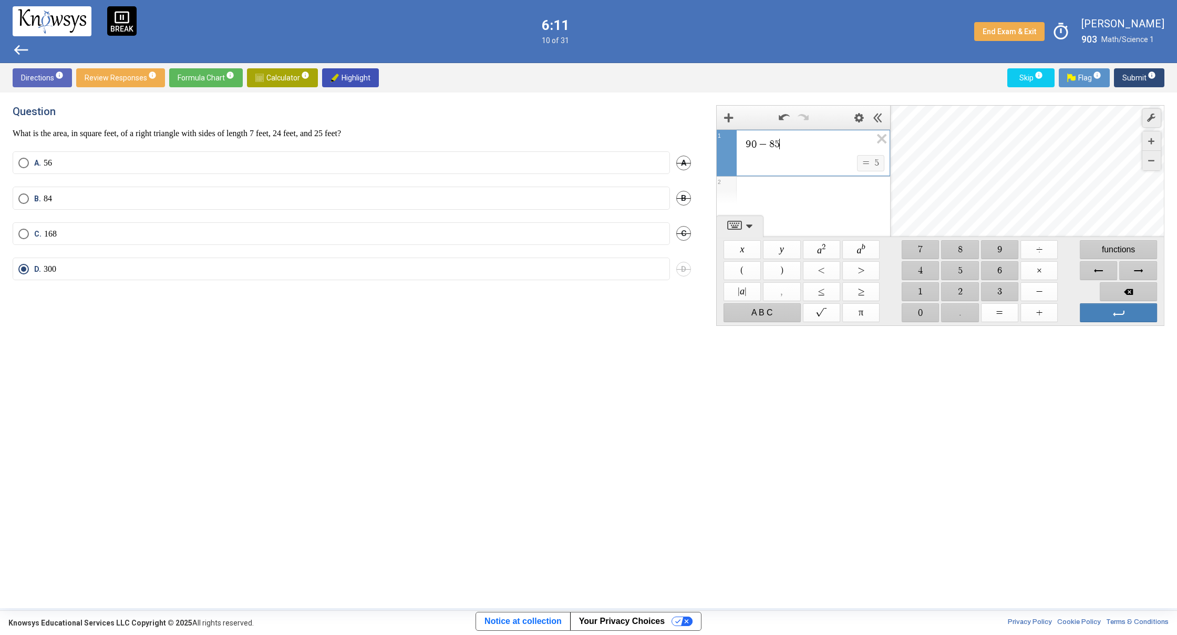
click at [793, 149] on span "9 0 − 8 5 ​" at bounding box center [808, 144] width 127 height 13
click at [1036, 268] on span "$$ ×" at bounding box center [1039, 270] width 37 height 19
click at [1045, 270] on span "$$ ×" at bounding box center [1039, 270] width 37 height 19
click at [25, 234] on span "Select an option" at bounding box center [23, 234] width 11 height 11
click at [781, 142] on span "7 · 2 4 ​" at bounding box center [808, 144] width 127 height 13
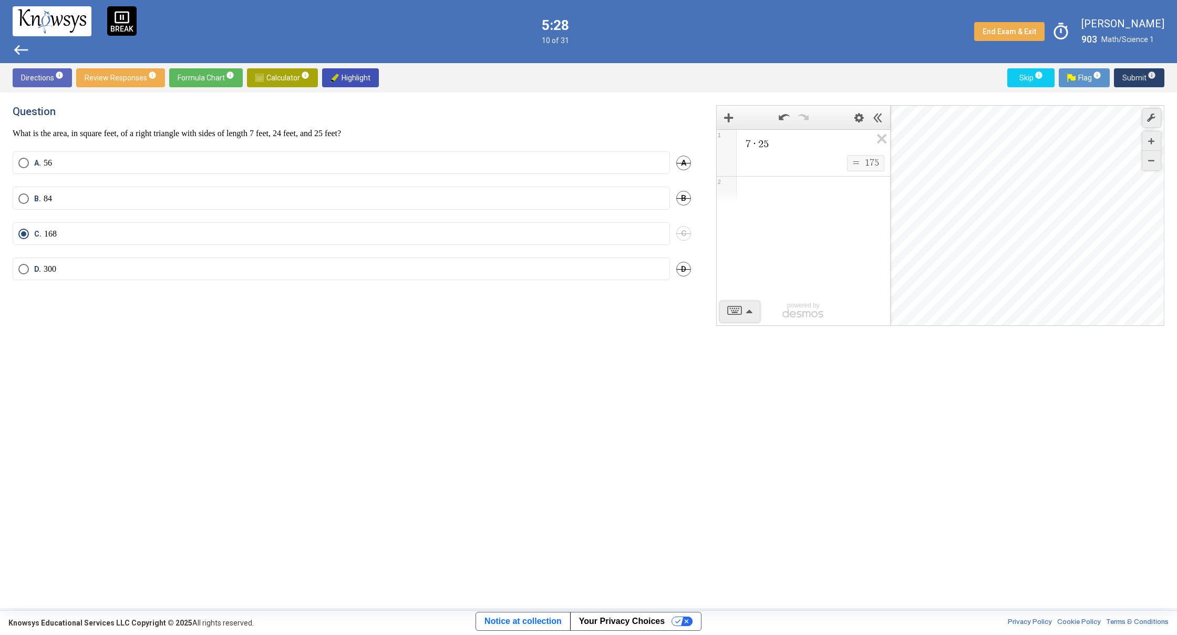
click at [1128, 78] on span "Submit info" at bounding box center [1140, 77] width 34 height 19
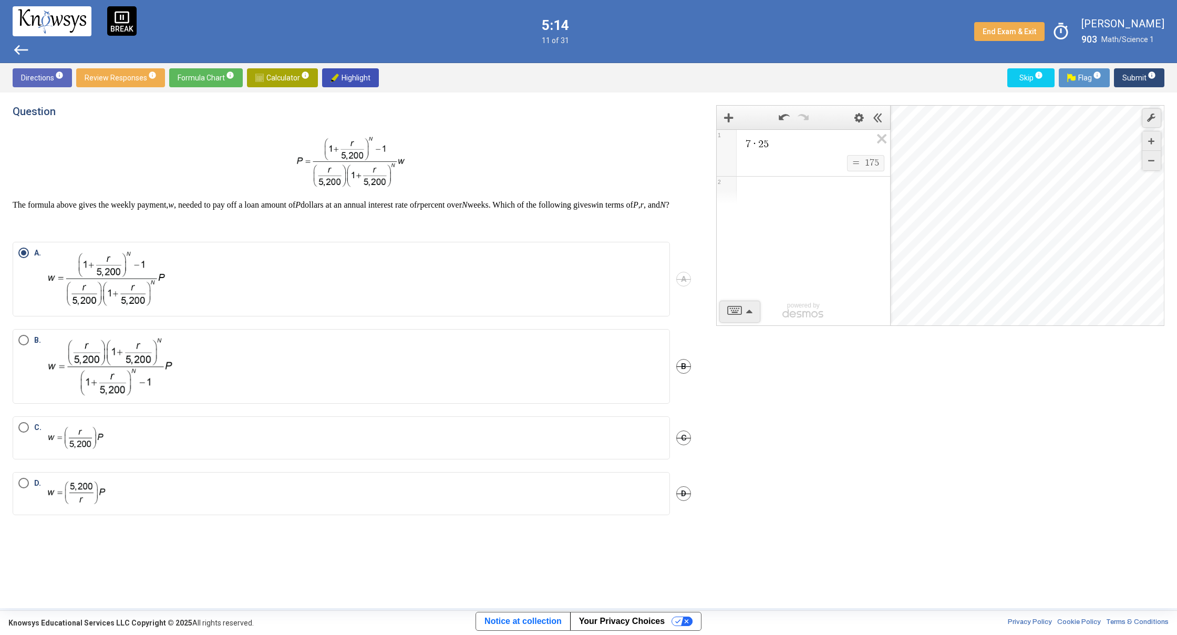
drag, startPoint x: 1125, startPoint y: 72, endPoint x: 1126, endPoint y: 62, distance: 10.0
click at [1126, 63] on div "pause_presentation BREAK west 5:14 11 of 31 End Exam & Exit timer [PERSON_NAME]…" at bounding box center [588, 304] width 1177 height 608
click at [1127, 75] on span "Submit info" at bounding box center [1140, 77] width 34 height 19
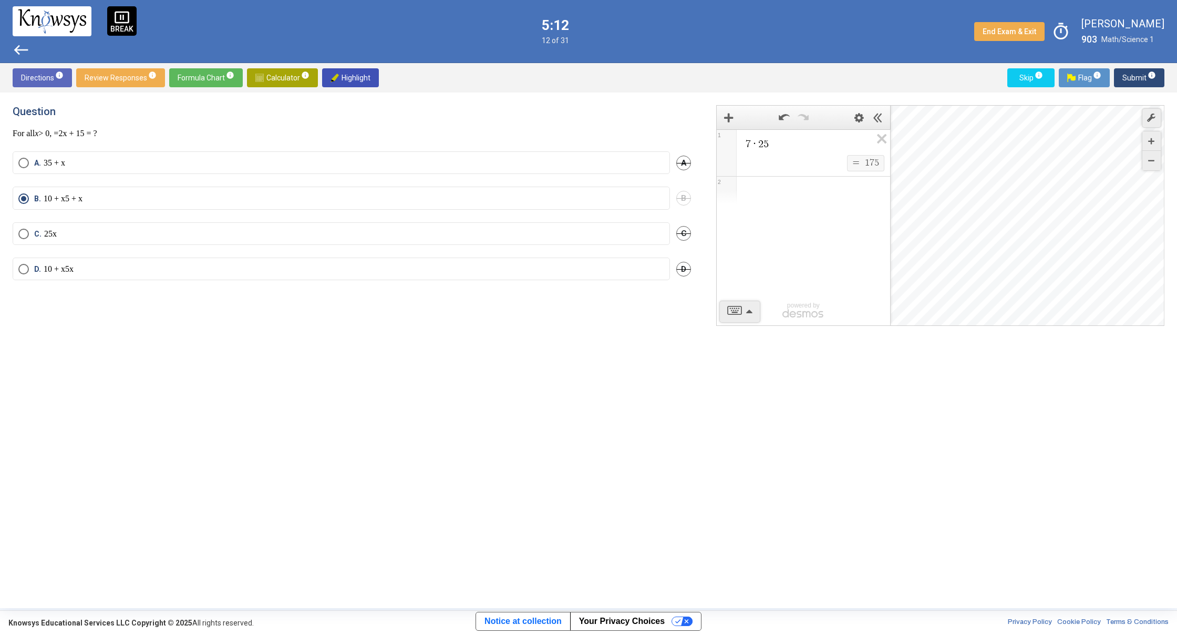
click at [1128, 74] on span "Submit info" at bounding box center [1140, 77] width 34 height 19
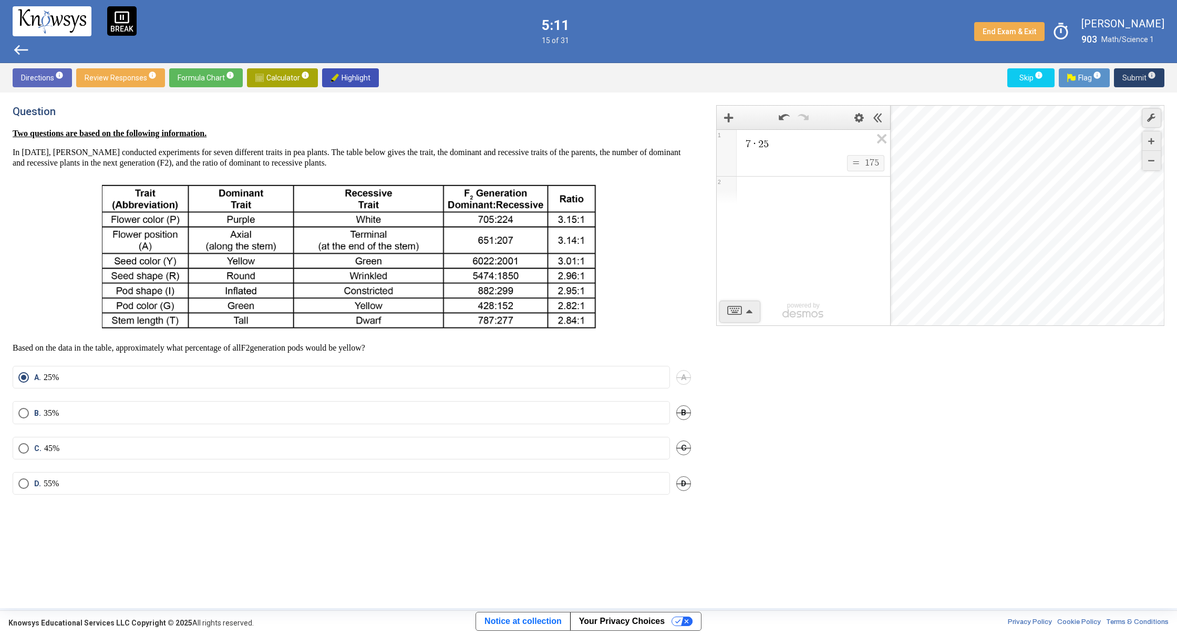
click at [1128, 74] on span "Submit info" at bounding box center [1140, 77] width 34 height 19
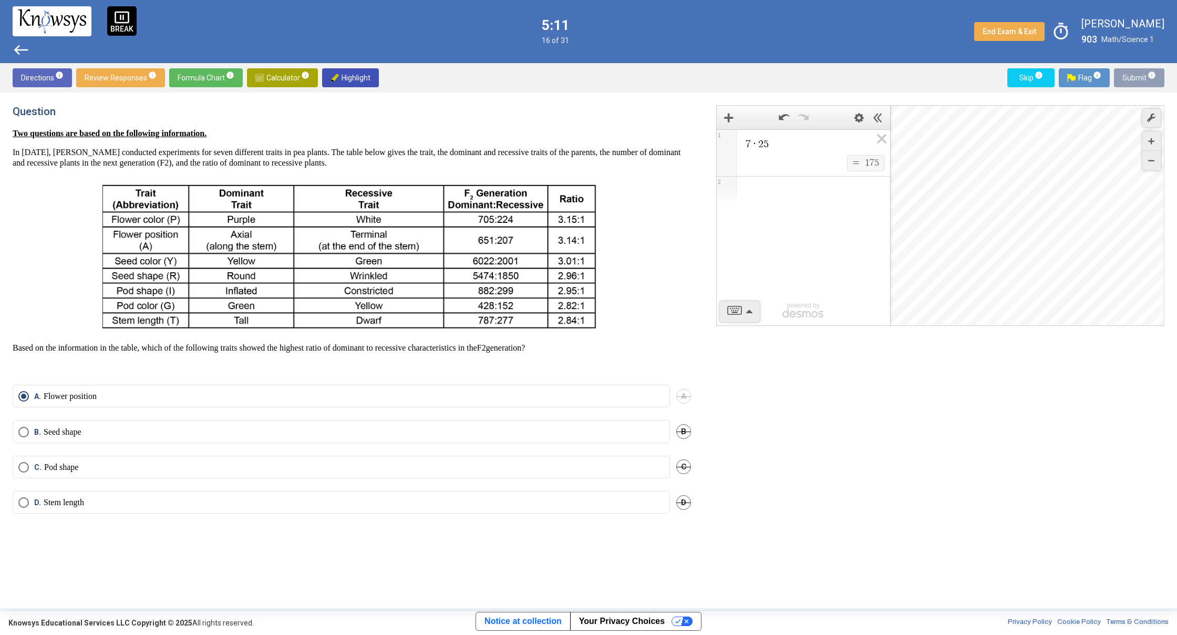
click at [1128, 74] on span "Submit info" at bounding box center [1140, 77] width 34 height 19
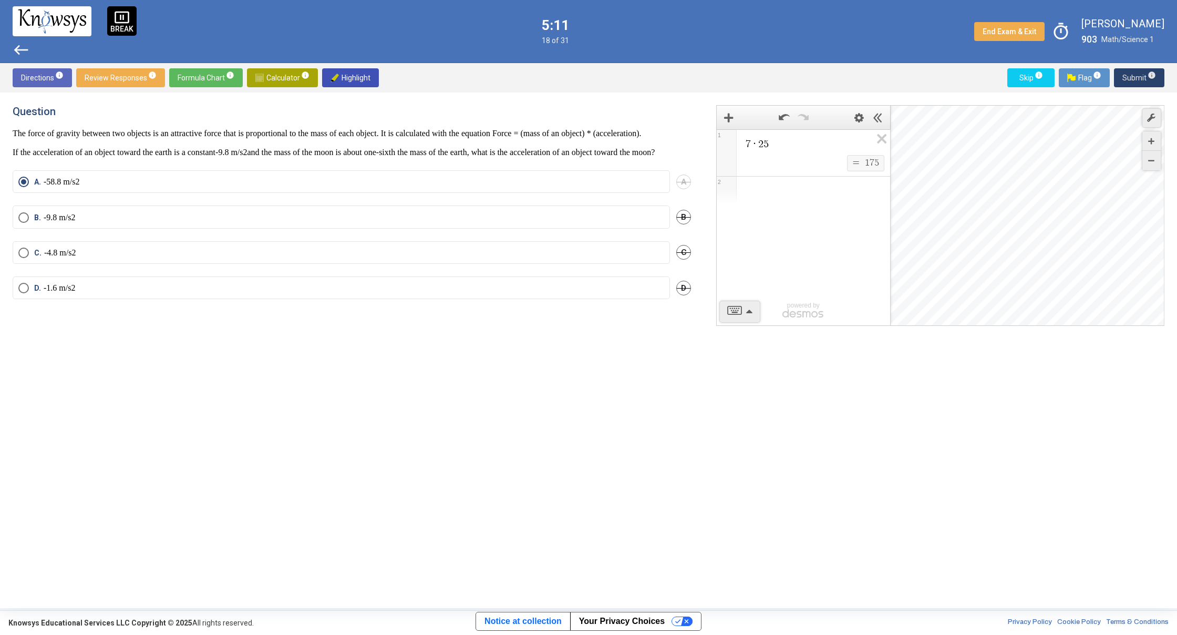
click at [1128, 74] on span "Submit info" at bounding box center [1140, 77] width 34 height 19
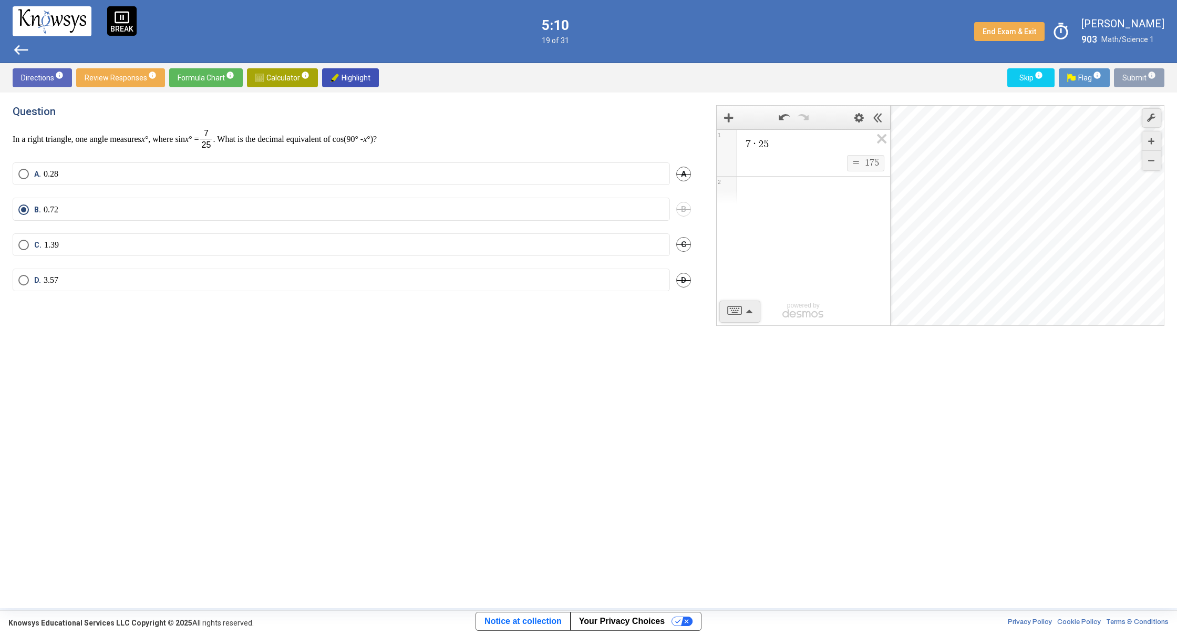
click at [1128, 74] on span "Submit info" at bounding box center [1140, 77] width 34 height 19
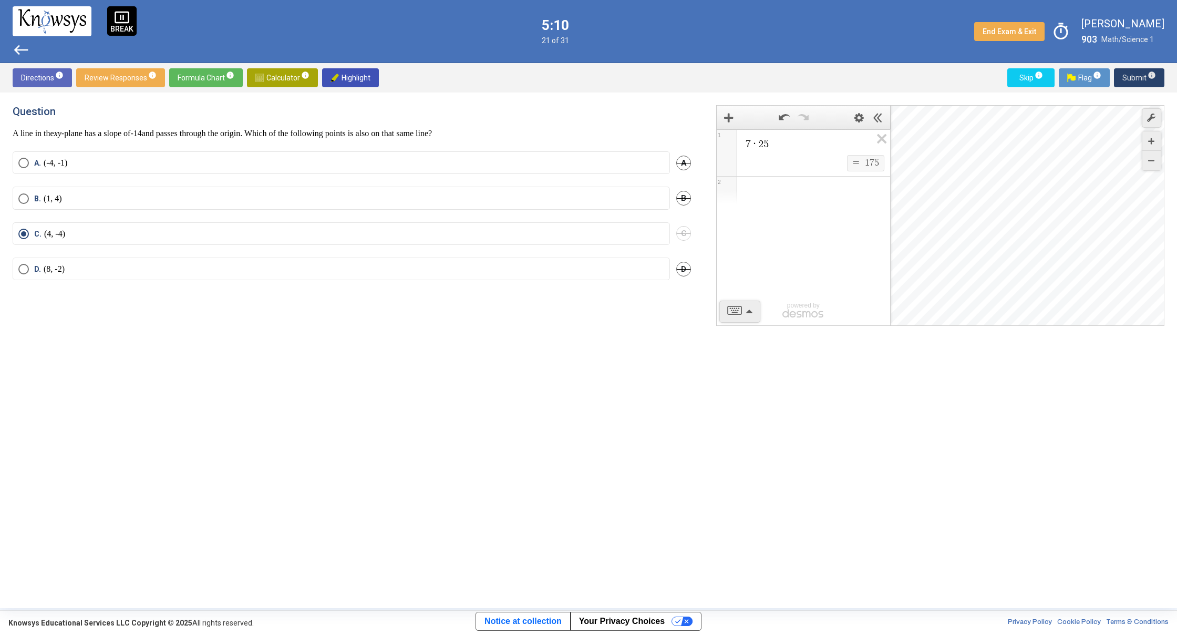
click at [1128, 74] on span "Submit info" at bounding box center [1140, 77] width 34 height 19
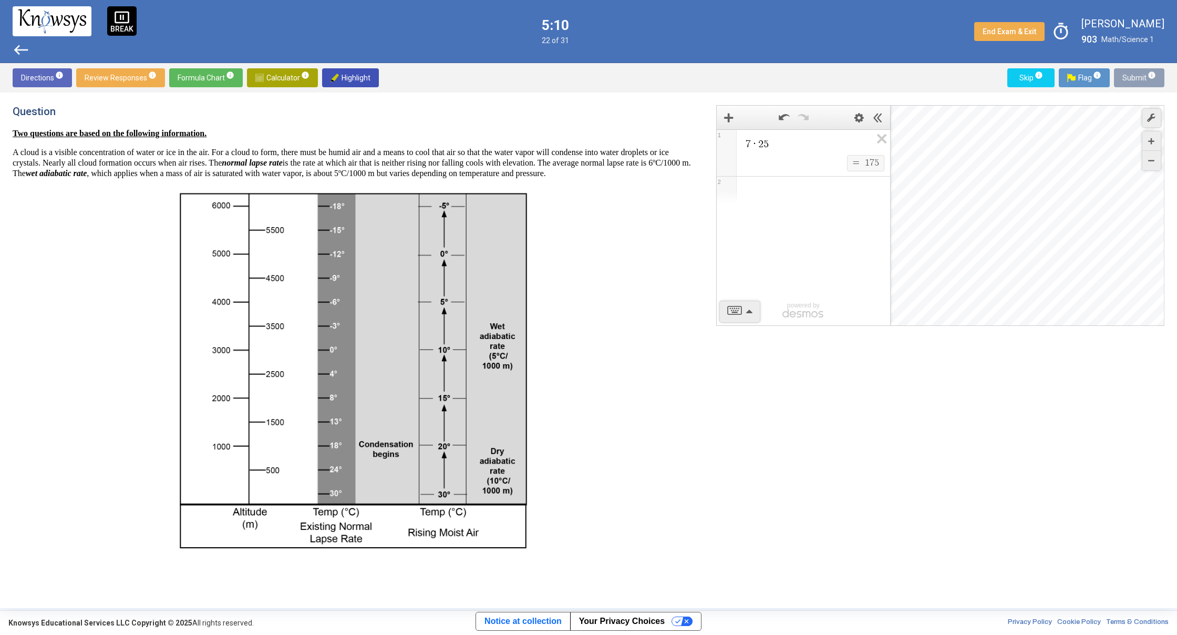
click at [1128, 74] on span "Submit info" at bounding box center [1140, 77] width 34 height 19
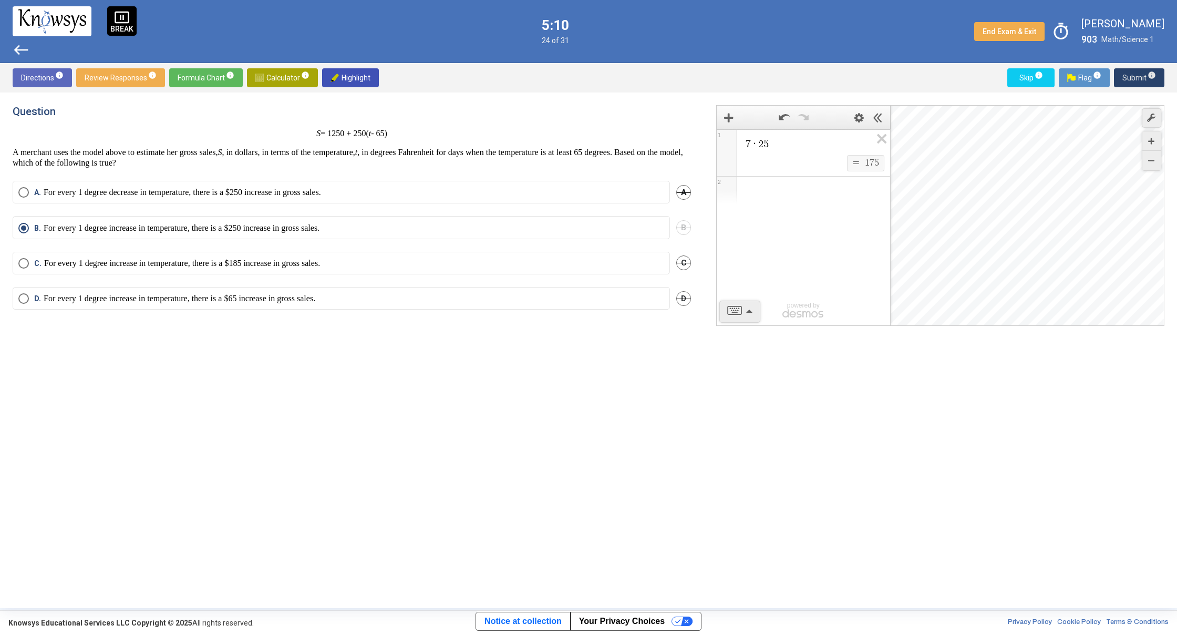
click at [1128, 74] on span "Submit info" at bounding box center [1140, 77] width 34 height 19
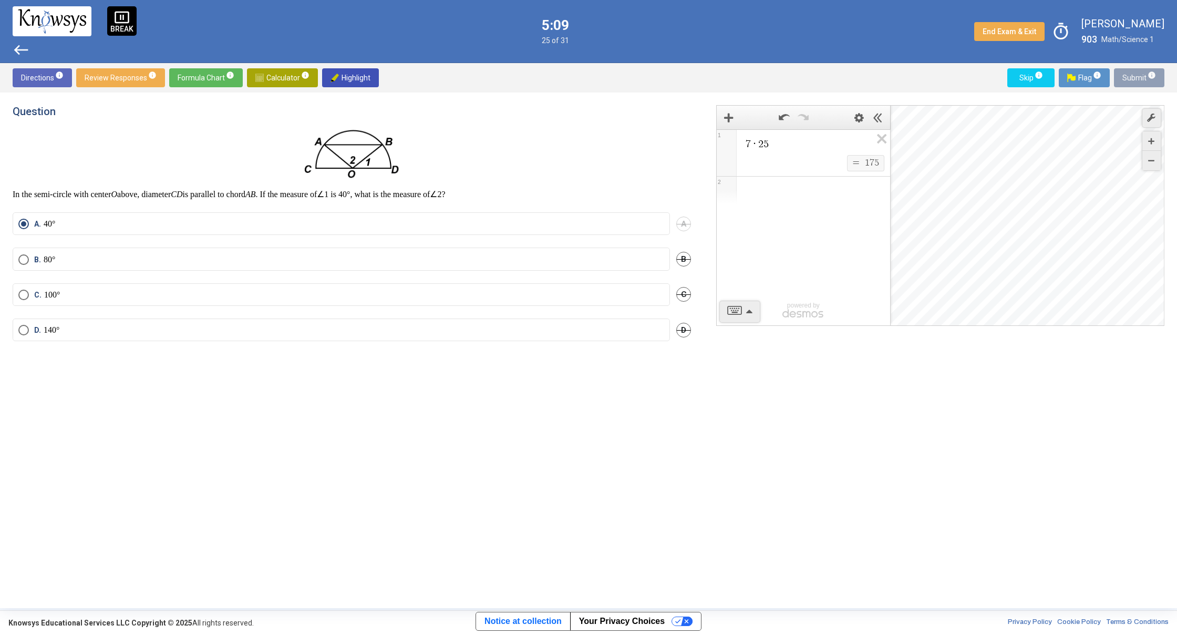
click at [1128, 74] on span "Submit info" at bounding box center [1140, 77] width 34 height 19
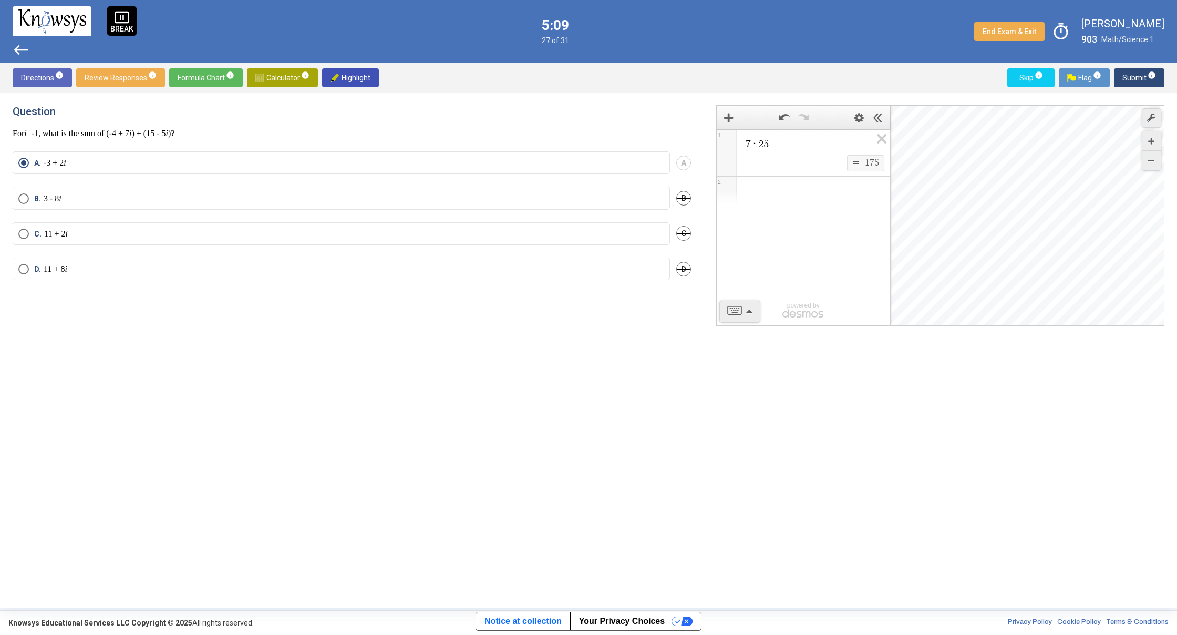
click at [1128, 74] on span "Submit info" at bounding box center [1140, 77] width 34 height 19
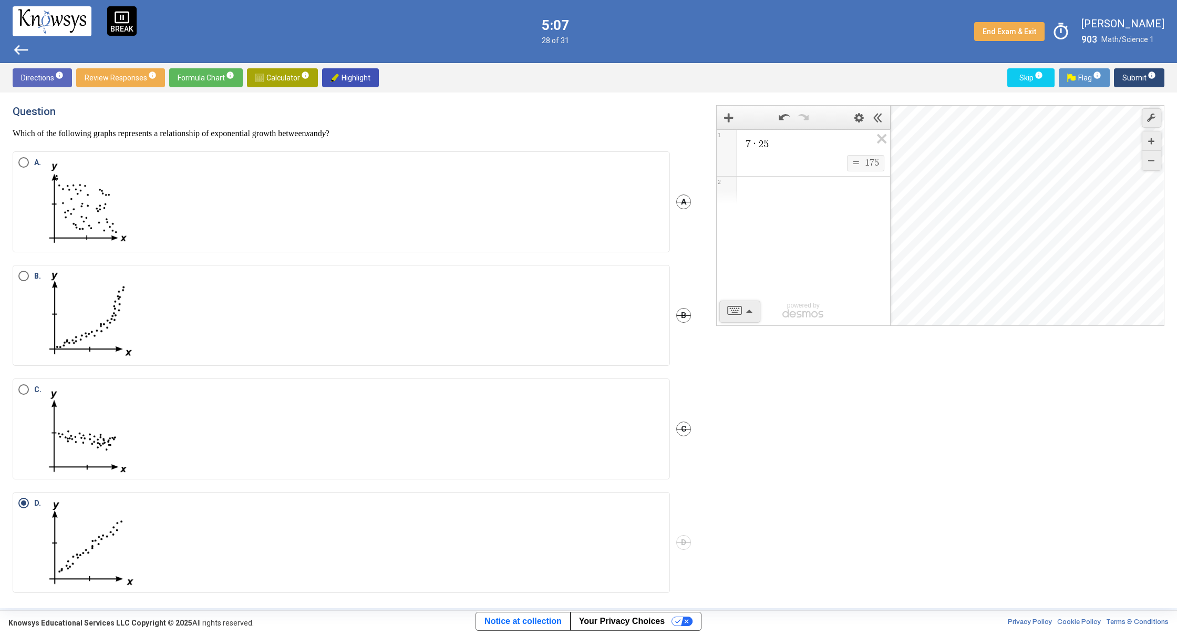
click at [1128, 74] on span "Submit info" at bounding box center [1140, 77] width 34 height 19
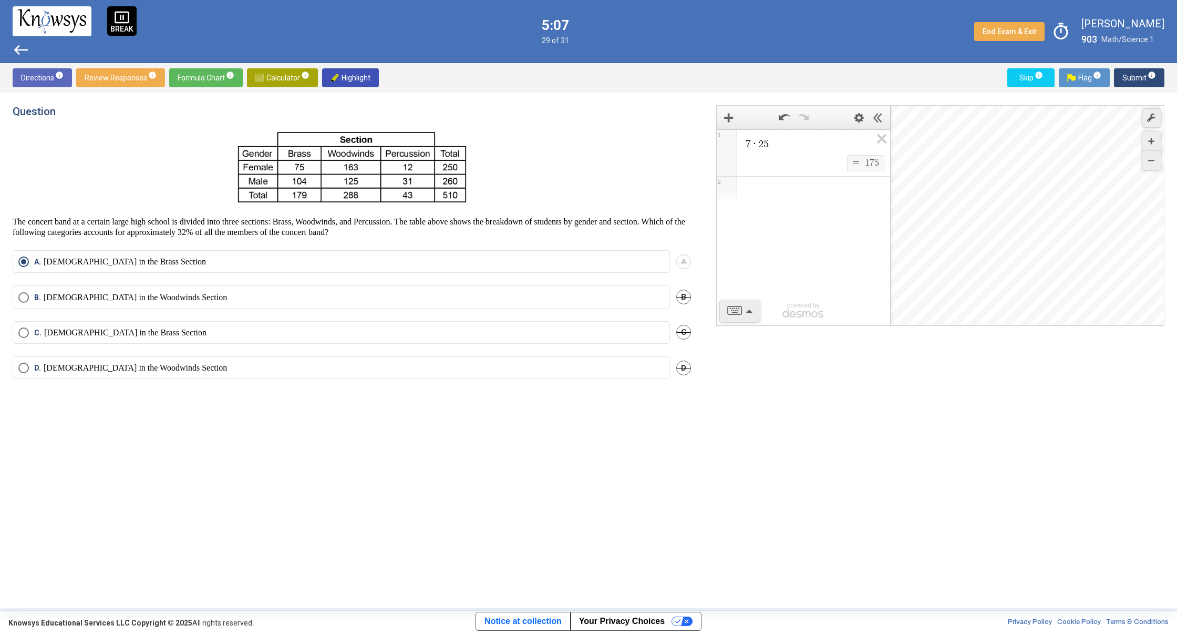
click at [1128, 74] on span "Submit info" at bounding box center [1140, 77] width 34 height 19
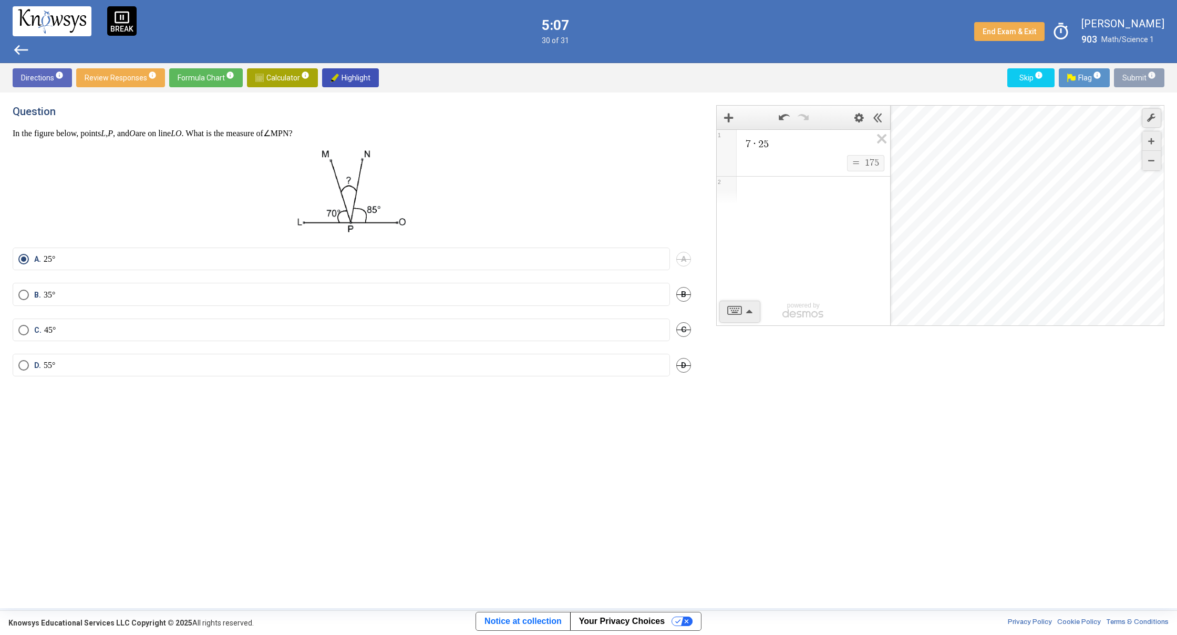
click at [1128, 74] on span "Submit info" at bounding box center [1140, 77] width 34 height 19
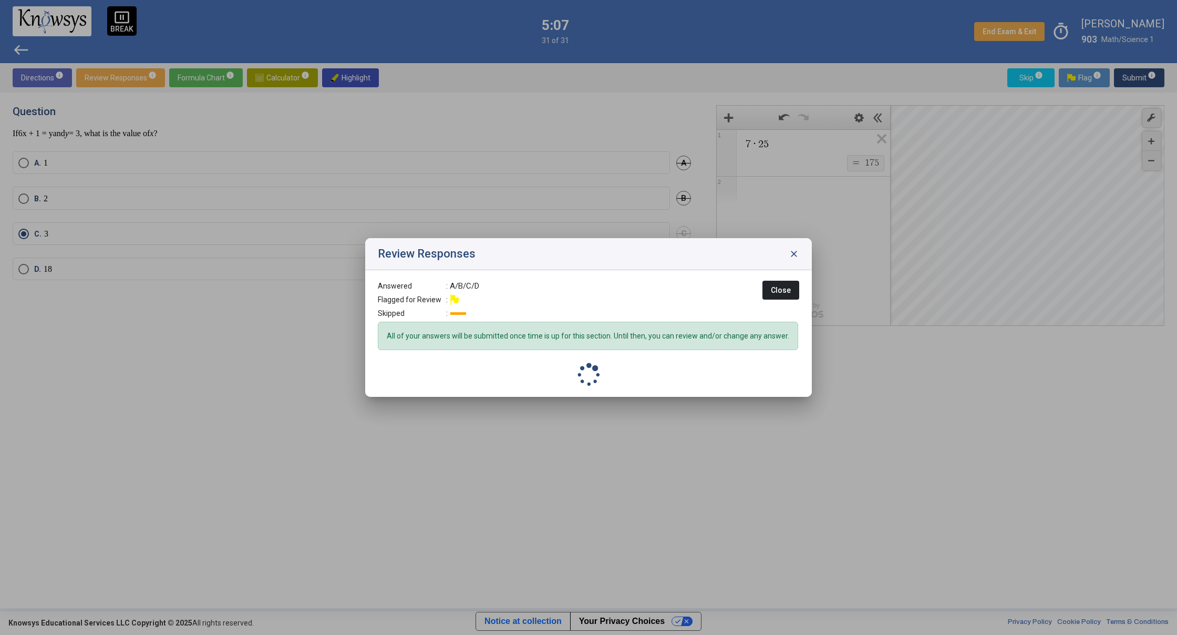
click at [1128, 74] on div at bounding box center [588, 317] width 1177 height 635
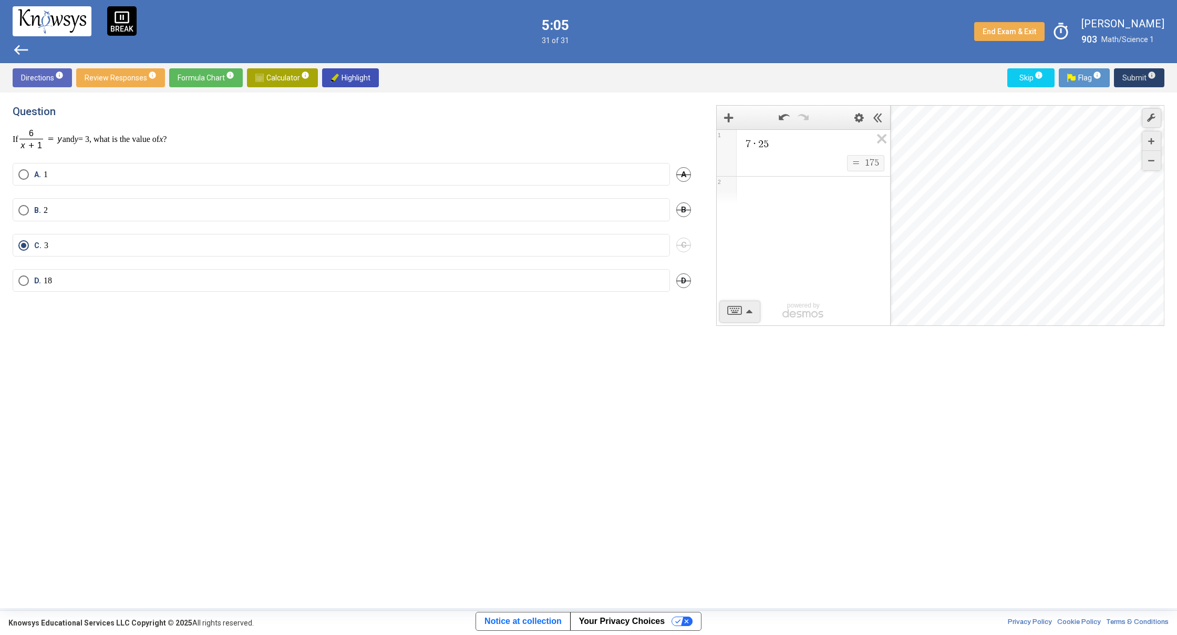
click at [1128, 74] on span "Submit info" at bounding box center [1140, 77] width 34 height 19
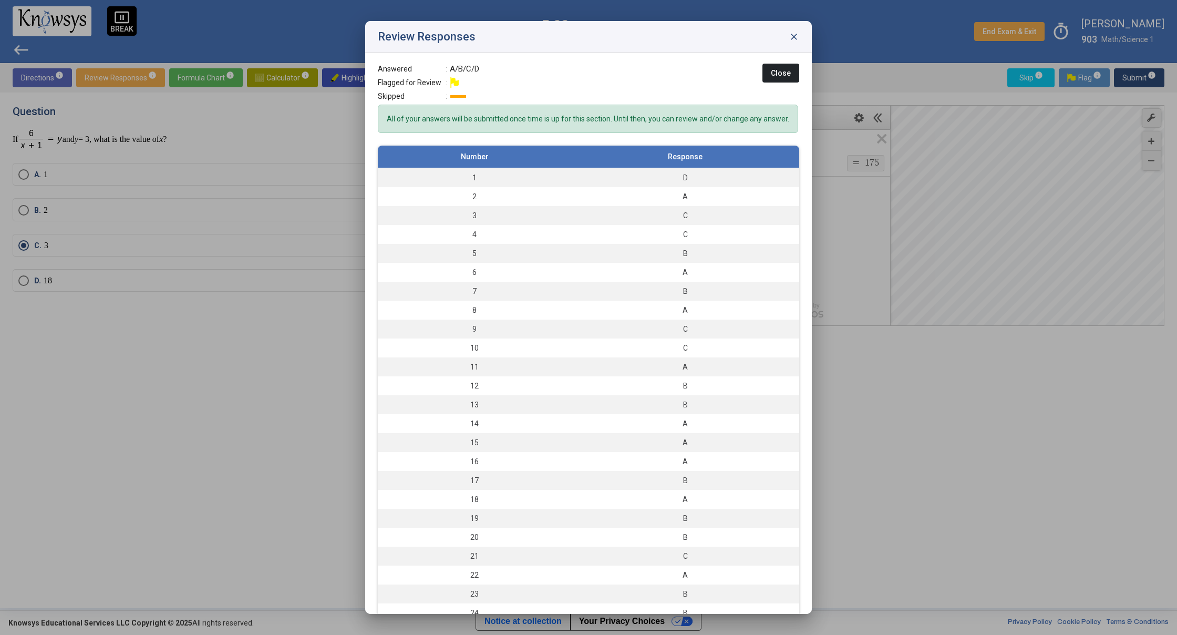
click at [797, 40] on span "close" at bounding box center [794, 37] width 11 height 11
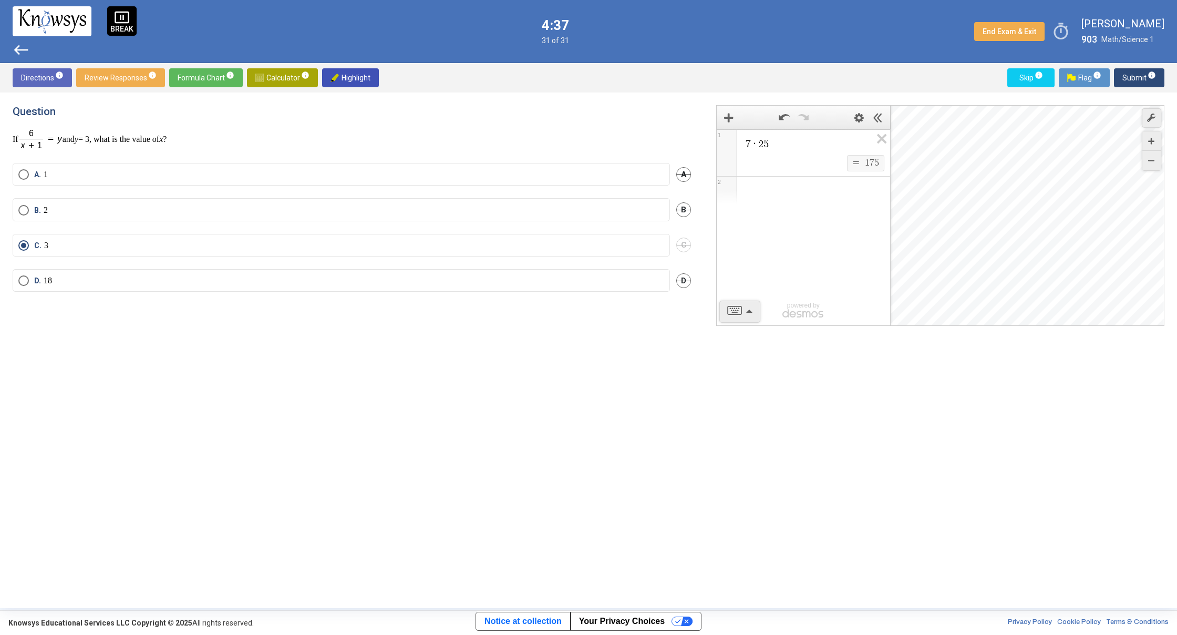
click at [747, 369] on div "7 · 2 5 $$ = $$ 1 7 5 1 2 powered by powered by $$ x $$ y $$ a 2 $$ a b $$ 7 $$…" at bounding box center [934, 350] width 461 height 490
click at [746, 367] on div "7 · 2 5 $$ = $$ 1 7 5 1 2 powered by powered by $$ x $$ y $$ a 2 $$ a b $$ 7 $$…" at bounding box center [934, 350] width 461 height 490
click at [743, 366] on div "7 · 2 5 $$ = $$ 1 7 5 1 2 powered by powered by $$ x $$ y $$ a 2 $$ a b $$ 7 $$…" at bounding box center [934, 350] width 461 height 490
drag, startPoint x: 742, startPoint y: 367, endPoint x: 749, endPoint y: 362, distance: 9.4
click at [749, 363] on div "7 · 2 5 $$ = $$ 1 7 5 1 2 powered by powered by $$ x $$ y $$ a 2 $$ a b $$ 7 $$…" at bounding box center [934, 350] width 461 height 490
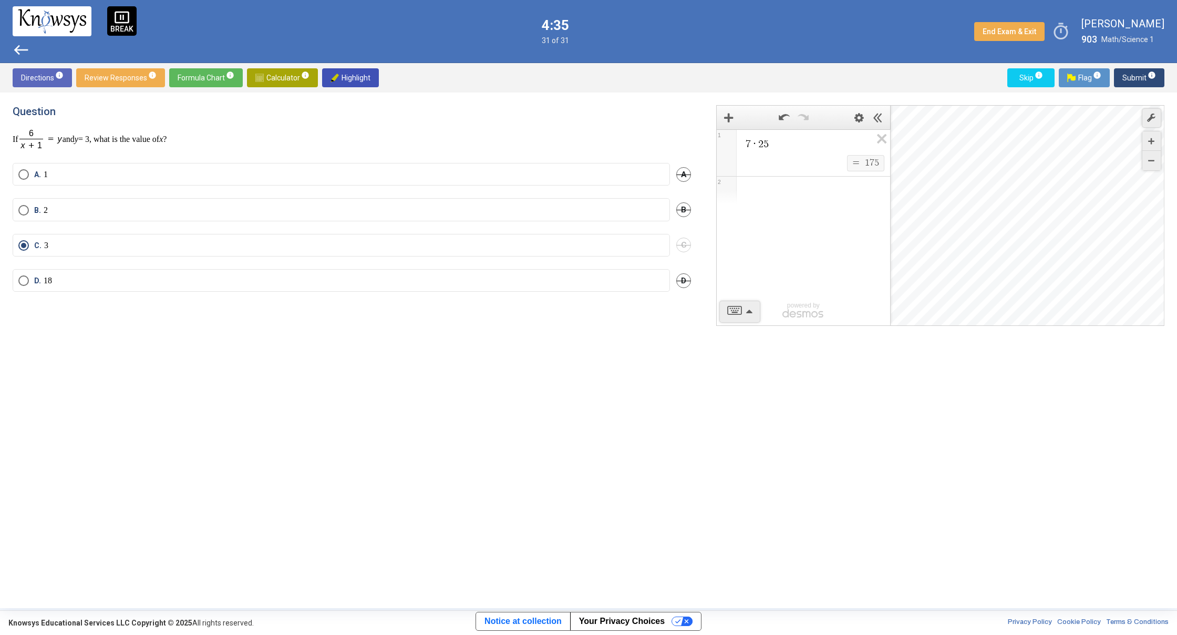
click at [752, 365] on div "7 · 2 5 $$ = $$ 1 7 5 1 2 powered by powered by $$ x $$ y $$ a 2 $$ a b $$ 7 $$…" at bounding box center [934, 350] width 461 height 490
drag, startPoint x: 749, startPoint y: 364, endPoint x: 752, endPoint y: 345, distance: 19.1
click at [752, 351] on div "7 · 2 5 $$ = $$ 1 7 5 1 2 powered by powered by $$ x $$ y $$ a 2 $$ a b $$ 7 $$…" at bounding box center [934, 350] width 461 height 490
click at [758, 364] on div "7 · 2 5 $$ = $$ 1 7 5 1 2 powered by powered by $$ x $$ y $$ a 2 $$ a b $$ 7 $$…" at bounding box center [934, 350] width 461 height 490
click at [757, 366] on div "7 · 2 5 $$ = $$ 1 7 5 1 2 powered by powered by $$ x $$ y $$ a 2 $$ a b $$ 7 $$…" at bounding box center [934, 350] width 461 height 490
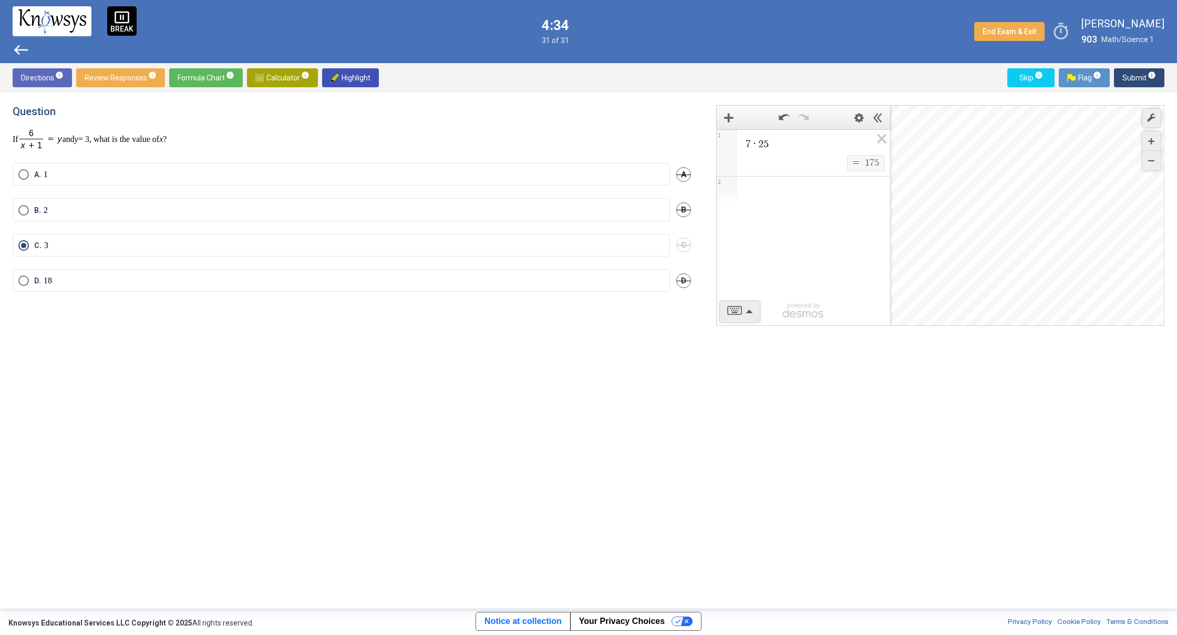
click at [757, 366] on div "7 · 2 5 $$ = $$ 1 7 5 1 2 powered by powered by $$ x $$ y $$ a 2 $$ a b $$ 7 $$…" at bounding box center [934, 350] width 461 height 490
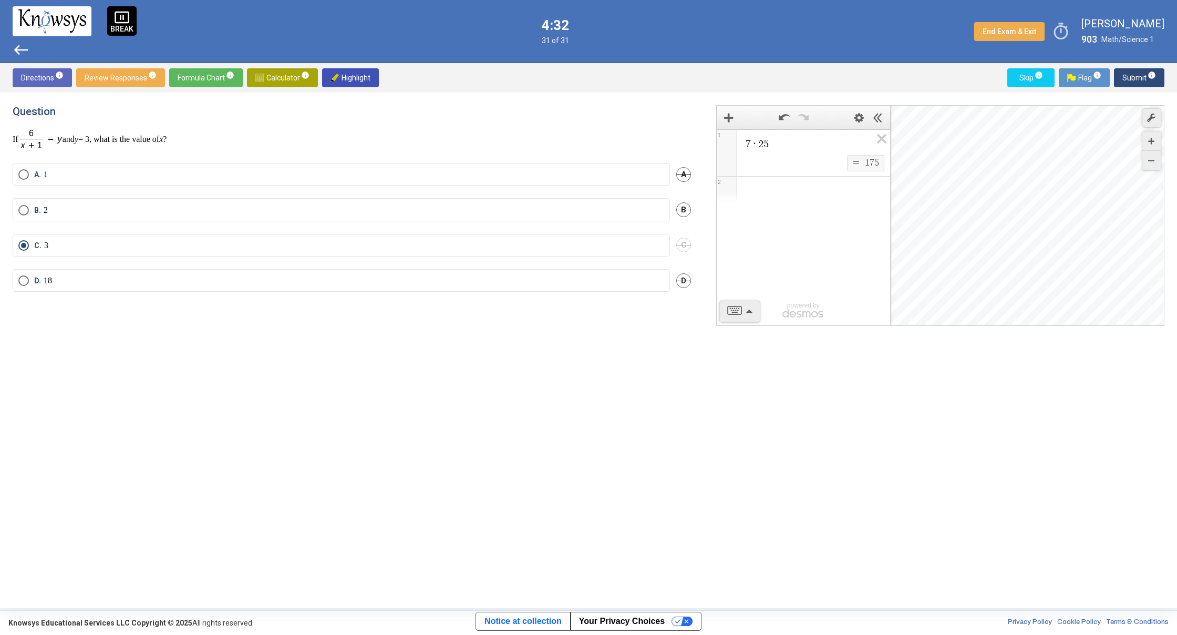
click at [757, 366] on div "7 · 2 5 $$ = $$ 1 7 5 1 2 powered by powered by $$ x $$ y $$ a 2 $$ a b $$ 7 $$…" at bounding box center [934, 350] width 461 height 490
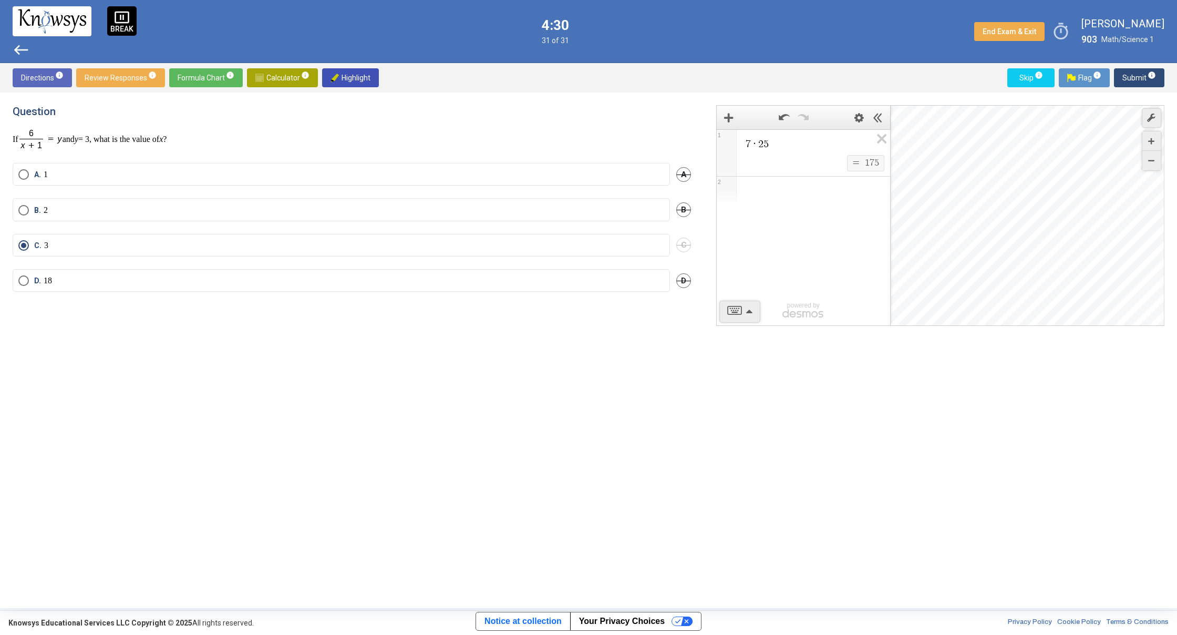
click at [757, 366] on div "7 · 2 5 $$ = $$ 1 7 5 1 2 powered by powered by $$ x $$ y $$ a 2 $$ a b $$ 7 $$…" at bounding box center [934, 350] width 461 height 490
click at [757, 369] on div "7 · 2 5 $$ = $$ 1 7 5 1 2 powered by powered by $$ x $$ y $$ a 2 $$ a b $$ 7 $$…" at bounding box center [934, 350] width 461 height 490
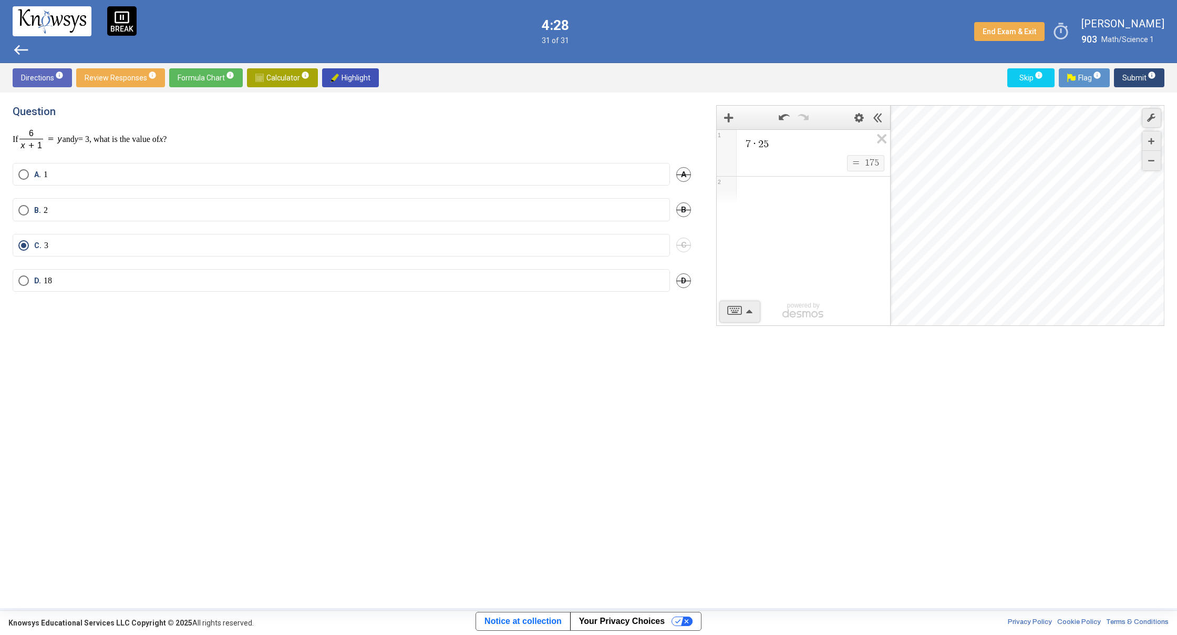
click at [757, 369] on div "7 · 2 5 $$ = $$ 1 7 5 1 2 powered by powered by $$ x $$ y $$ a 2 $$ a b $$ 7 $$…" at bounding box center [934, 350] width 461 height 490
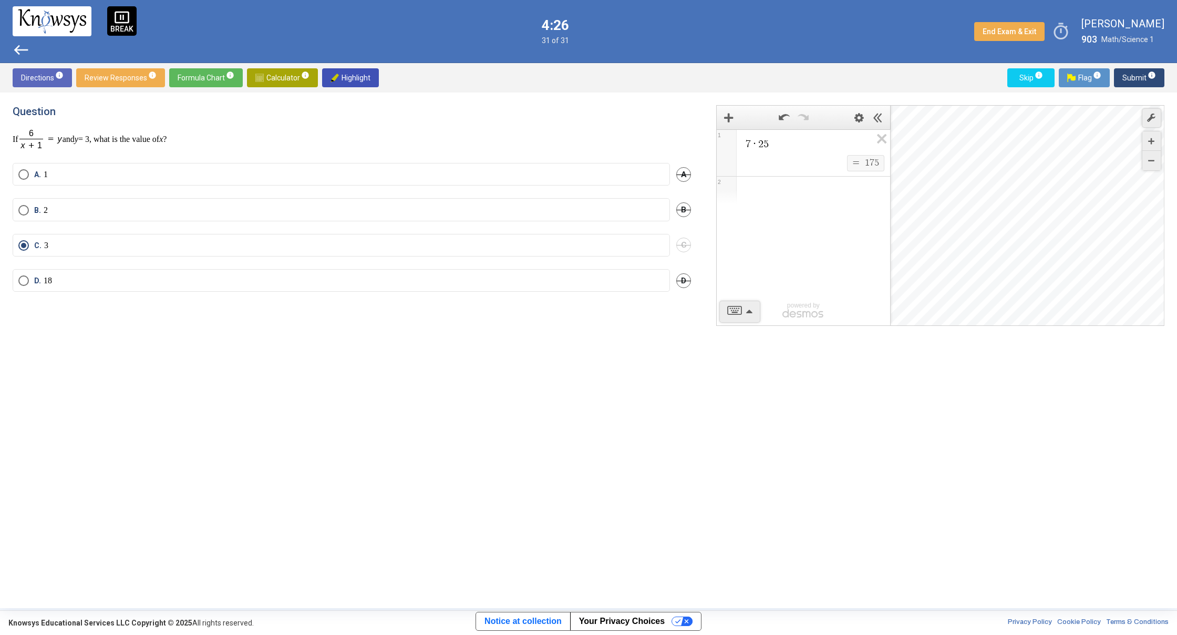
click at [757, 369] on div "7 · 2 5 $$ = $$ 1 7 5 1 2 powered by powered by $$ x $$ y $$ a 2 $$ a b $$ 7 $$…" at bounding box center [934, 350] width 461 height 490
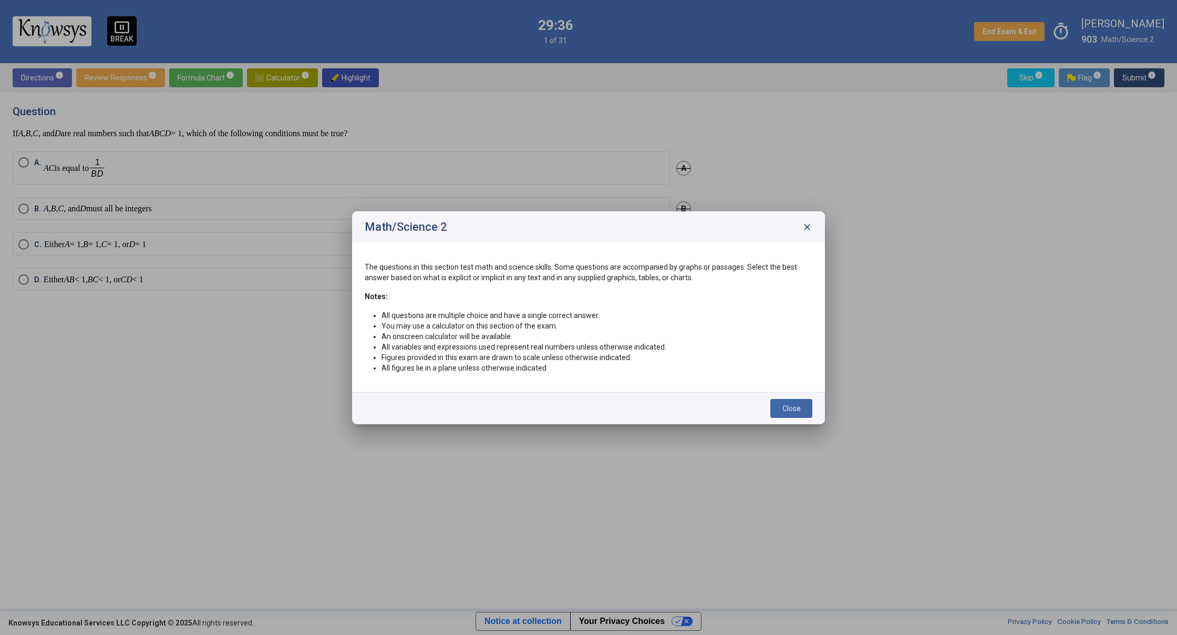
click at [790, 401] on button "Close" at bounding box center [792, 408] width 42 height 19
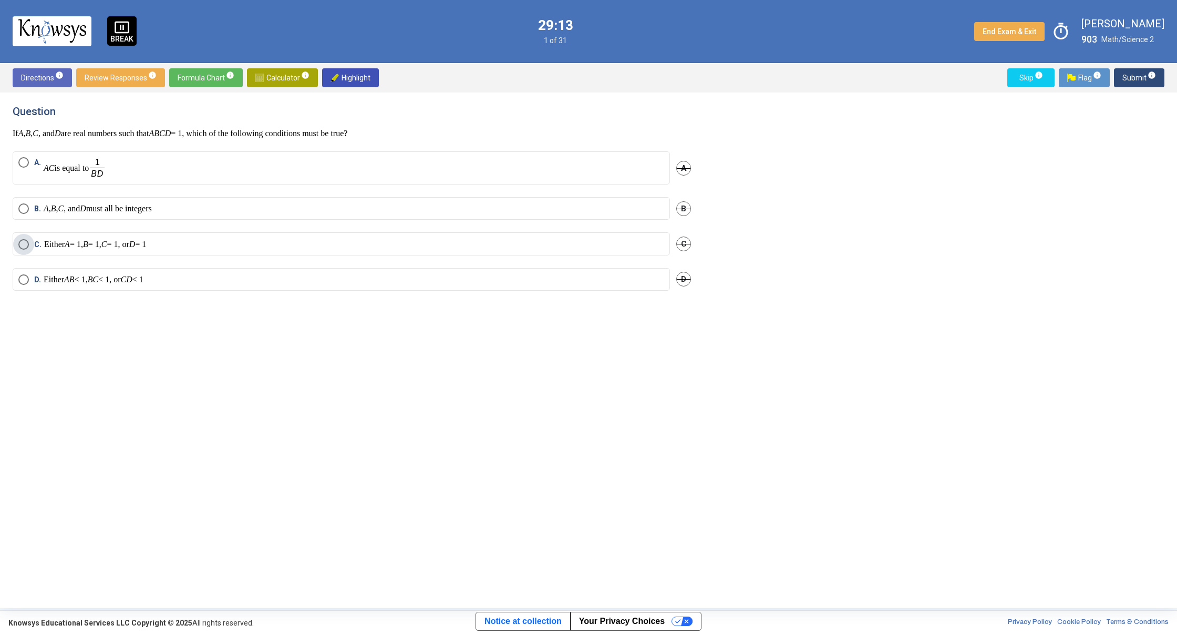
click at [28, 244] on span "Select an option" at bounding box center [23, 244] width 11 height 11
click at [1135, 74] on span "Submit info" at bounding box center [1140, 77] width 34 height 19
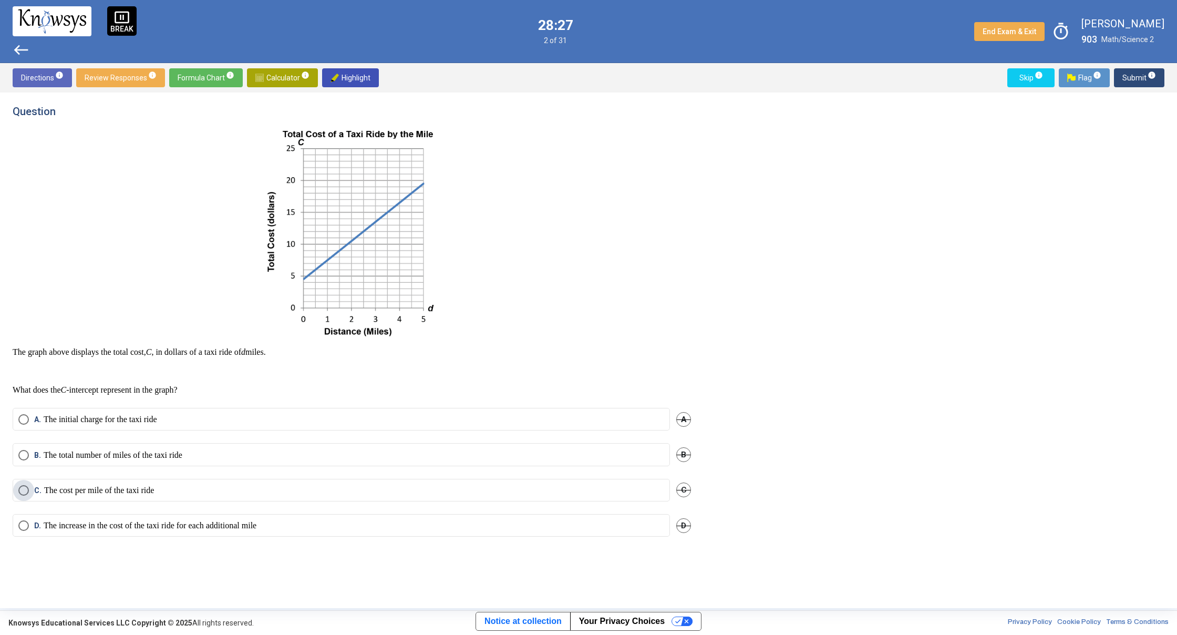
click at [27, 490] on span "Select an option" at bounding box center [23, 490] width 11 height 11
click at [1132, 80] on span "Submit info" at bounding box center [1140, 77] width 34 height 19
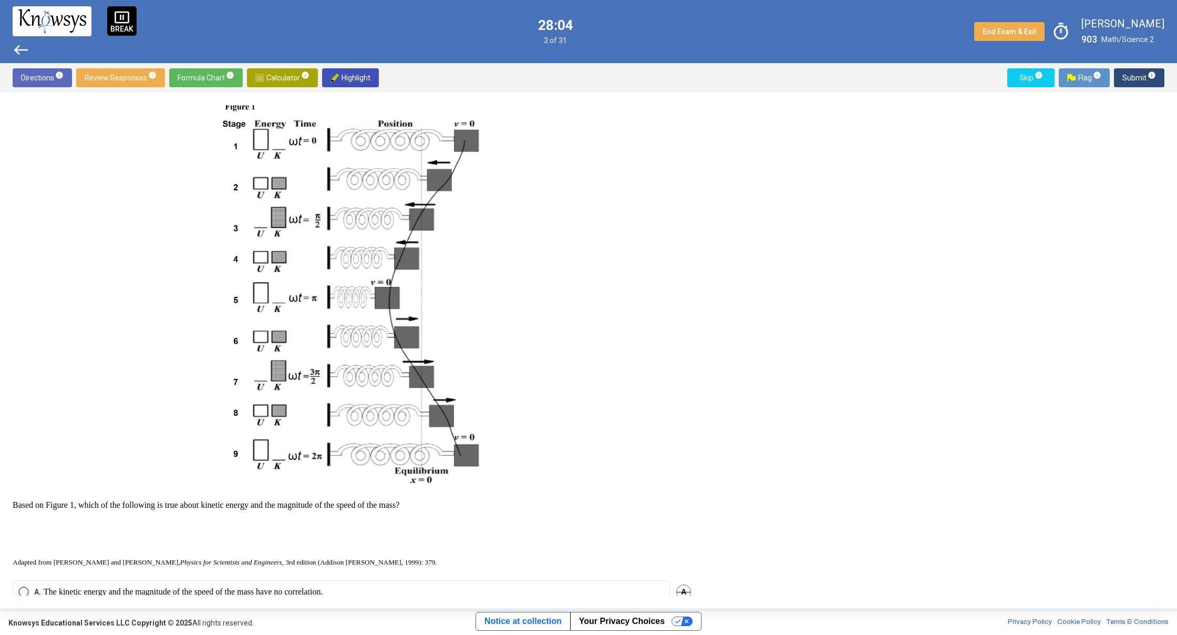
scroll to position [227, 0]
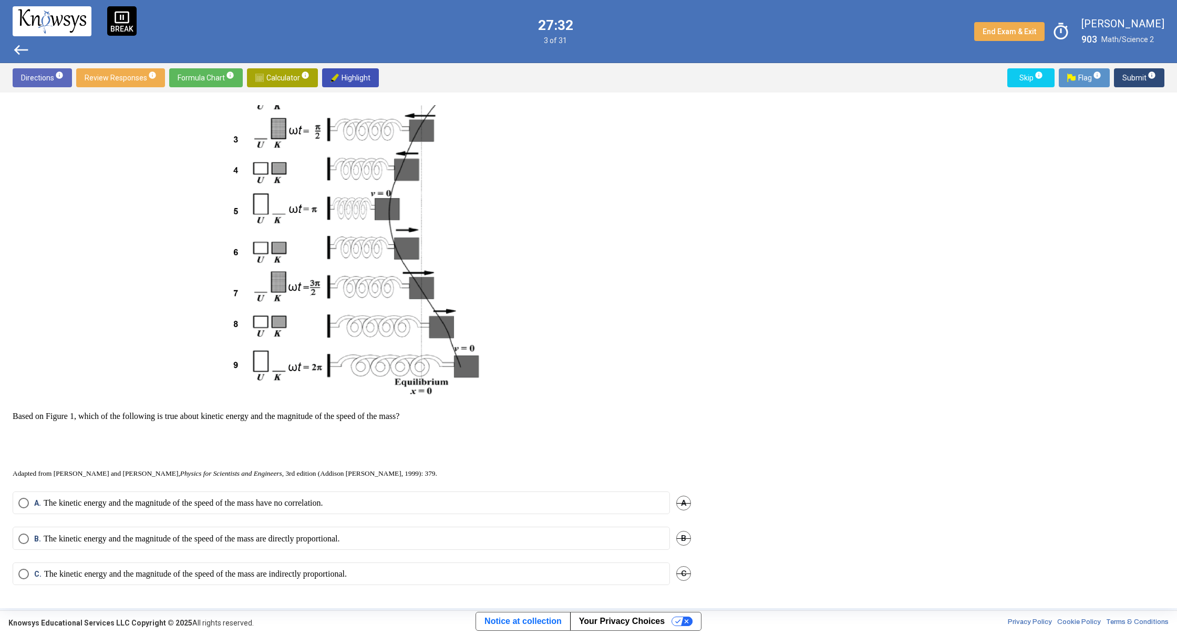
click at [19, 507] on span "Select an option" at bounding box center [23, 503] width 11 height 11
click at [1123, 78] on button "Submit info" at bounding box center [1139, 77] width 50 height 19
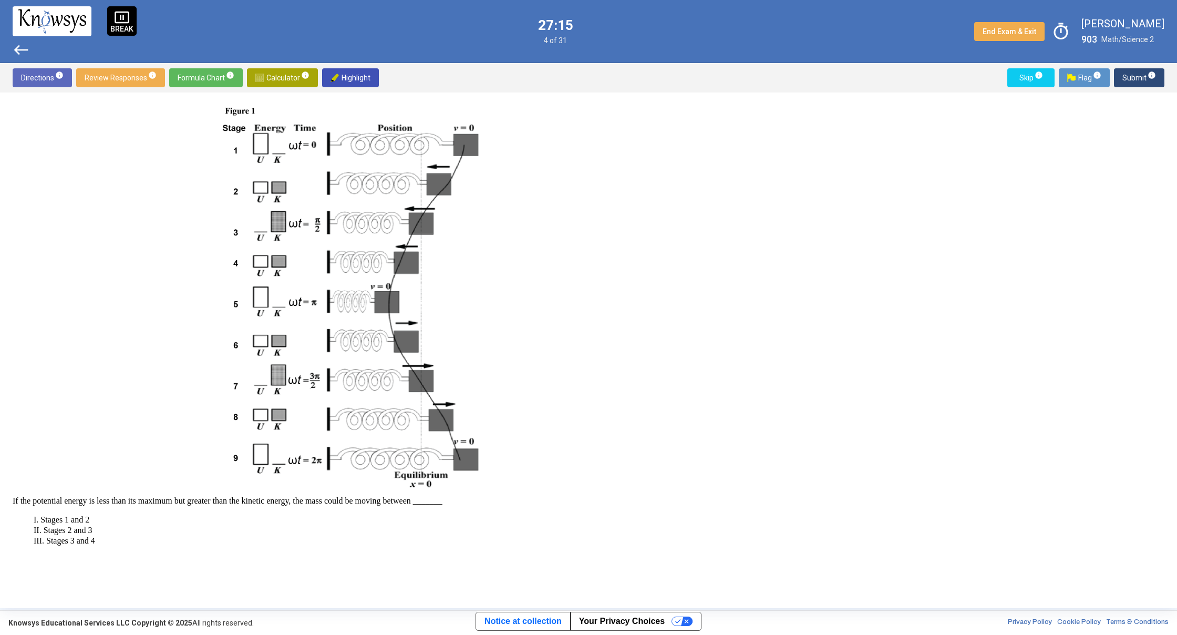
scroll to position [121, 0]
click at [42, 523] on p "I. Stages 1 and 2 II. Stages 2 and 3 III. Stages 3 and 4" at bounding box center [352, 533] width 679 height 32
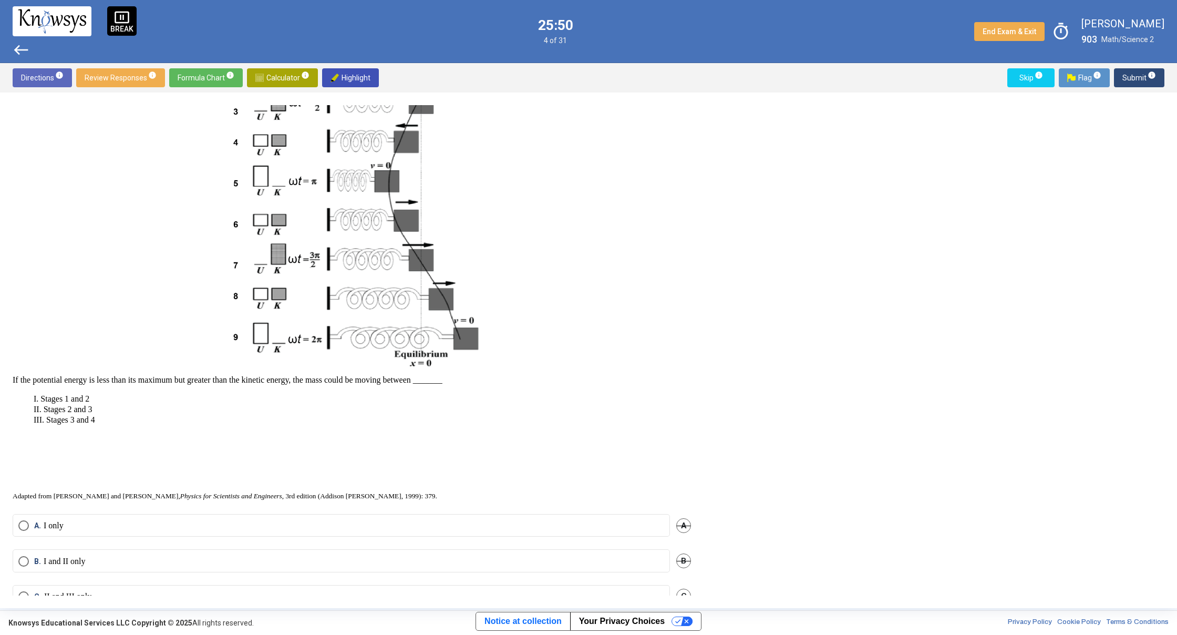
scroll to position [247, 0]
click at [16, 520] on mat-radio-button "A. I only" at bounding box center [342, 523] width 658 height 23
click at [26, 524] on span "Select an option" at bounding box center [23, 523] width 11 height 11
click at [1138, 77] on span "Submit info" at bounding box center [1140, 77] width 34 height 19
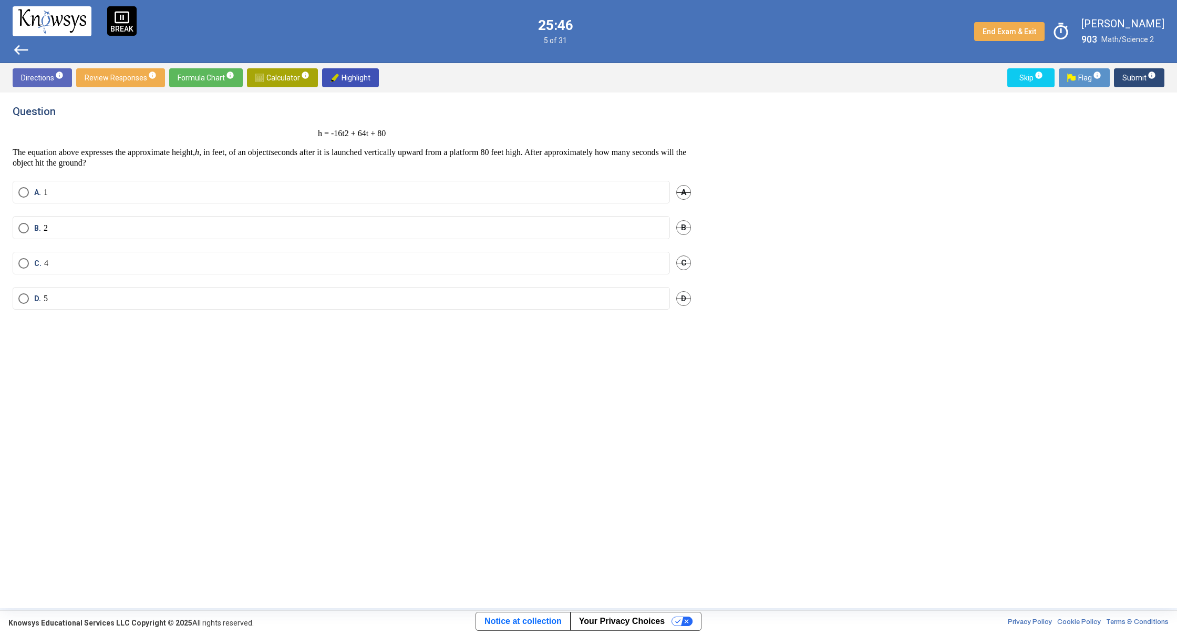
scroll to position [0, 0]
click at [22, 308] on mat-radio-button "D. 5" at bounding box center [342, 300] width 658 height 23
click at [23, 301] on span "Select an option" at bounding box center [23, 300] width 11 height 11
click at [1128, 83] on span "Submit info" at bounding box center [1140, 77] width 34 height 19
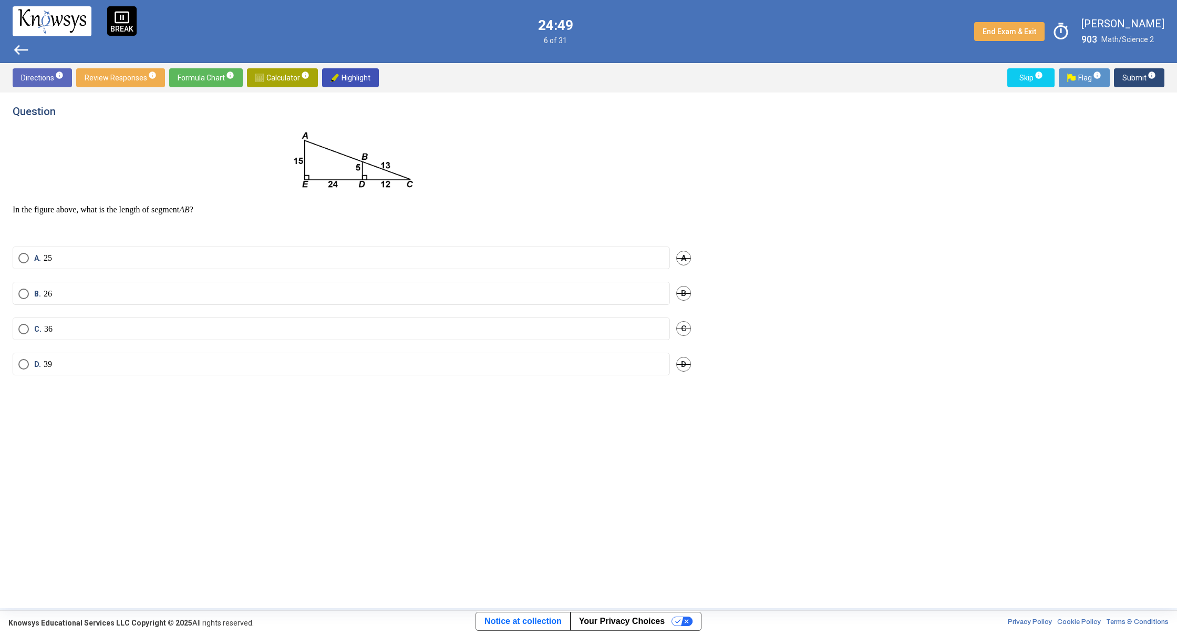
click at [25, 252] on mat-radio-button "A. 25" at bounding box center [342, 258] width 658 height 23
click at [23, 259] on span "Select an option" at bounding box center [23, 258] width 11 height 11
click at [1137, 76] on span "Submit info" at bounding box center [1140, 77] width 34 height 19
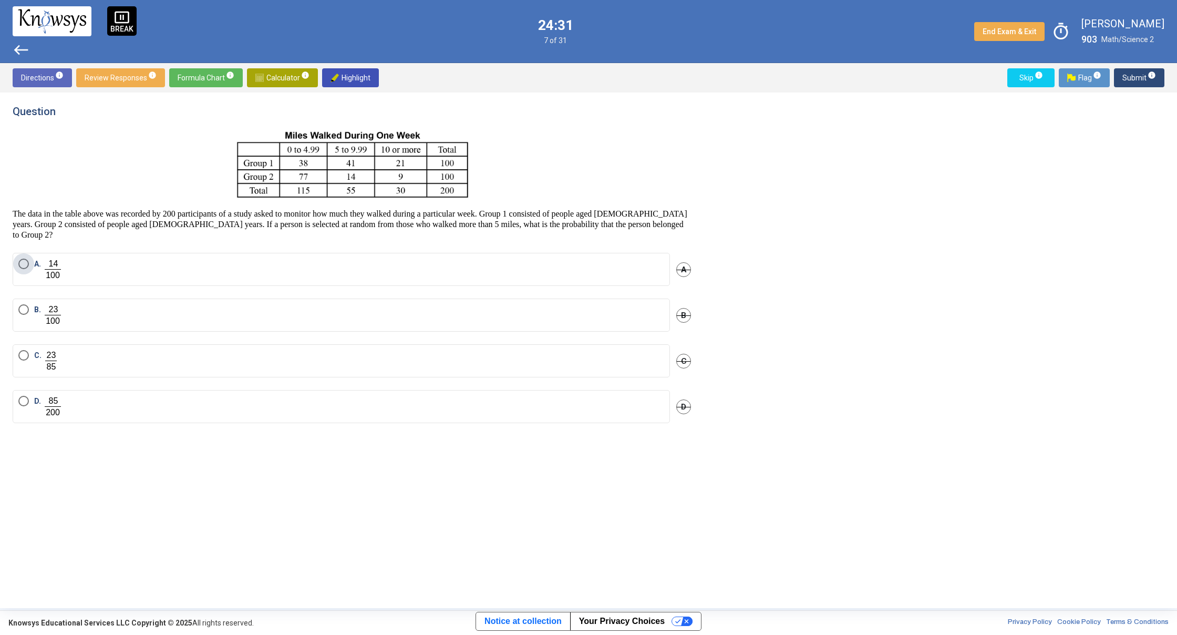
click at [28, 267] on span "Select an option" at bounding box center [23, 264] width 11 height 11
click at [1126, 80] on span "Submit info" at bounding box center [1140, 77] width 34 height 19
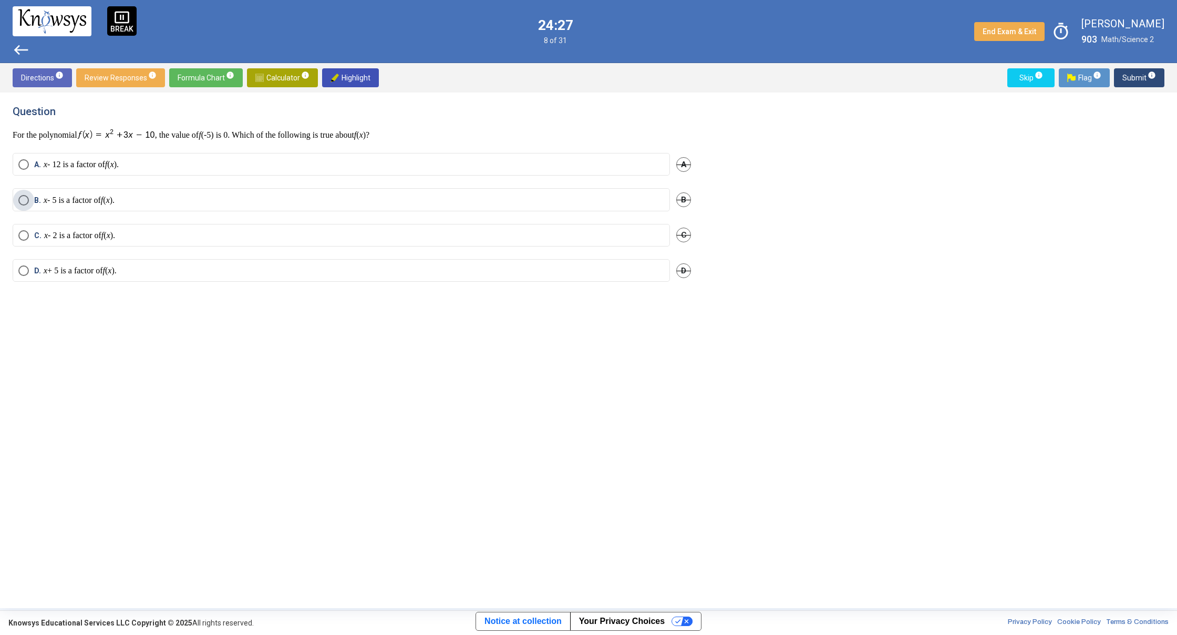
click at [22, 201] on span "Select an option" at bounding box center [23, 200] width 11 height 11
click at [1142, 75] on span "Submit info" at bounding box center [1140, 77] width 34 height 19
click at [23, 205] on span "Select an option" at bounding box center [23, 208] width 11 height 11
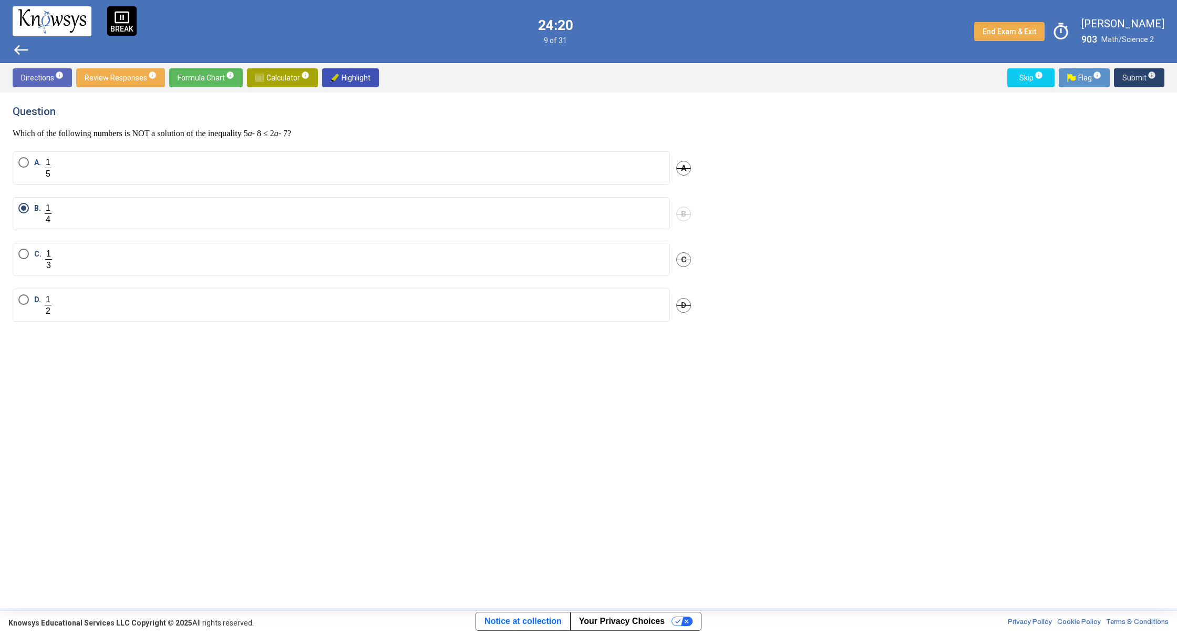
click at [1137, 83] on span "Submit info" at bounding box center [1140, 77] width 34 height 19
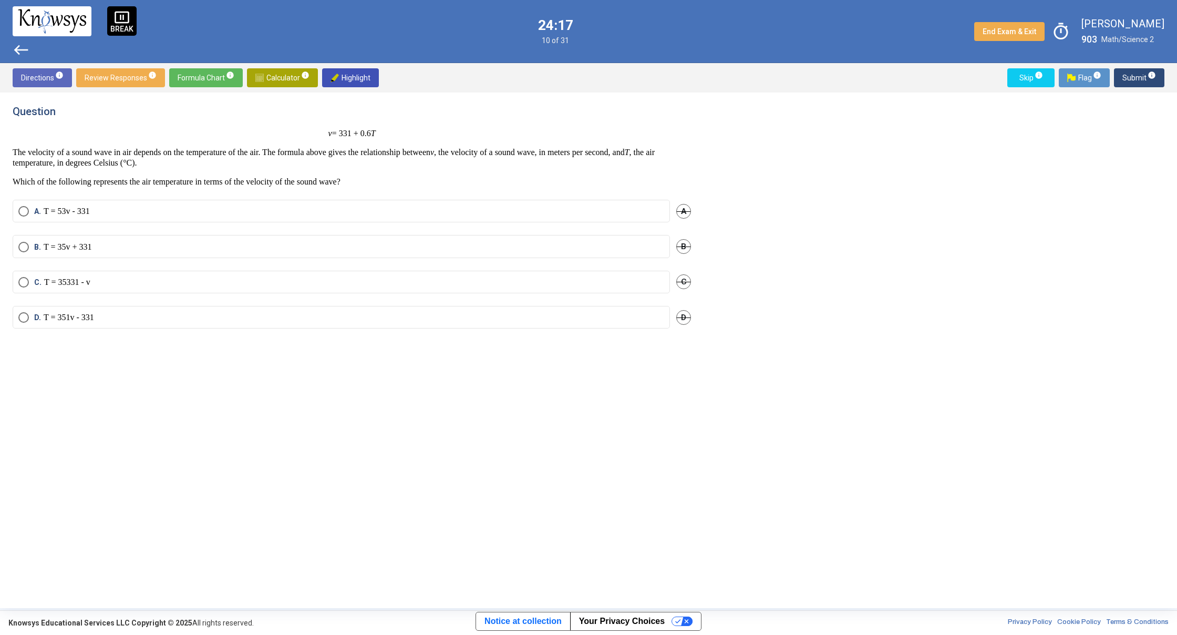
click at [21, 287] on span "Select an option" at bounding box center [23, 282] width 11 height 11
click at [1135, 81] on span "Submit info" at bounding box center [1140, 77] width 34 height 19
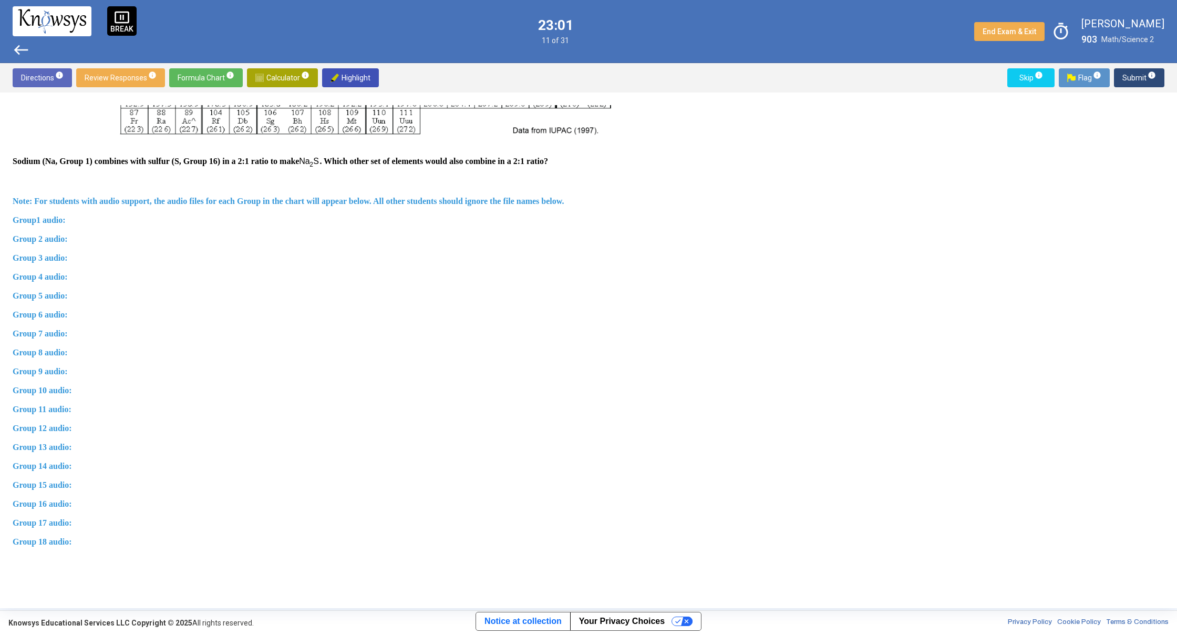
scroll to position [466, 0]
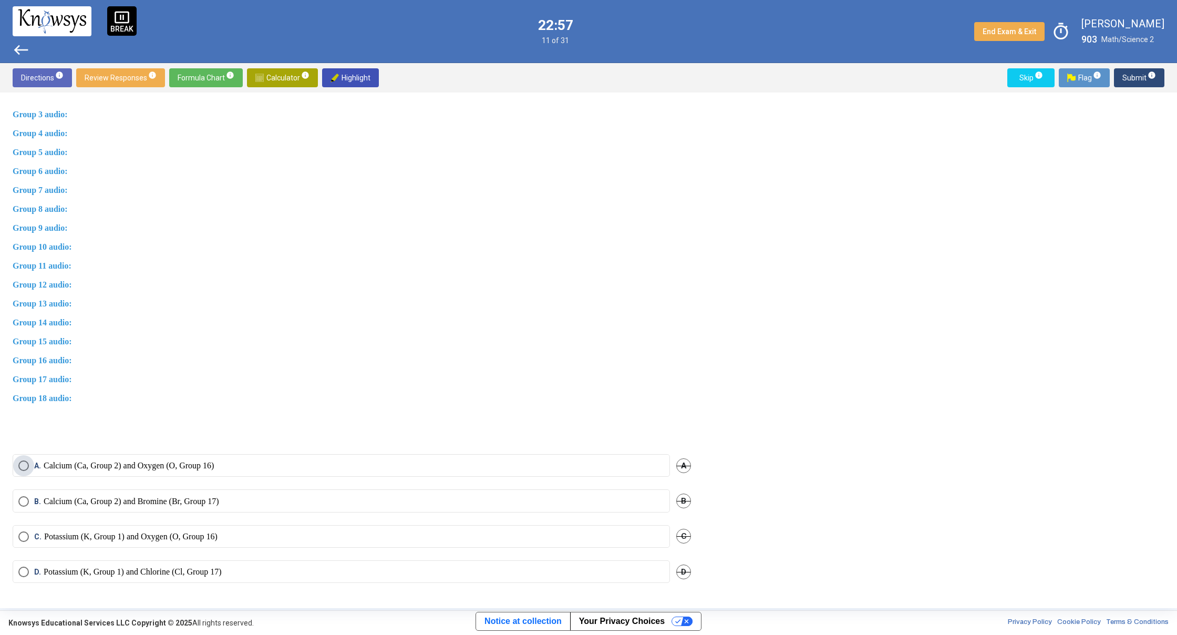
click at [27, 466] on span "Select an option" at bounding box center [23, 465] width 11 height 11
click at [1124, 74] on span "Submit info" at bounding box center [1140, 77] width 34 height 19
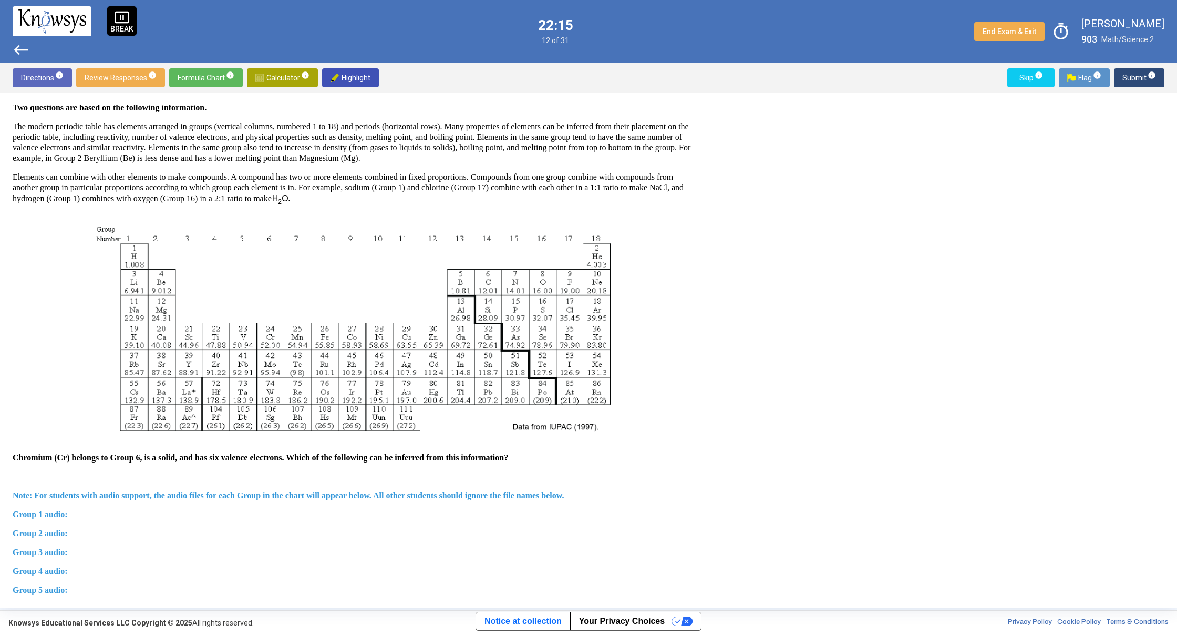
scroll to position [455, 0]
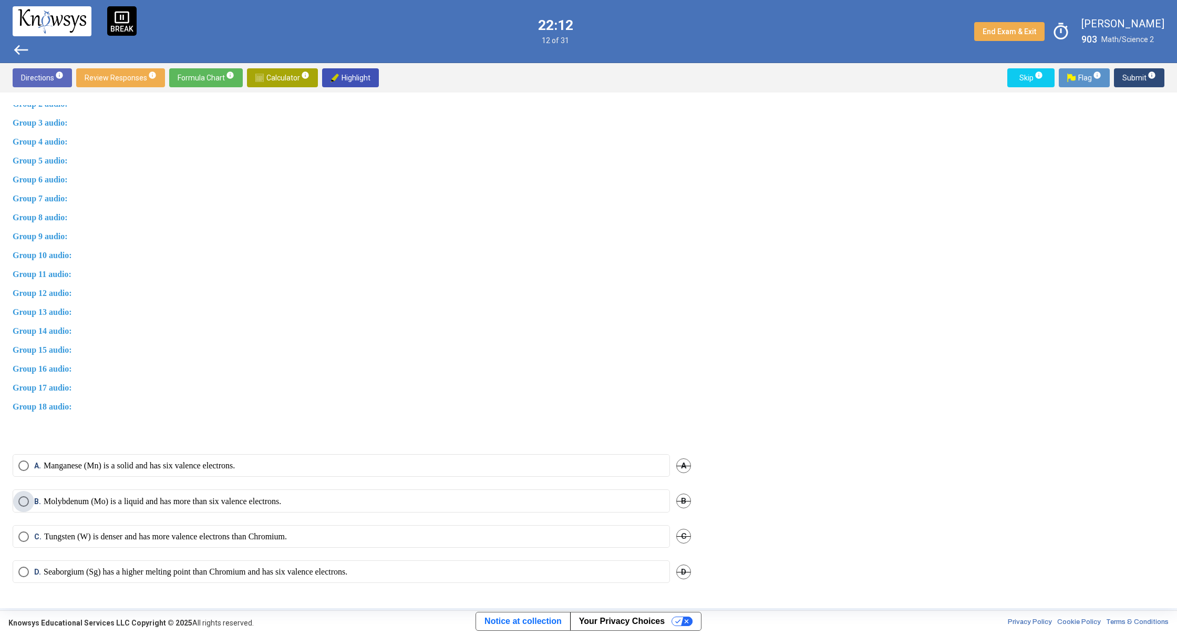
click at [27, 502] on span "Select an option" at bounding box center [23, 501] width 11 height 11
click at [1134, 81] on span "Submit info" at bounding box center [1140, 77] width 34 height 19
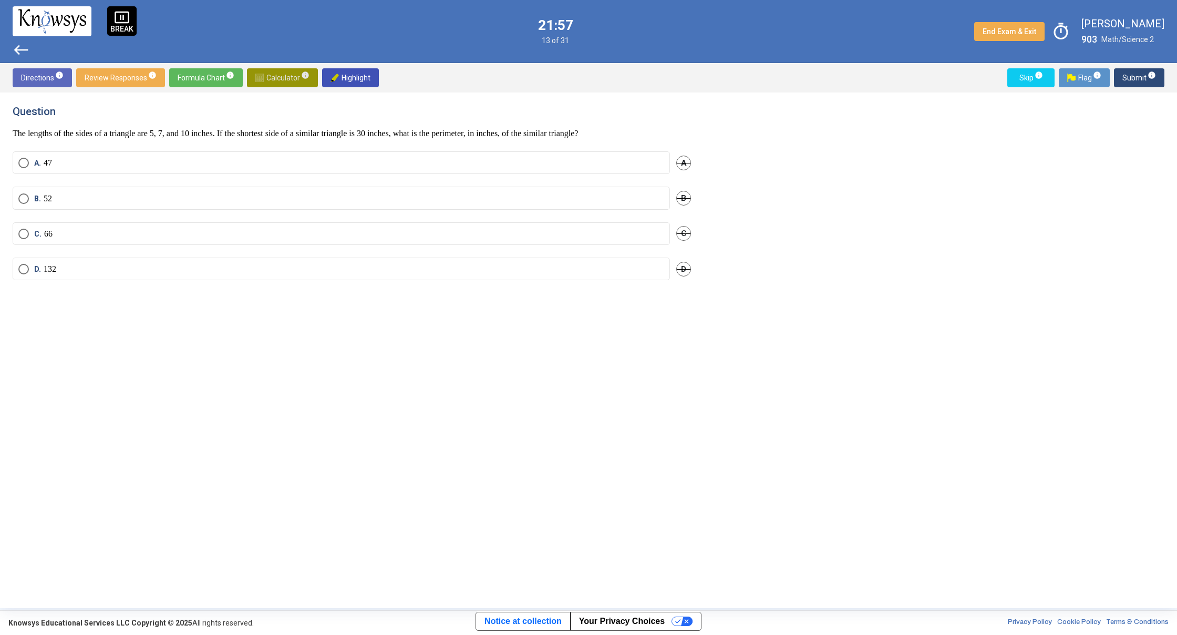
click at [282, 69] on span "Calculator info" at bounding box center [282, 77] width 54 height 19
click at [771, 142] on span "Math Input:" at bounding box center [808, 144] width 127 height 13
click at [16, 199] on mat-radio-button "B. 52" at bounding box center [342, 198] width 658 height 23
click at [21, 202] on span "Select an option" at bounding box center [23, 198] width 11 height 11
click at [1127, 75] on span "Submit info" at bounding box center [1140, 77] width 34 height 19
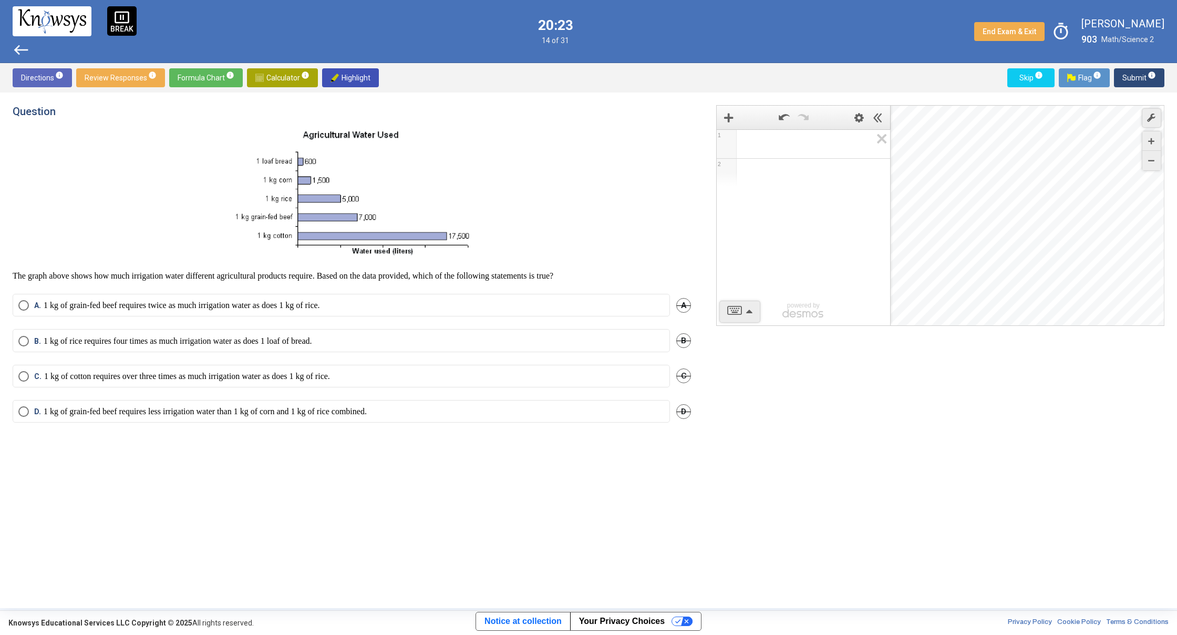
click at [684, 302] on span "A" at bounding box center [683, 305] width 15 height 15
click at [771, 148] on span "​" at bounding box center [808, 144] width 127 height 13
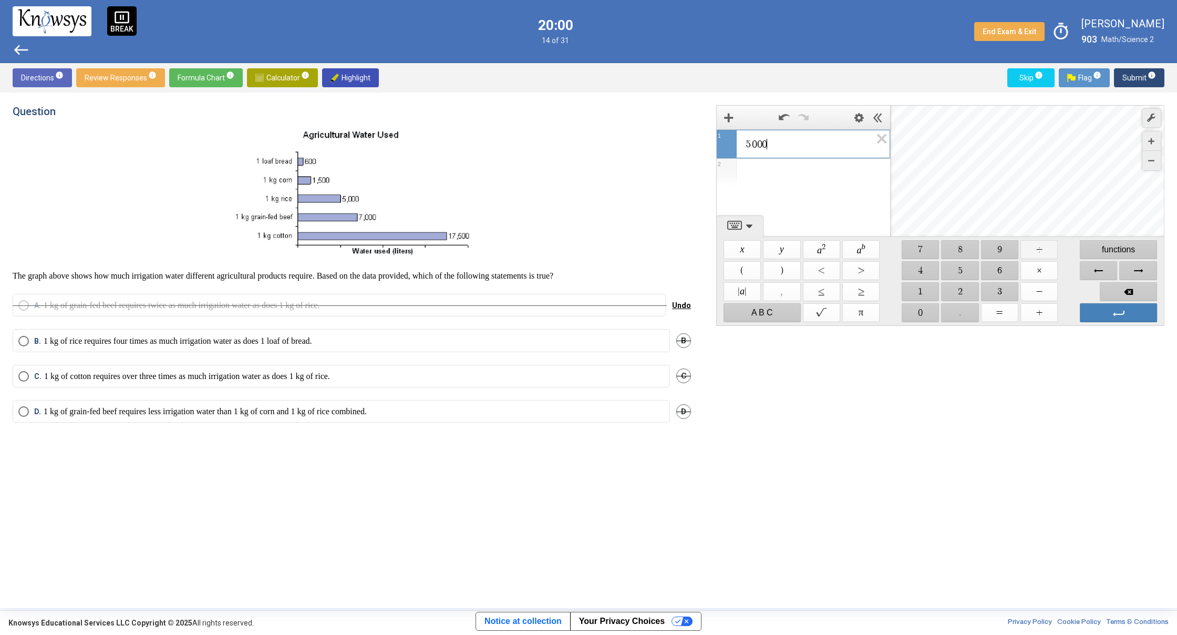
click at [1044, 243] on span "$$ ÷" at bounding box center [1039, 249] width 37 height 19
click at [1044, 312] on span "$$ +" at bounding box center [1039, 312] width 37 height 19
click at [928, 273] on span "$$ 4" at bounding box center [920, 270] width 37 height 19
click at [1122, 280] on div "$$ x $$ y $$ a 2 $$ a b $$ 7 $$ 8 $$ 9 $$ ÷ functions $$ ( $$ ) $$ < $$ > $$ 4 …" at bounding box center [940, 281] width 439 height 88
click at [1122, 280] on span "Right Arrow" at bounding box center [1138, 270] width 37 height 19
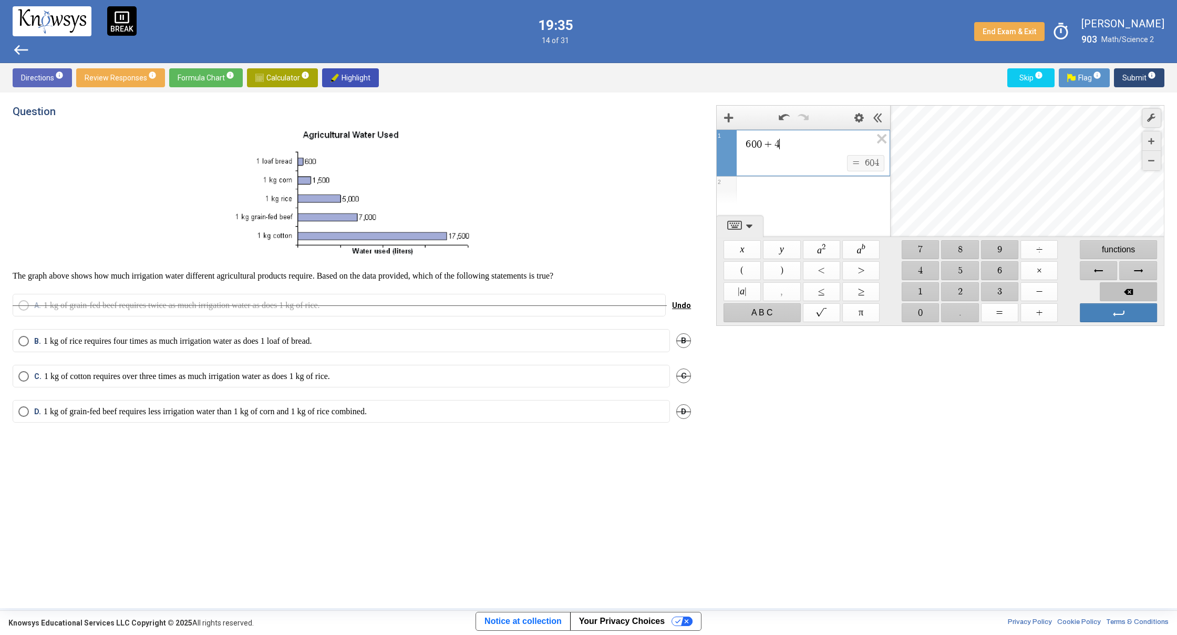
click at [1120, 284] on span "Backspace" at bounding box center [1128, 291] width 57 height 19
click at [1118, 284] on span "Backspace" at bounding box center [1128, 291] width 57 height 19
click at [1037, 273] on span "$$ ×" at bounding box center [1039, 270] width 37 height 19
click at [918, 269] on span "$$ 4" at bounding box center [920, 270] width 37 height 19
click at [680, 337] on span "B" at bounding box center [683, 340] width 15 height 15
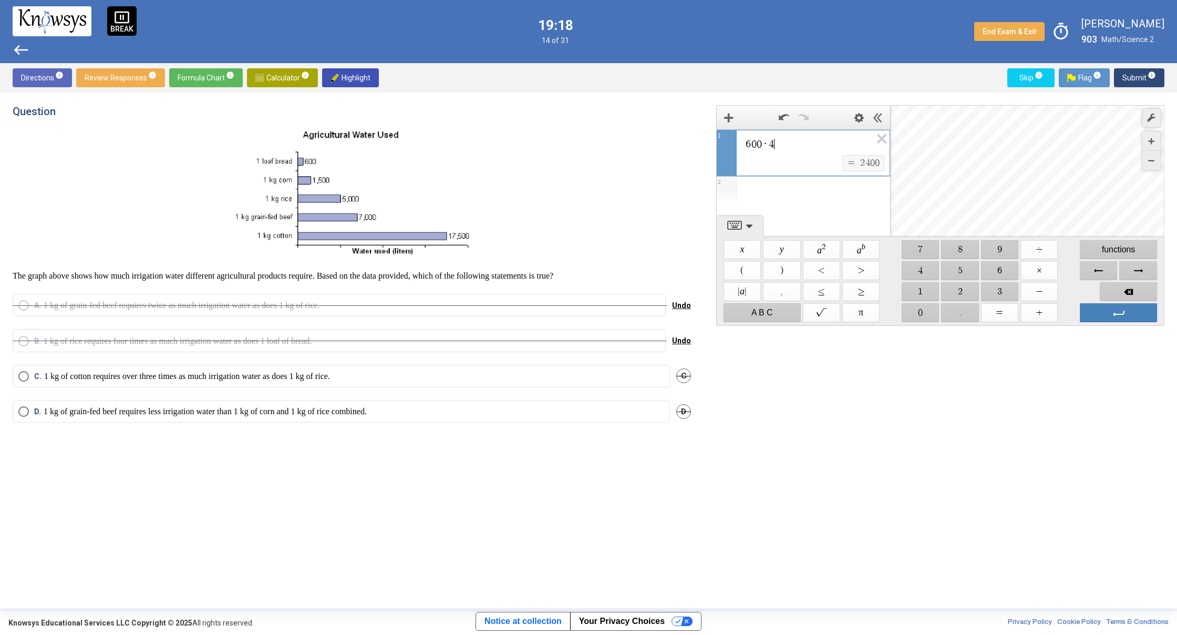
click at [789, 146] on span "6 0 0 · 4 ​" at bounding box center [808, 144] width 127 height 13
click at [1046, 276] on span "$$ ×" at bounding box center [1039, 270] width 37 height 19
click at [989, 284] on span "$$ 3" at bounding box center [999, 291] width 37 height 19
click at [19, 379] on span "Select an option" at bounding box center [23, 376] width 11 height 11
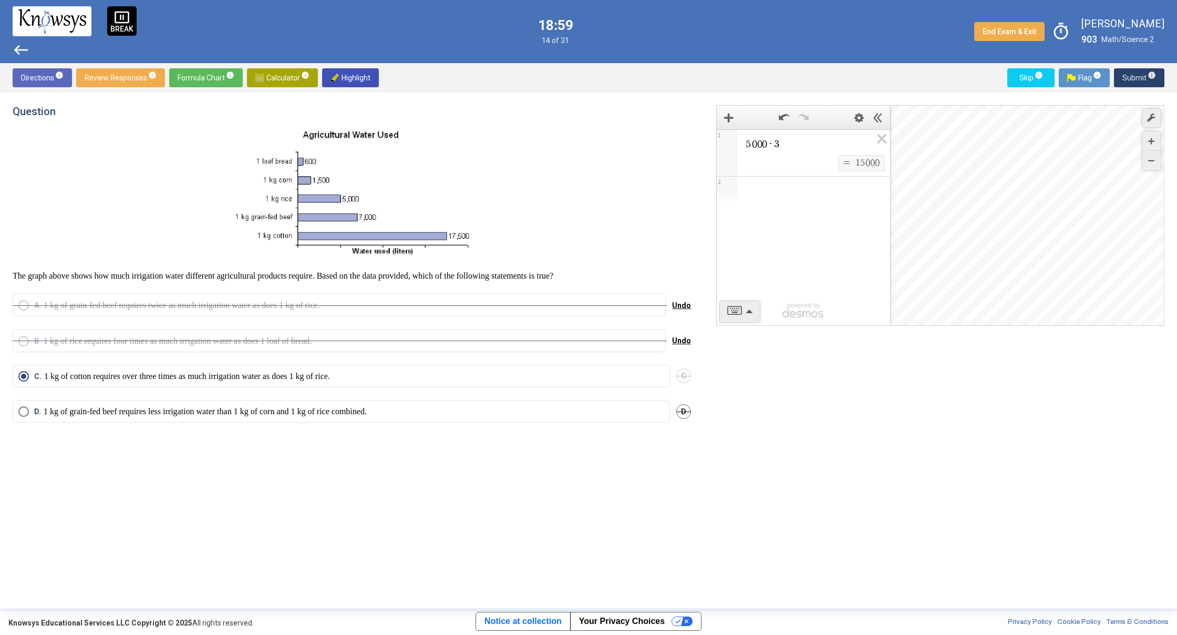
click at [1128, 77] on span "Submit info" at bounding box center [1140, 77] width 34 height 19
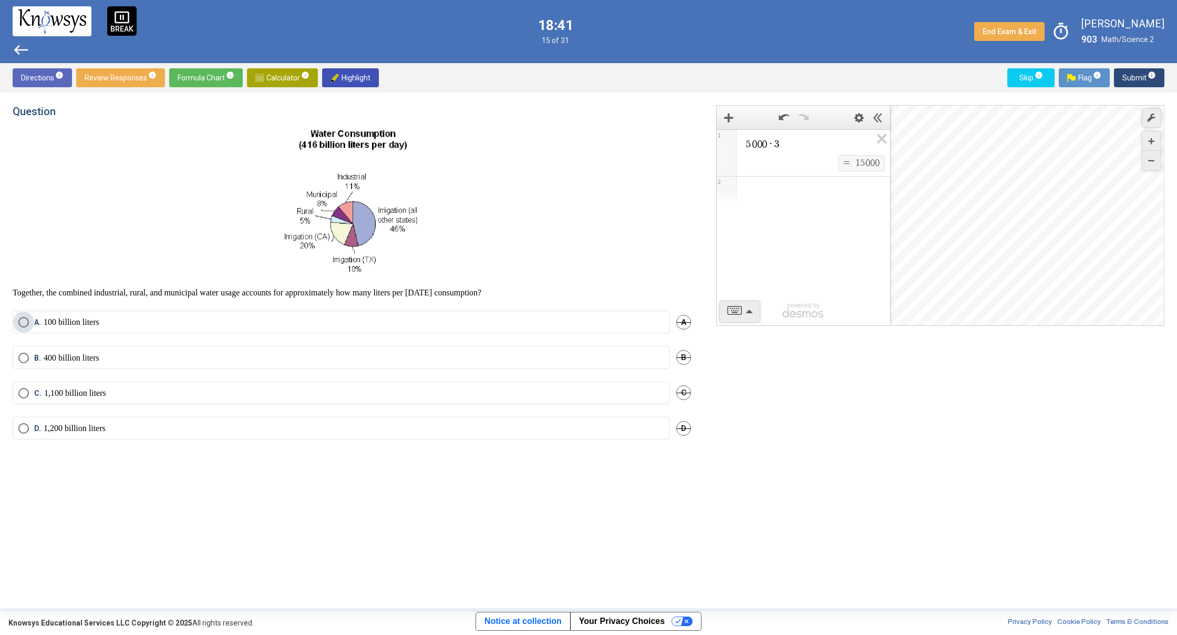
click at [22, 320] on span "Select an option" at bounding box center [23, 322] width 11 height 11
click at [356, 74] on span "Highlight" at bounding box center [351, 77] width 40 height 19
click at [308, 213] on img at bounding box center [352, 203] width 142 height 151
drag, startPoint x: 297, startPoint y: 206, endPoint x: 330, endPoint y: 216, distance: 34.6
click at [345, 71] on span "Highlight" at bounding box center [351, 77] width 40 height 19
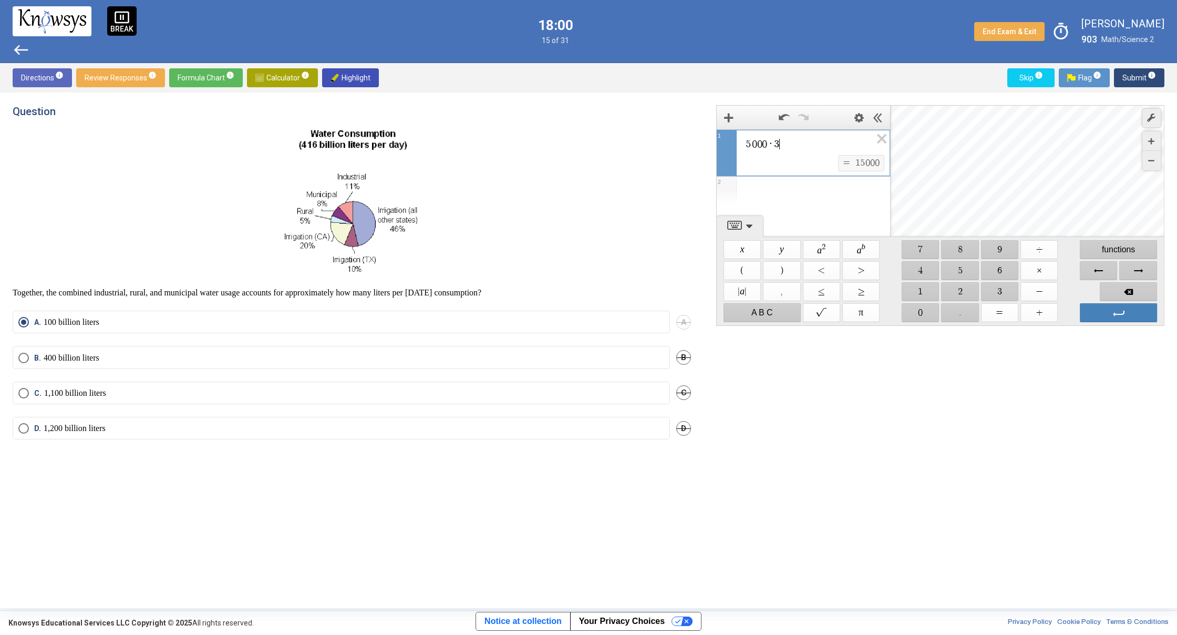
click at [781, 142] on span "5 0 0 0 · 3 ​" at bounding box center [808, 144] width 127 height 13
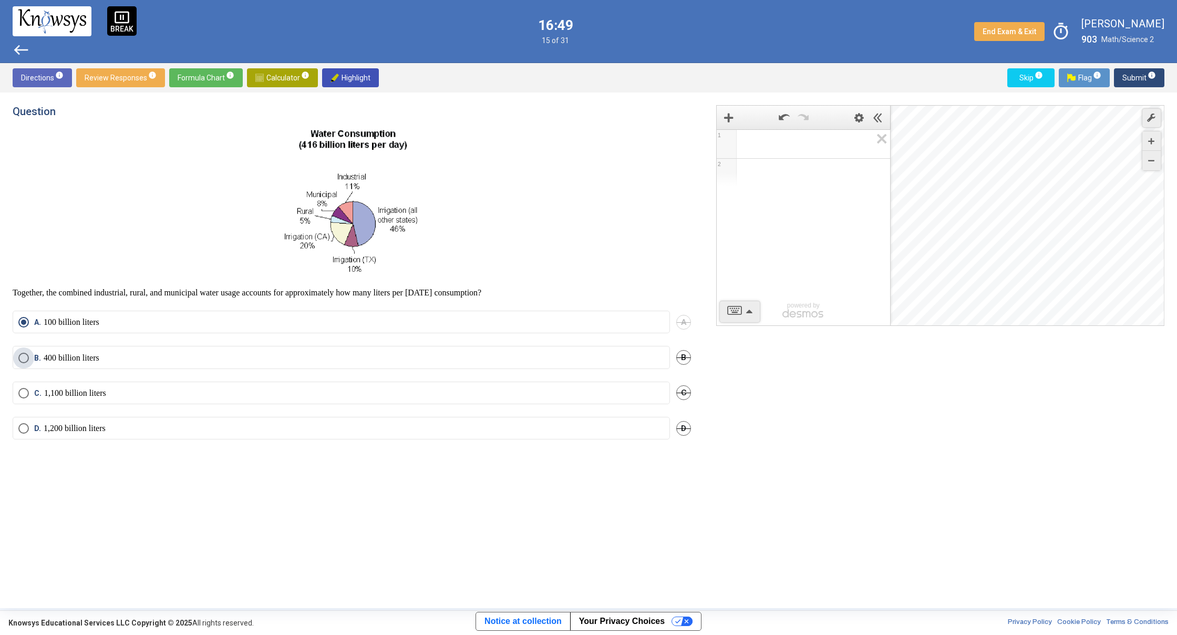
click at [25, 353] on span "Select an option" at bounding box center [23, 358] width 11 height 11
click at [1133, 77] on span "Submit info" at bounding box center [1140, 77] width 34 height 19
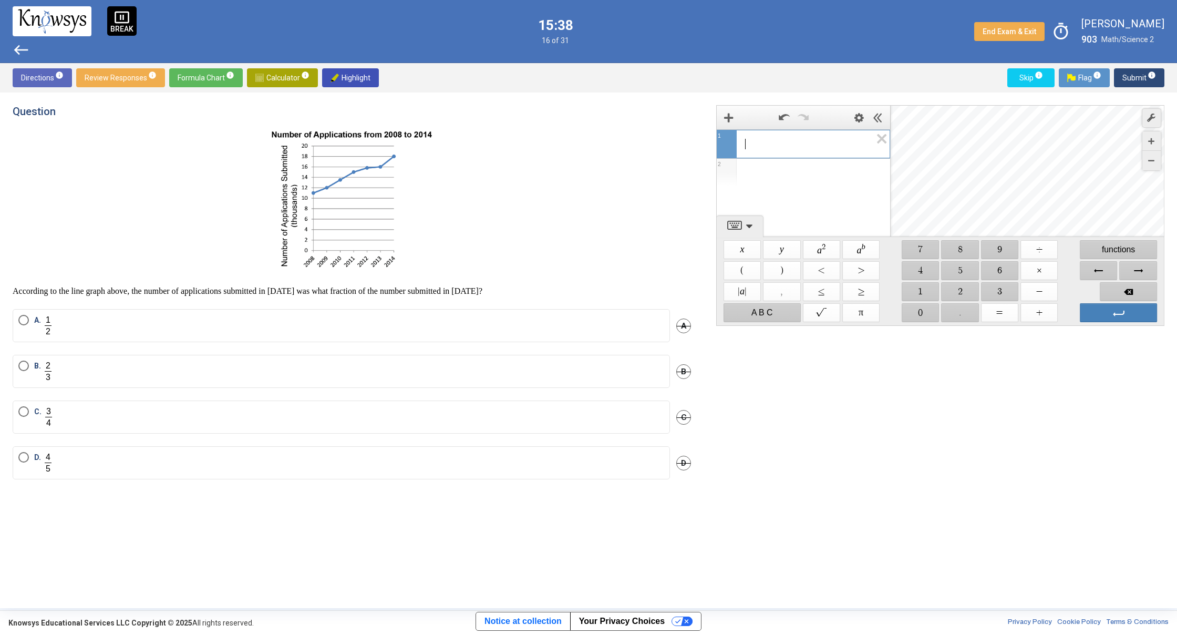
click at [755, 142] on span "​" at bounding box center [808, 144] width 127 height 13
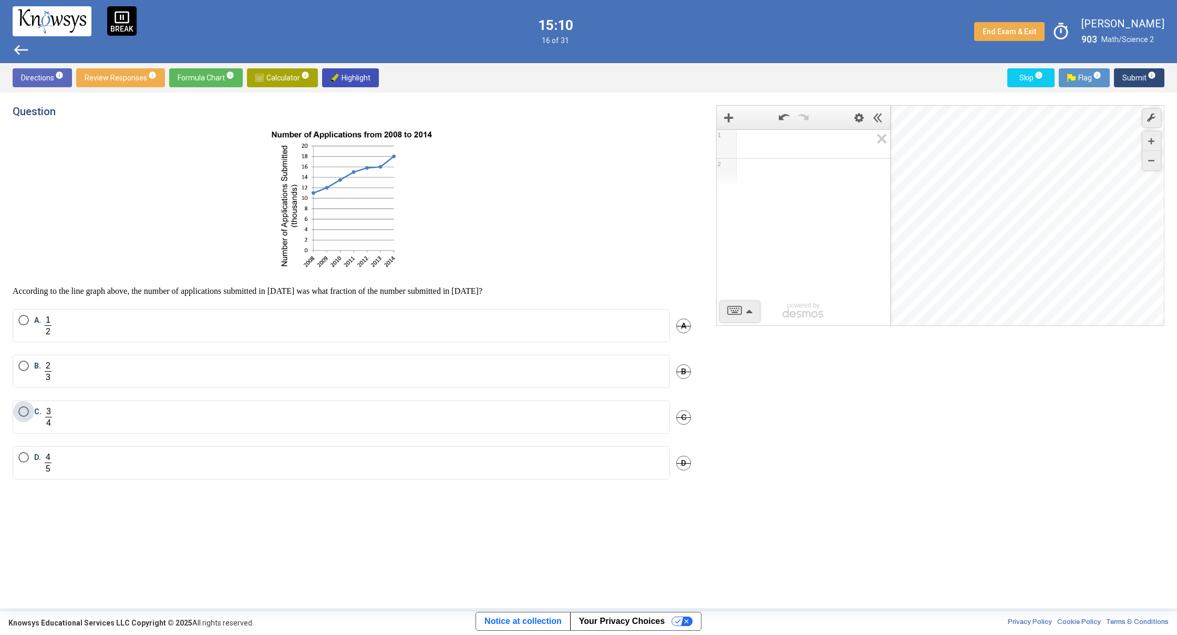
click at [29, 413] on span "C." at bounding box center [41, 417] width 25 height 22
click at [26, 365] on span "Select an option" at bounding box center [23, 366] width 11 height 11
click at [1133, 75] on span "Submit info" at bounding box center [1140, 77] width 34 height 19
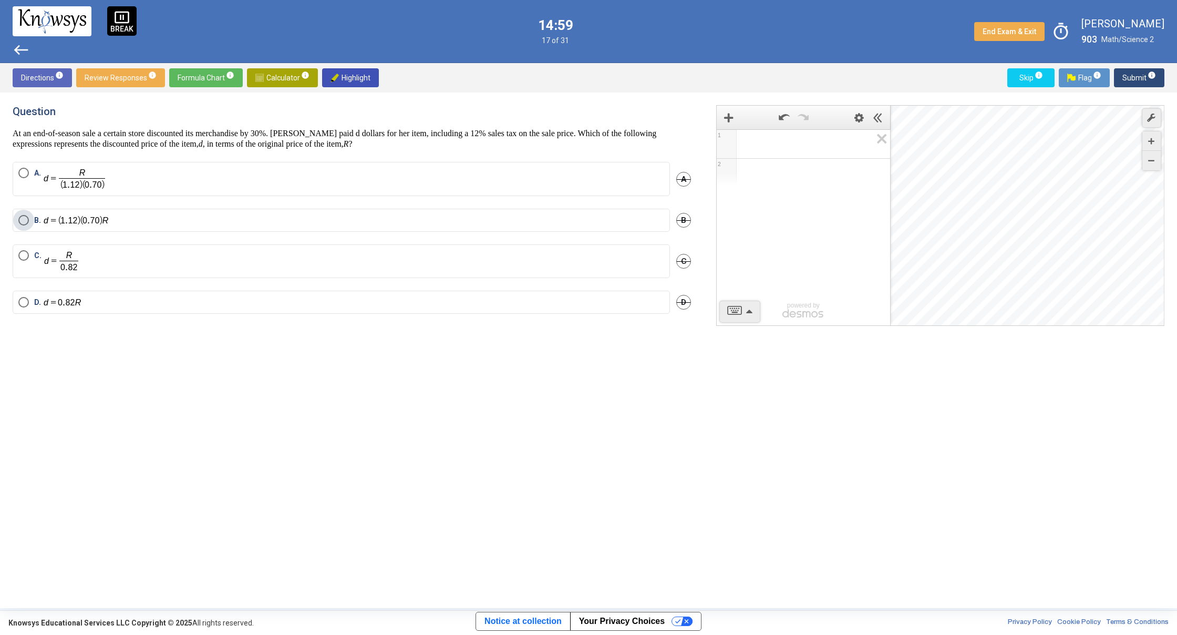
click at [27, 217] on span "Select an option" at bounding box center [23, 220] width 11 height 11
click at [1137, 78] on span "Submit info" at bounding box center [1140, 77] width 34 height 19
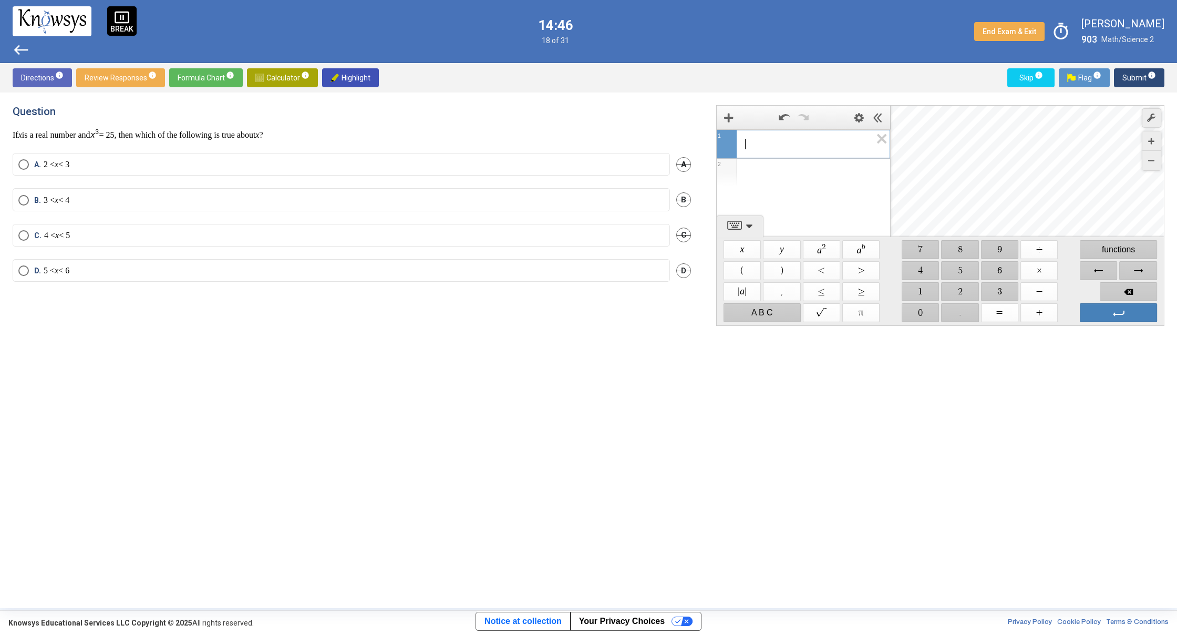
click at [806, 137] on div "​" at bounding box center [803, 142] width 173 height 25
click at [1042, 249] on span "$$ ÷" at bounding box center [1039, 249] width 37 height 19
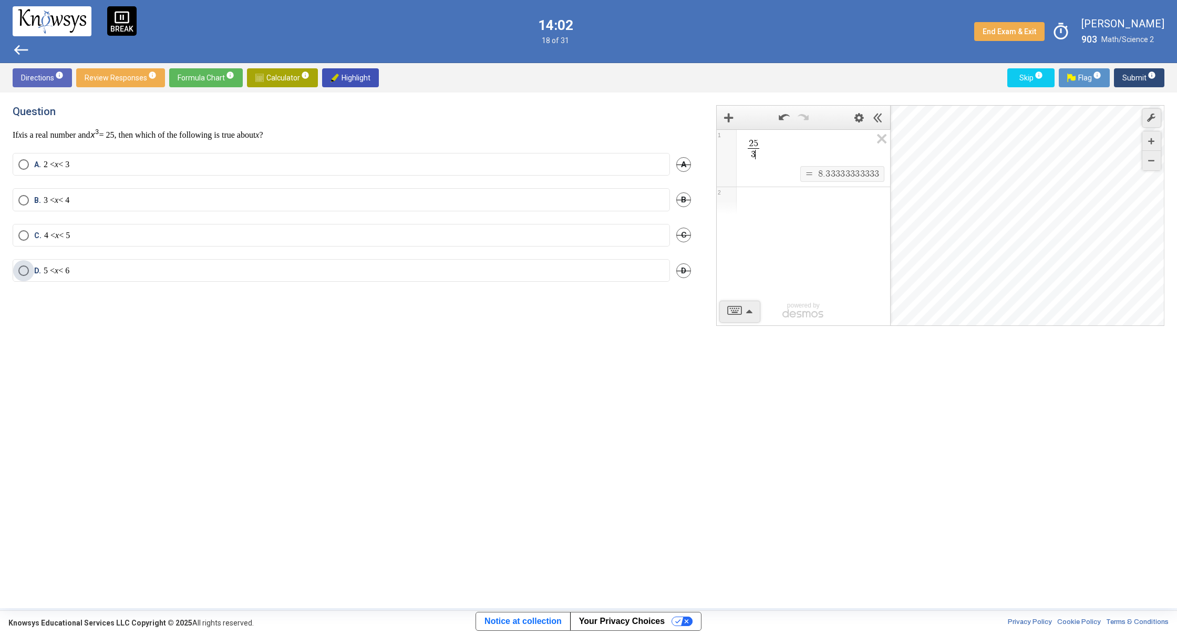
click at [22, 266] on span "Select an option" at bounding box center [23, 270] width 11 height 11
click at [1128, 78] on span "Submit info" at bounding box center [1140, 77] width 34 height 19
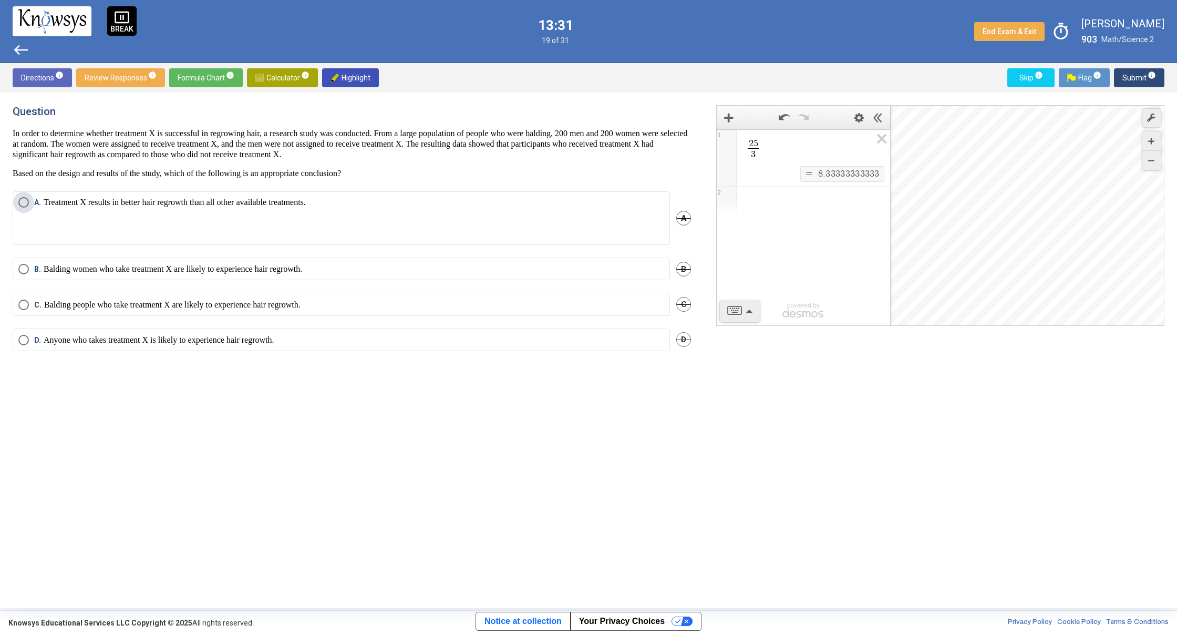
click at [26, 202] on span "Select an option" at bounding box center [23, 202] width 11 height 11
click at [1141, 75] on span "Submit info" at bounding box center [1140, 77] width 34 height 19
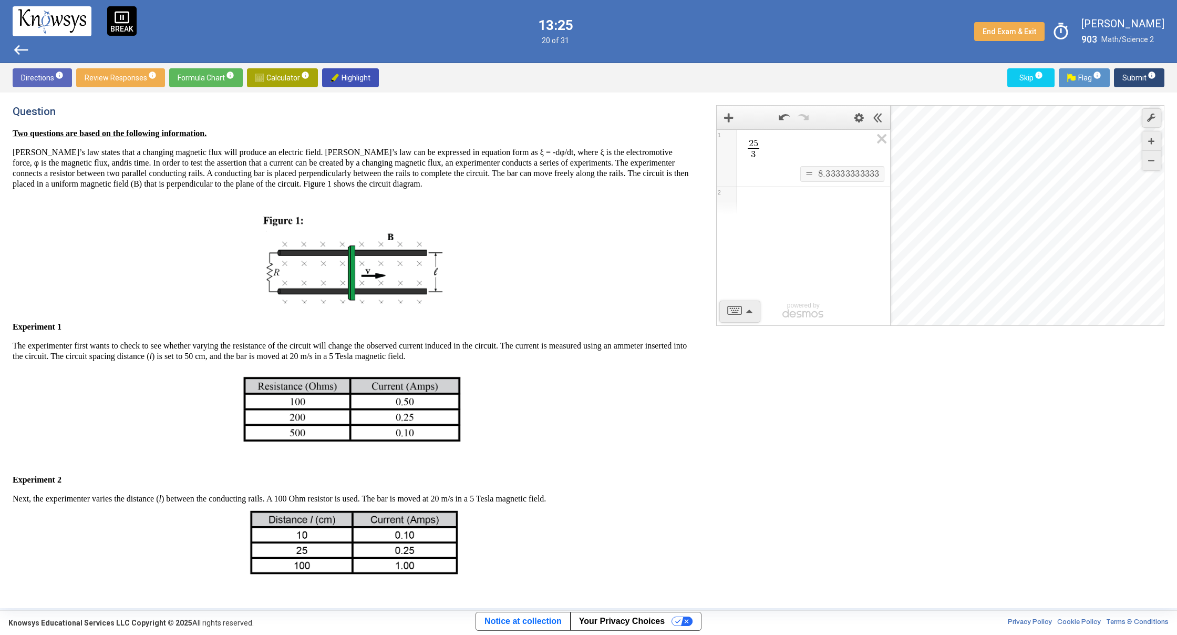
scroll to position [292, 0]
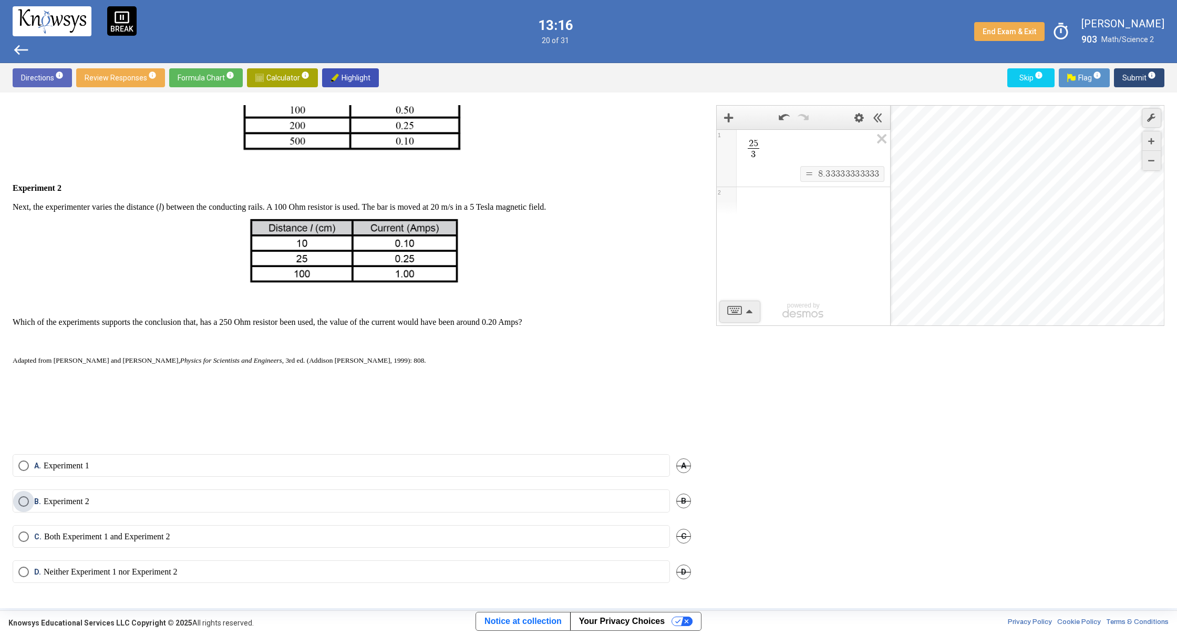
drag, startPoint x: 19, startPoint y: 498, endPoint x: 177, endPoint y: 412, distance: 179.4
click at [21, 494] on mat-radio-button "B. Experiment 2" at bounding box center [342, 500] width 658 height 23
click at [23, 495] on mat-radio-button "B. Experiment 2" at bounding box center [342, 500] width 658 height 23
click at [23, 498] on span "Select an option" at bounding box center [23, 501] width 11 height 11
click at [1122, 76] on button "Submit info" at bounding box center [1139, 77] width 50 height 19
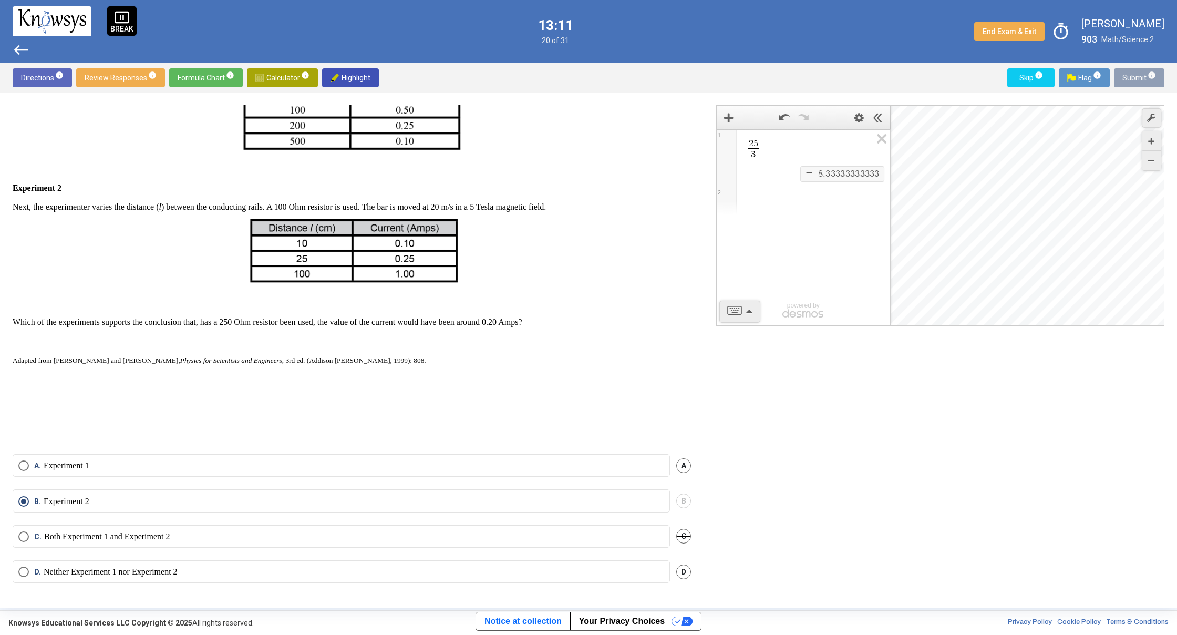
scroll to position [227, 0]
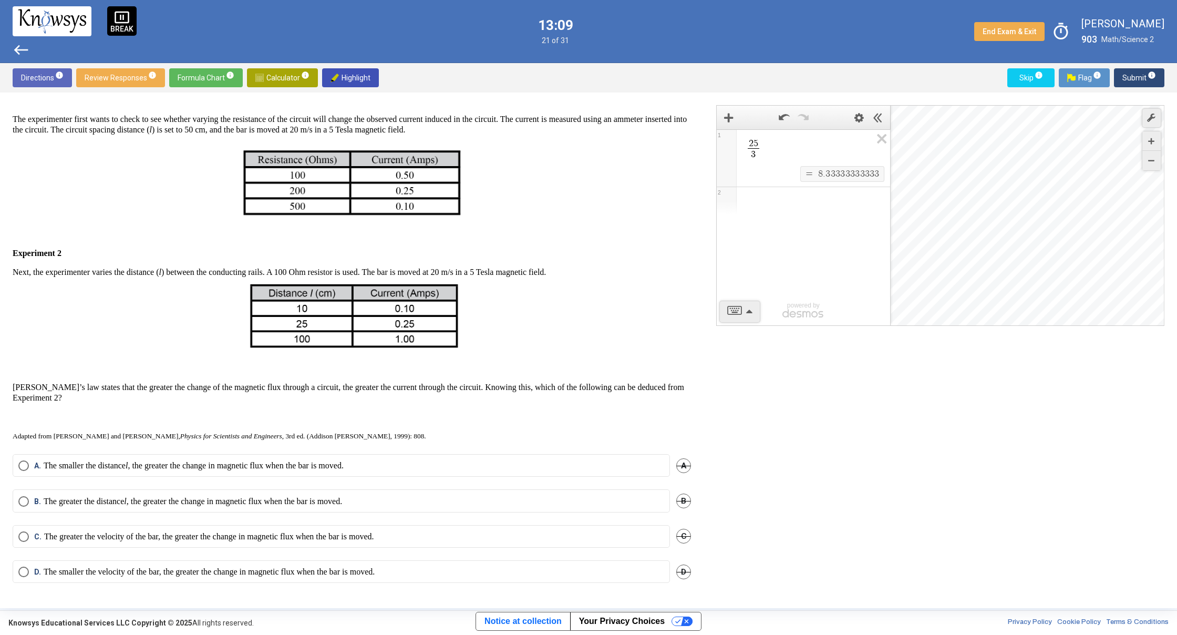
click at [17, 498] on mat-radio-button "B. The greater the distance l , the greater the change in magnetic flux when th…" at bounding box center [342, 500] width 658 height 23
click at [25, 499] on span "Select an option" at bounding box center [23, 501] width 11 height 11
click at [1127, 78] on span "Submit info" at bounding box center [1140, 77] width 34 height 19
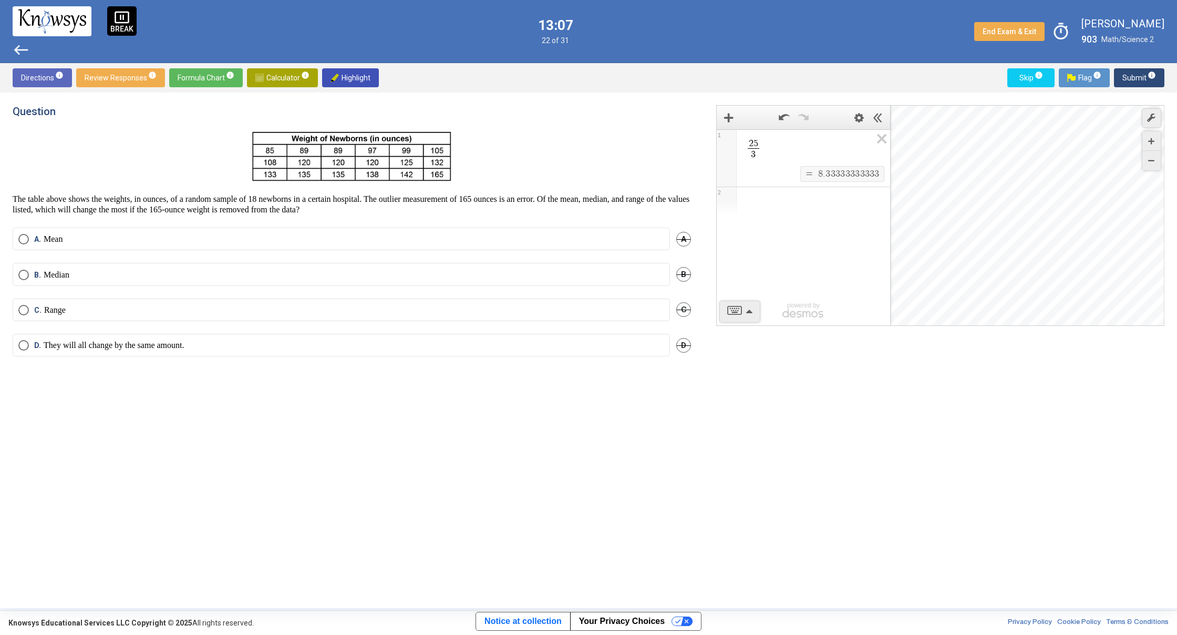
scroll to position [0, 0]
click at [25, 312] on span "Select an option" at bounding box center [23, 310] width 11 height 11
click at [1137, 81] on span "Submit info" at bounding box center [1140, 77] width 34 height 19
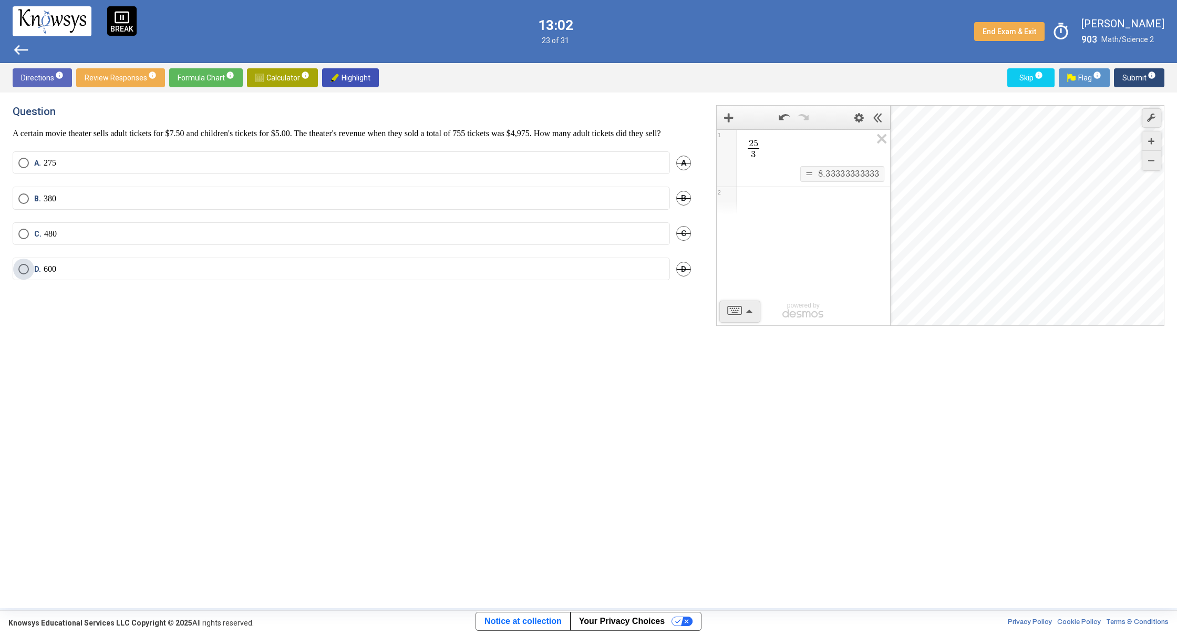
click at [24, 274] on span "Select an option" at bounding box center [23, 269] width 11 height 11
click at [1129, 80] on span "Submit info" at bounding box center [1140, 77] width 34 height 19
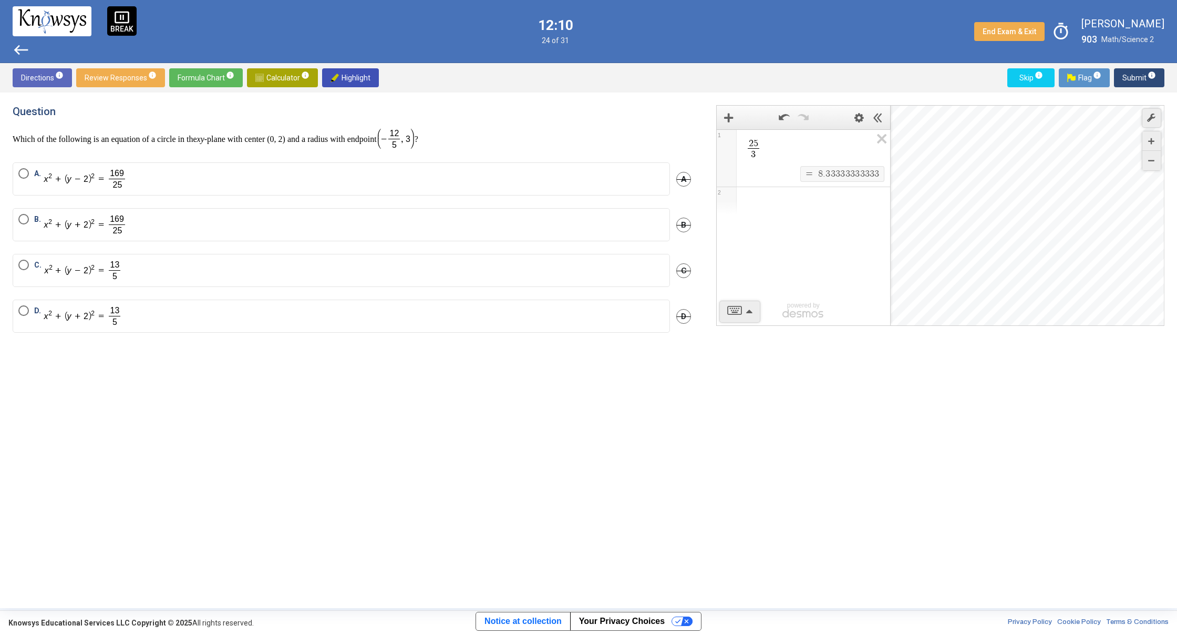
click at [28, 218] on span "Select an option" at bounding box center [23, 219] width 11 height 11
click at [1134, 76] on span "Submit info" at bounding box center [1140, 77] width 34 height 19
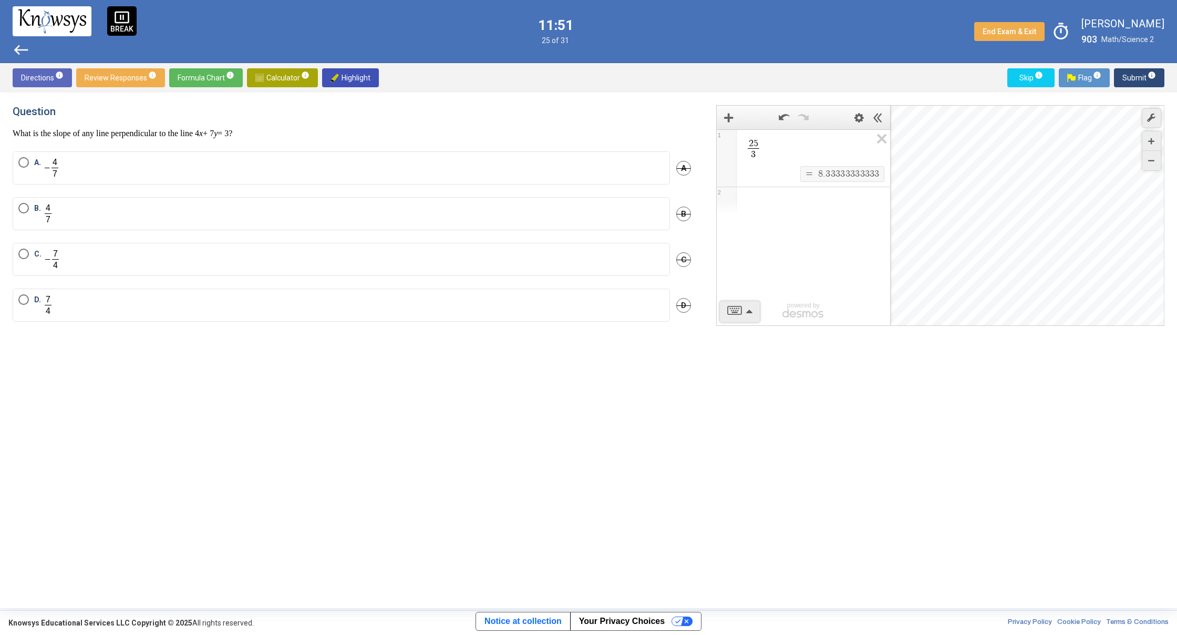
click at [22, 161] on span "Select an option" at bounding box center [23, 162] width 11 height 11
click at [1143, 76] on span "Submit info" at bounding box center [1140, 77] width 34 height 19
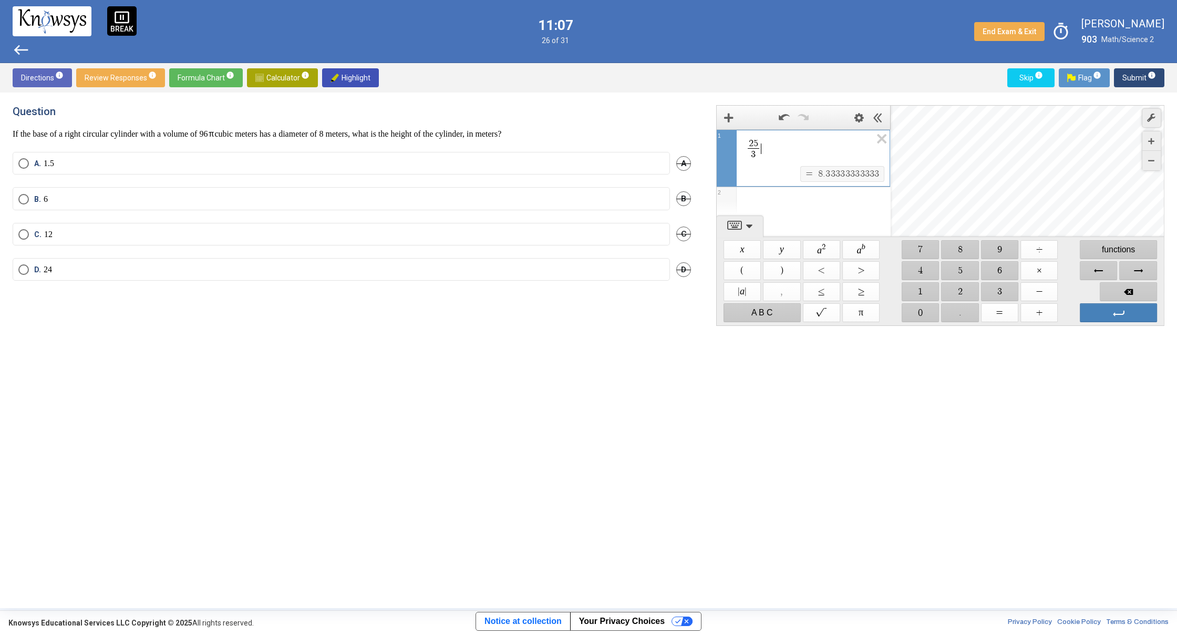
click at [776, 148] on span "2 5 3 ​ ​" at bounding box center [808, 150] width 127 height 24
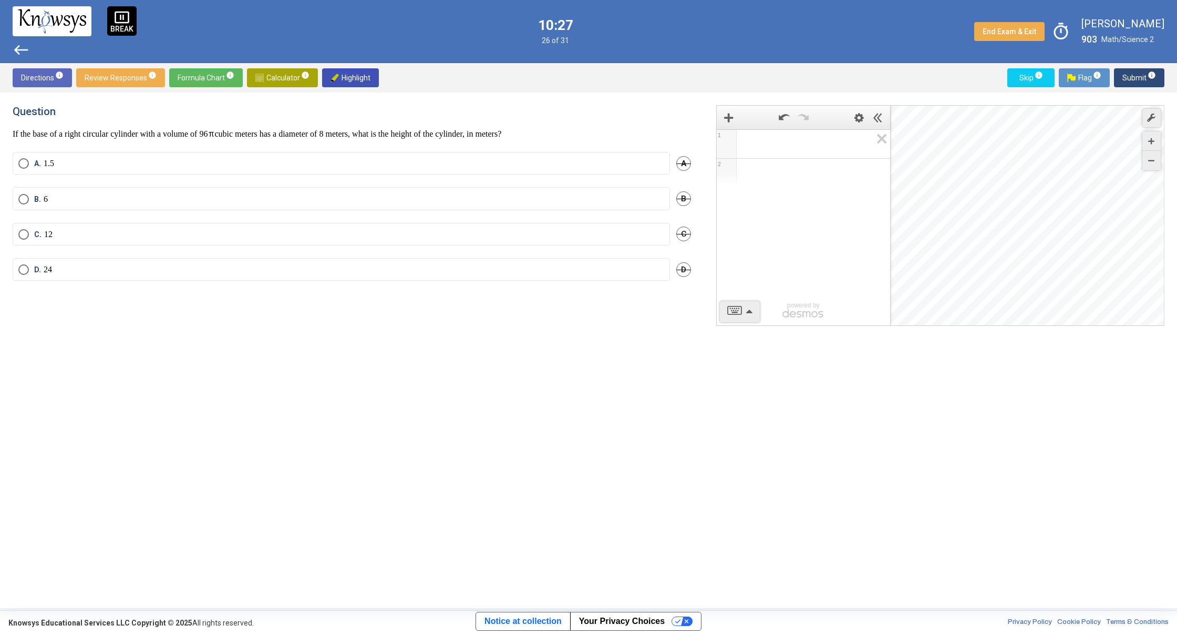
click at [17, 199] on mat-radio-button "B. 6" at bounding box center [342, 198] width 658 height 23
click at [19, 198] on span "Select an option" at bounding box center [23, 199] width 11 height 11
click at [1142, 78] on span "Submit info" at bounding box center [1140, 77] width 34 height 19
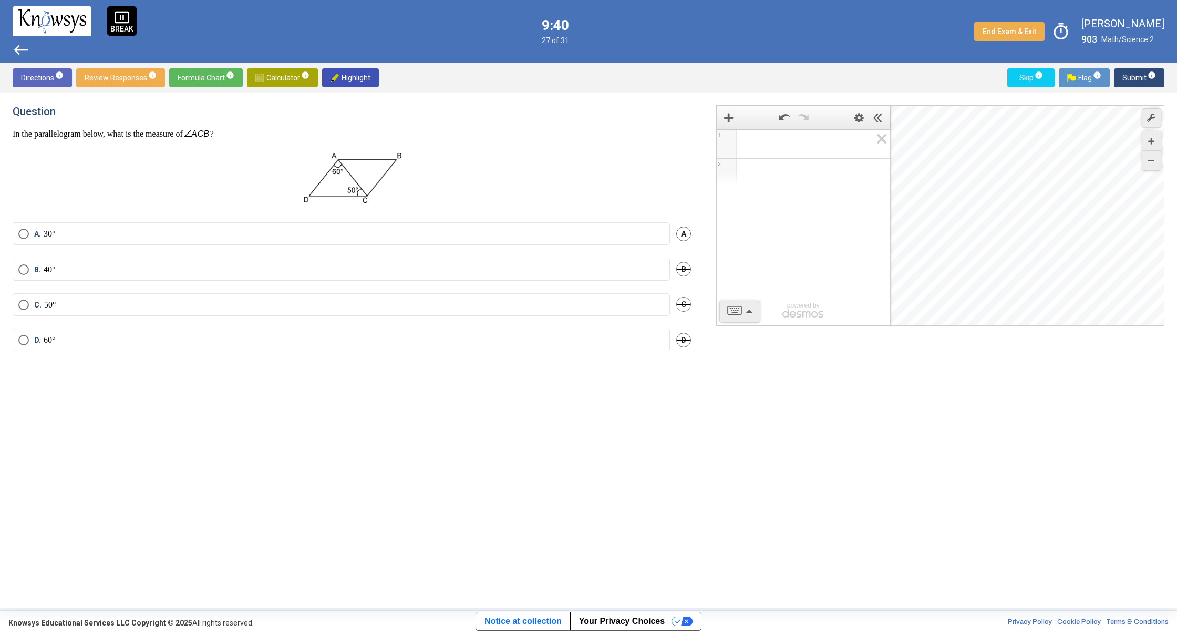
click at [796, 140] on span "Expression 1:" at bounding box center [808, 144] width 127 height 13
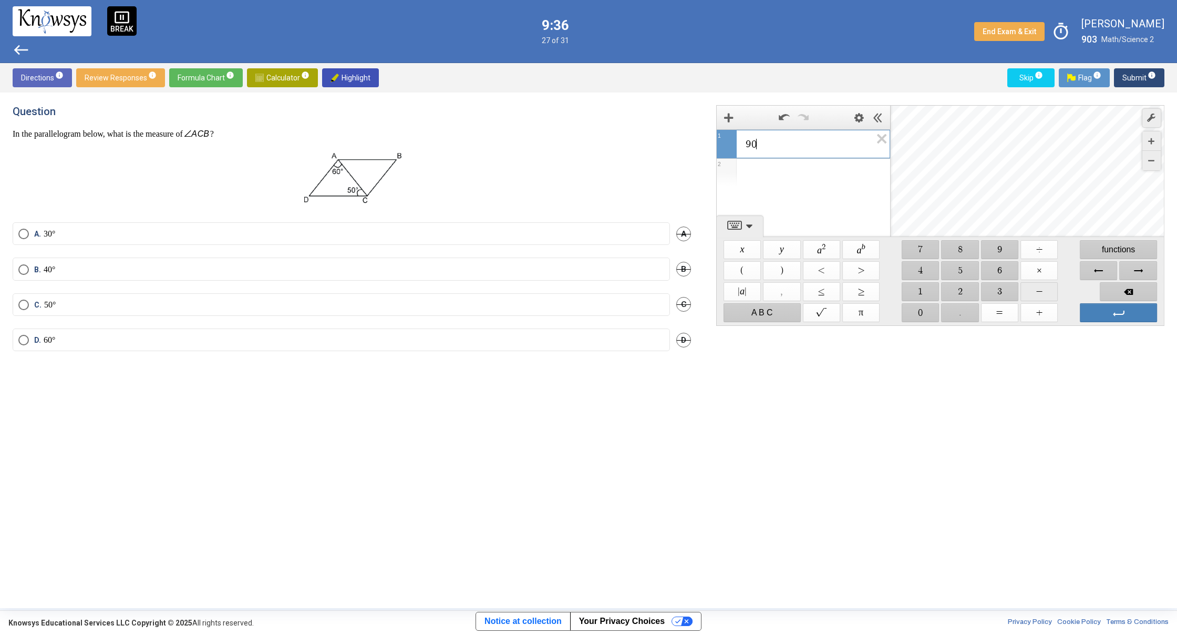
click at [1038, 296] on span "$$ −" at bounding box center [1039, 291] width 37 height 19
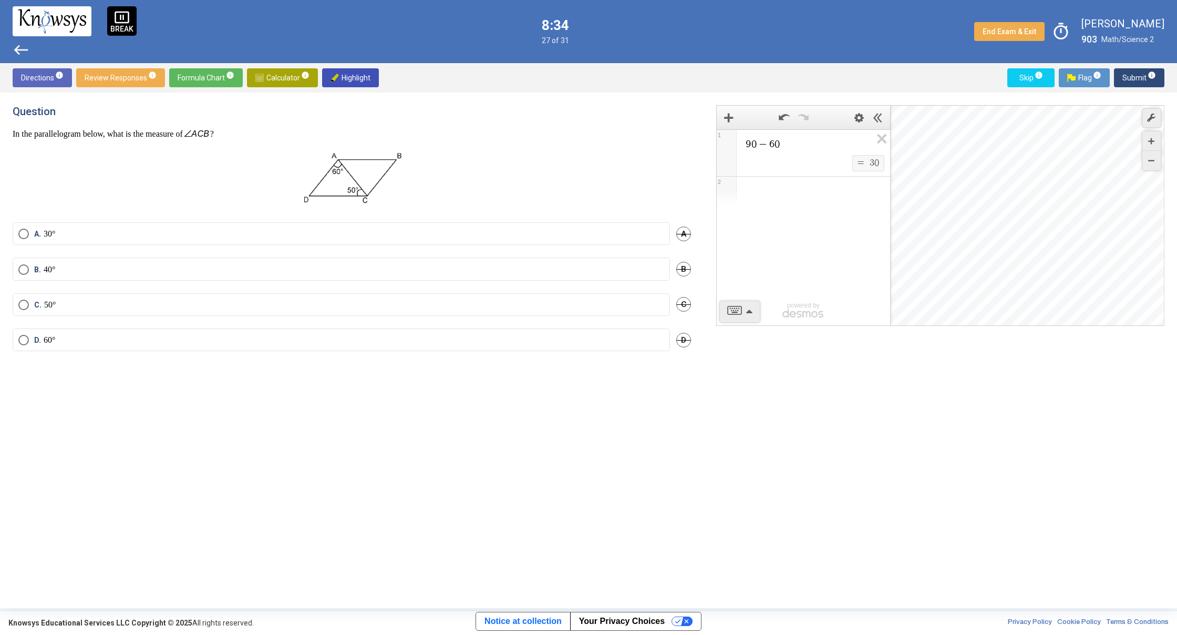
click at [18, 269] on mat-radio-button "B. 40°" at bounding box center [342, 269] width 658 height 23
click at [22, 269] on span "Select an option" at bounding box center [23, 269] width 11 height 11
click at [1129, 78] on span "Submit info" at bounding box center [1140, 77] width 34 height 19
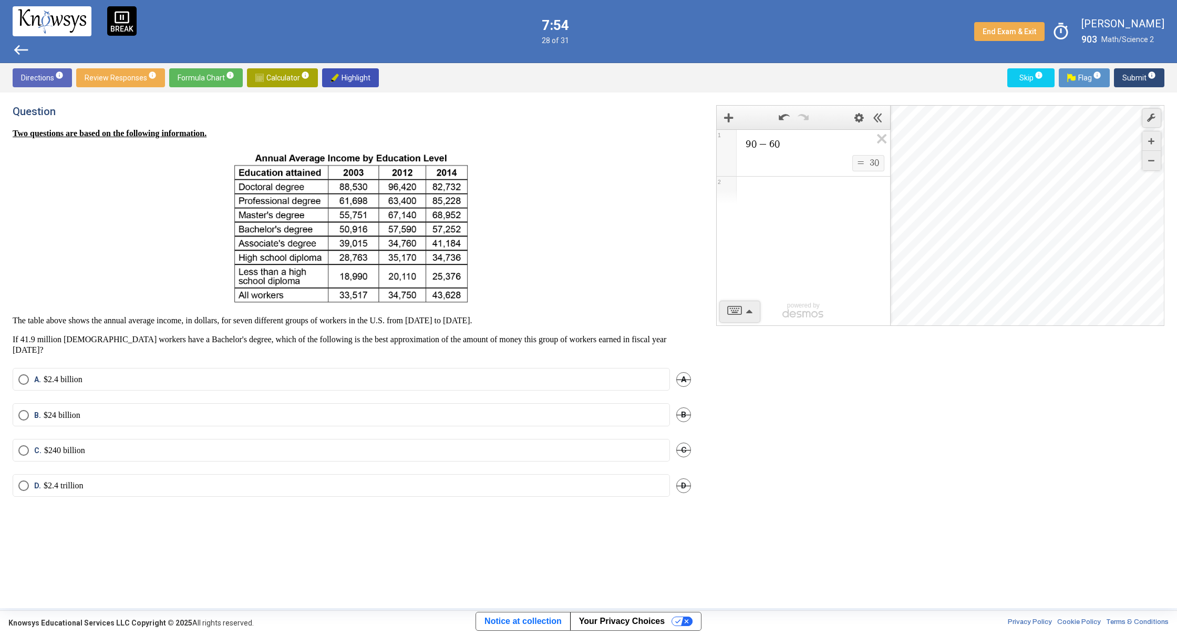
click at [22, 410] on span "Select an option" at bounding box center [23, 415] width 11 height 11
click at [1137, 75] on span "Submit info" at bounding box center [1140, 77] width 34 height 19
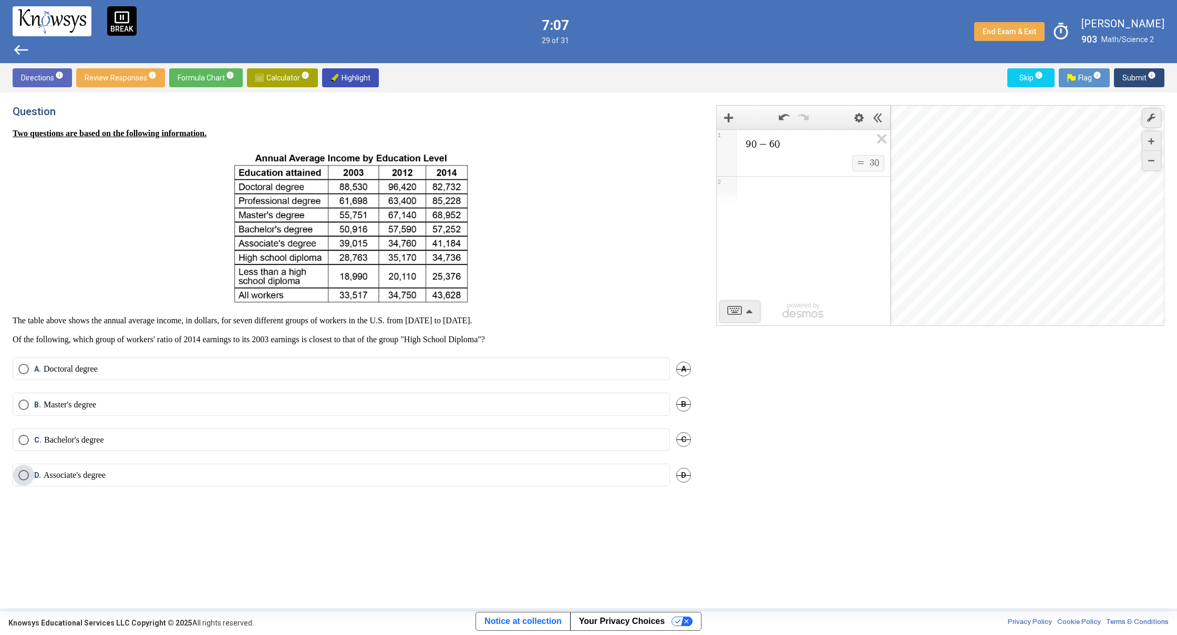
click at [28, 479] on span "Select an option" at bounding box center [23, 475] width 11 height 11
click at [1132, 80] on span "Submit info" at bounding box center [1140, 77] width 34 height 19
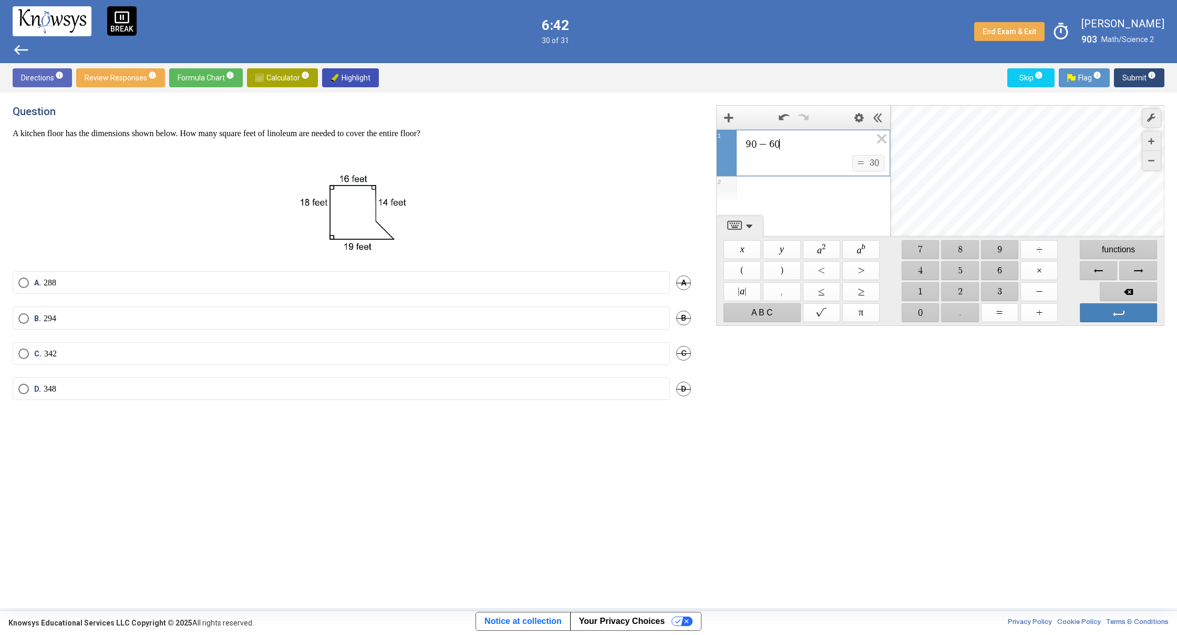
click at [794, 139] on span "9 0 − 6 0 ​" at bounding box center [808, 144] width 127 height 13
click at [1044, 291] on span "$$ −" at bounding box center [1039, 291] width 37 height 19
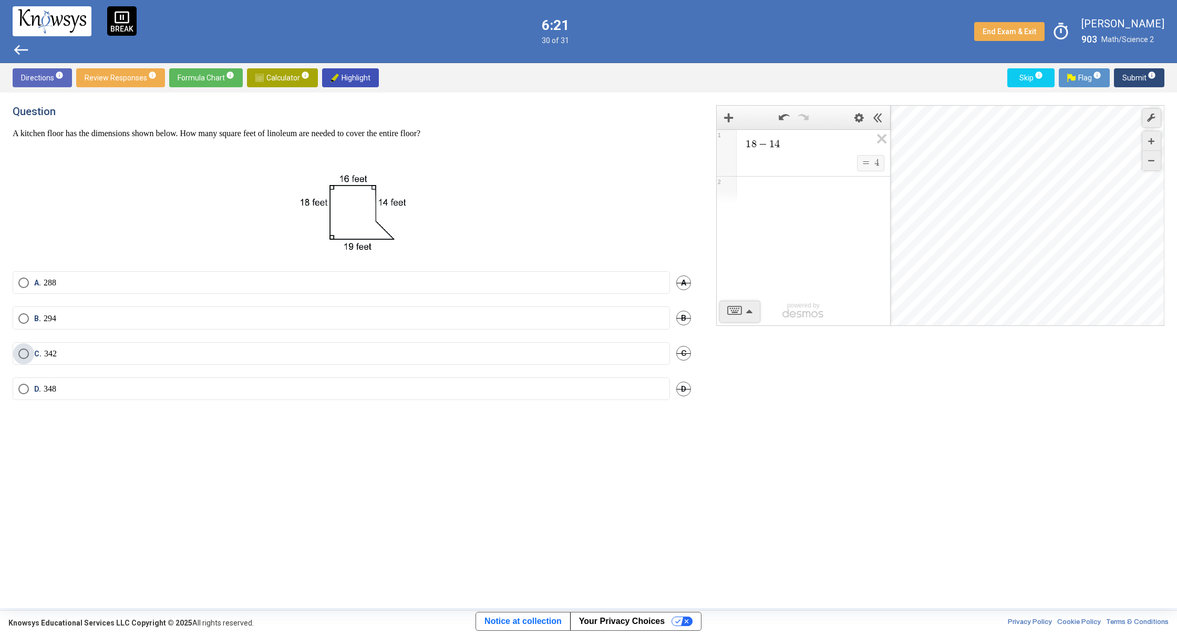
click at [23, 353] on span "Select an option" at bounding box center [23, 353] width 11 height 11
click at [1143, 78] on span "Submit info" at bounding box center [1140, 77] width 34 height 19
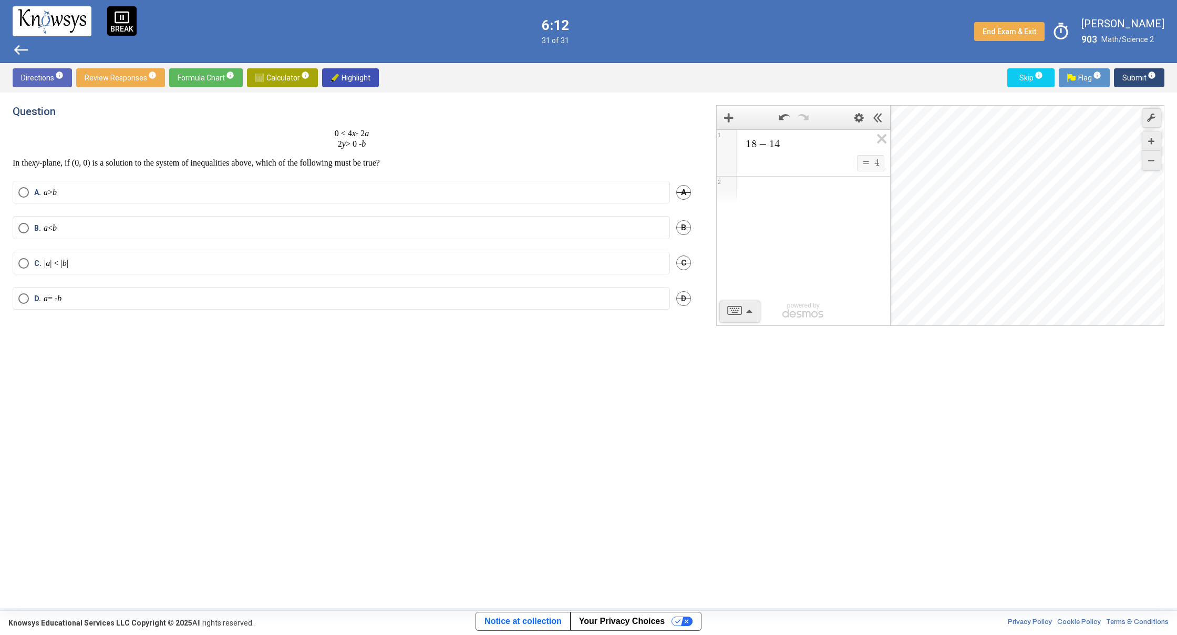
click at [19, 47] on span "west" at bounding box center [21, 50] width 17 height 17
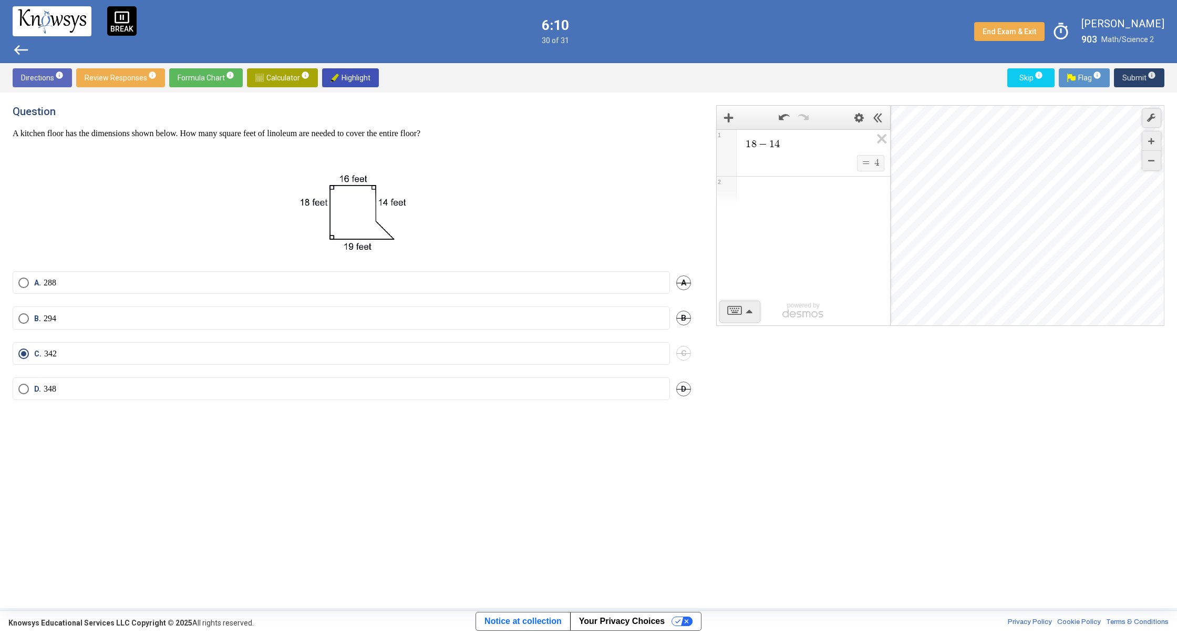
click at [1127, 80] on span "Submit info" at bounding box center [1140, 77] width 34 height 19
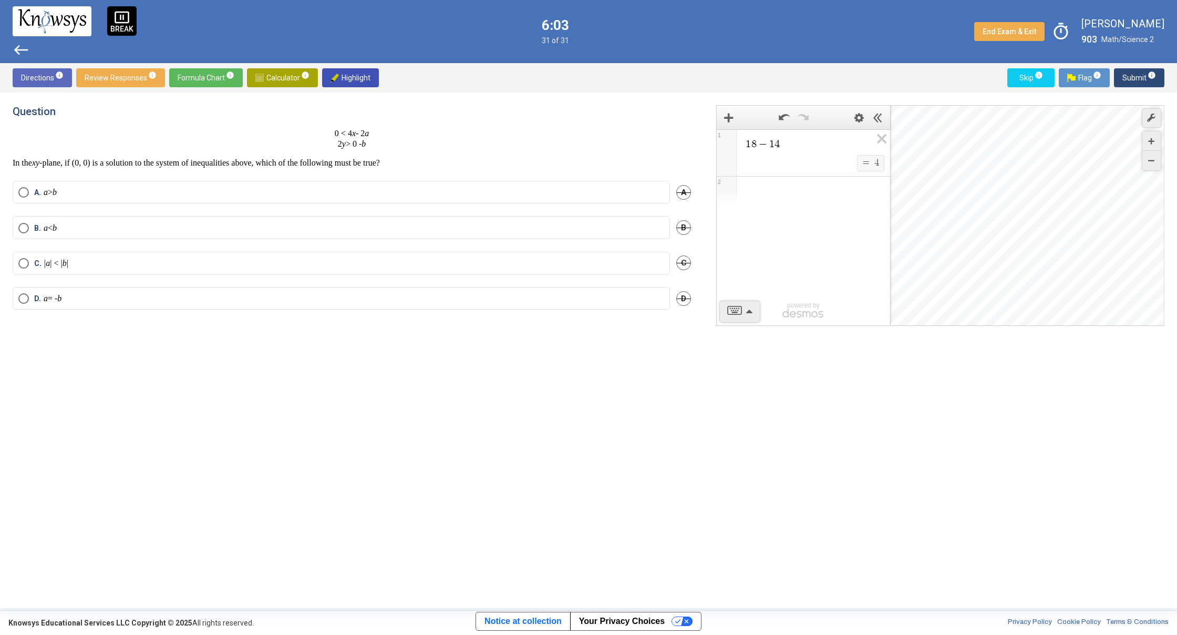
click at [1025, 212] on div "Desmos Graphing Calculator" at bounding box center [1028, 216] width 274 height 221
click at [27, 226] on span "Select an option" at bounding box center [23, 228] width 11 height 11
click at [1126, 76] on span "Submit info" at bounding box center [1140, 77] width 34 height 19
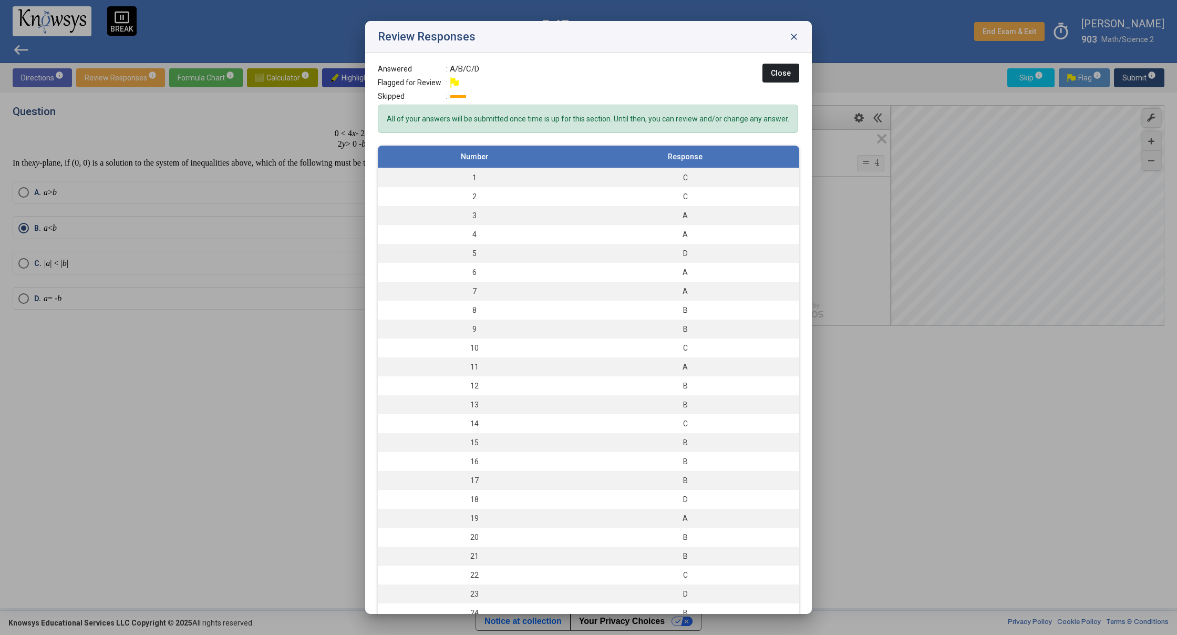
click at [791, 35] on span "close" at bounding box center [794, 37] width 11 height 11
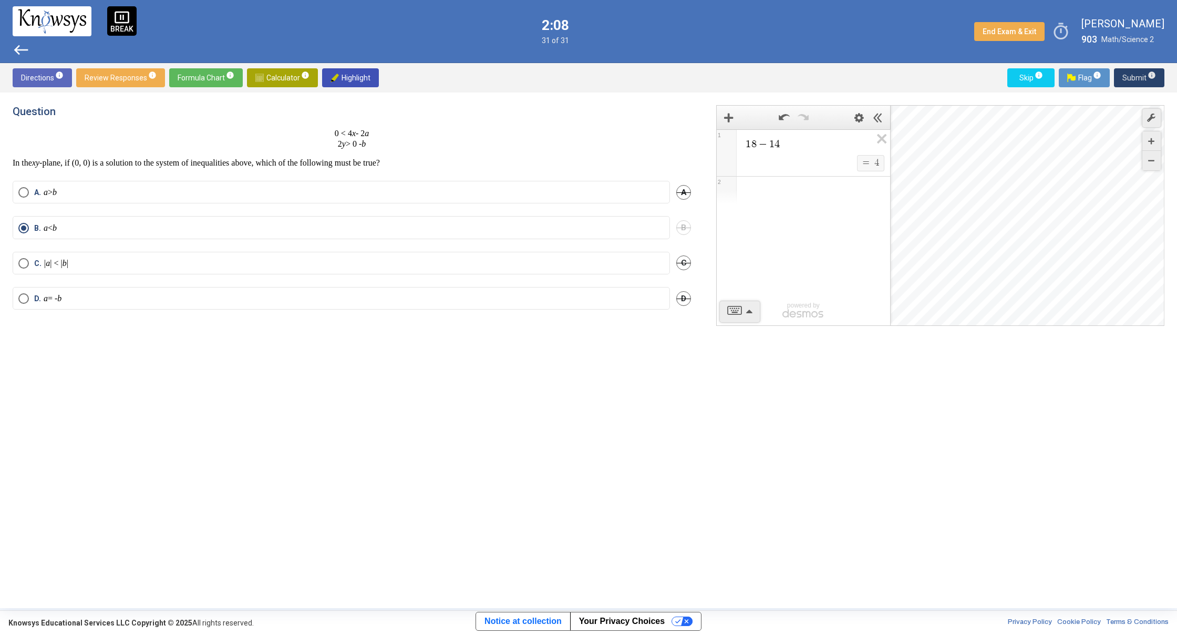
click at [1140, 70] on span "Submit info" at bounding box center [1140, 77] width 34 height 19
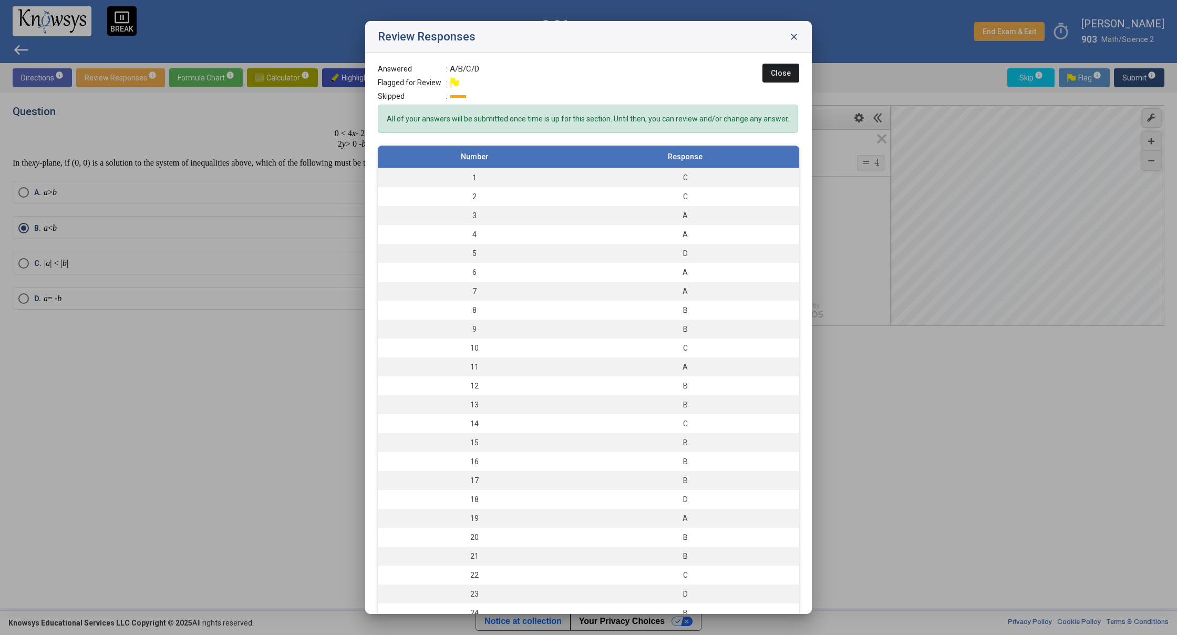
click at [795, 31] on div "Review Responses close" at bounding box center [588, 37] width 447 height 32
click at [794, 34] on span "close" at bounding box center [794, 37] width 11 height 11
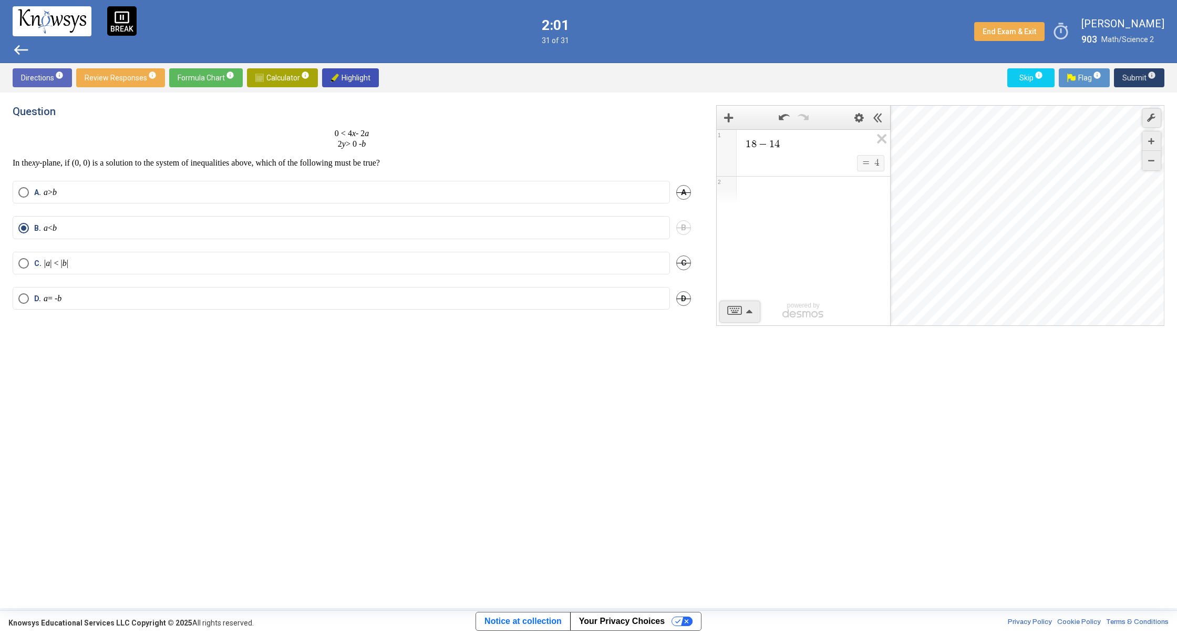
click at [1132, 77] on span "Submit info" at bounding box center [1140, 77] width 34 height 19
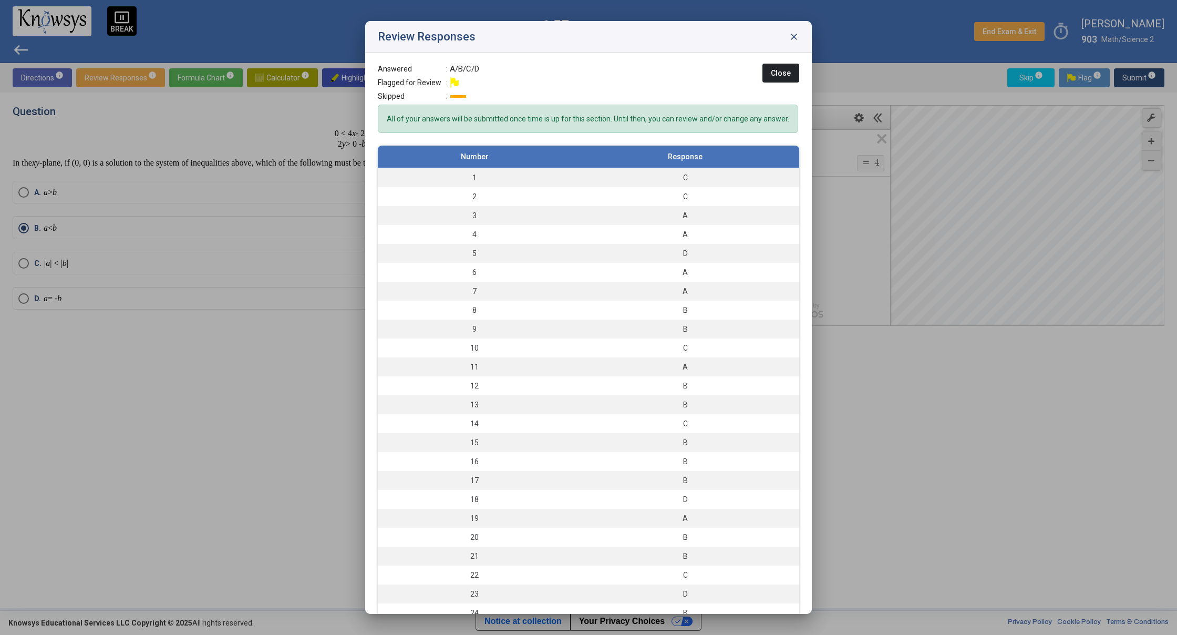
click at [836, 372] on div at bounding box center [588, 317] width 1177 height 635
